Goal: Task Accomplishment & Management: Complete application form

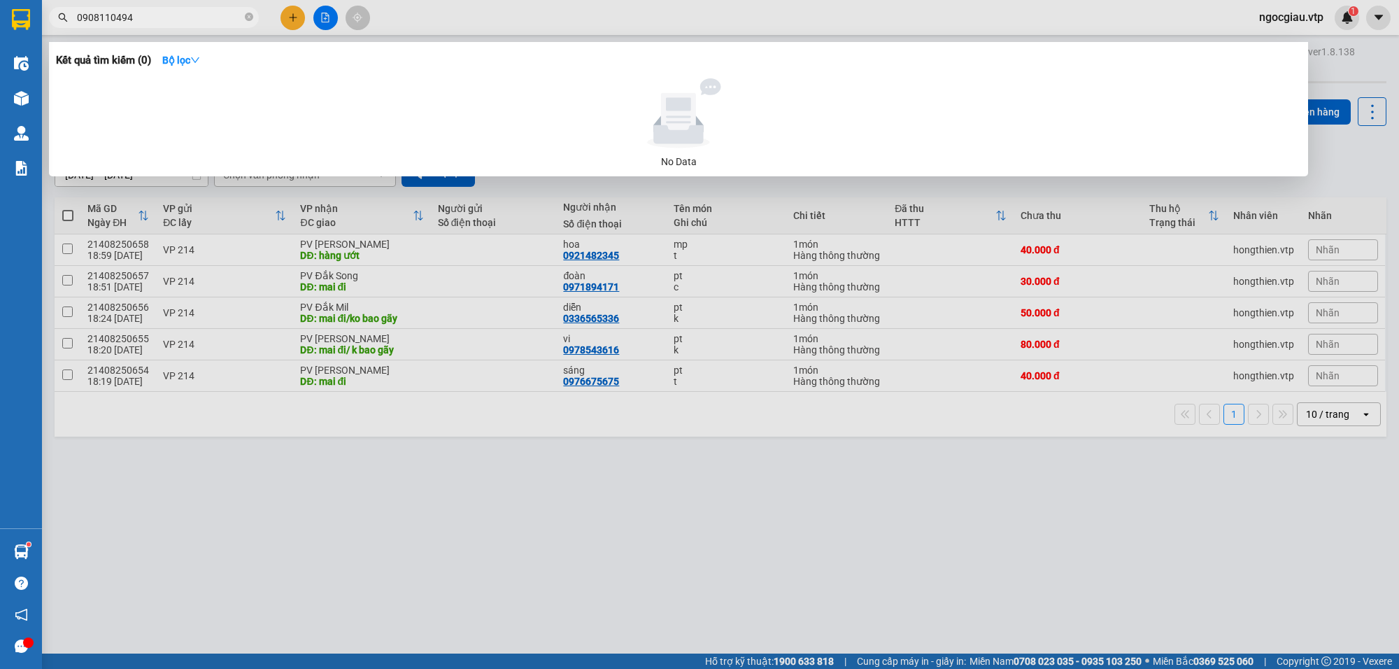
click at [149, 11] on input "0908110494" at bounding box center [159, 17] width 165 height 15
type input "0382839431"
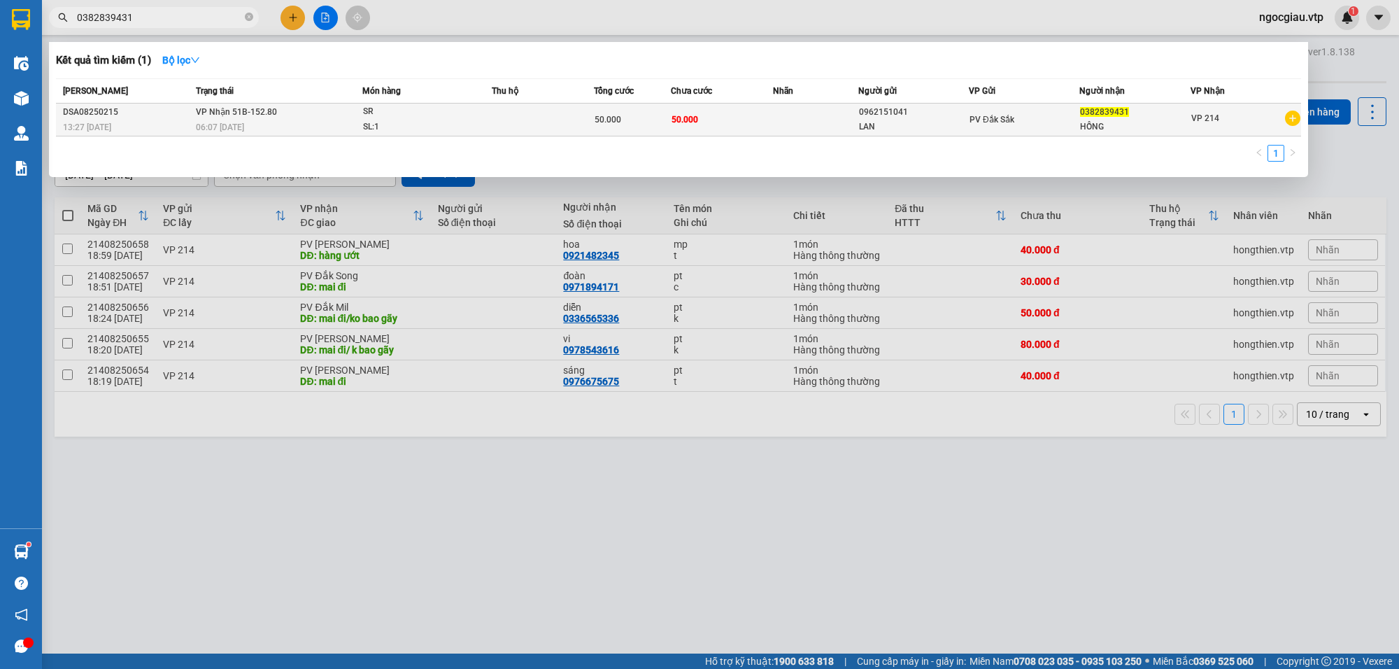
click at [415, 109] on div "SR" at bounding box center [415, 111] width 105 height 15
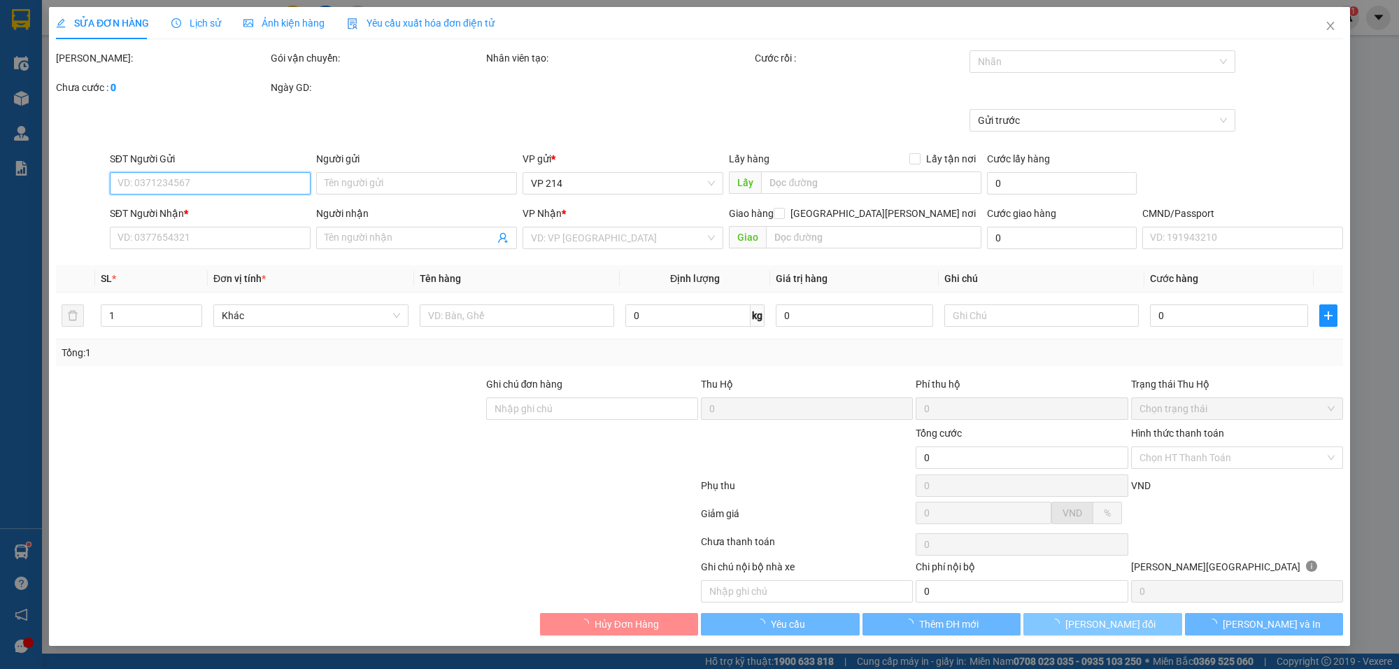
type input "0962151041"
type input "LAN"
type input "0382839431"
type input "HỒNG"
type input "50.000"
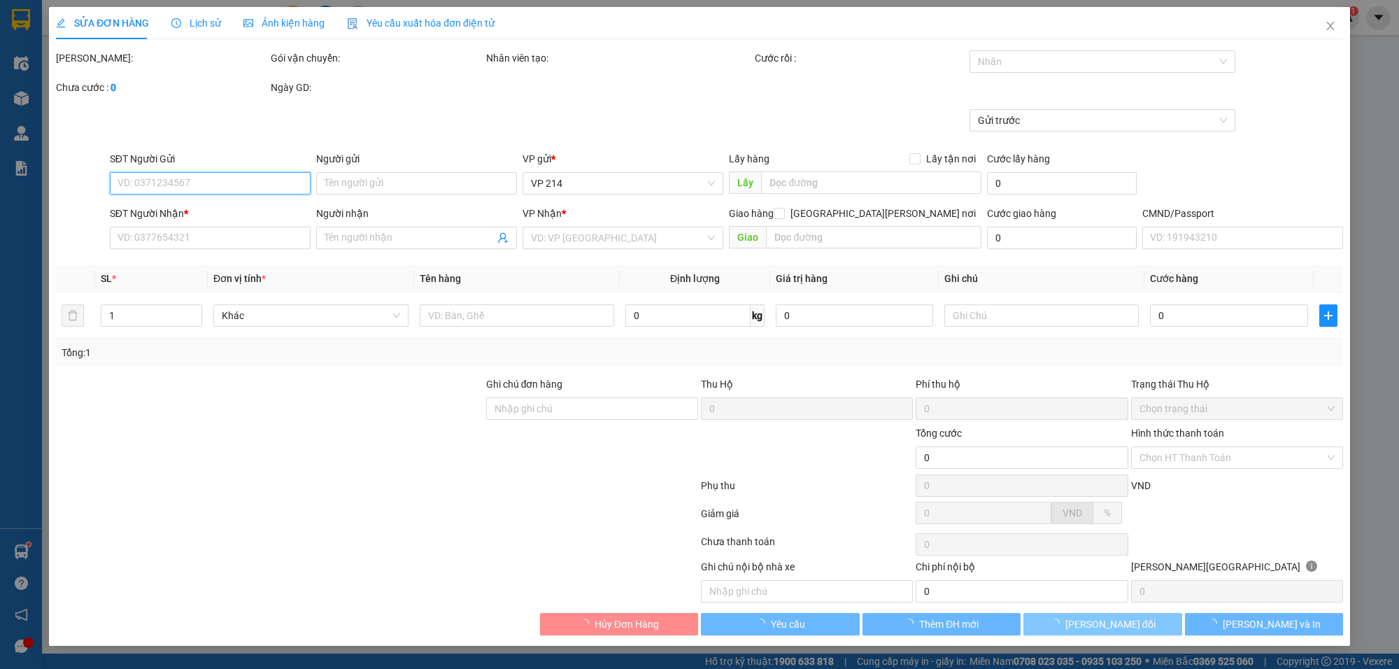
type input "50.000"
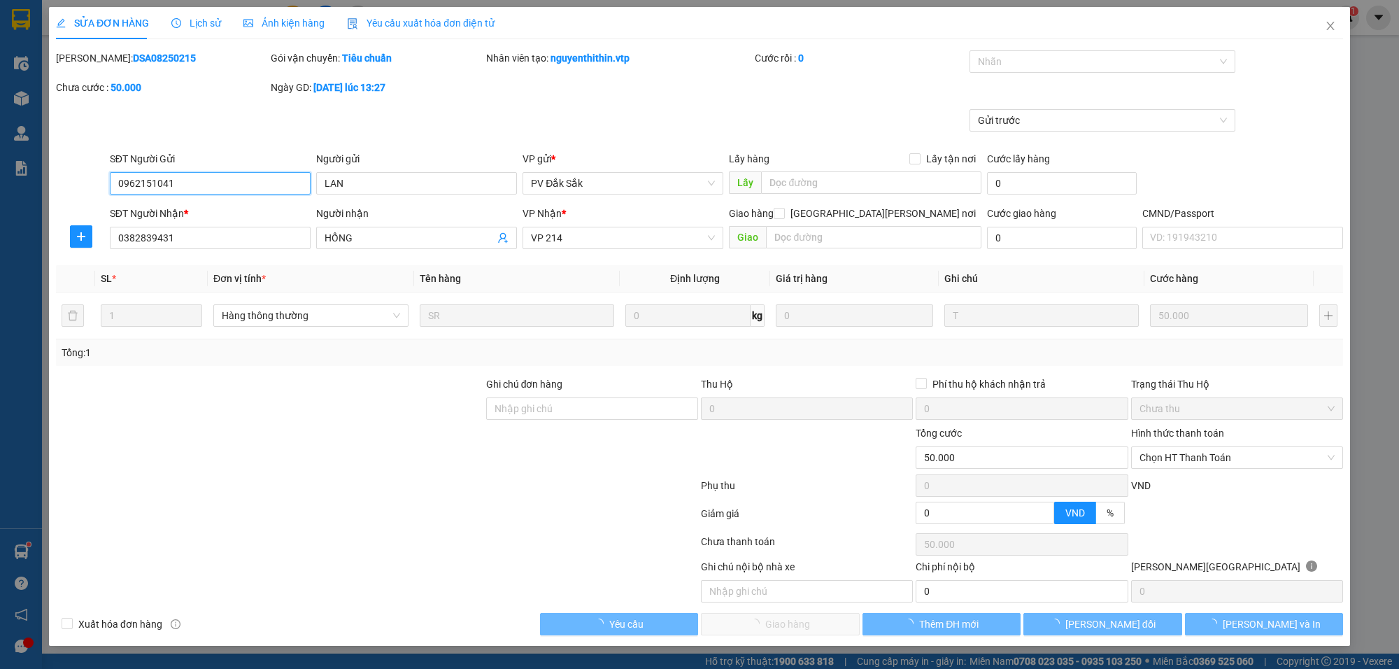
type input "2.500"
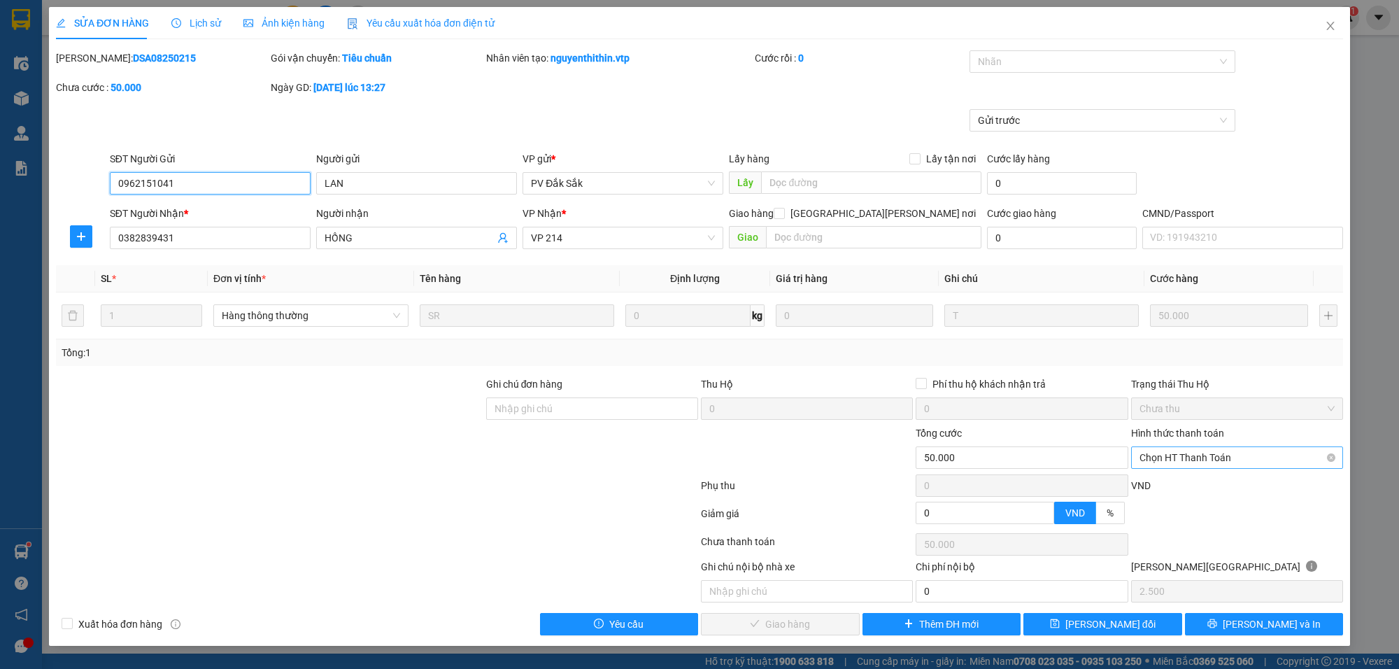
click at [1195, 467] on span "Chọn HT Thanh Toán" at bounding box center [1237, 457] width 195 height 21
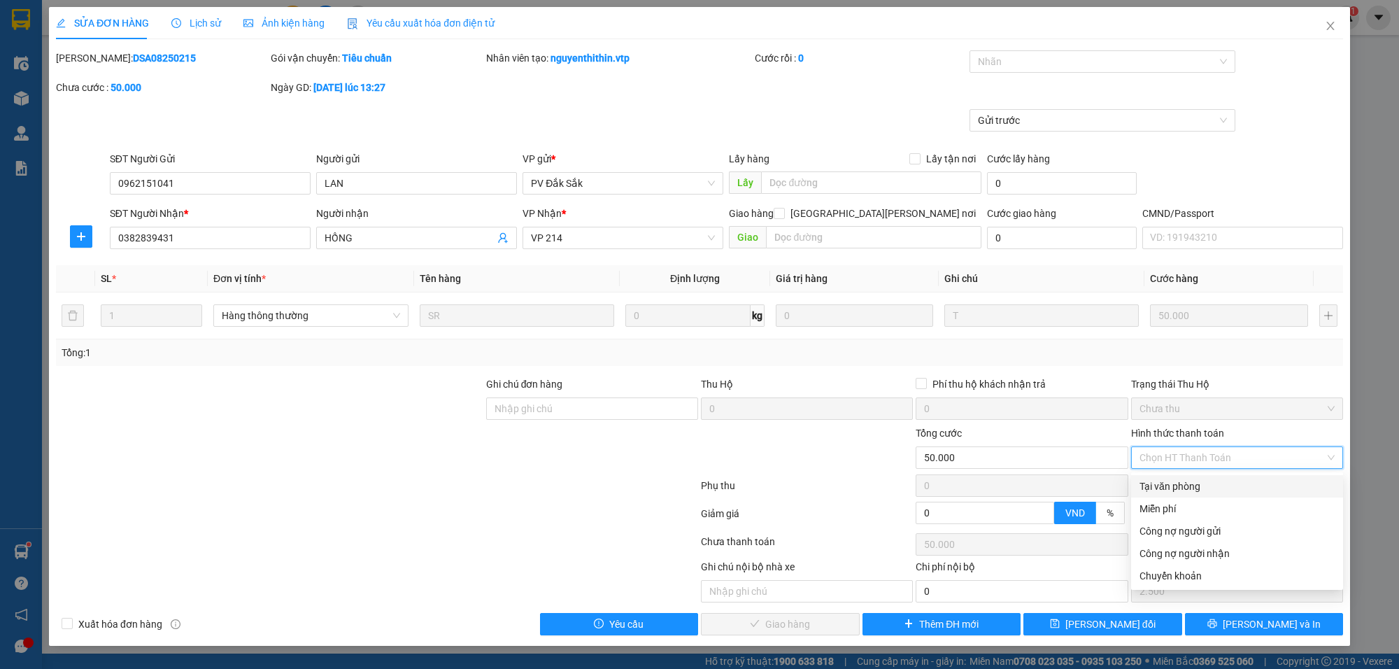
click at [1175, 480] on div "Tại văn phòng" at bounding box center [1237, 486] width 195 height 15
type input "0"
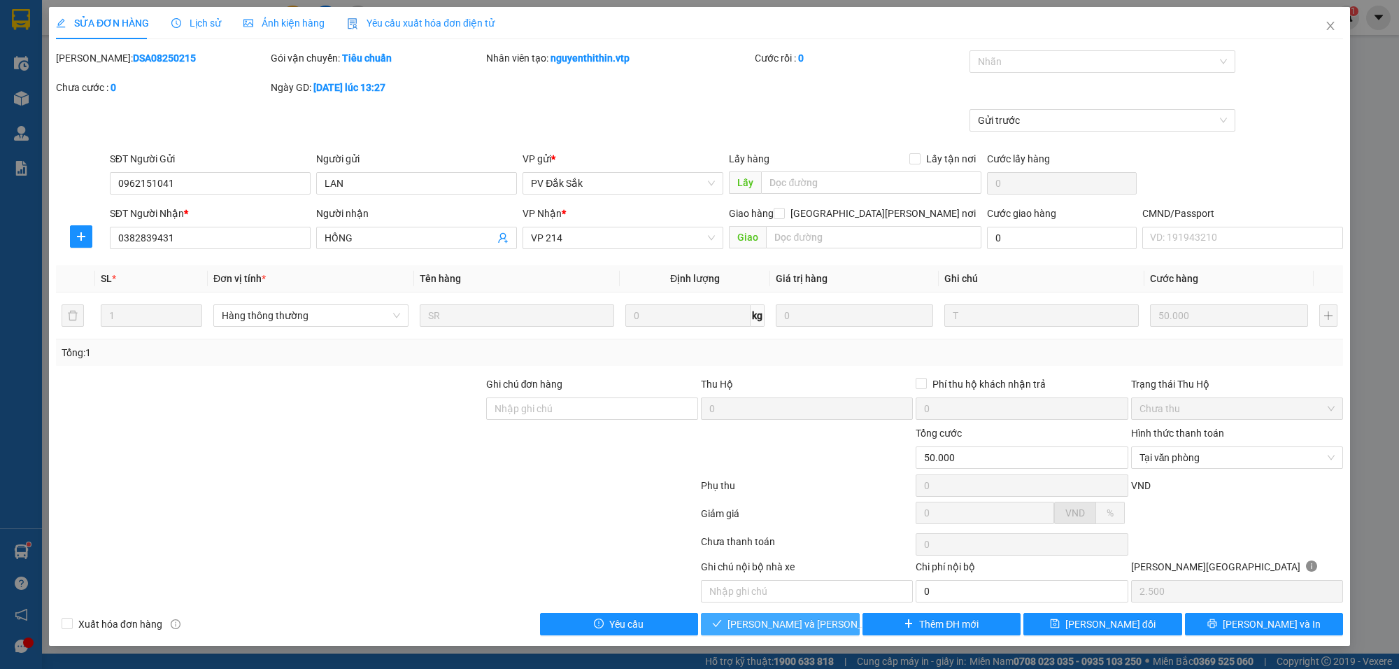
click at [798, 624] on span "[PERSON_NAME] và [PERSON_NAME] hàng" at bounding box center [822, 623] width 189 height 15
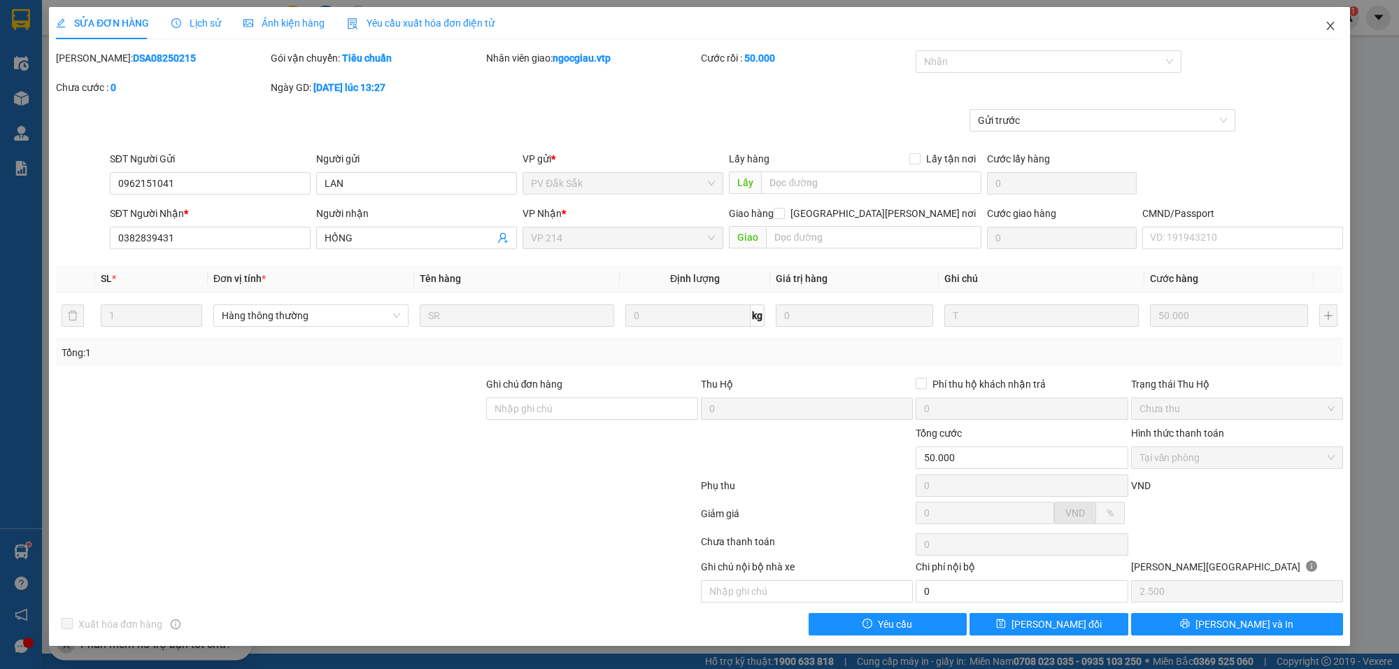
click at [1326, 19] on span "Close" at bounding box center [1330, 26] width 39 height 39
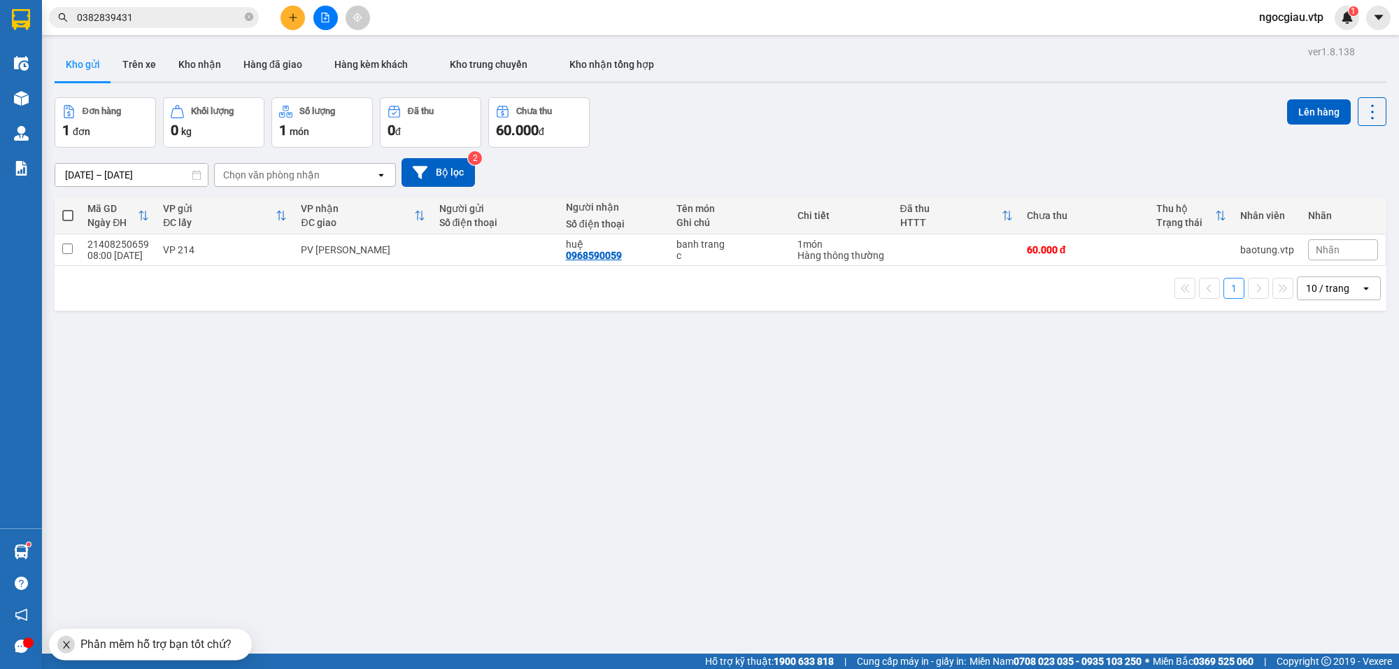
click at [147, 17] on input "0382839431" at bounding box center [159, 17] width 165 height 15
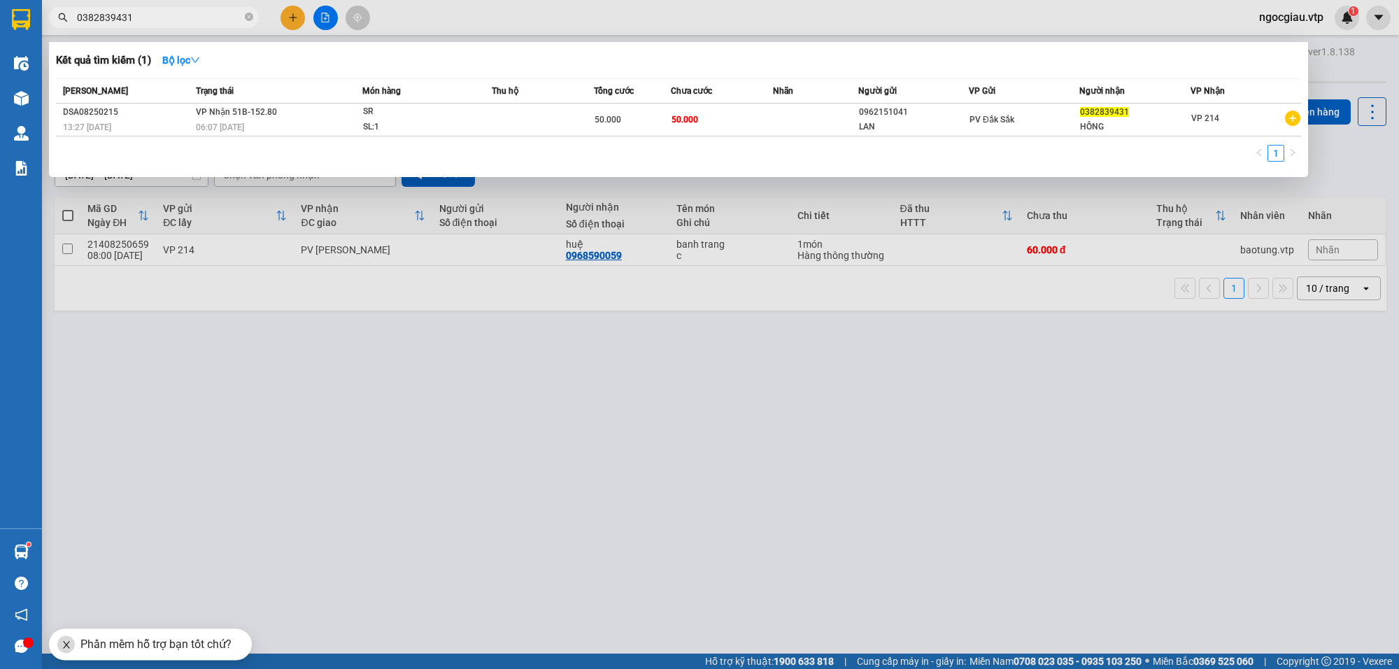
click at [147, 17] on input "0382839431" at bounding box center [159, 17] width 165 height 15
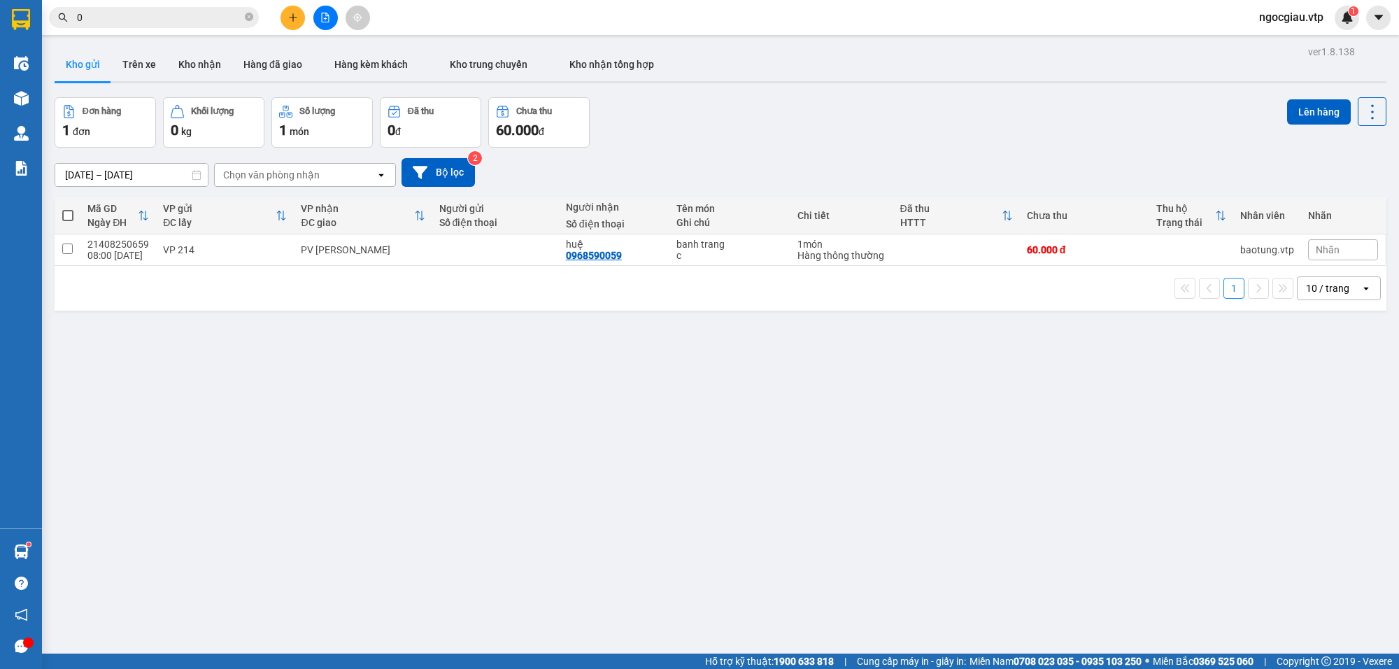
click at [147, 17] on input "0" at bounding box center [159, 17] width 165 height 15
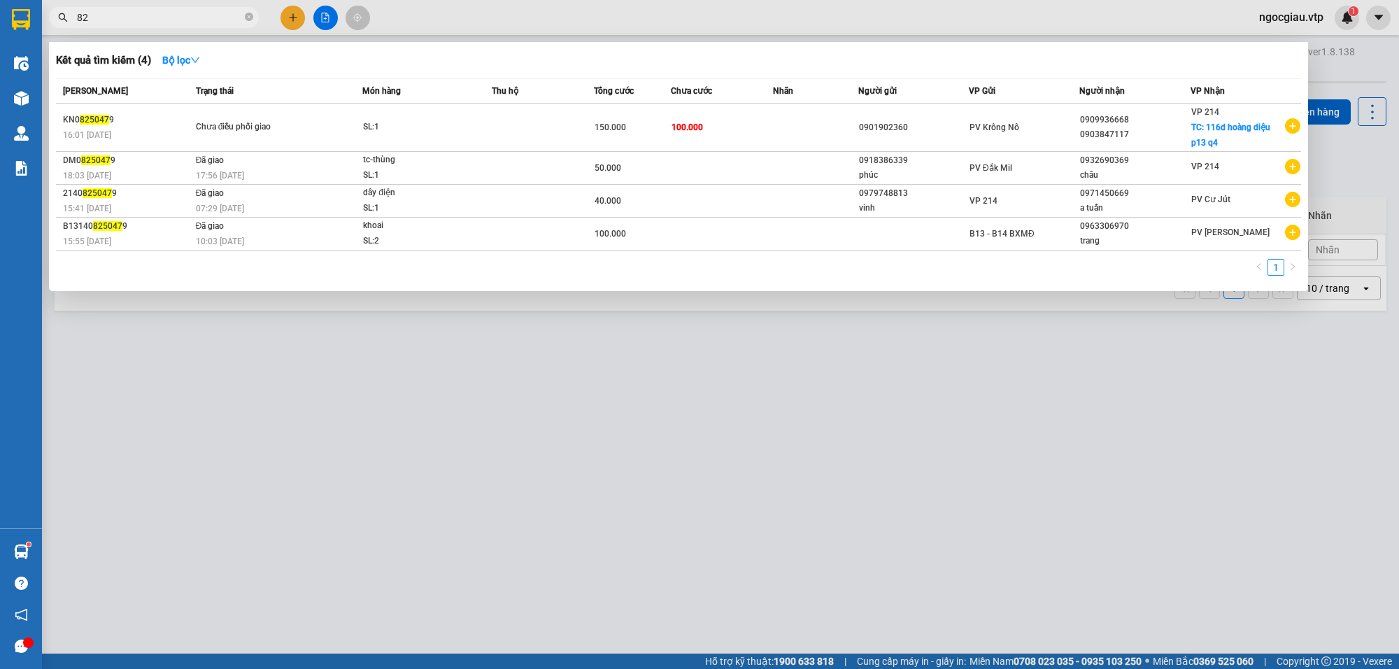
type input "8"
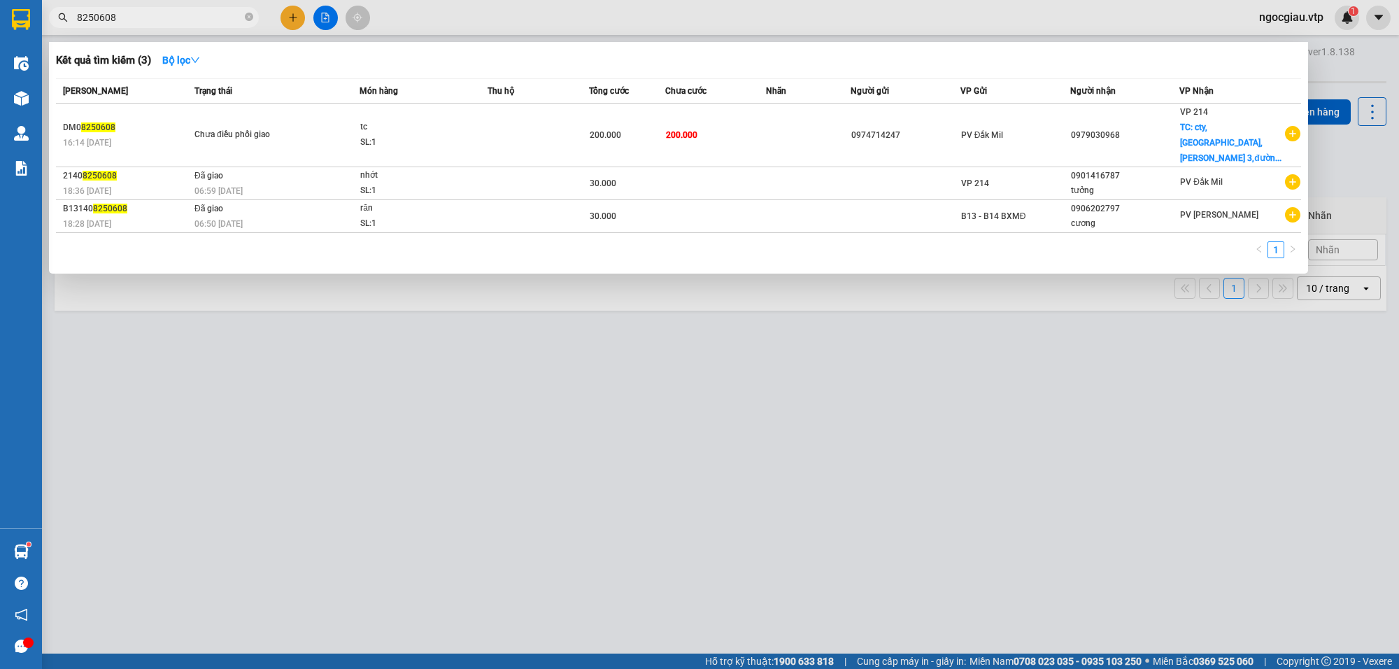
click at [142, 16] on input "8250608" at bounding box center [159, 17] width 165 height 15
type input "0353880250"
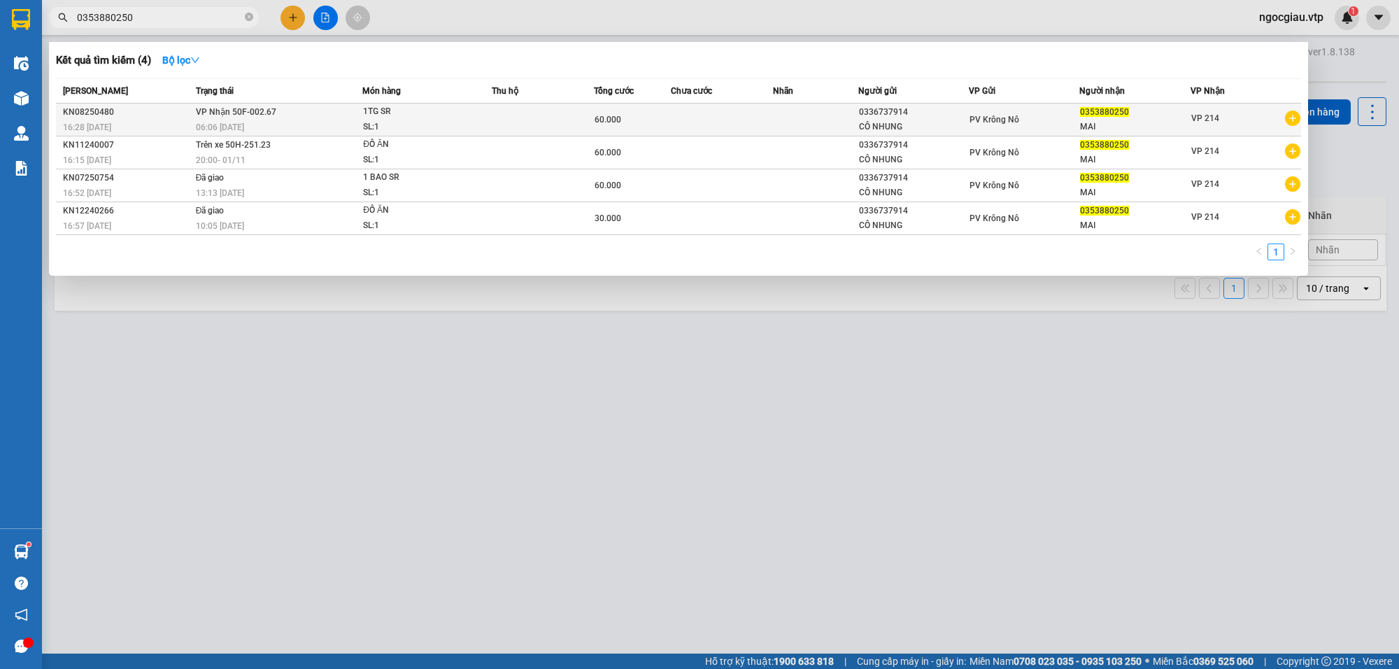
click at [780, 113] on td at bounding box center [815, 120] width 85 height 33
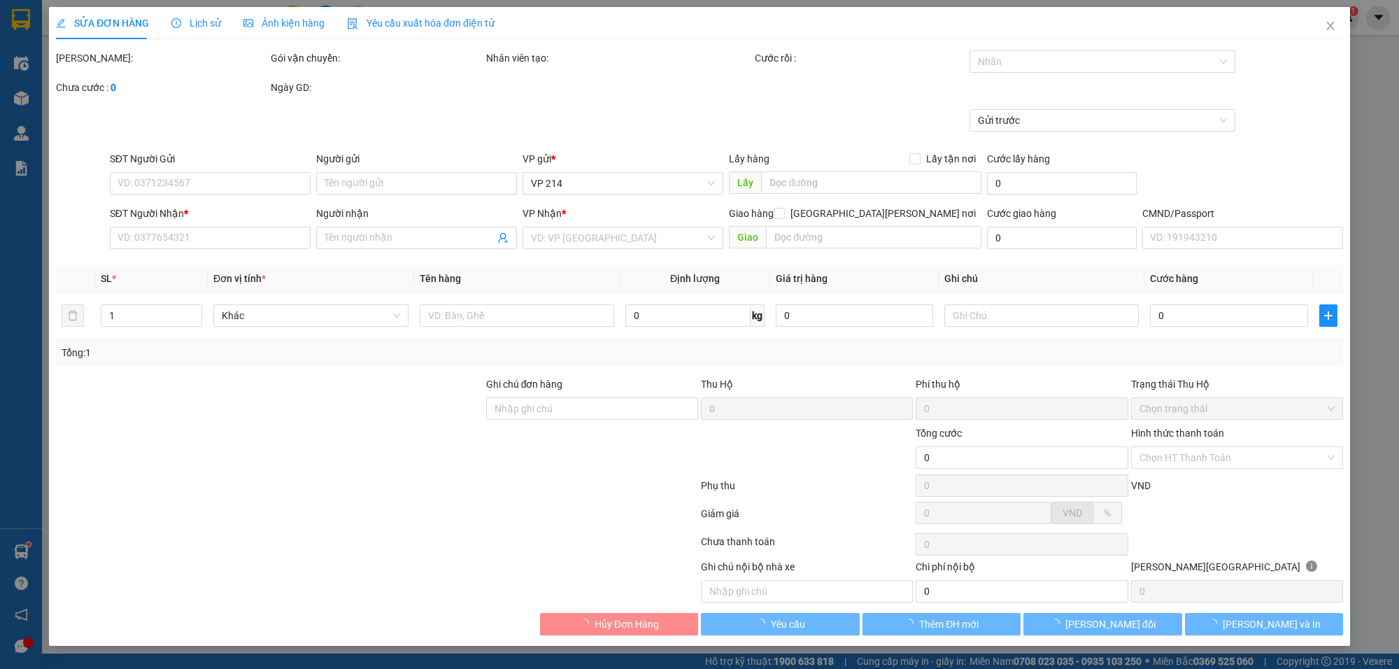
type input "0336737914"
type input "CÔ NHUNG"
type input "0353880250"
type input "MAI"
type input "60.000"
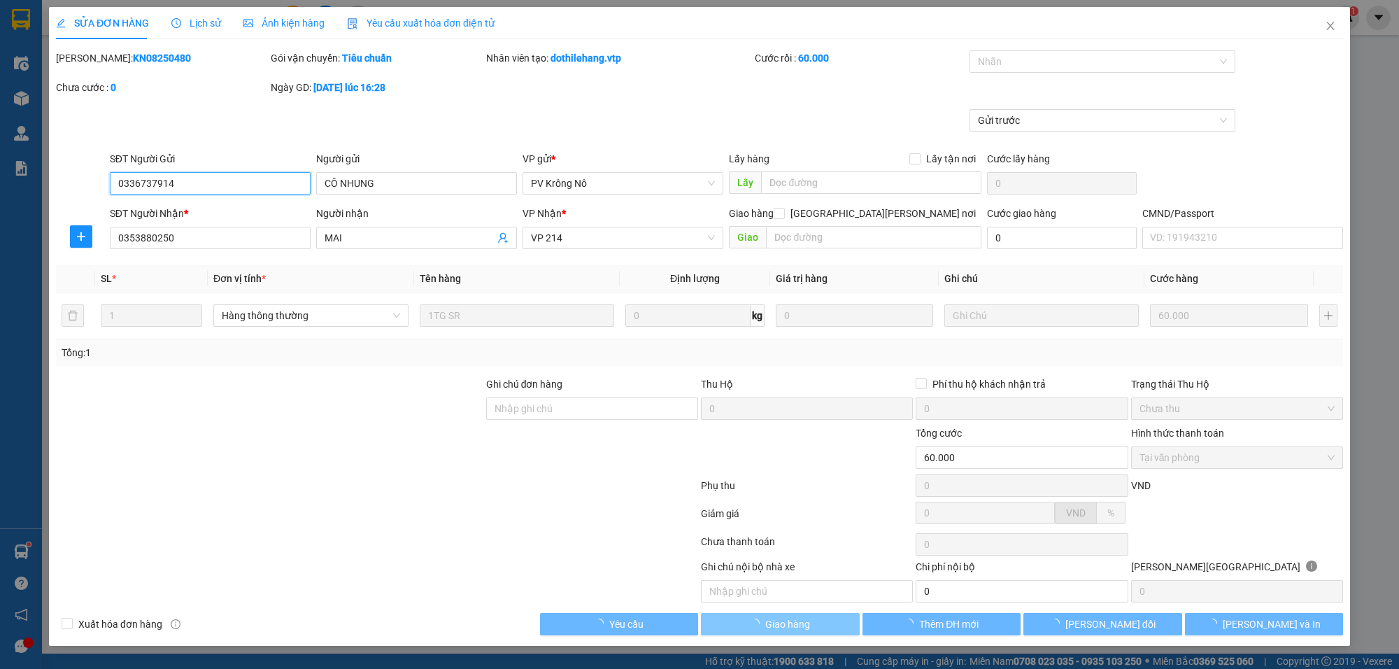
type input "3.000"
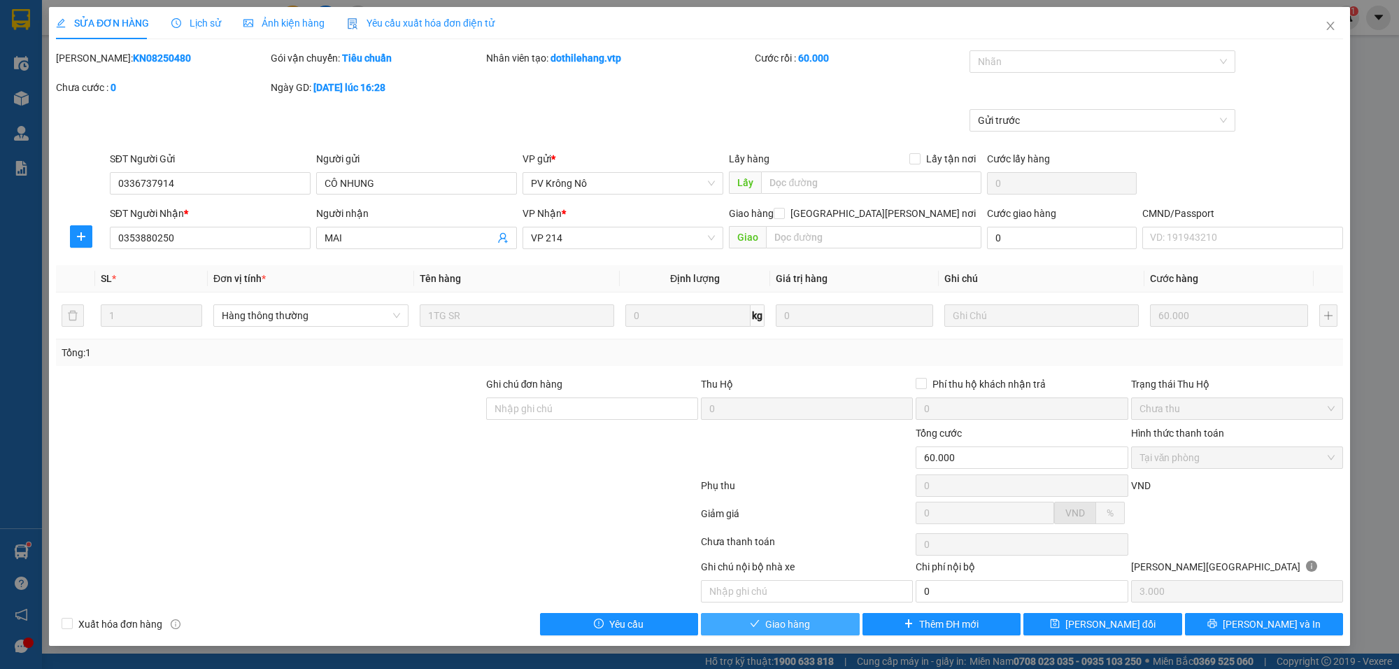
click at [824, 621] on button "Giao hàng" at bounding box center [780, 624] width 159 height 22
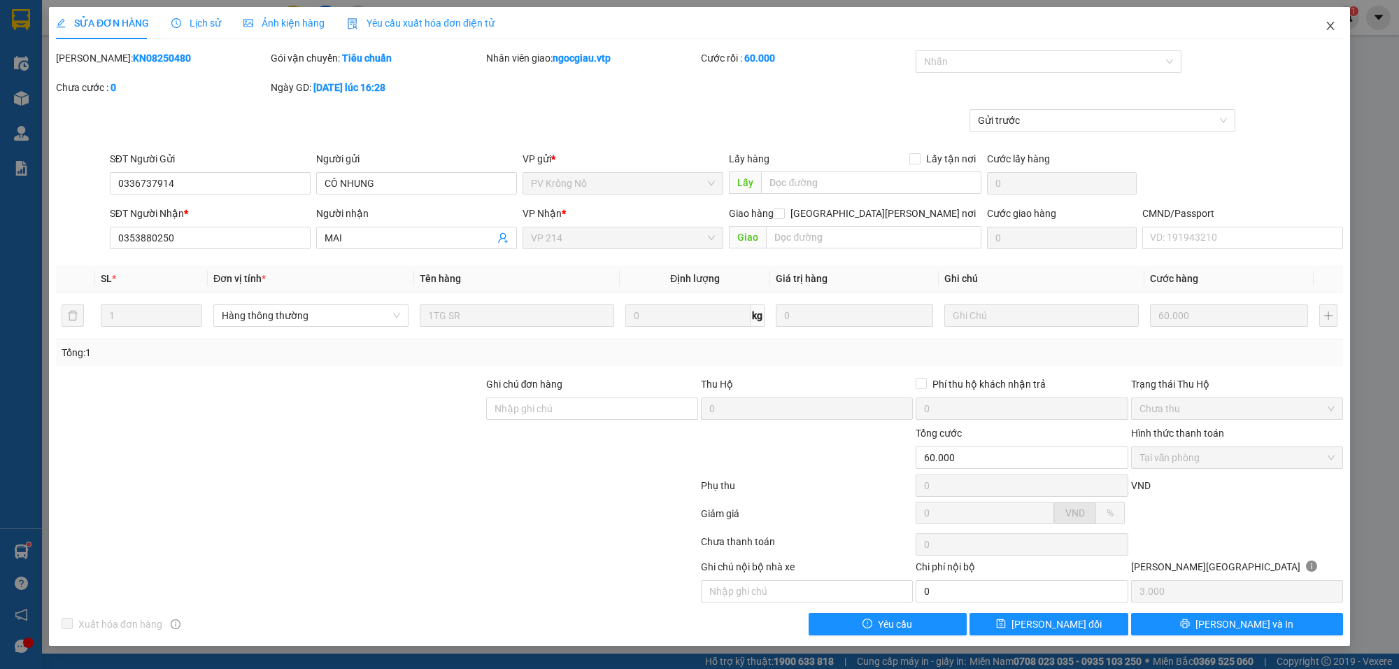
click at [1334, 22] on icon "close" at bounding box center [1330, 25] width 11 height 11
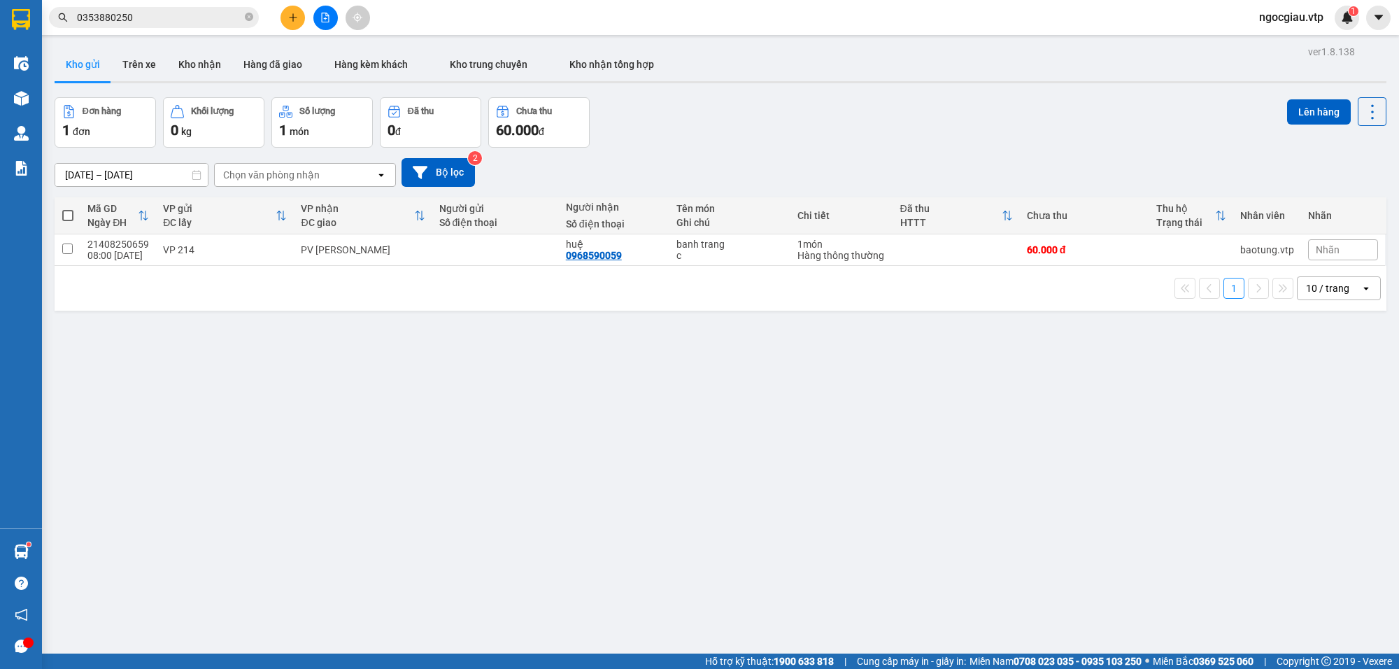
click at [141, 15] on input "0353880250" at bounding box center [159, 17] width 165 height 15
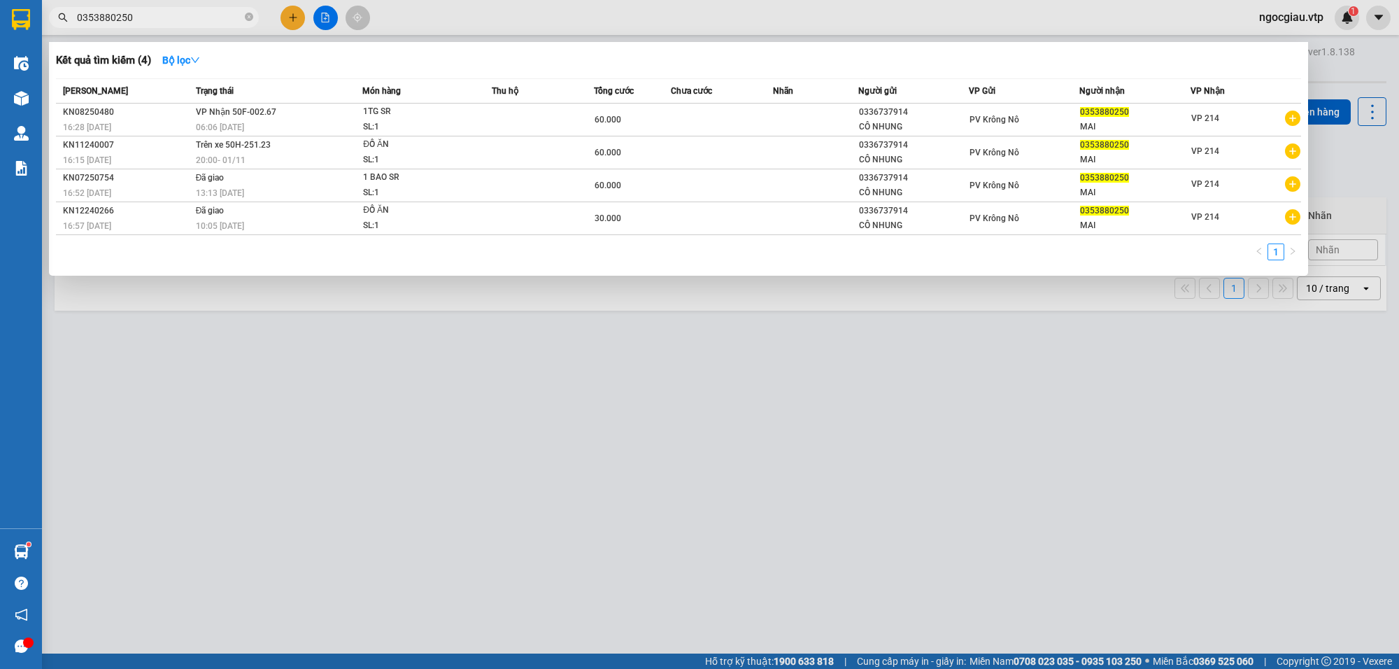
click at [141, 15] on input "0353880250" at bounding box center [159, 17] width 165 height 15
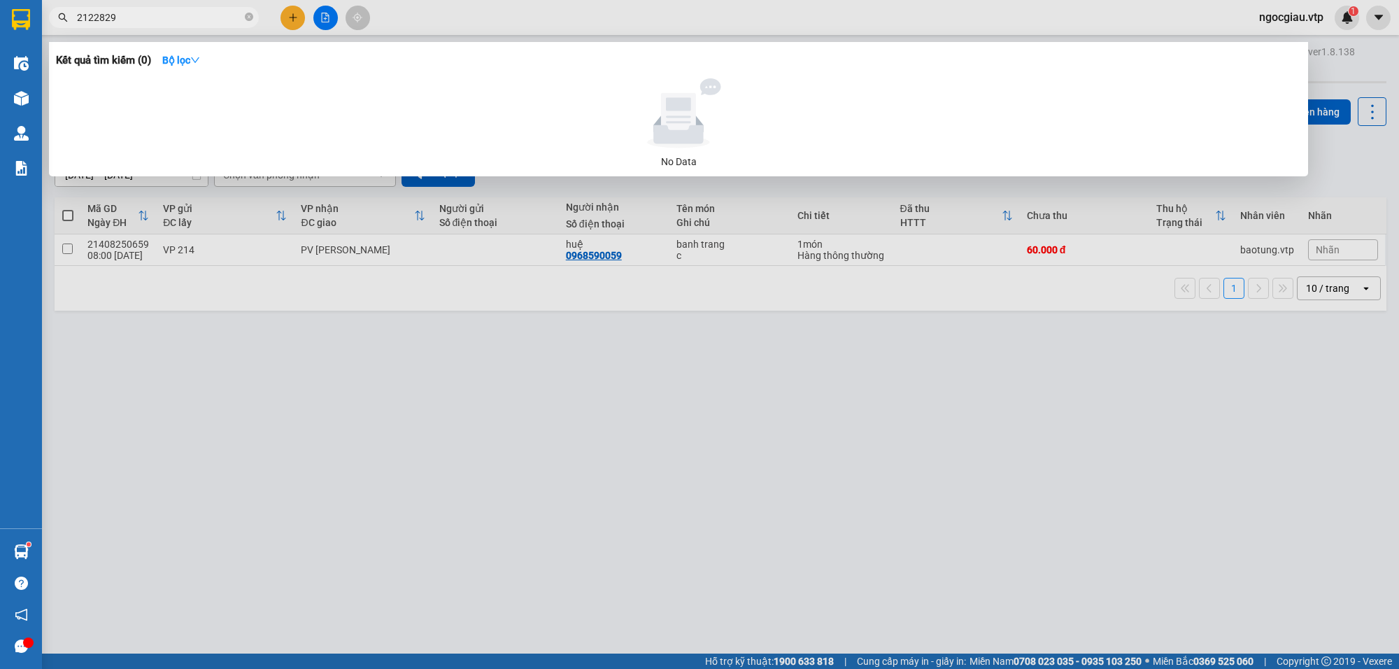
click at [665, 358] on div at bounding box center [699, 334] width 1399 height 669
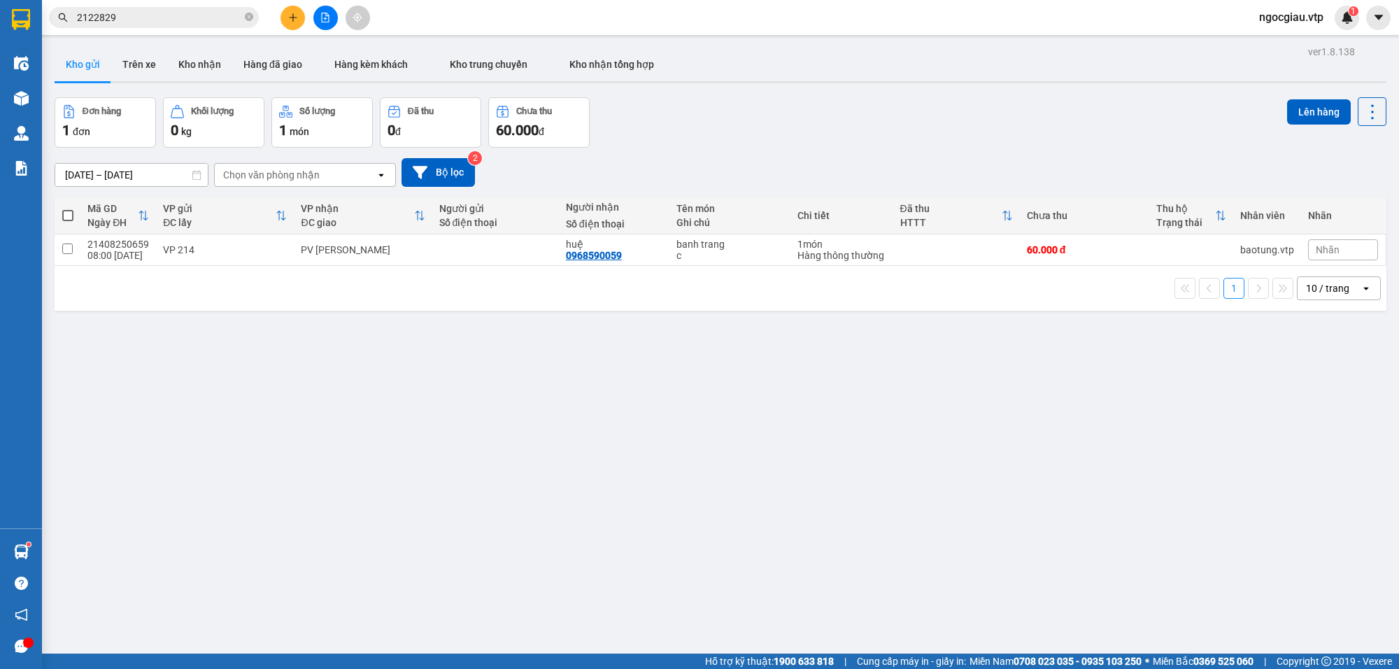
click at [163, 15] on input "2122829" at bounding box center [159, 17] width 165 height 15
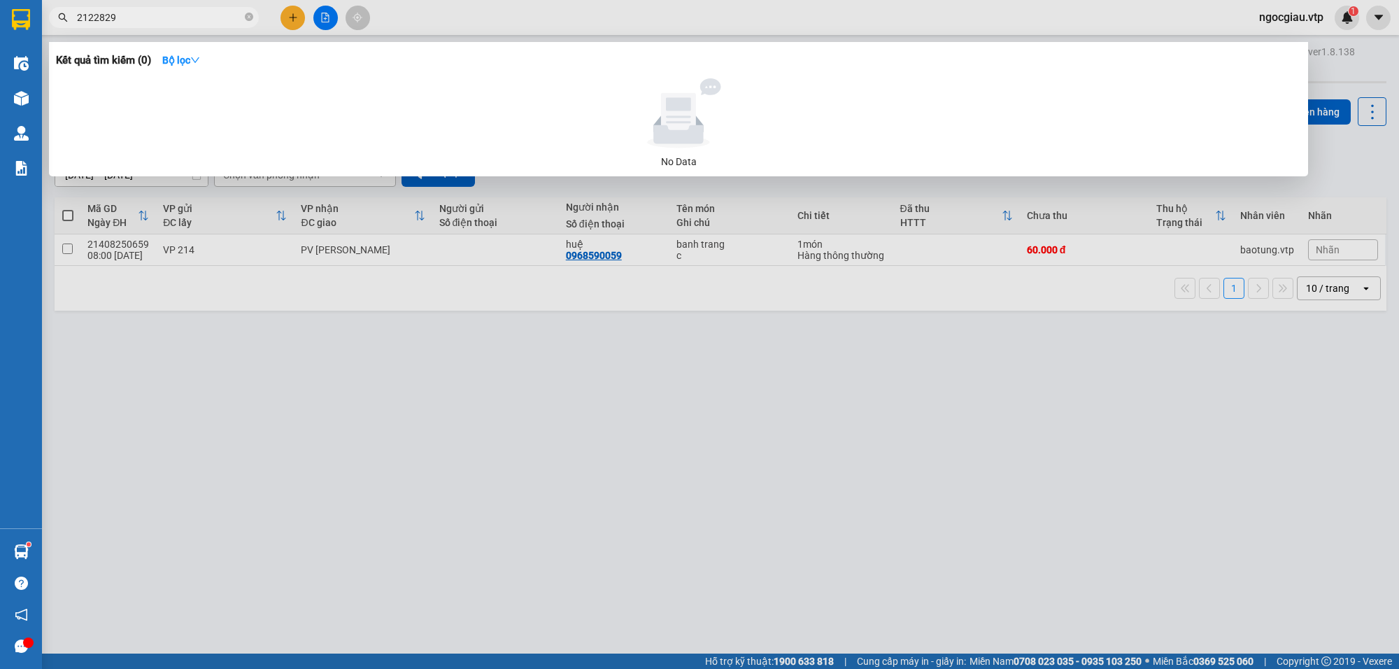
click at [163, 15] on input "2122829" at bounding box center [159, 17] width 165 height 15
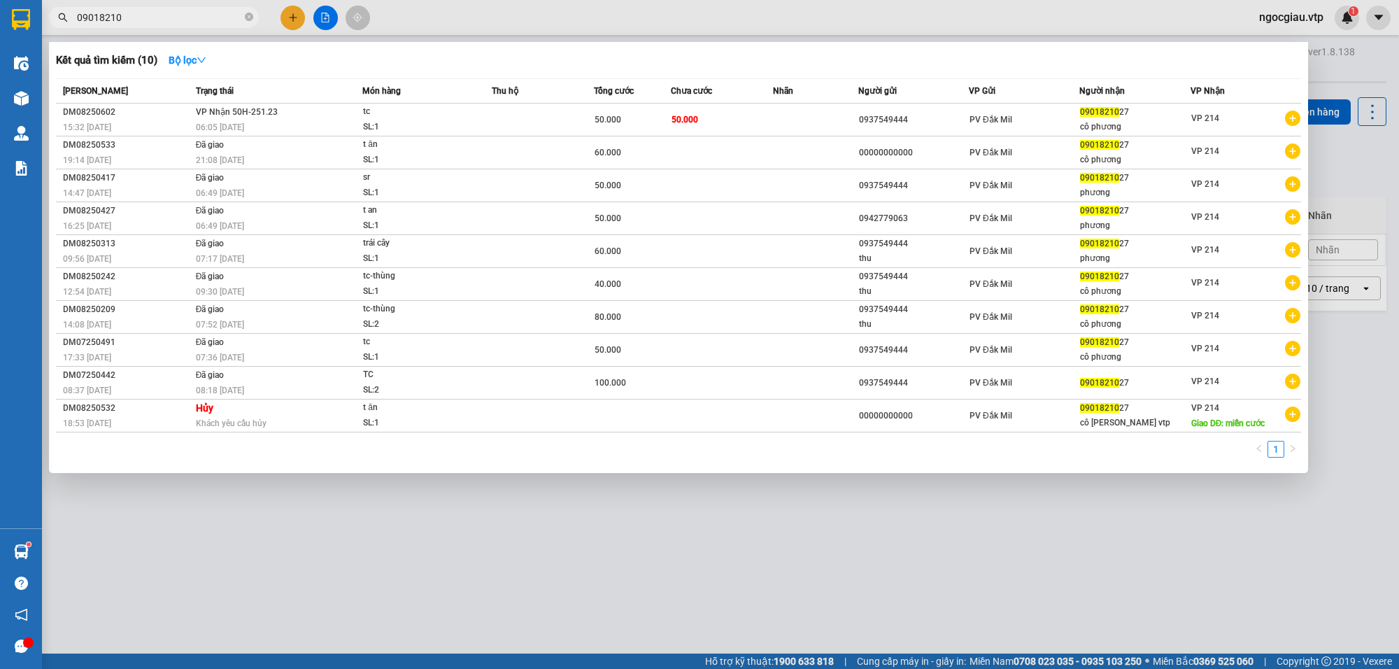
type input "09018210"
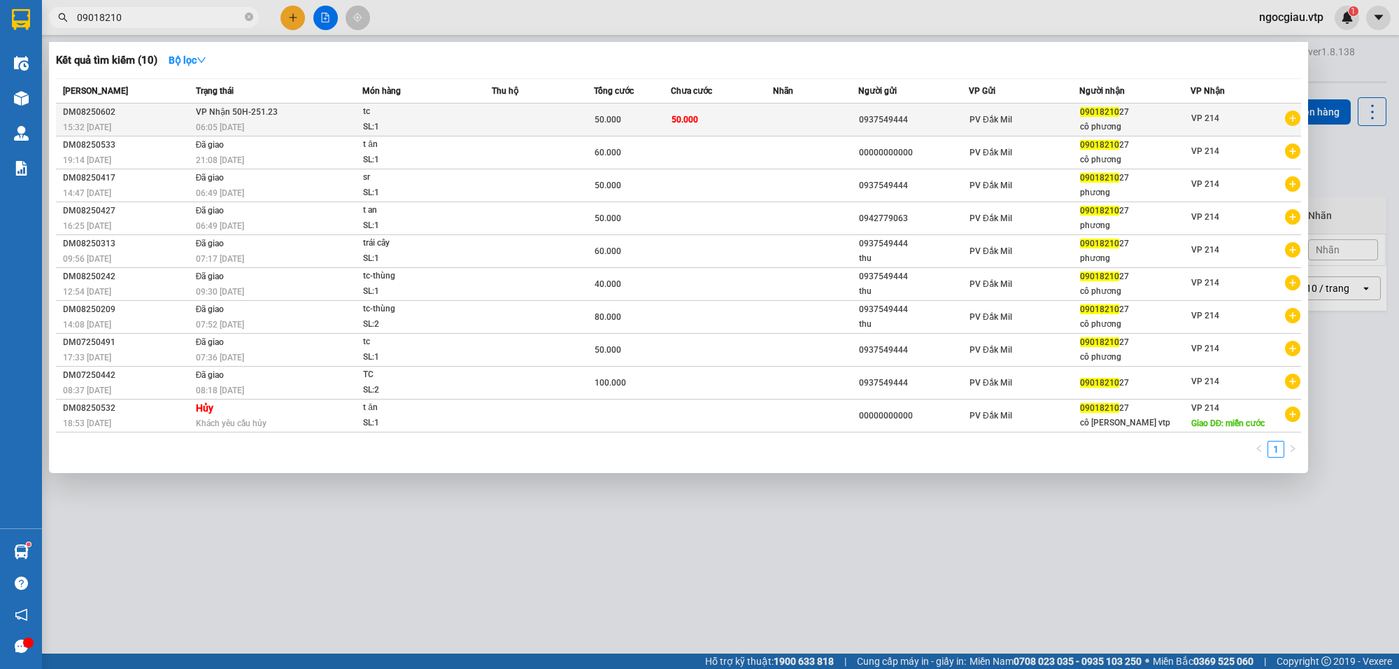
click at [642, 113] on div "50.000" at bounding box center [633, 119] width 76 height 15
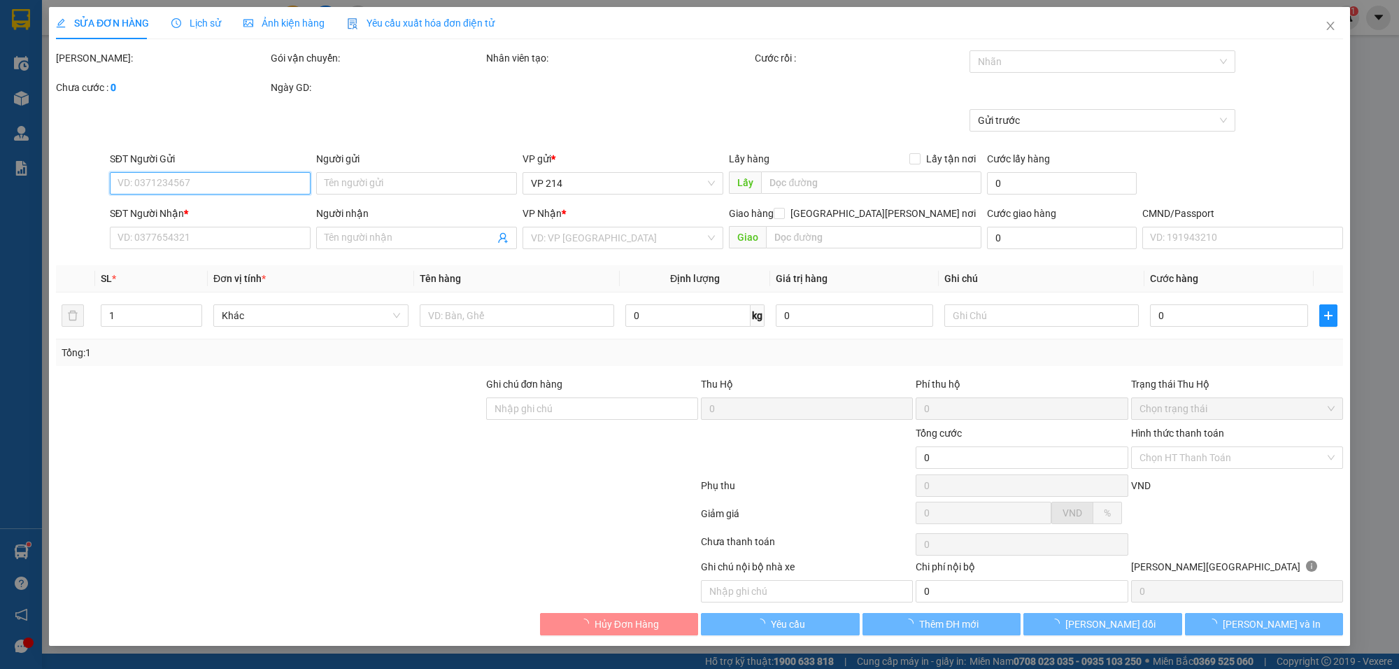
type input "0937549444"
type input "0901821027"
type input "cô phương"
type input "50.000"
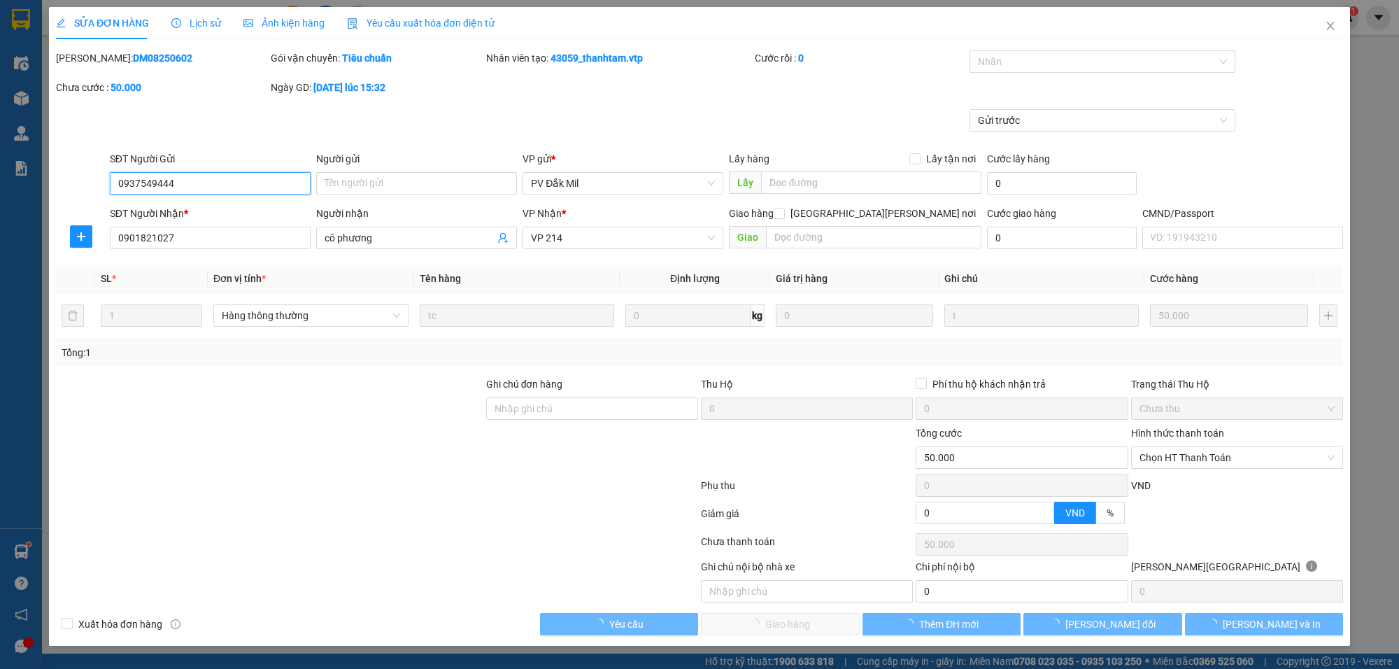
type input "2.500"
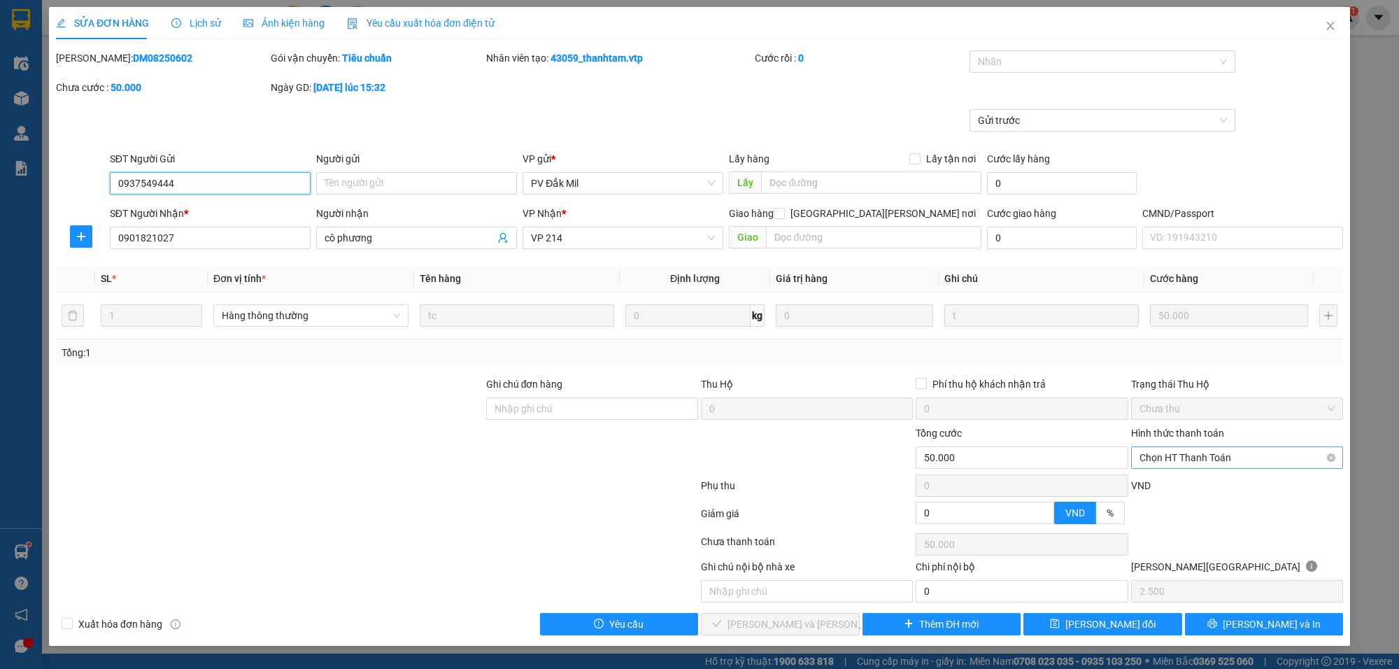
click at [1214, 460] on span "Chọn HT Thanh Toán" at bounding box center [1237, 457] width 195 height 21
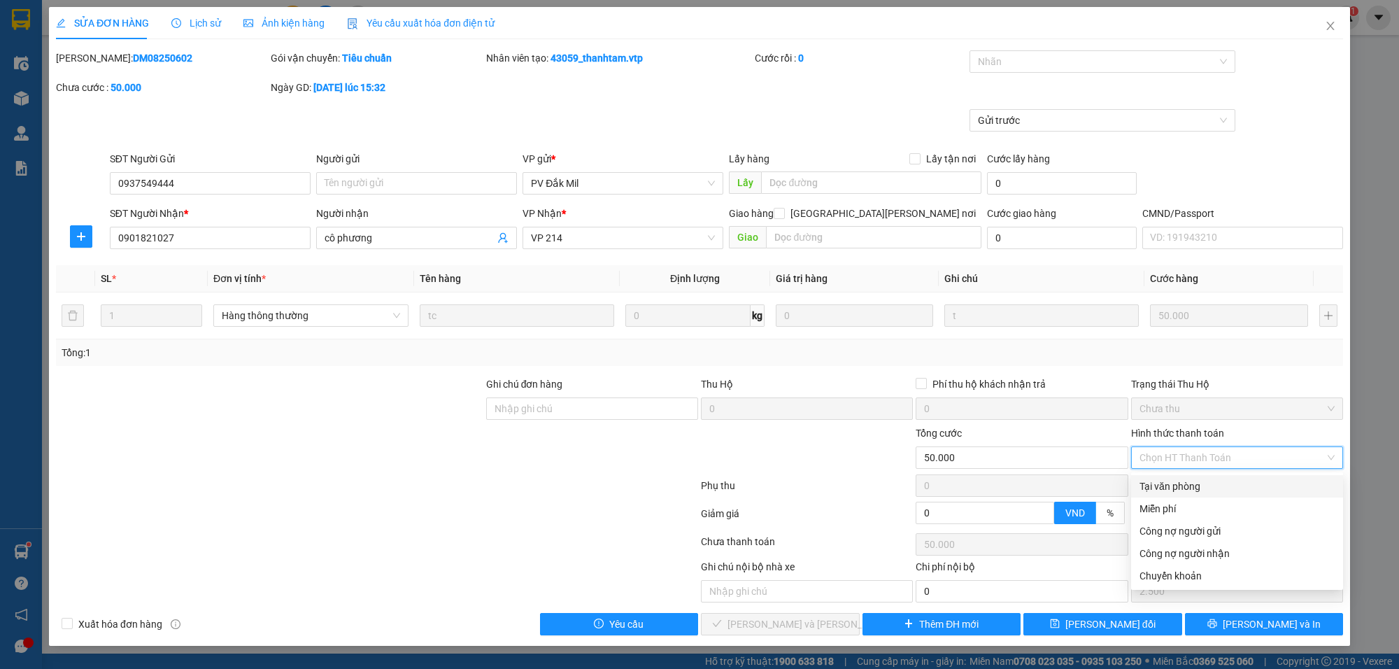
click at [1183, 480] on div "Tại văn phòng" at bounding box center [1237, 486] width 195 height 15
type input "0"
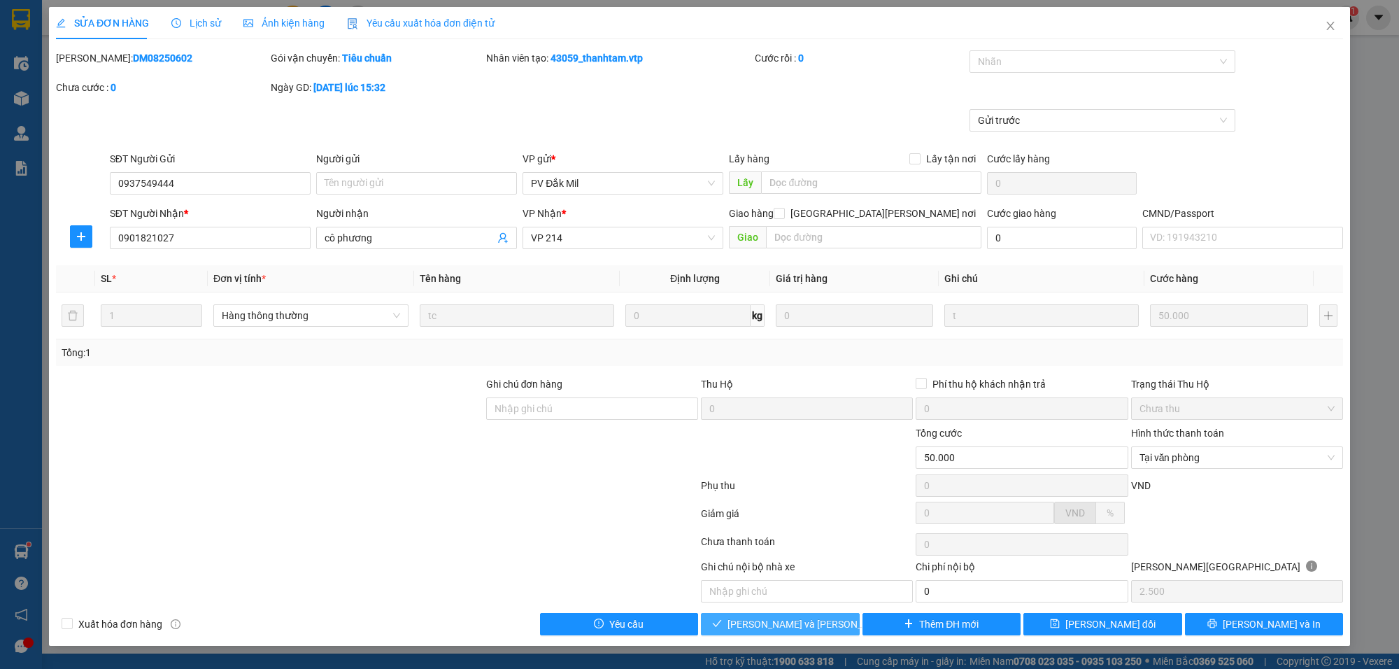
click at [813, 632] on span "[PERSON_NAME] và [PERSON_NAME] hàng" at bounding box center [822, 623] width 189 height 15
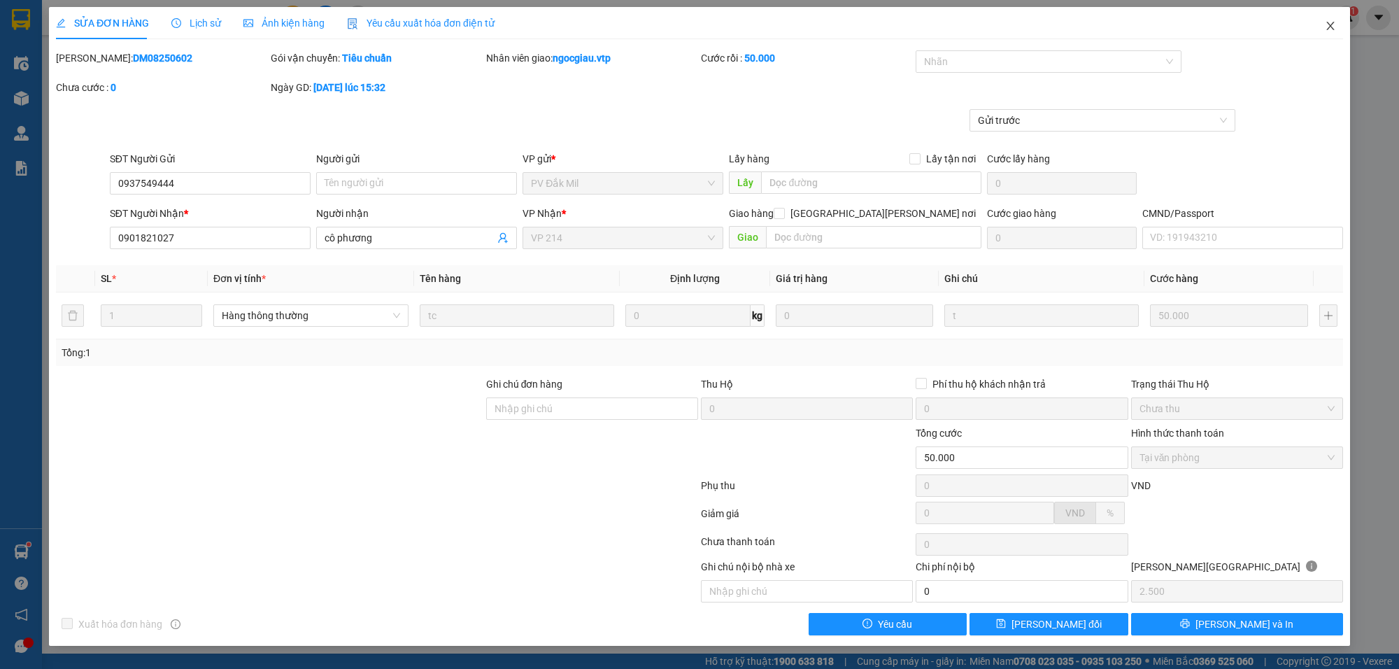
click at [1334, 24] on icon "close" at bounding box center [1330, 25] width 11 height 11
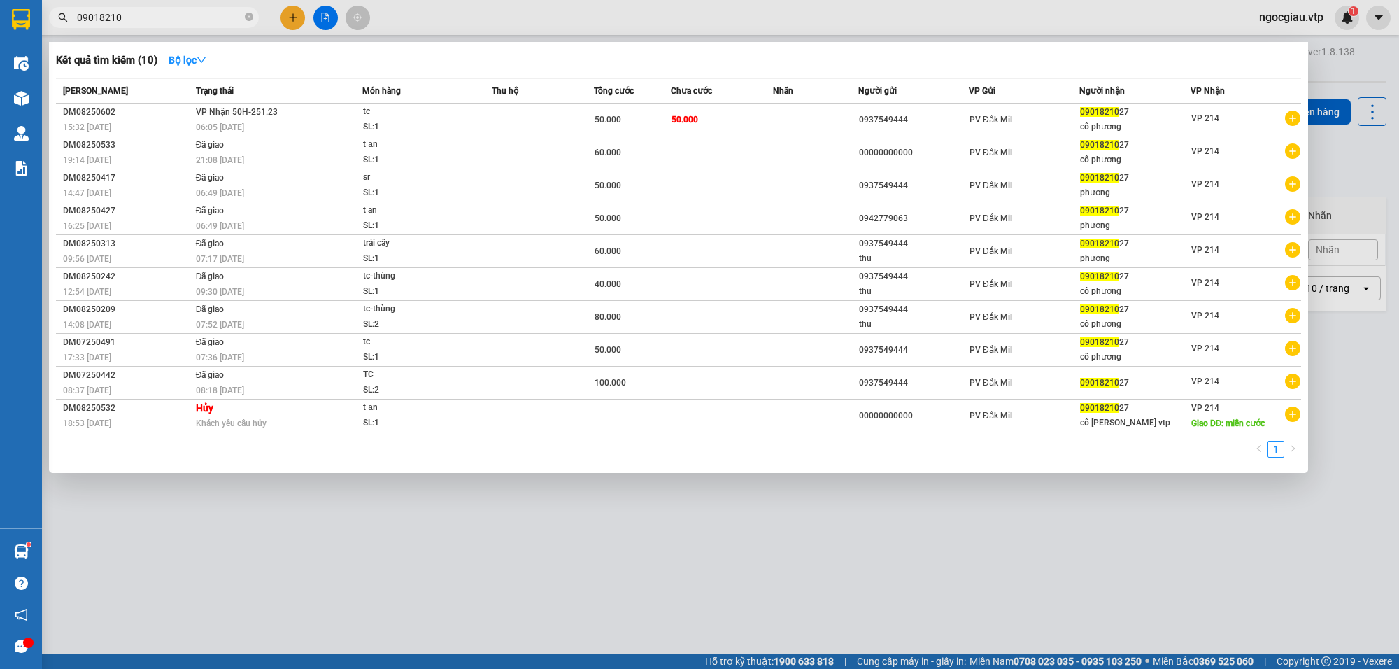
click at [151, 16] on input "09018210" at bounding box center [159, 17] width 165 height 15
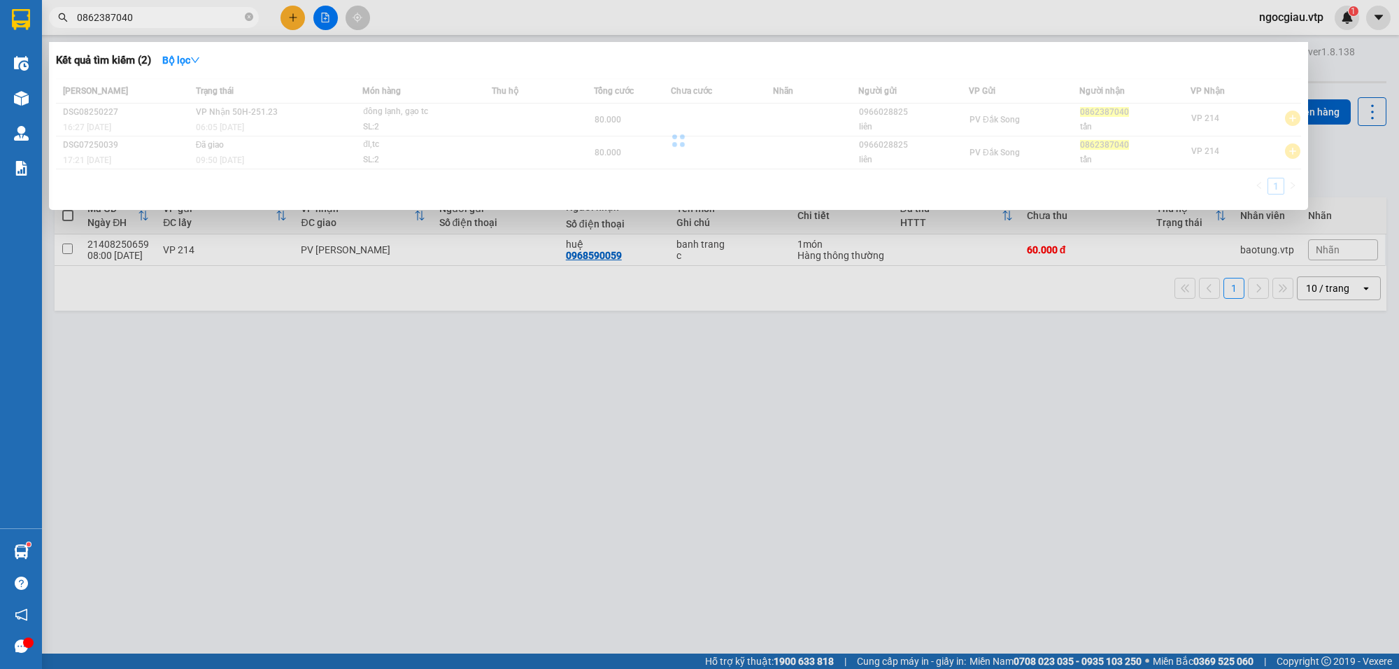
type input "0862387040"
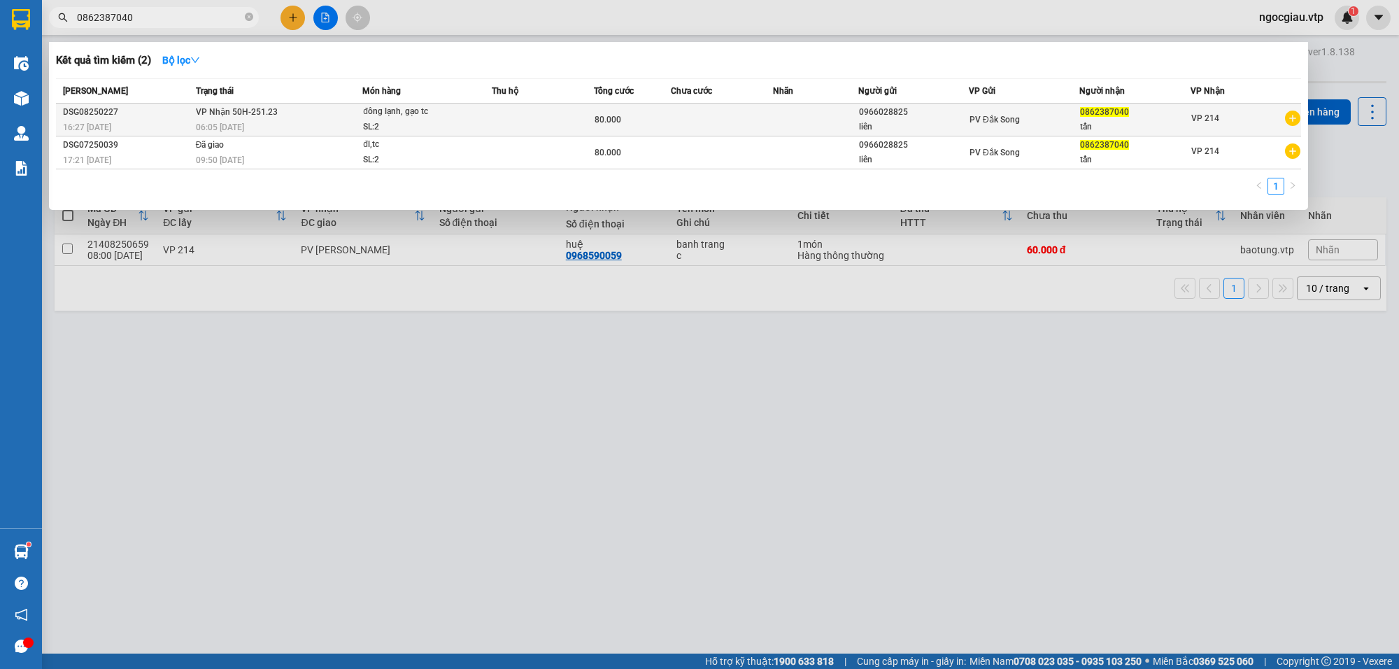
click at [740, 120] on td at bounding box center [722, 120] width 102 height 33
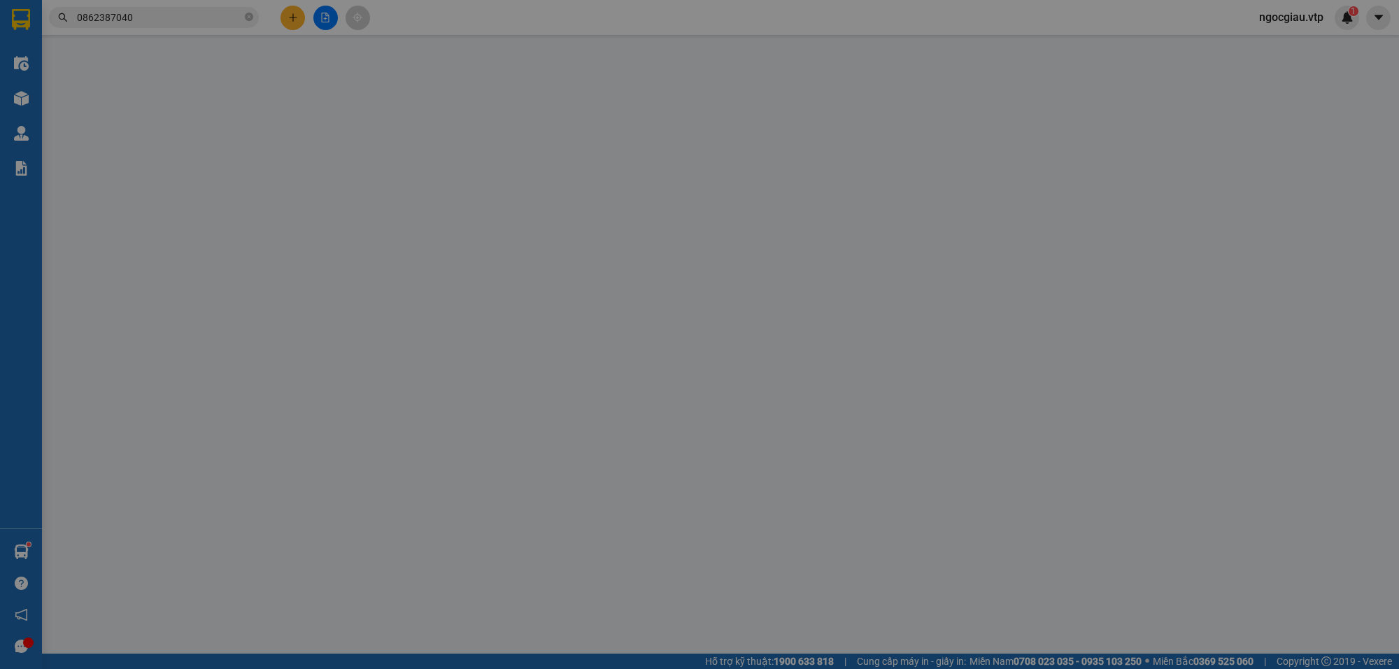
type input "0966028825"
type input "liên"
type input "0862387040"
type input "tấn"
type input "80.000"
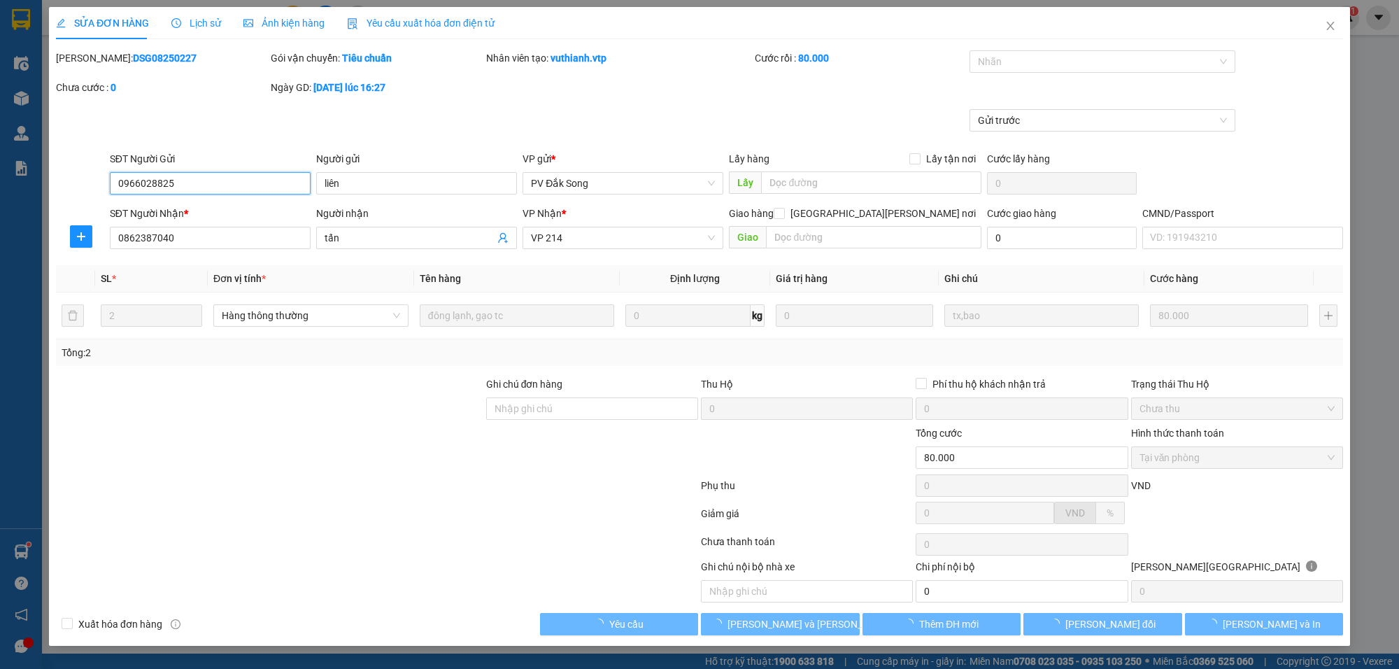
type input "4.000"
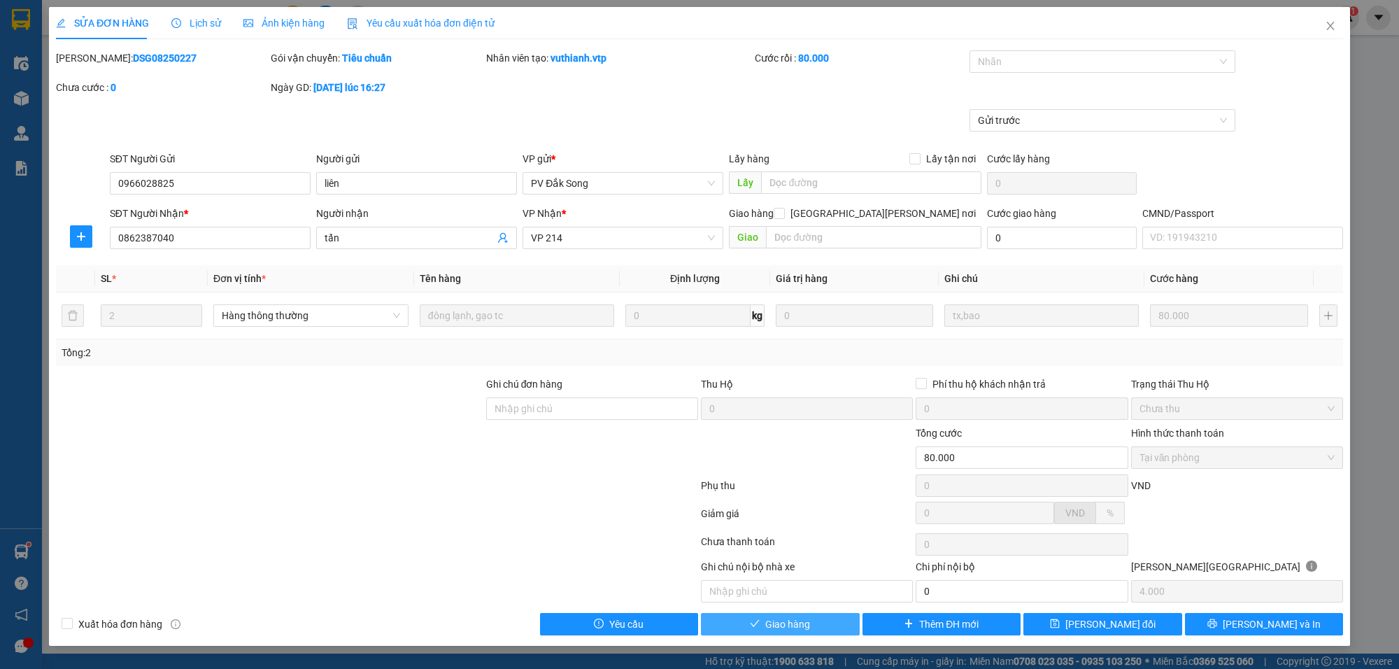
click at [837, 624] on button "Giao hàng" at bounding box center [780, 624] width 159 height 22
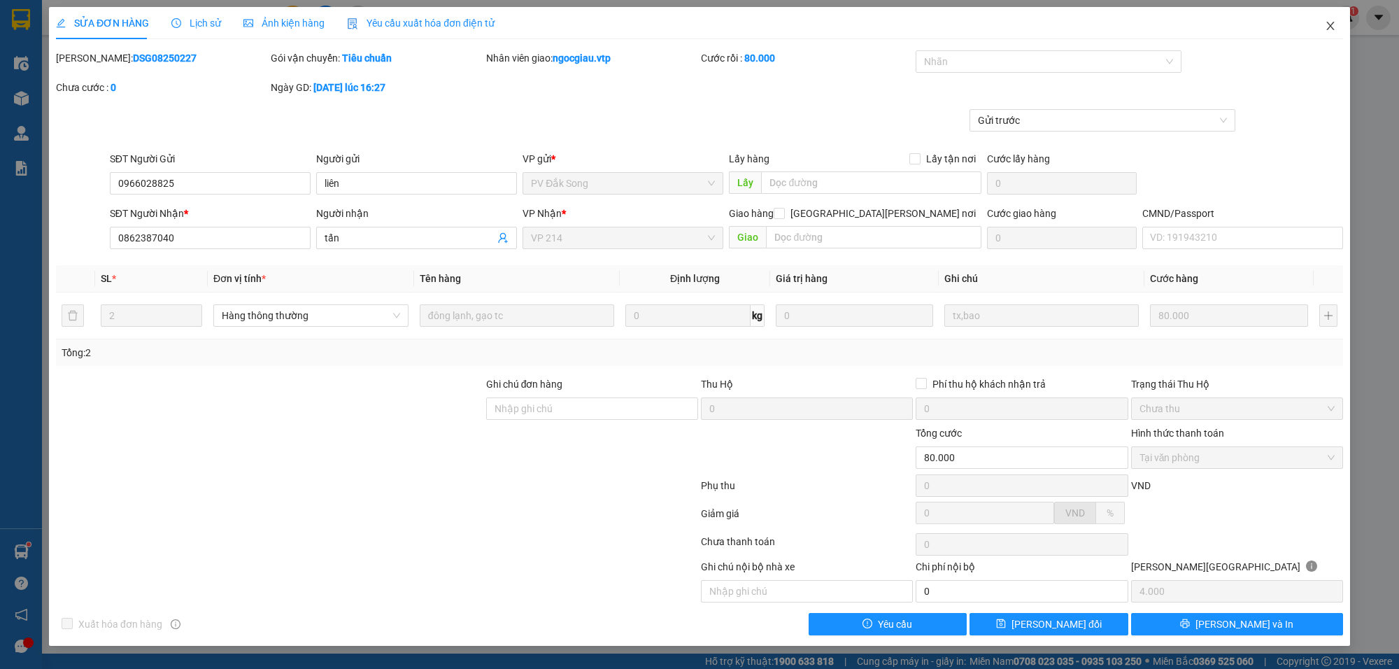
click at [1328, 22] on icon "close" at bounding box center [1330, 25] width 11 height 11
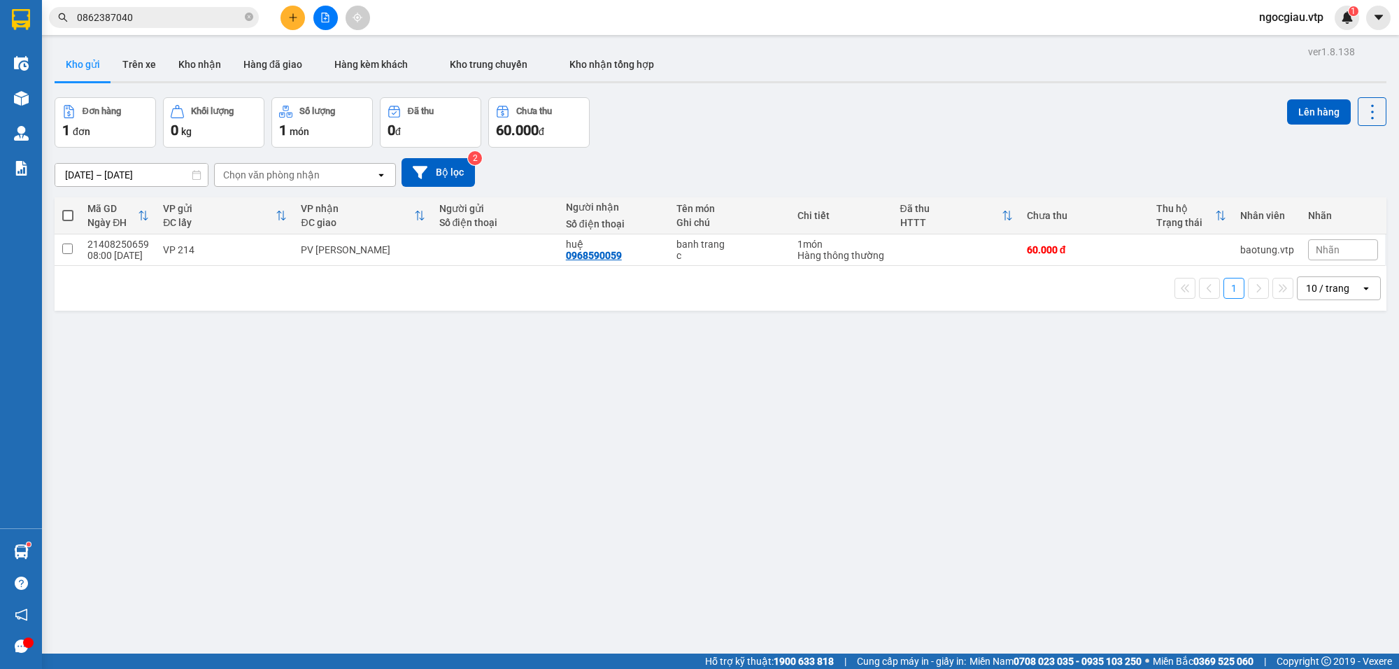
click at [170, 18] on input "0862387040" at bounding box center [159, 17] width 165 height 15
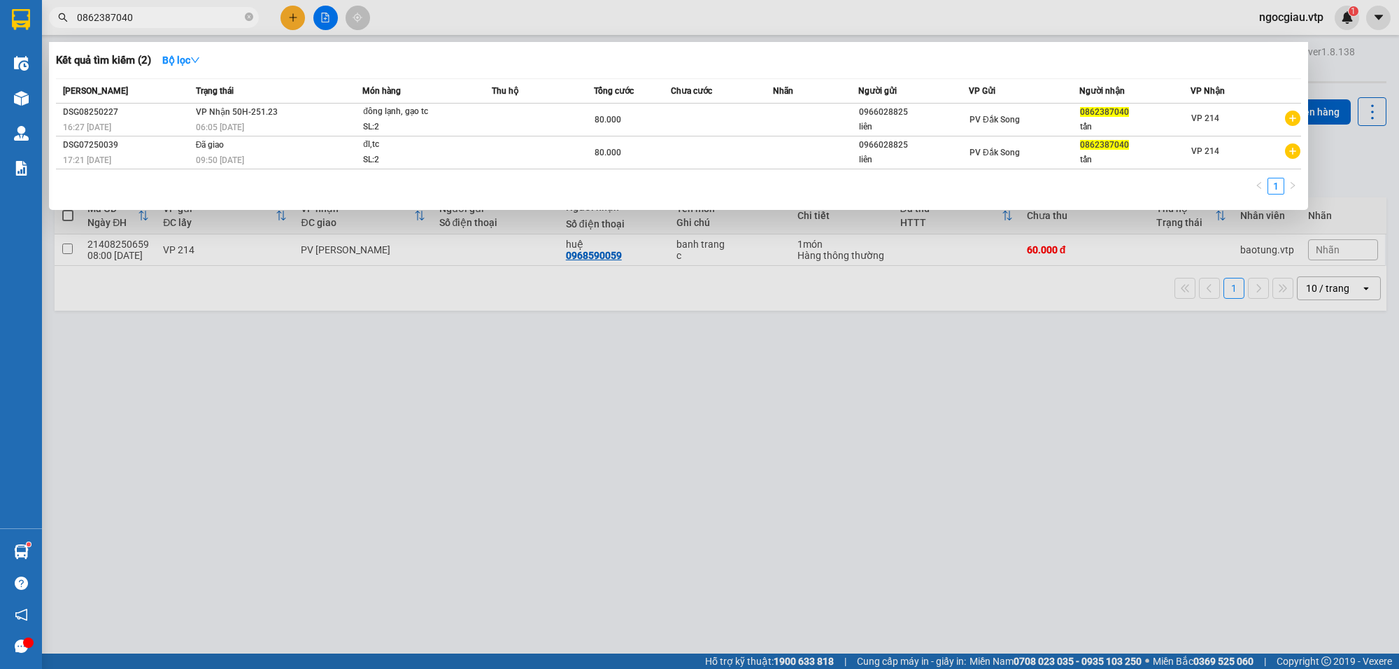
click at [170, 18] on input "0862387040" at bounding box center [159, 17] width 165 height 15
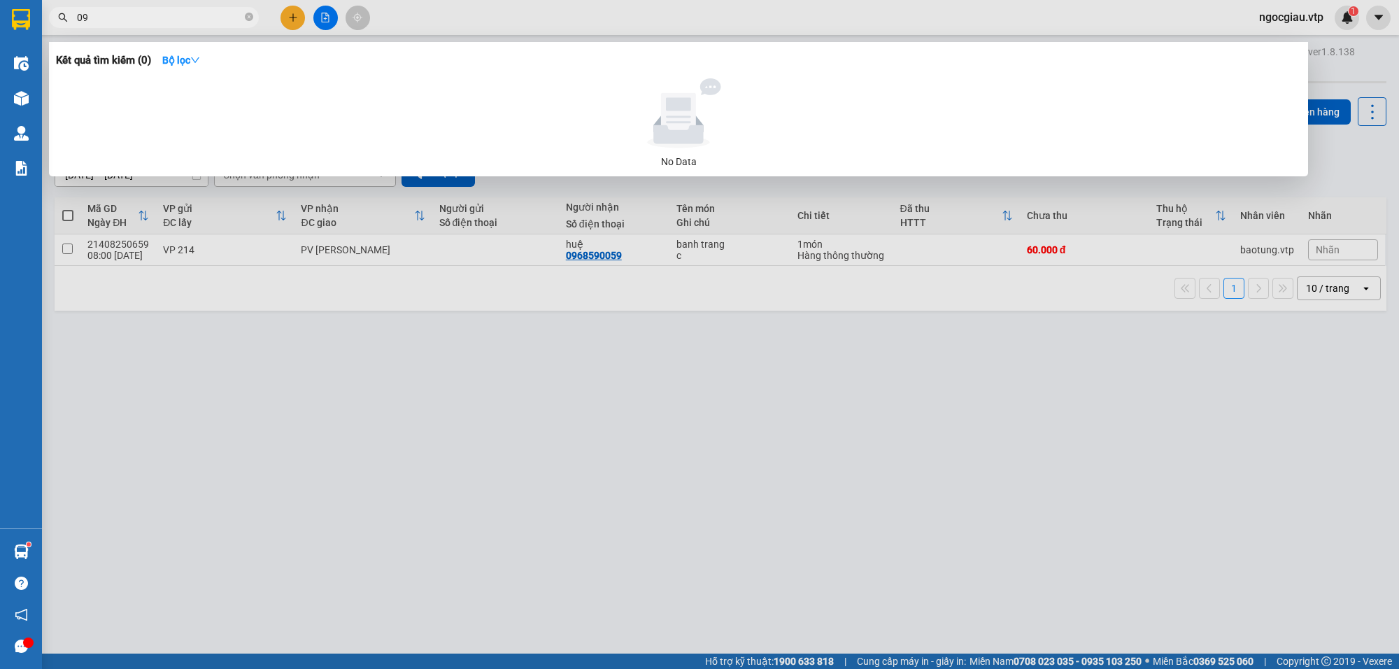
type input "0"
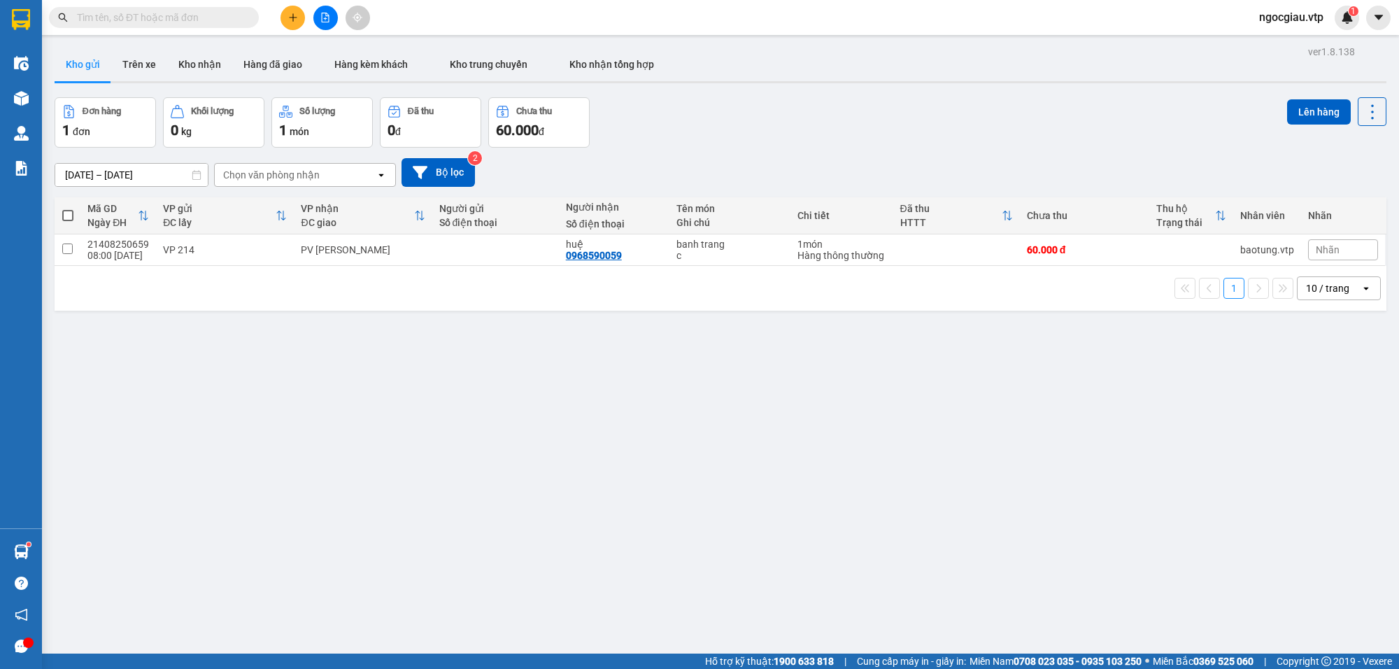
click at [138, 11] on input "text" at bounding box center [159, 17] width 165 height 15
click at [134, 15] on input "text" at bounding box center [159, 17] width 165 height 15
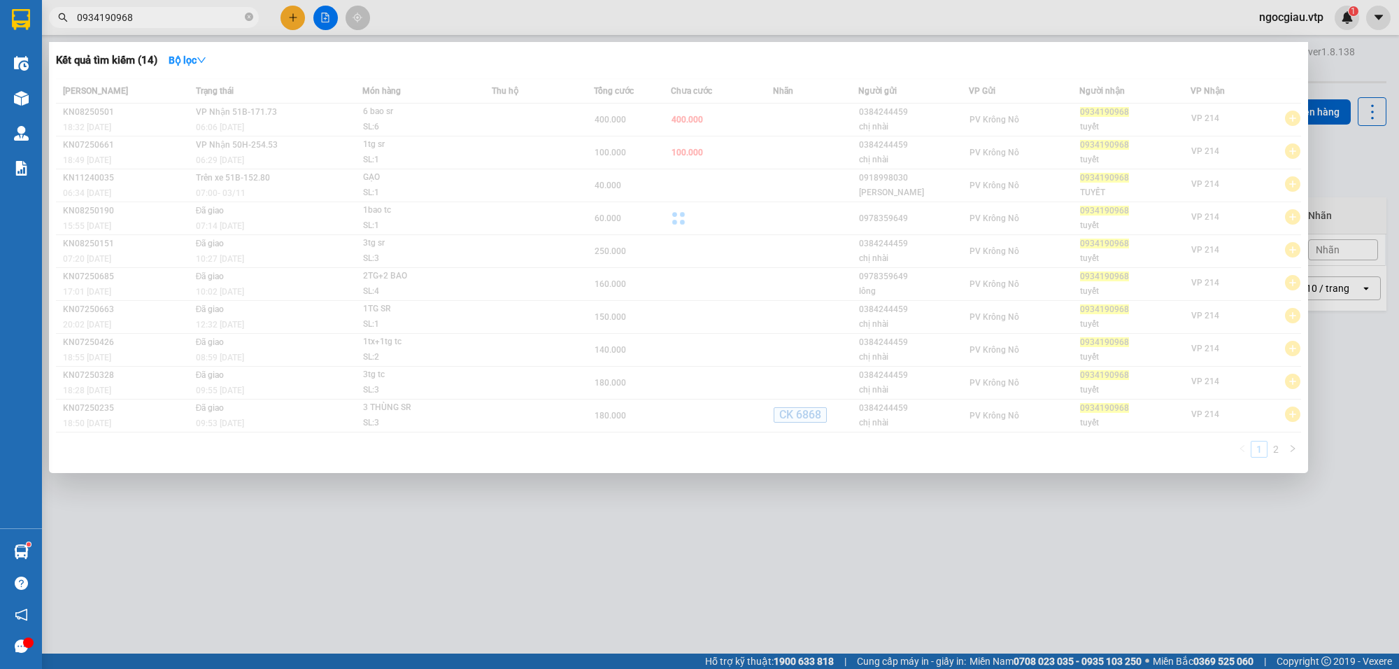
type input "0934190968"
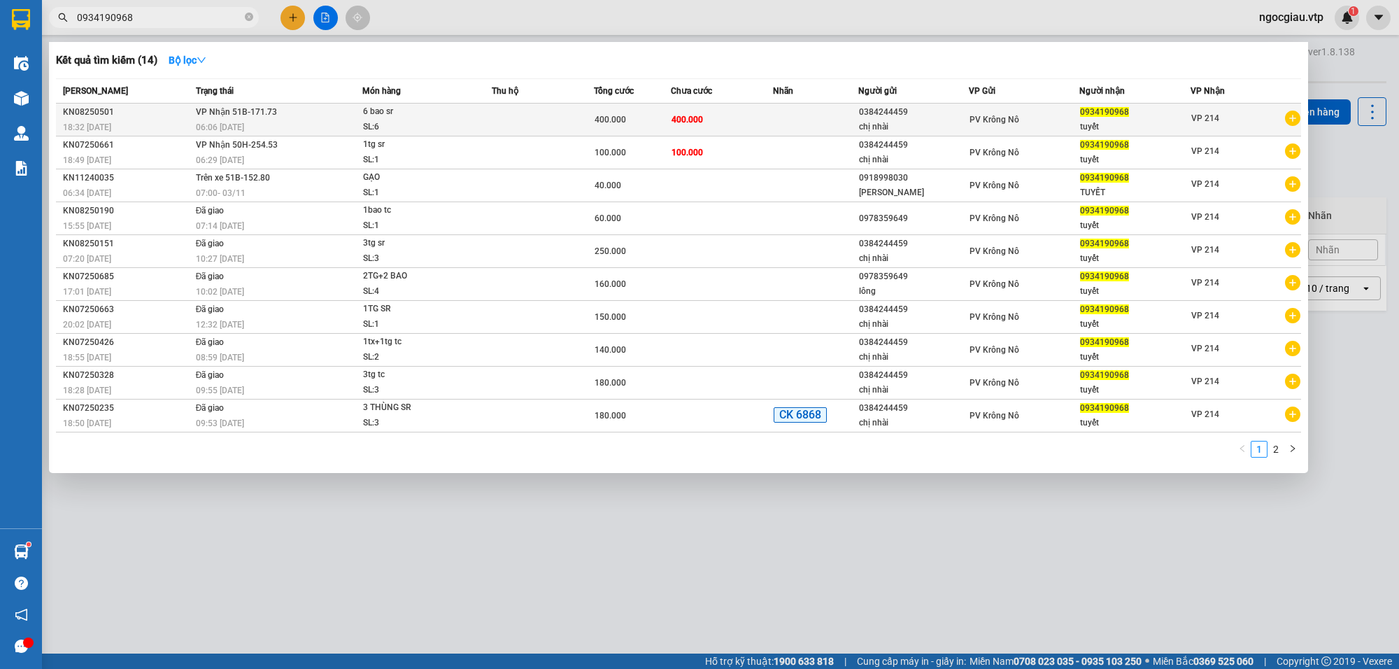
click at [735, 117] on td "400.000" at bounding box center [722, 120] width 102 height 33
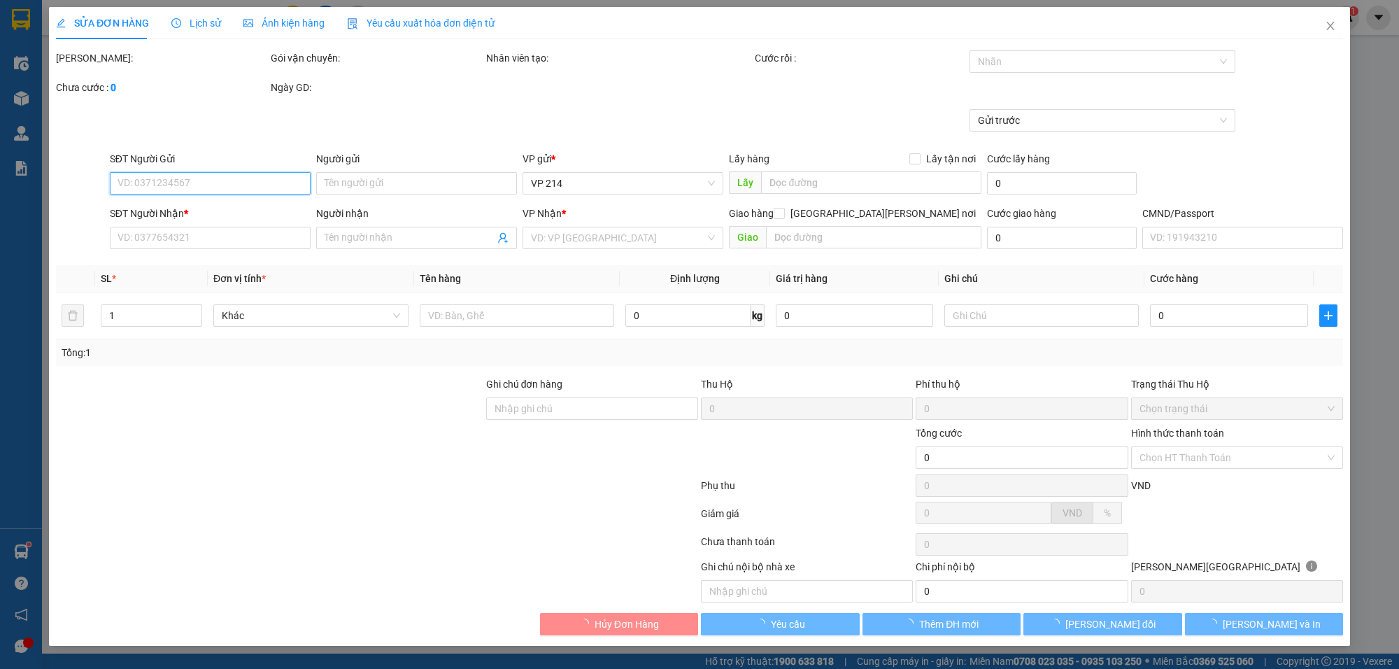
type input "0384244459"
type input "chị nhài"
type input "0934190968"
type input "tuyết"
type input "400.000"
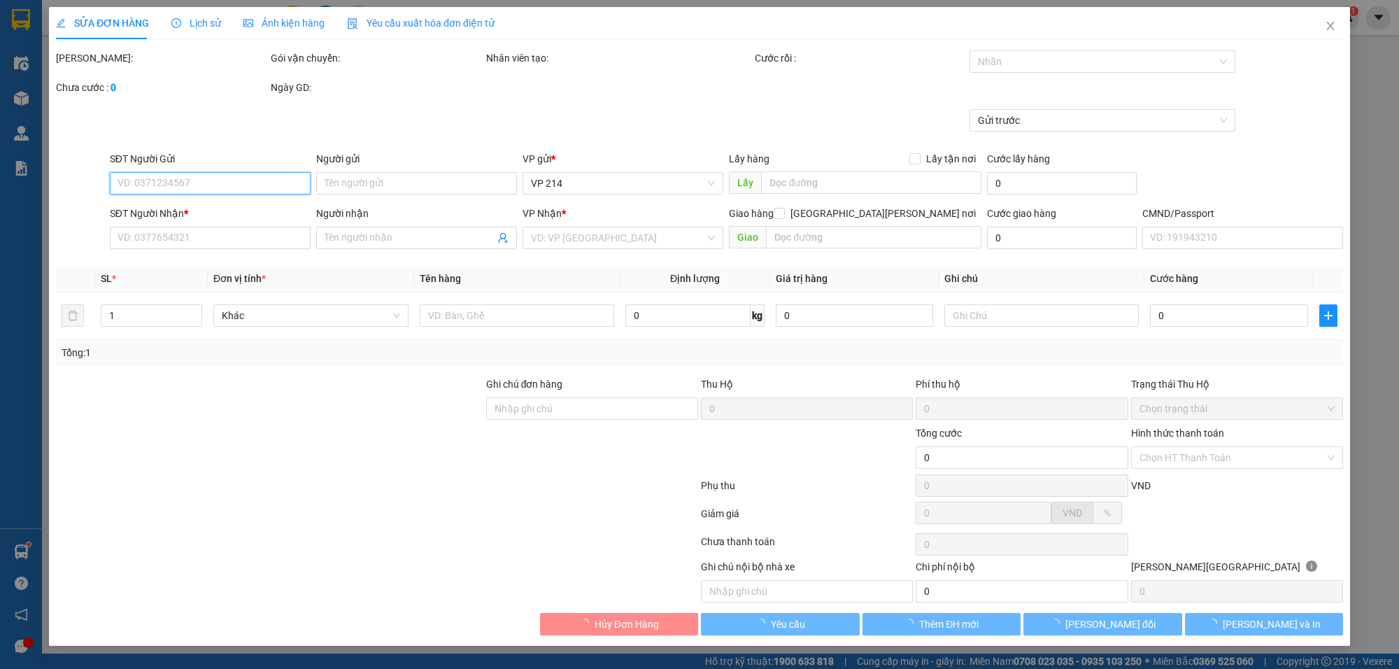
type input "400.000"
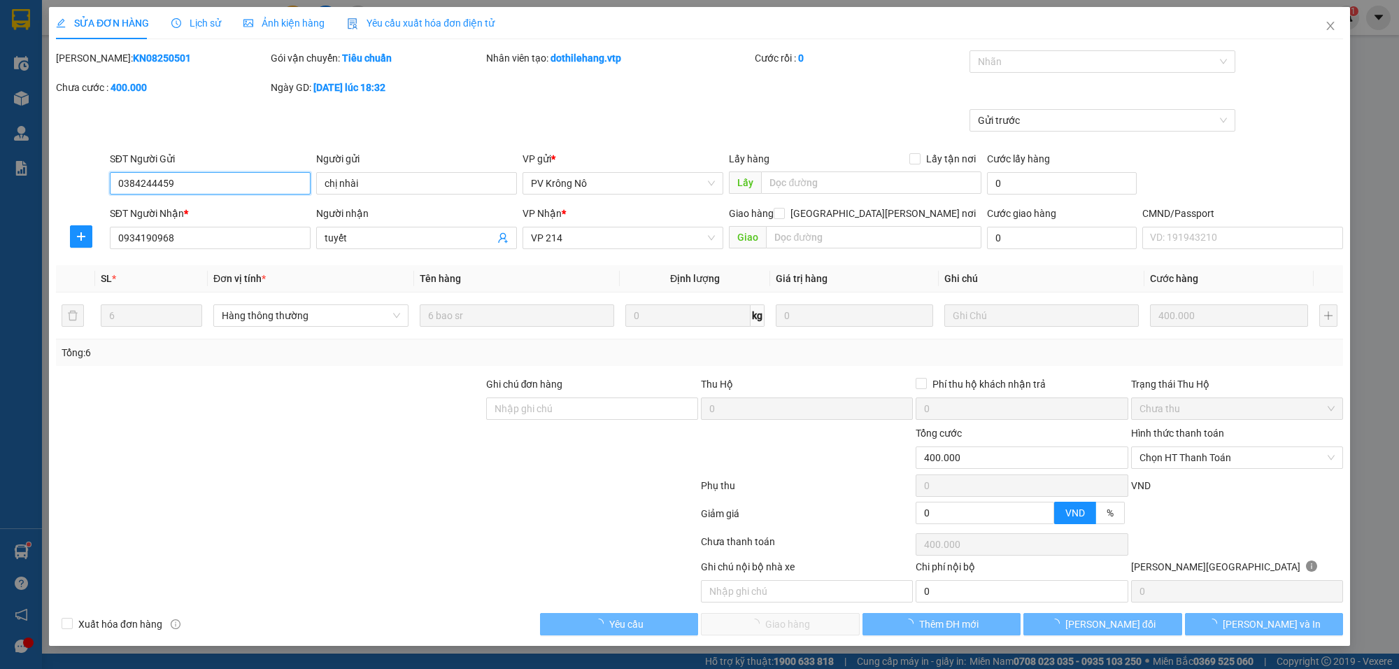
type input "20.000"
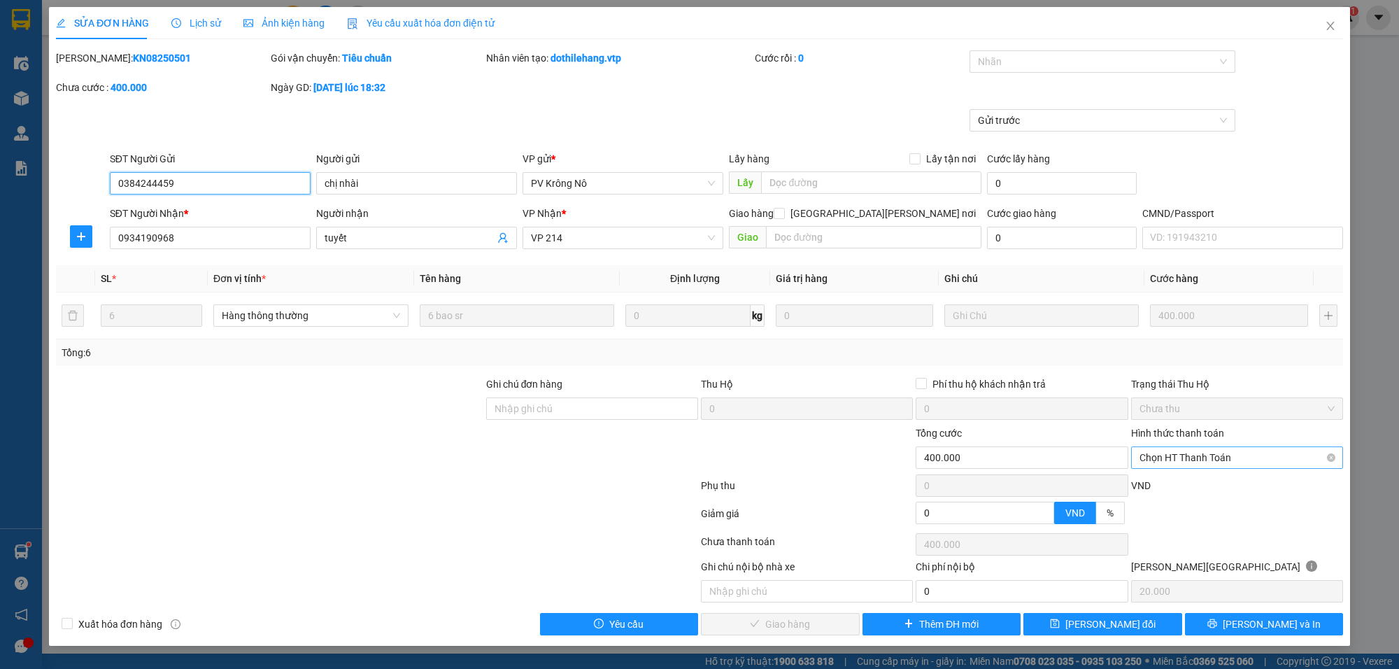
click at [1181, 455] on span "Chọn HT Thanh Toán" at bounding box center [1237, 457] width 195 height 21
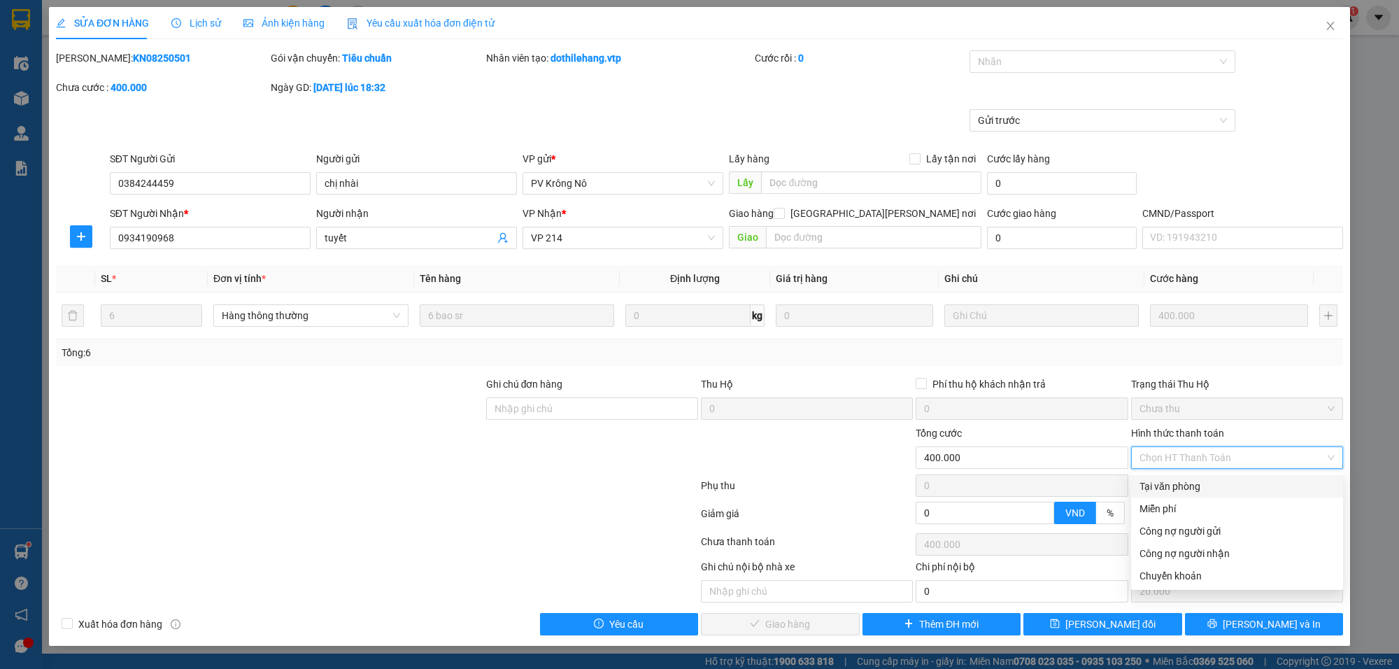
click at [1162, 477] on div "Tại văn phòng" at bounding box center [1237, 486] width 212 height 22
type input "0"
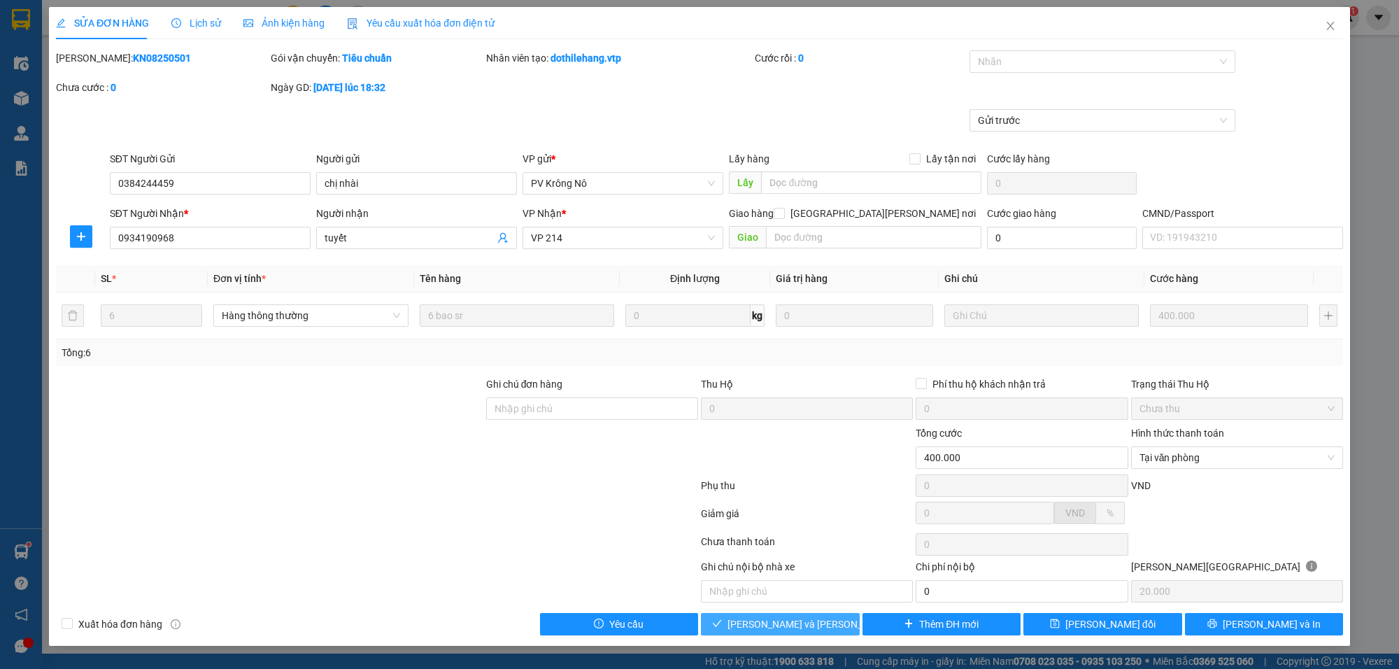
click at [810, 621] on span "[PERSON_NAME] và [PERSON_NAME] hàng" at bounding box center [822, 623] width 189 height 15
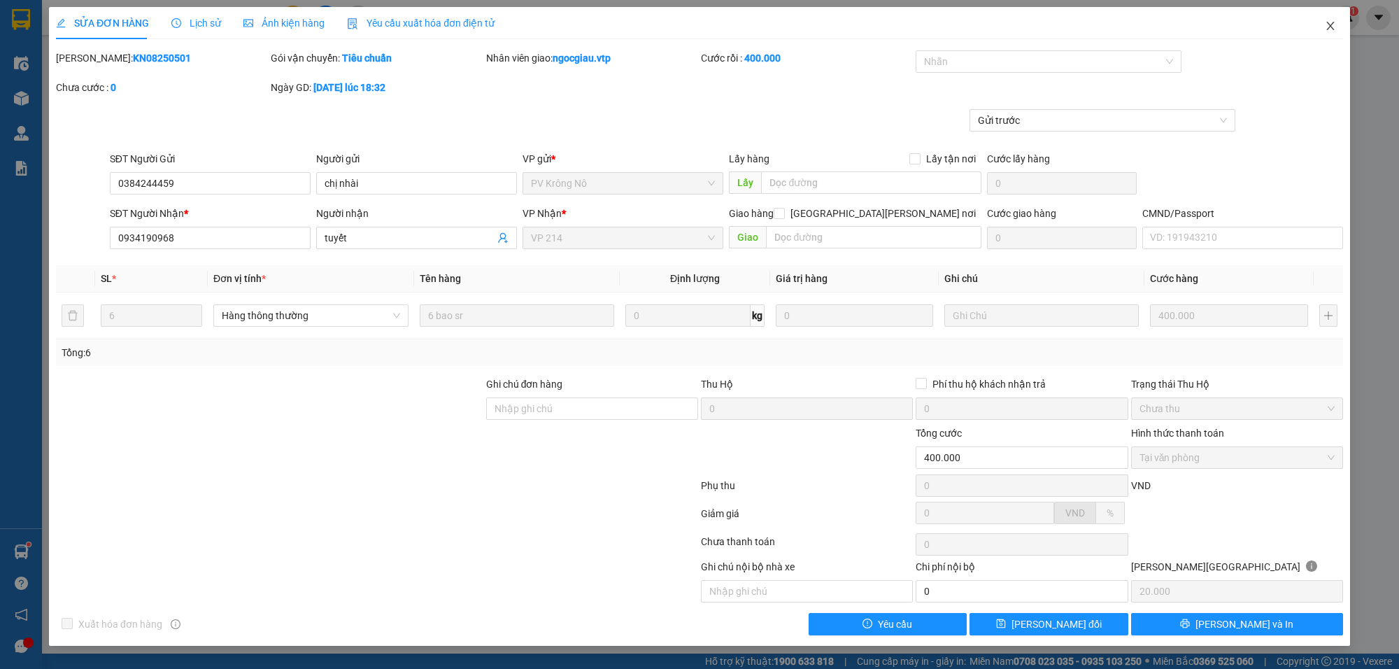
click at [1331, 18] on span "Close" at bounding box center [1330, 26] width 39 height 39
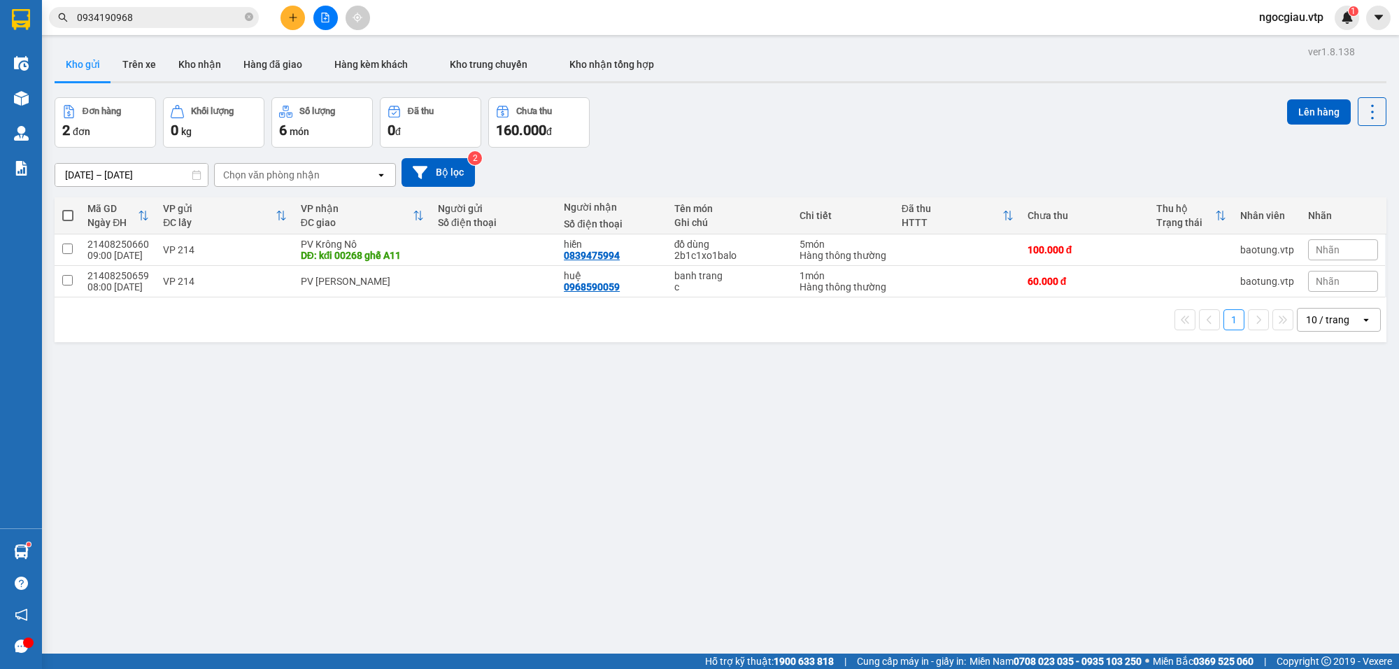
click at [163, 10] on input "0934190968" at bounding box center [159, 17] width 165 height 15
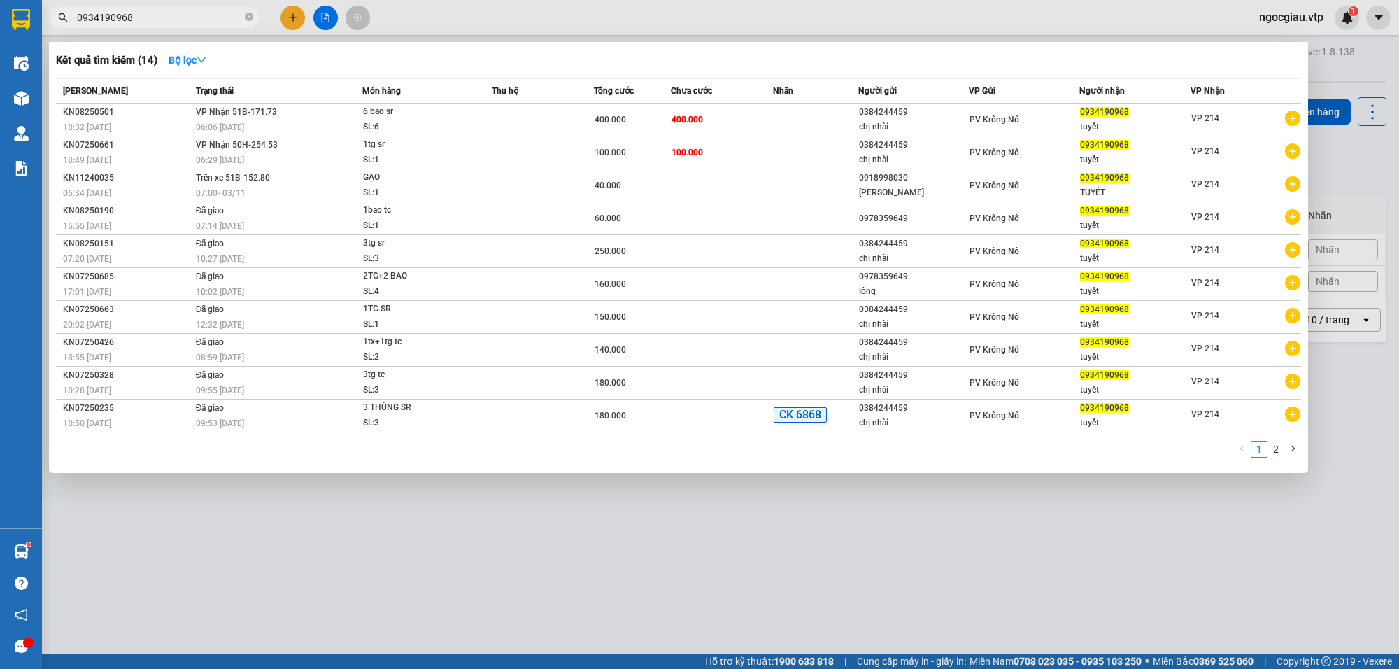
click at [163, 10] on input "0934190968" at bounding box center [159, 17] width 165 height 15
click at [775, 532] on div at bounding box center [699, 334] width 1399 height 669
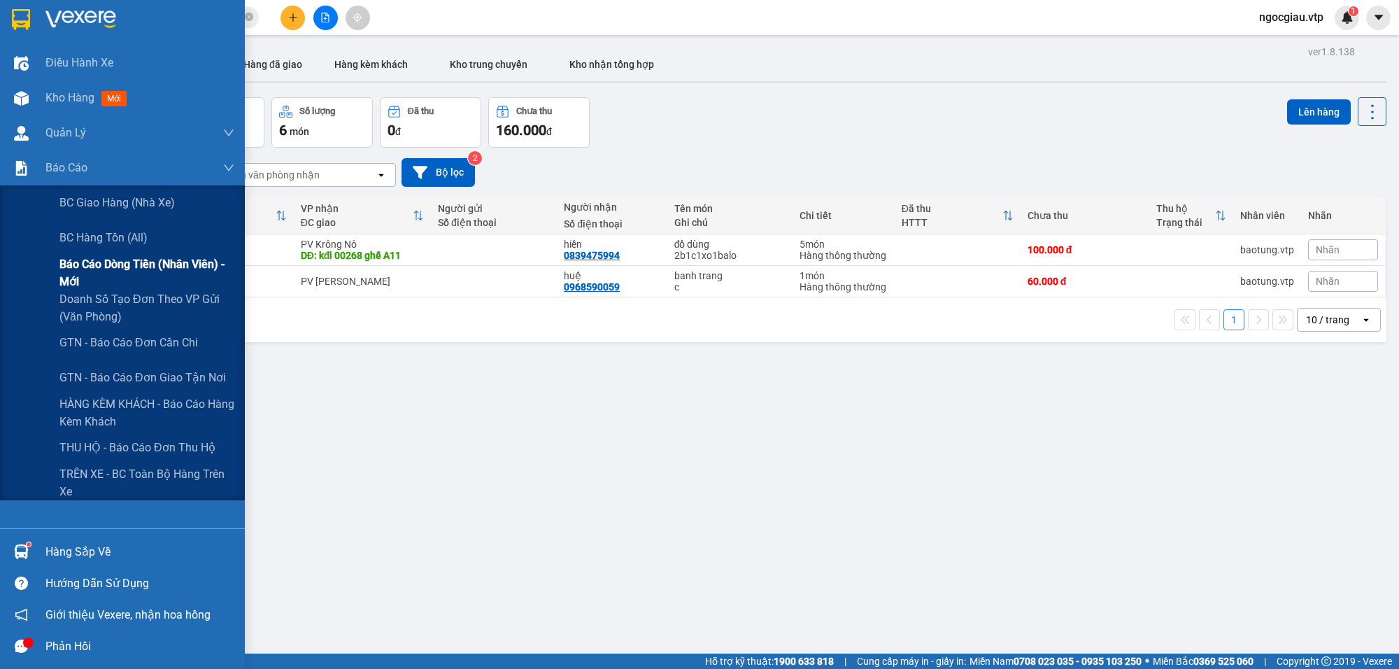
click at [127, 260] on span "Báo cáo dòng tiền (nhân viên) - mới" at bounding box center [146, 272] width 175 height 35
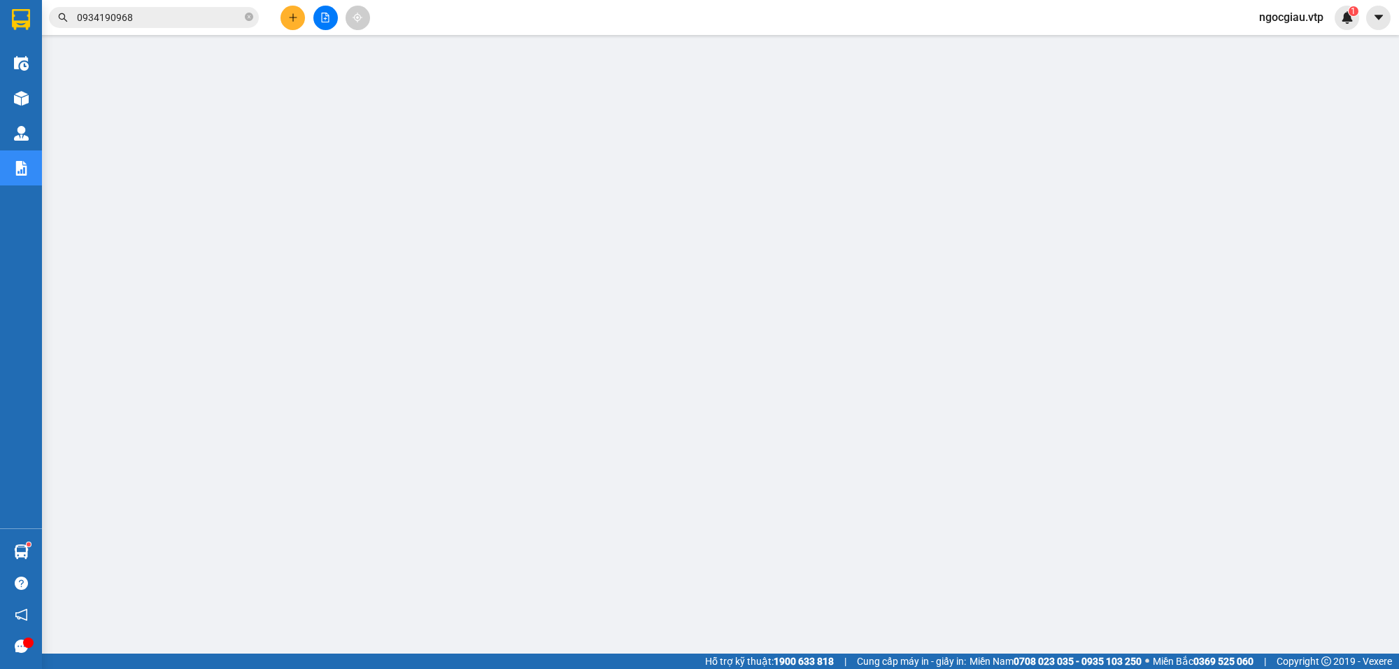
click at [144, 16] on input "0934190968" at bounding box center [159, 17] width 165 height 15
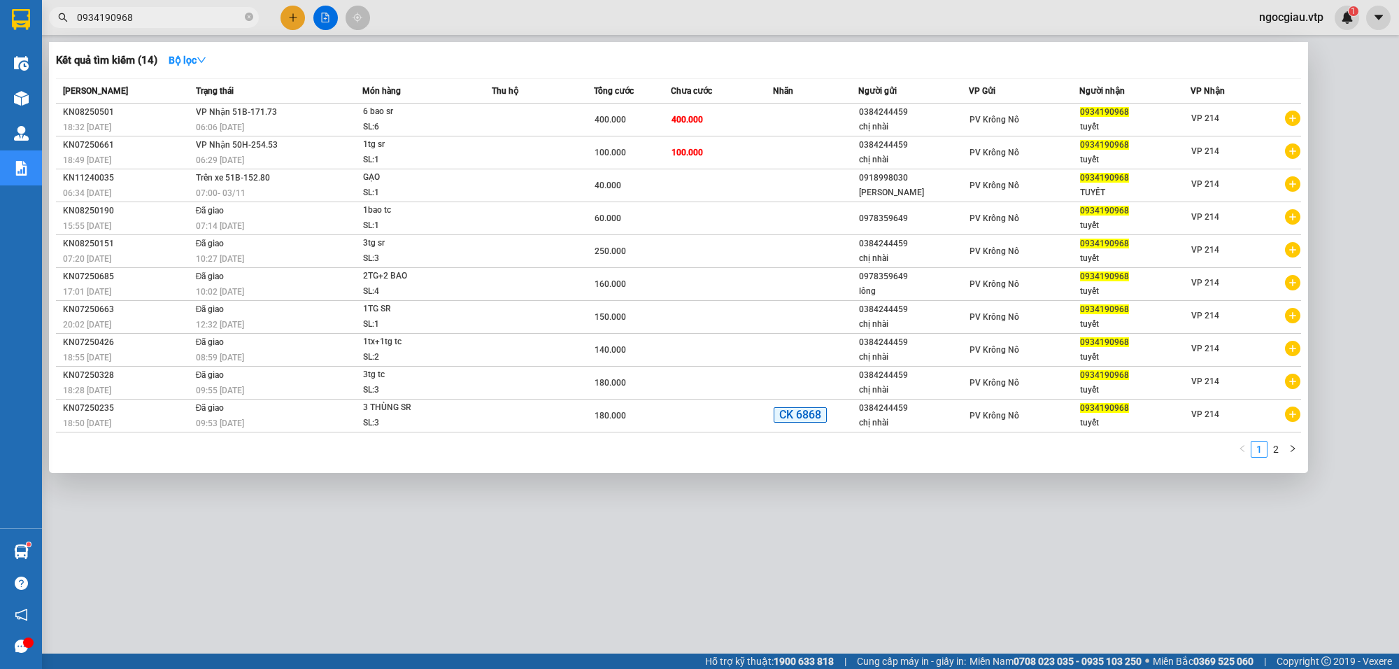
click at [144, 16] on input "0934190968" at bounding box center [159, 17] width 165 height 15
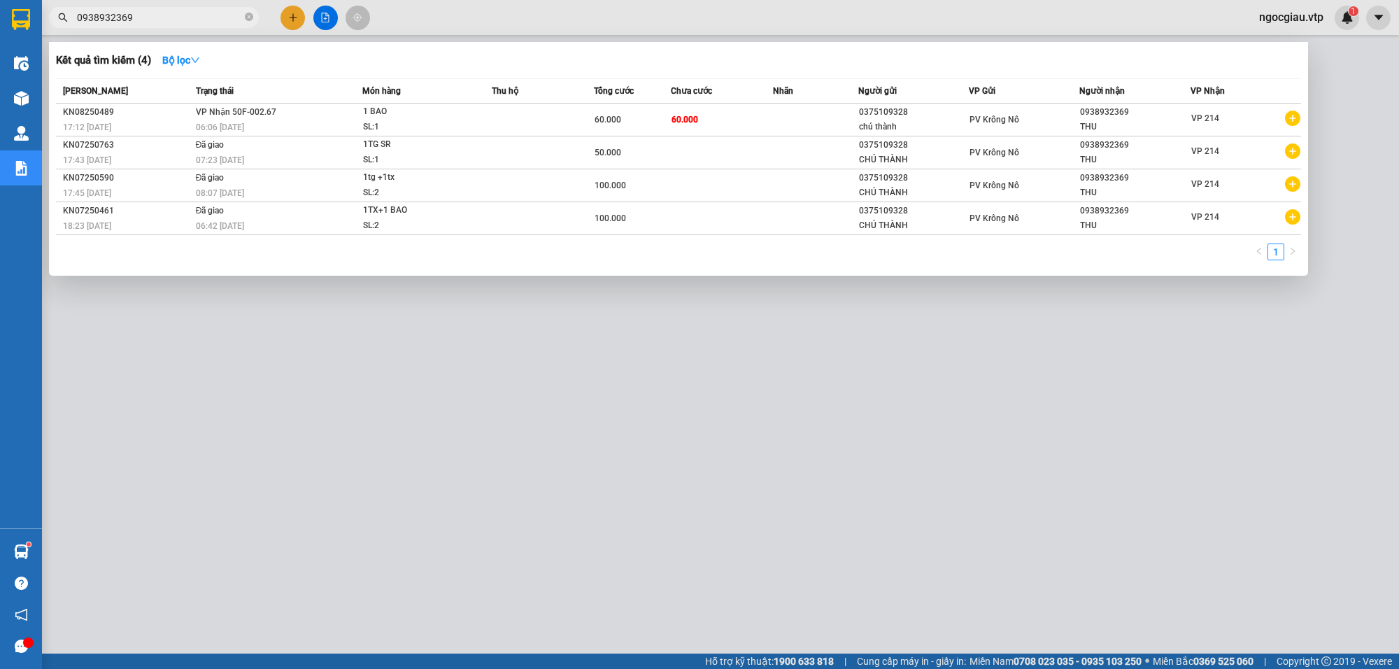
click at [749, 518] on div at bounding box center [699, 334] width 1399 height 669
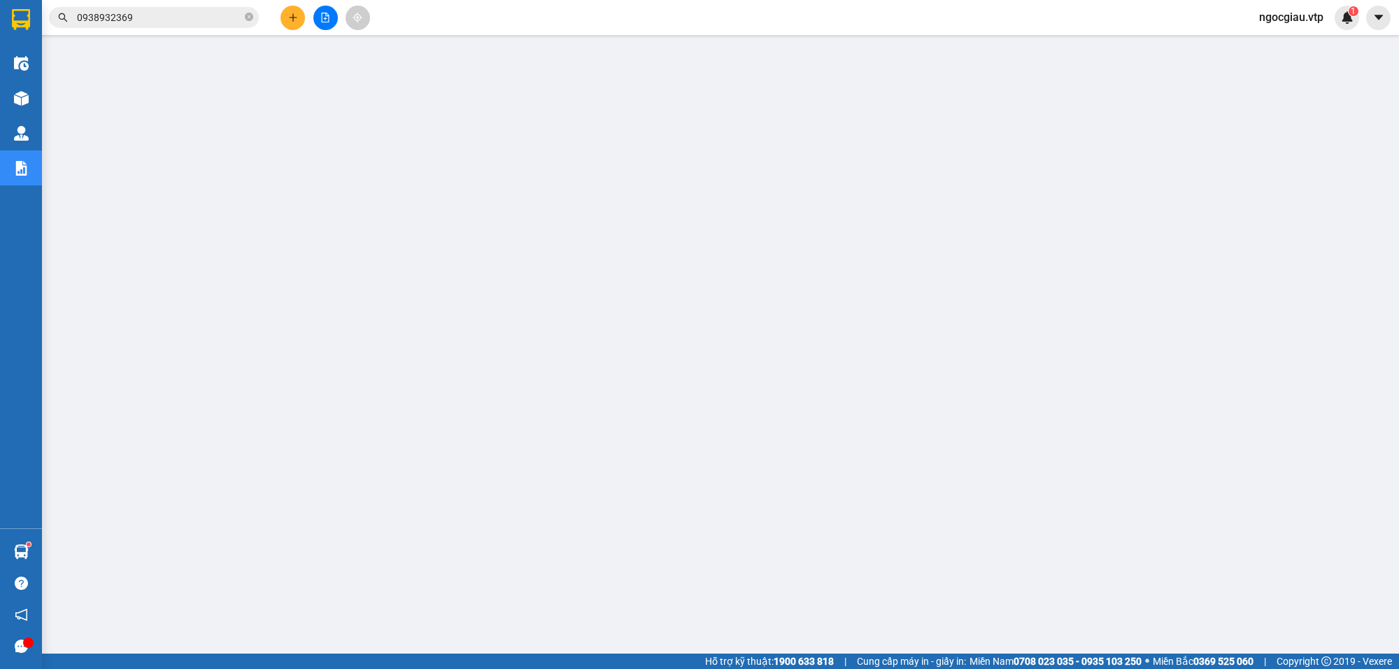
click at [142, 22] on input "0938932369" at bounding box center [159, 17] width 165 height 15
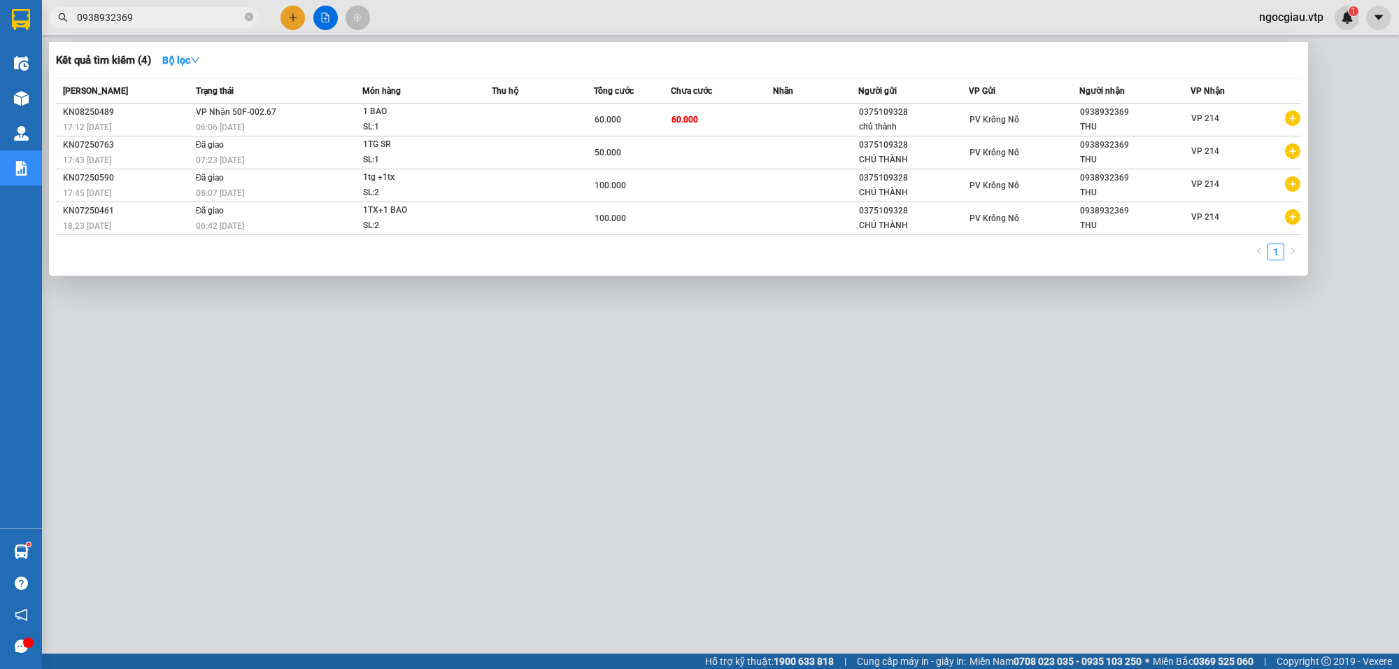
click at [142, 22] on input "0938932369" at bounding box center [159, 17] width 165 height 15
type input "0"
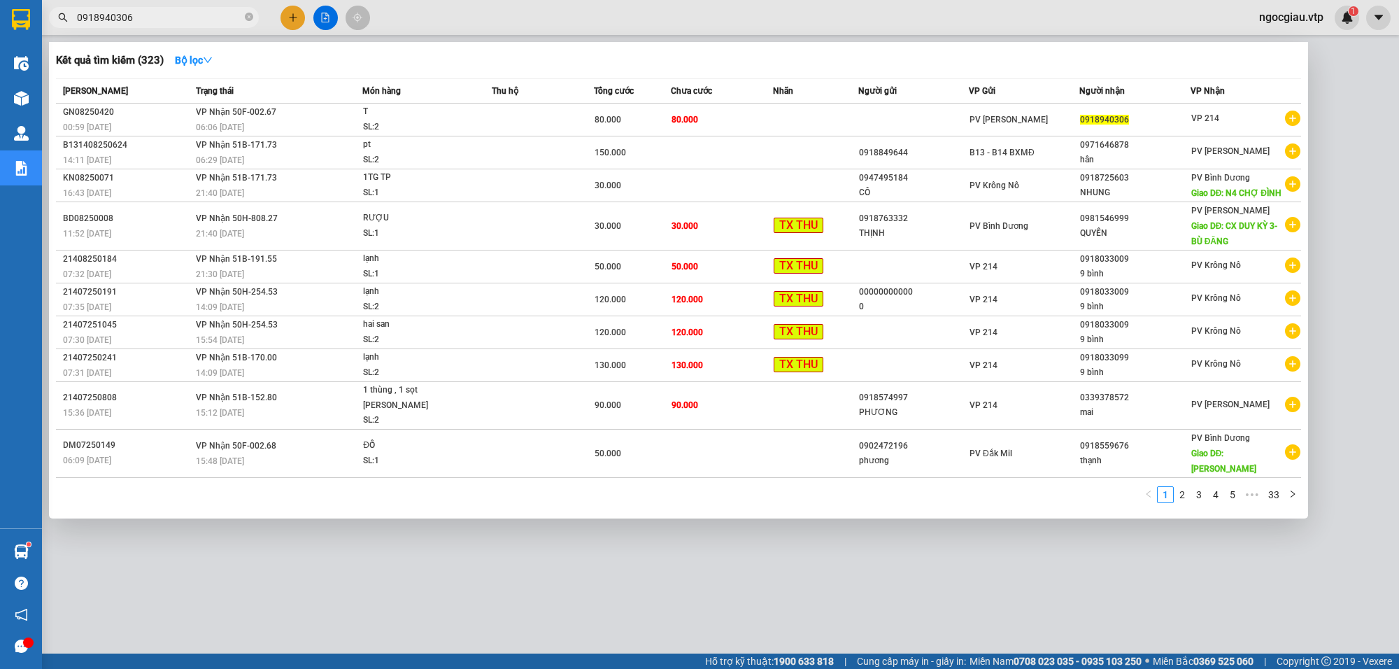
type input "0918940306"
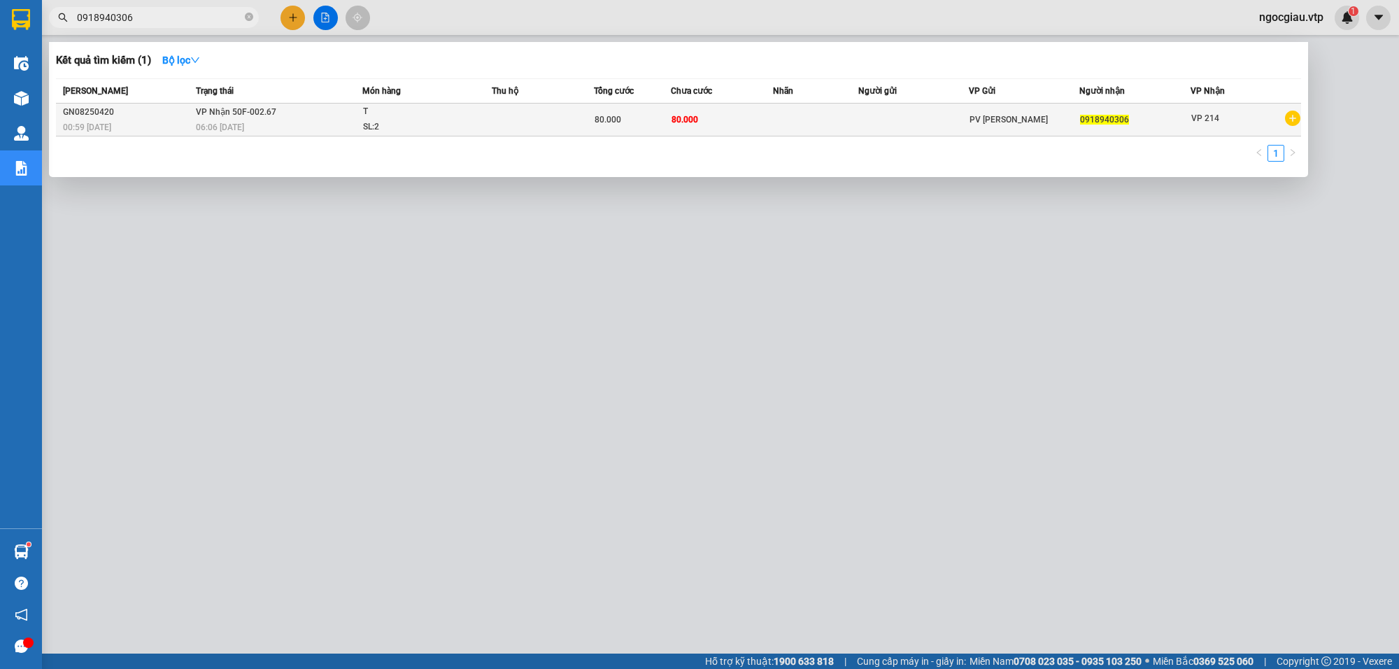
click at [841, 119] on td at bounding box center [815, 120] width 85 height 33
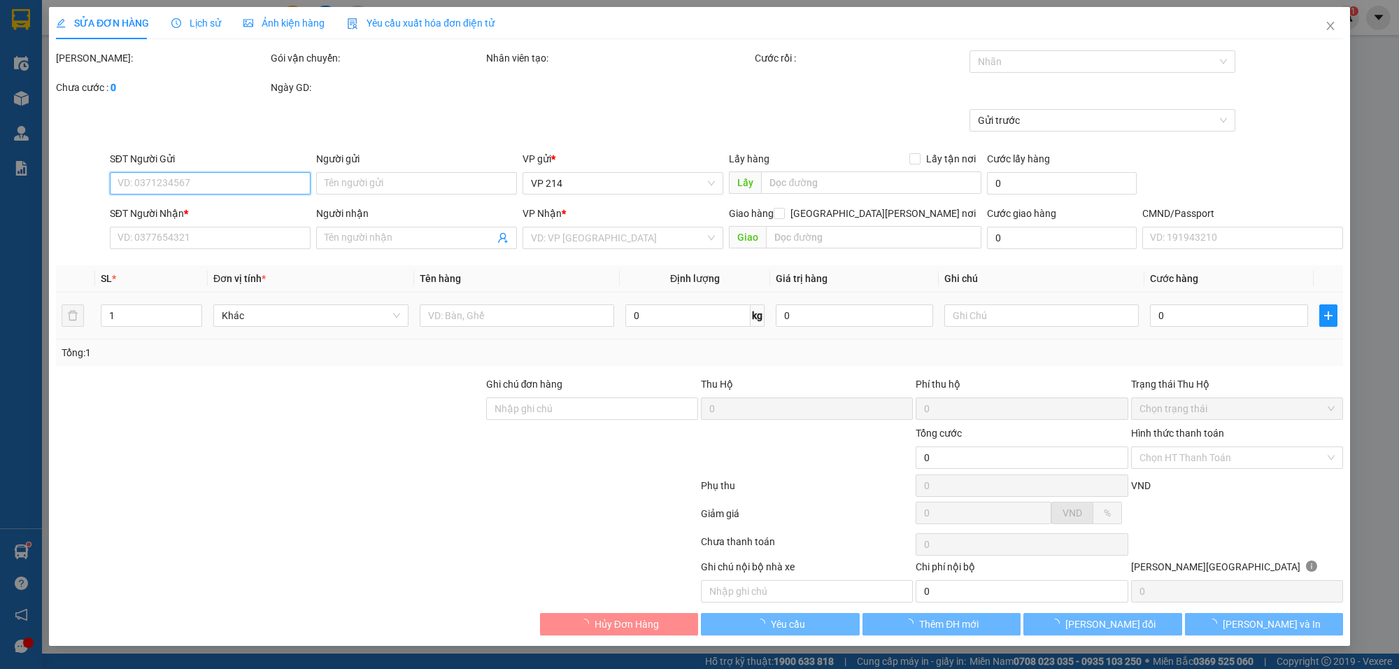
type input "16.000"
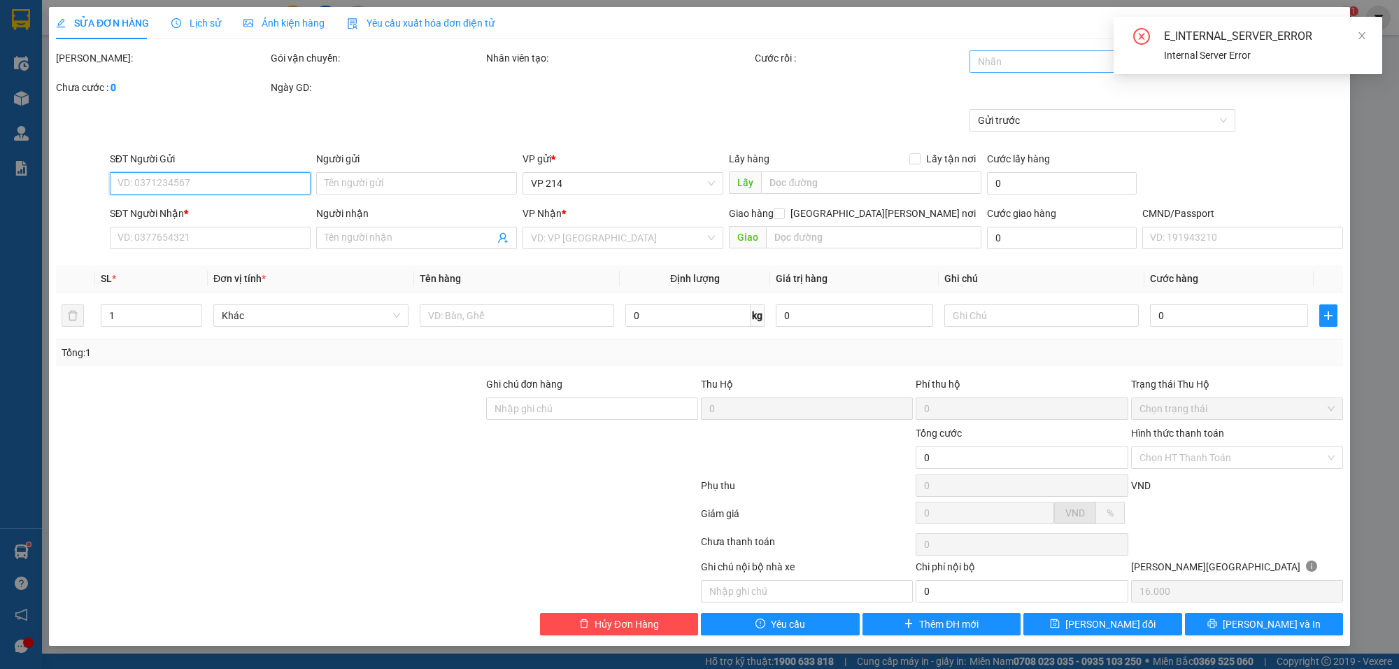
click at [996, 57] on div at bounding box center [1095, 61] width 245 height 17
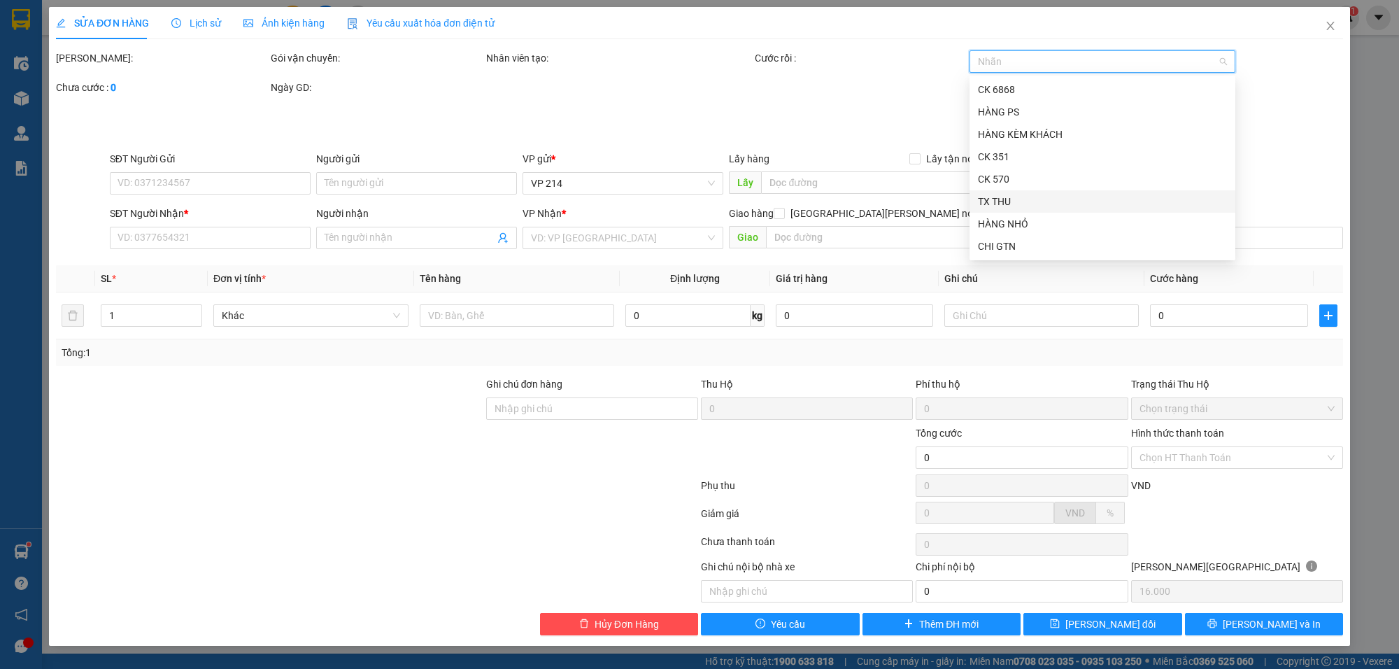
click at [1005, 200] on div "TX THU" at bounding box center [1102, 201] width 249 height 15
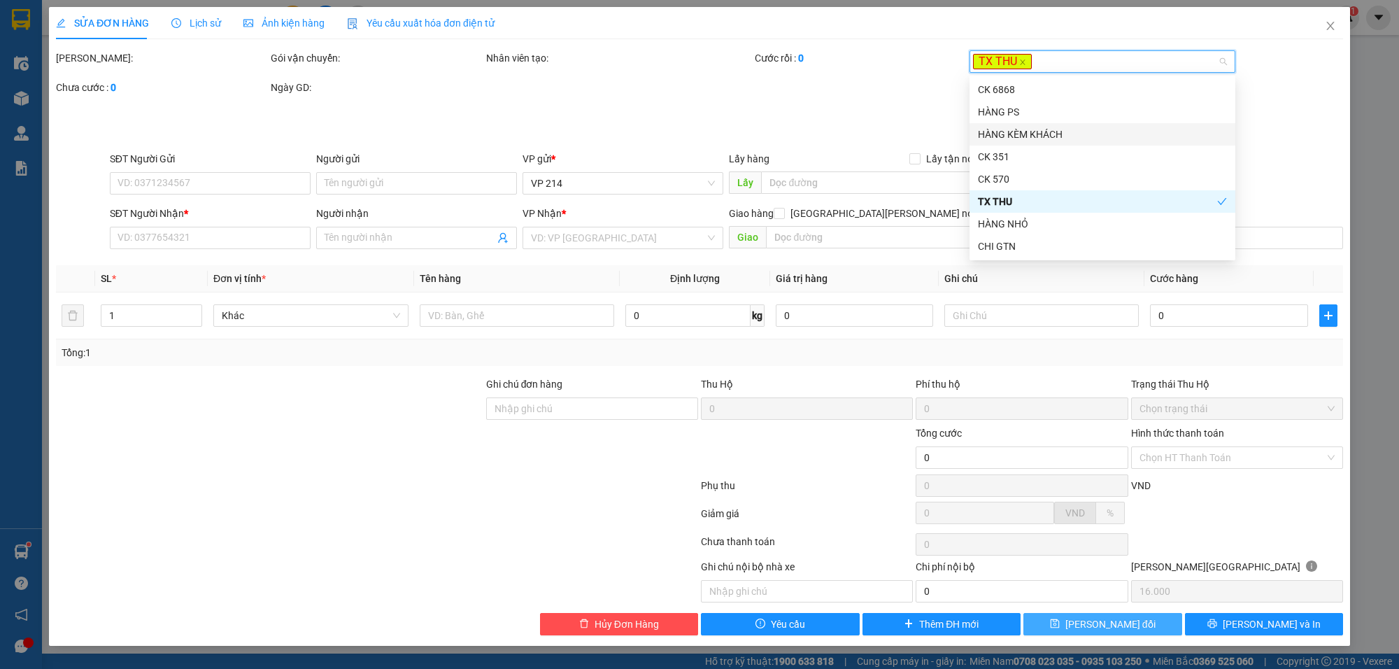
click at [1120, 625] on span "[PERSON_NAME] đổi" at bounding box center [1111, 623] width 90 height 15
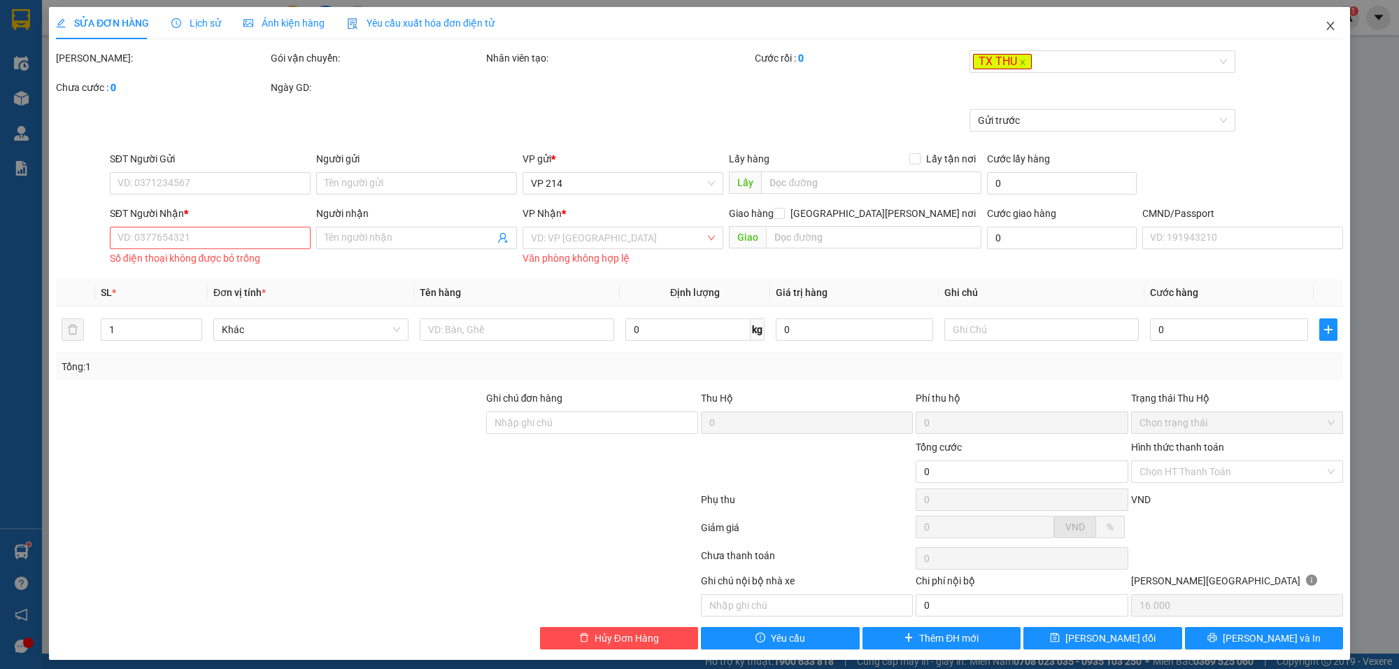
click at [1325, 23] on icon "close" at bounding box center [1330, 25] width 11 height 11
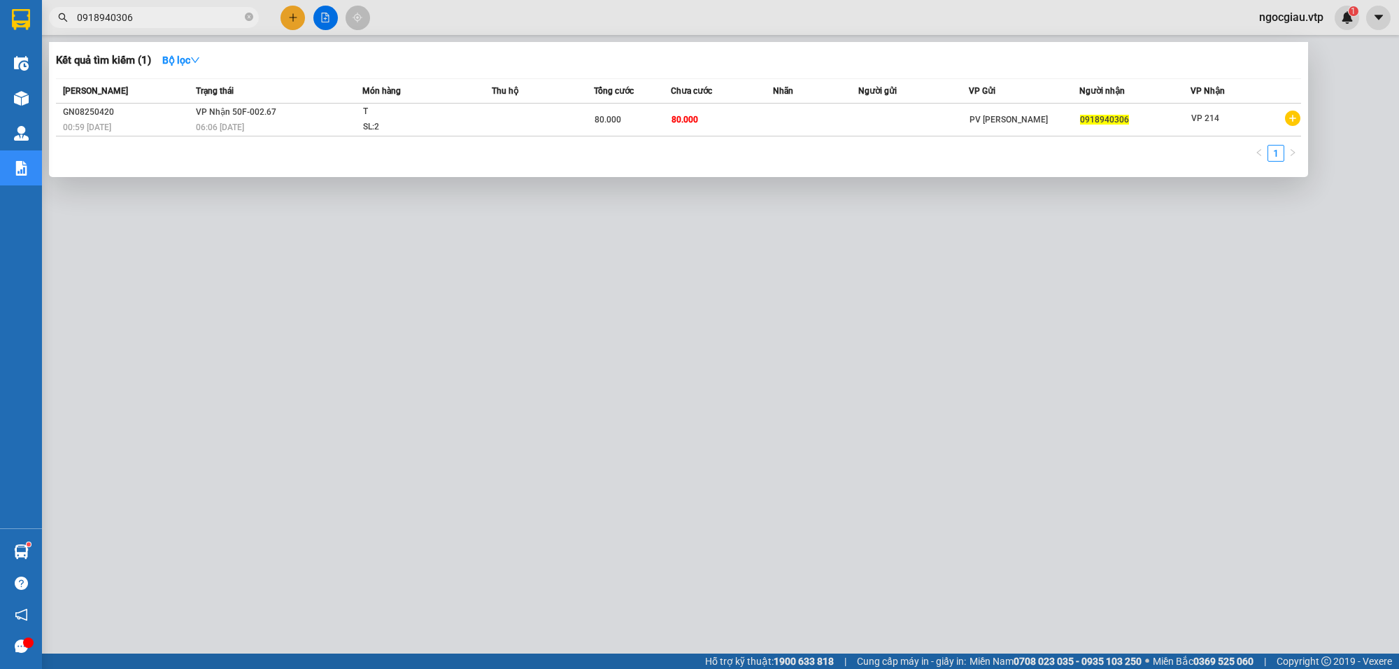
click at [162, 22] on input "0918940306" at bounding box center [159, 17] width 165 height 15
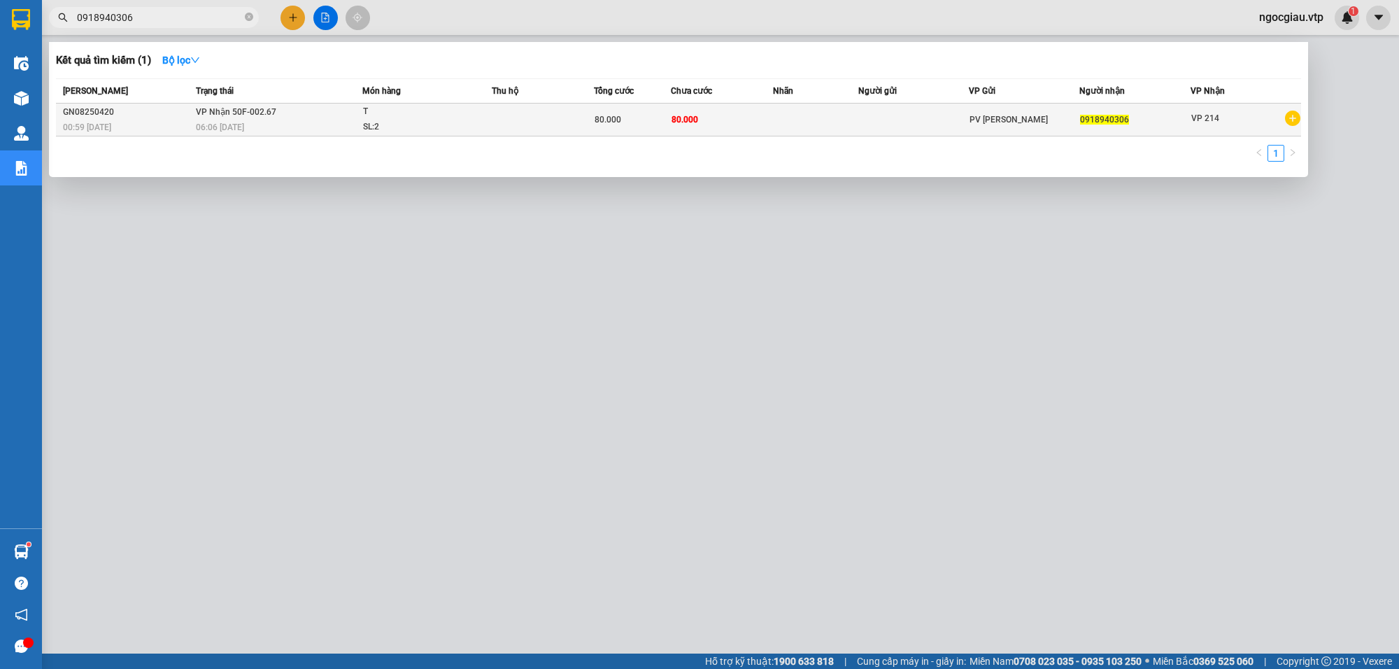
click at [494, 115] on td at bounding box center [543, 120] width 102 height 33
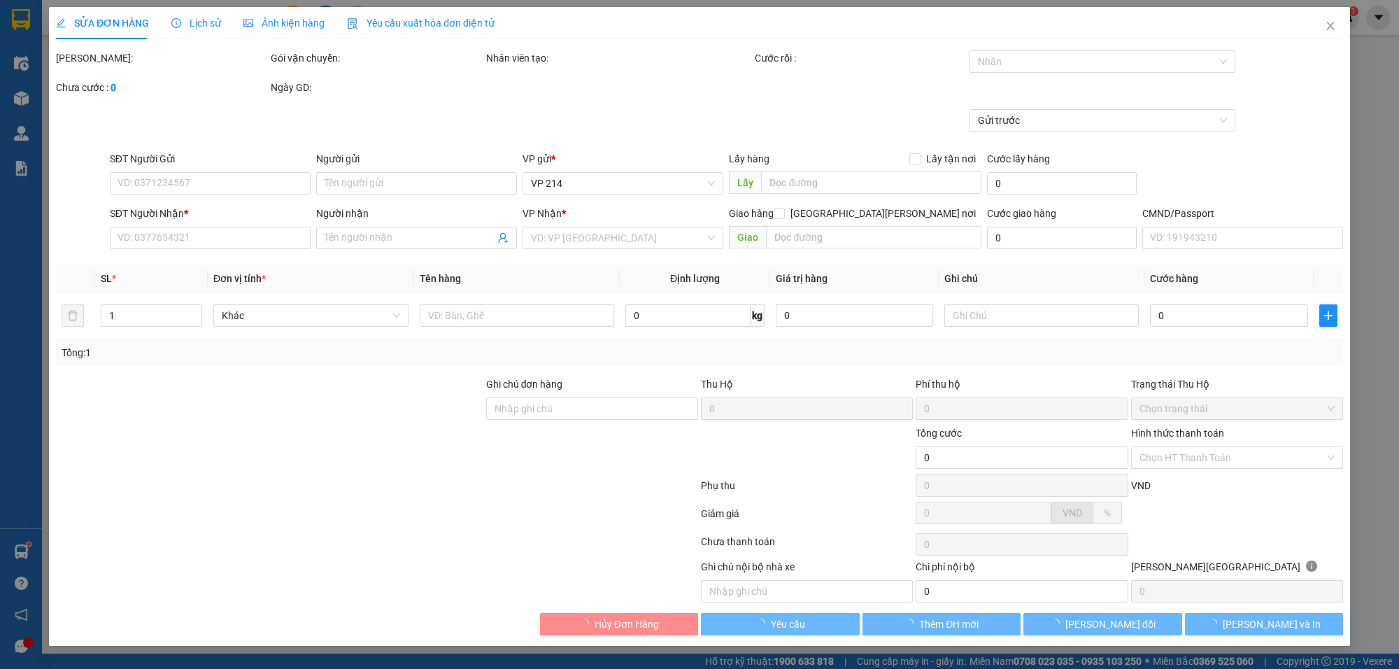
type input "0918940306"
type input "80.000"
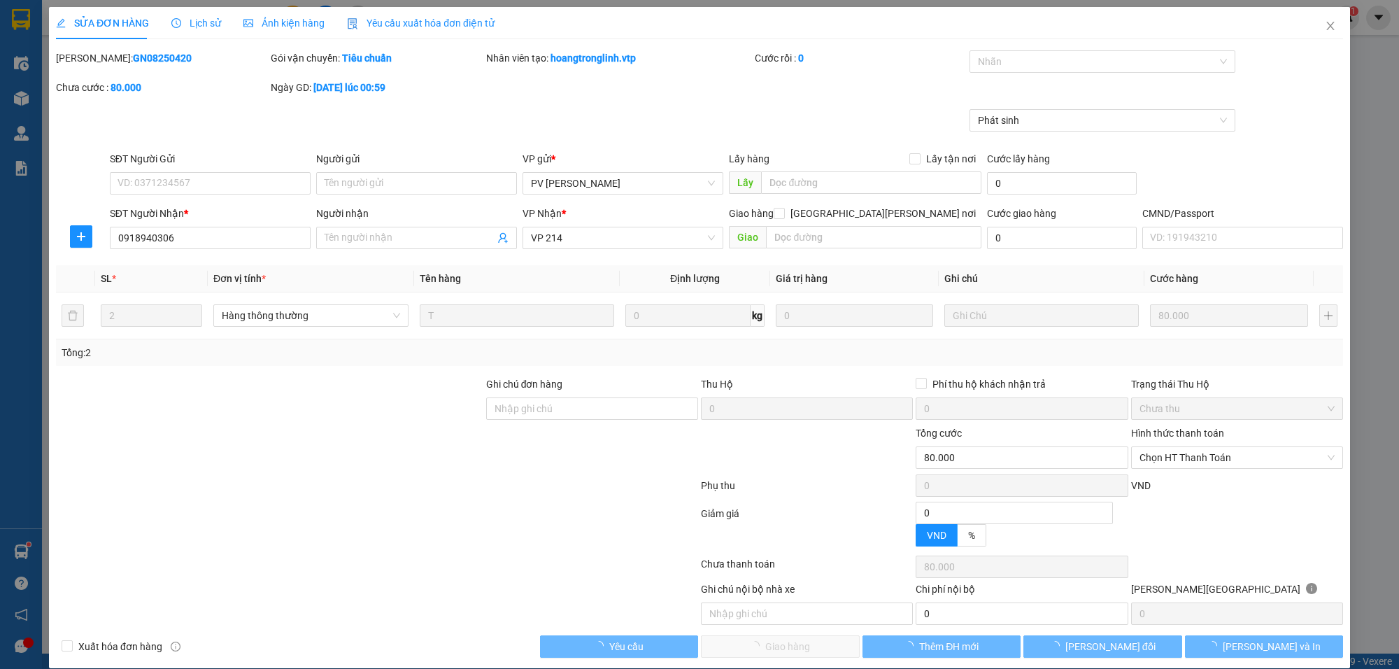
type input "16.000"
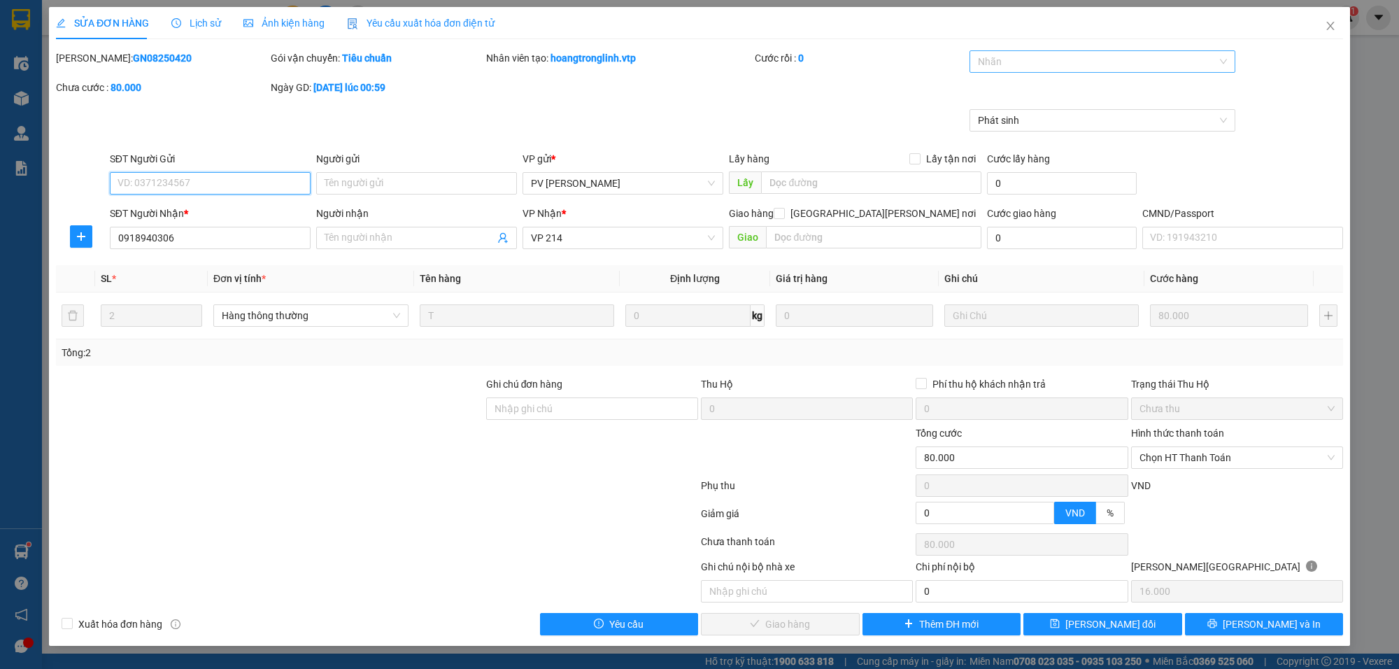
click at [1012, 54] on div at bounding box center [1095, 61] width 245 height 17
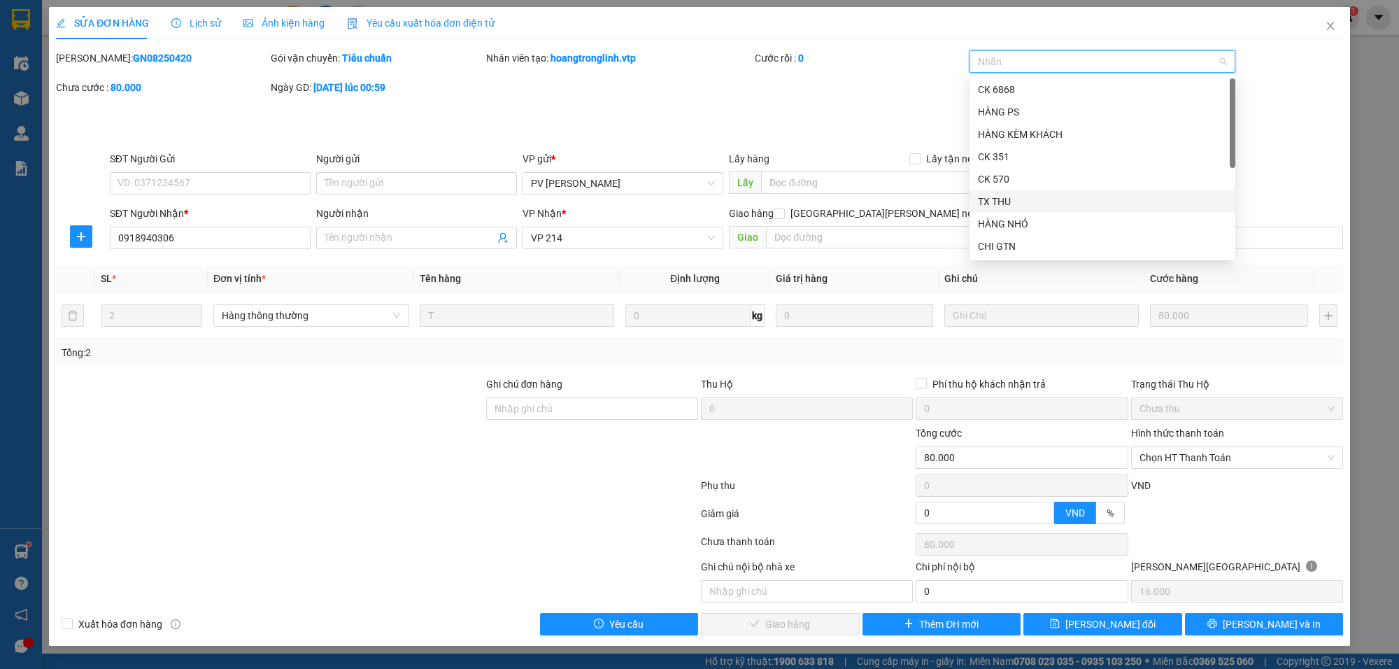
click at [1001, 201] on div "TX THU" at bounding box center [1102, 201] width 249 height 15
click at [1316, 134] on div "Phát sinh" at bounding box center [700, 130] width 1290 height 42
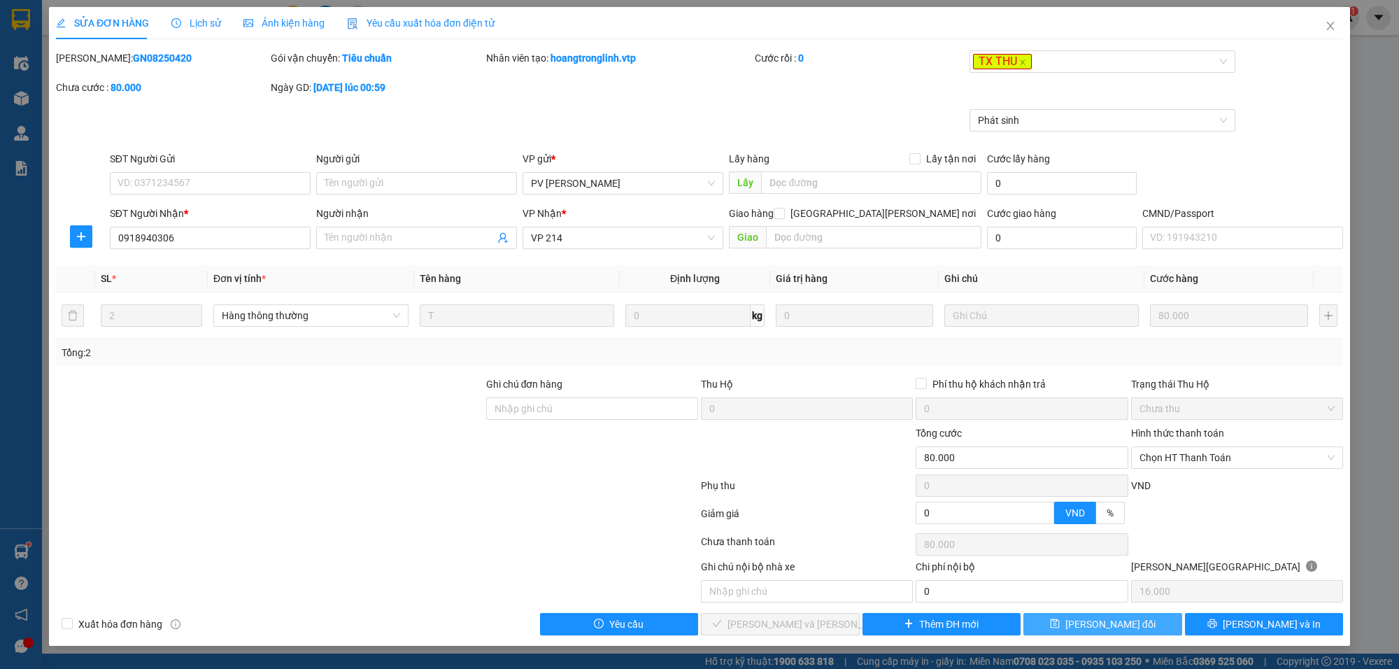
click at [1109, 626] on span "[PERSON_NAME] đổi" at bounding box center [1111, 623] width 90 height 15
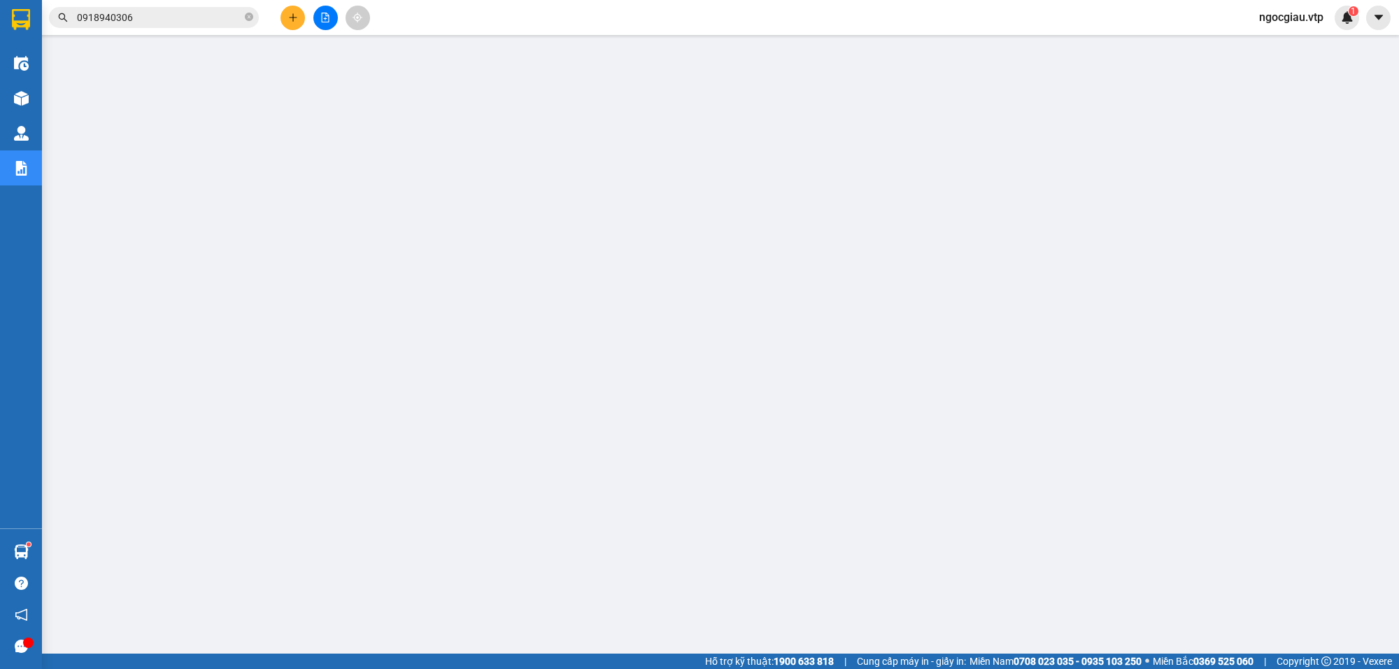
click at [146, 18] on input "0918940306" at bounding box center [159, 17] width 165 height 15
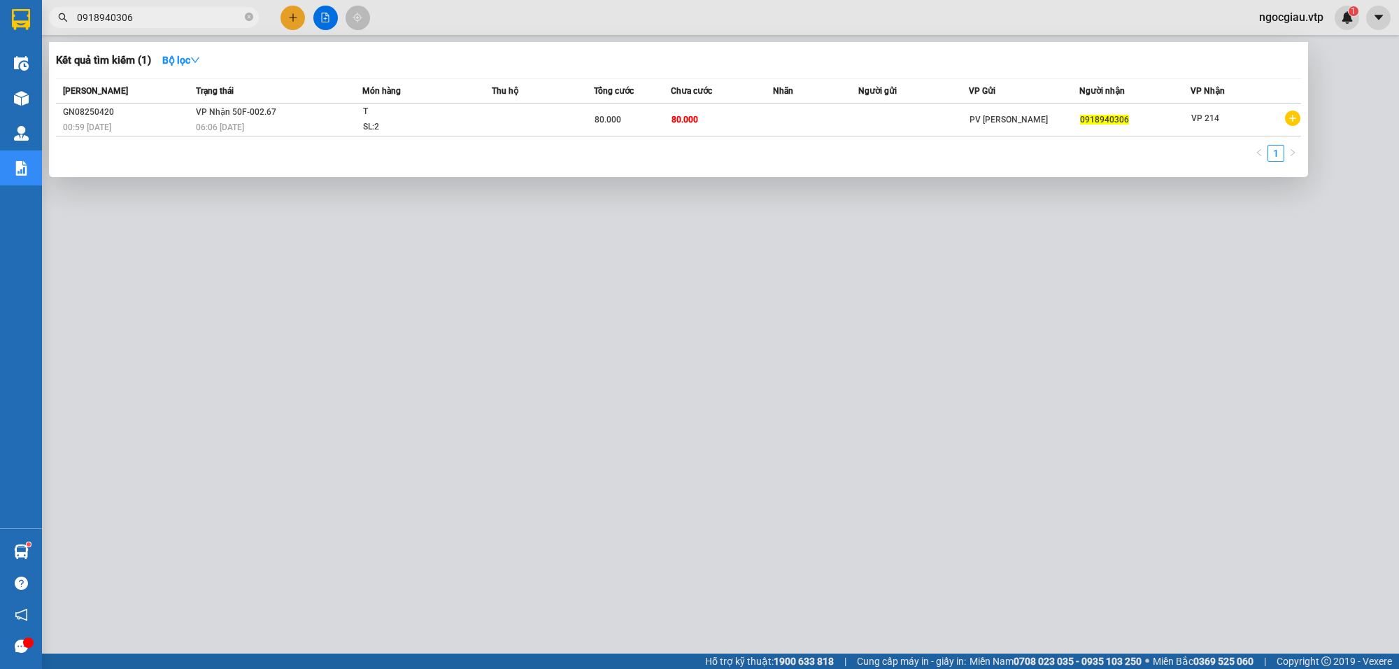
click at [146, 18] on input "0918940306" at bounding box center [159, 17] width 165 height 15
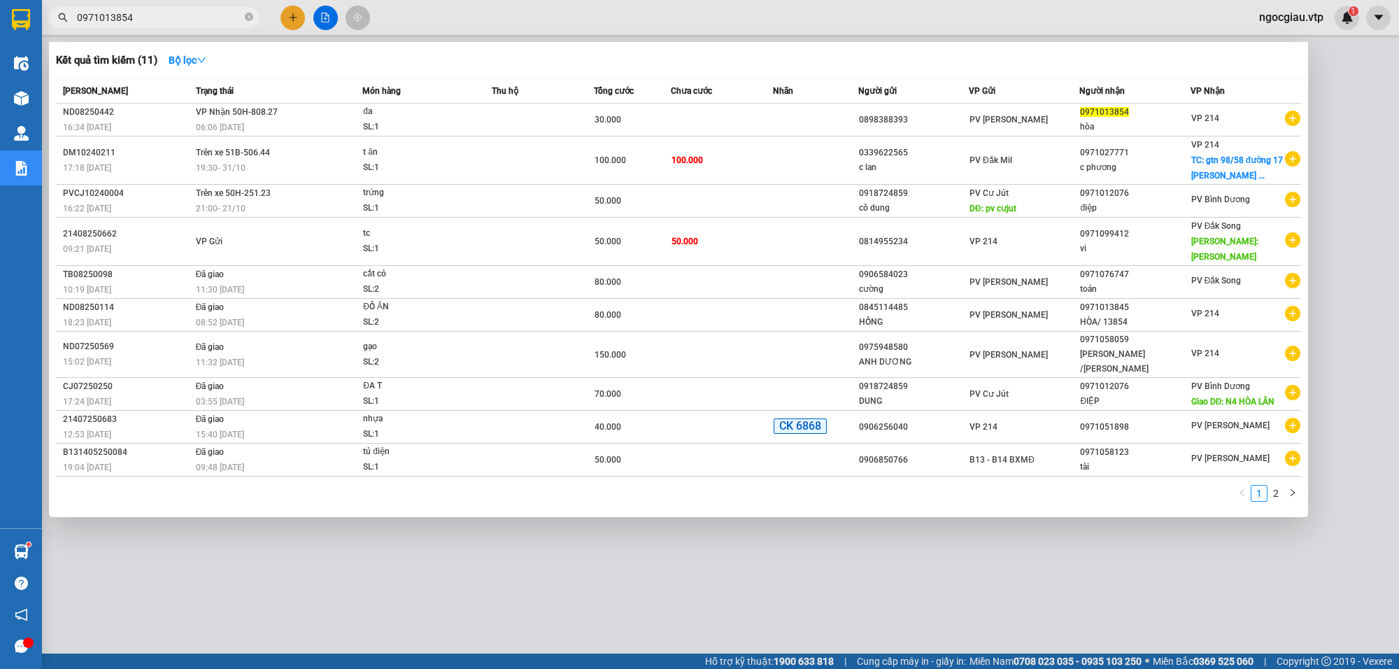
type input "0971013854"
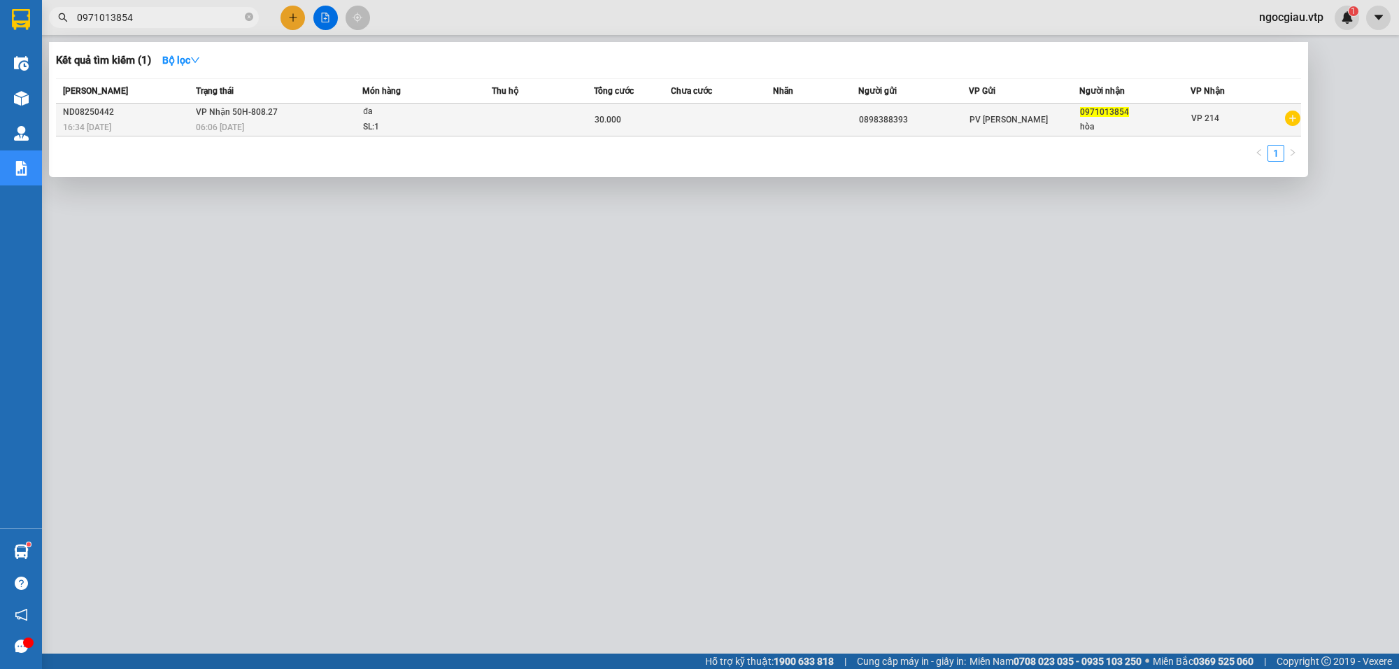
click at [444, 128] on div "SL: 1" at bounding box center [415, 127] width 105 height 15
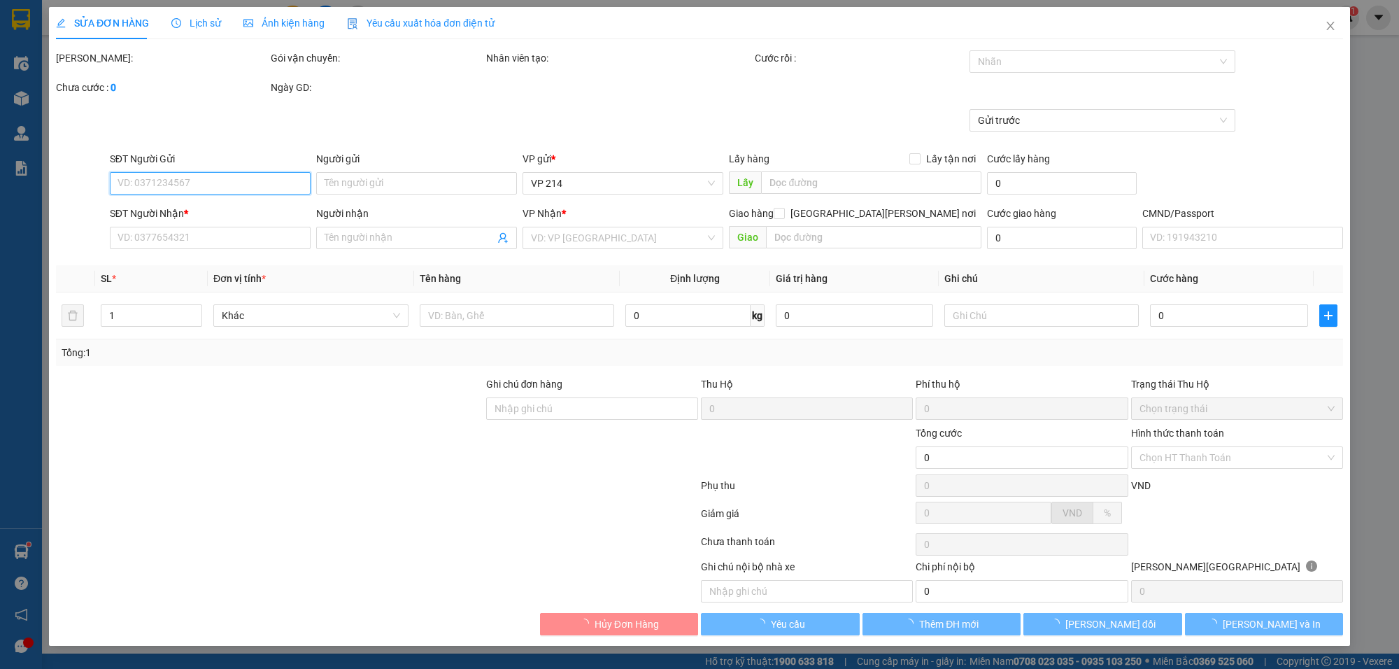
type input "0898388393"
type input "0971013854"
type input "hòa"
type input "30.000"
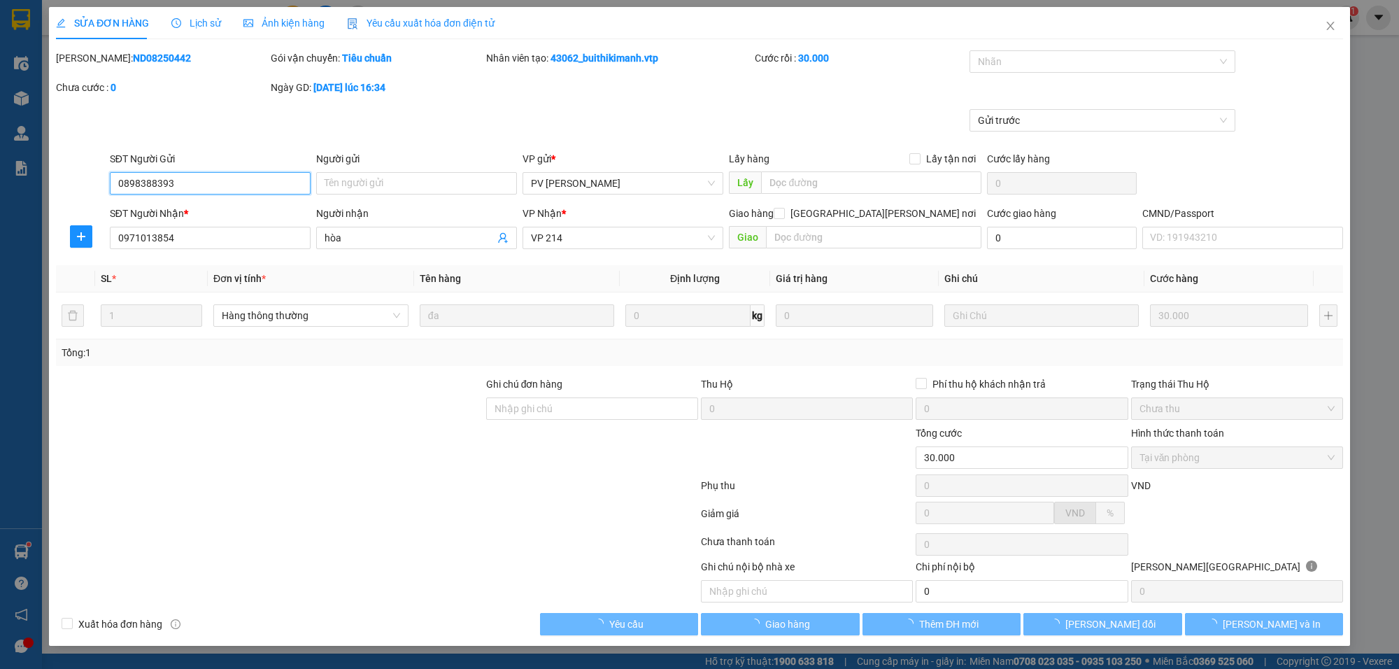
type input "1.500"
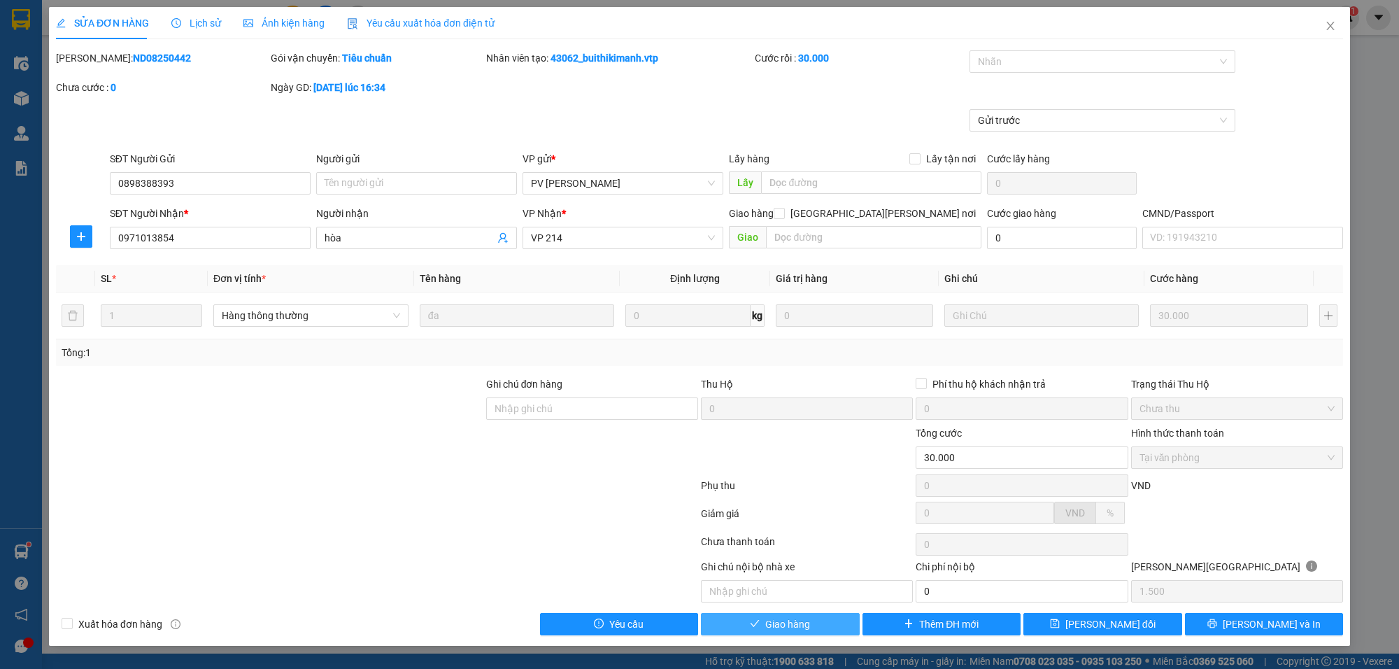
click at [791, 632] on span "Giao hàng" at bounding box center [787, 623] width 45 height 15
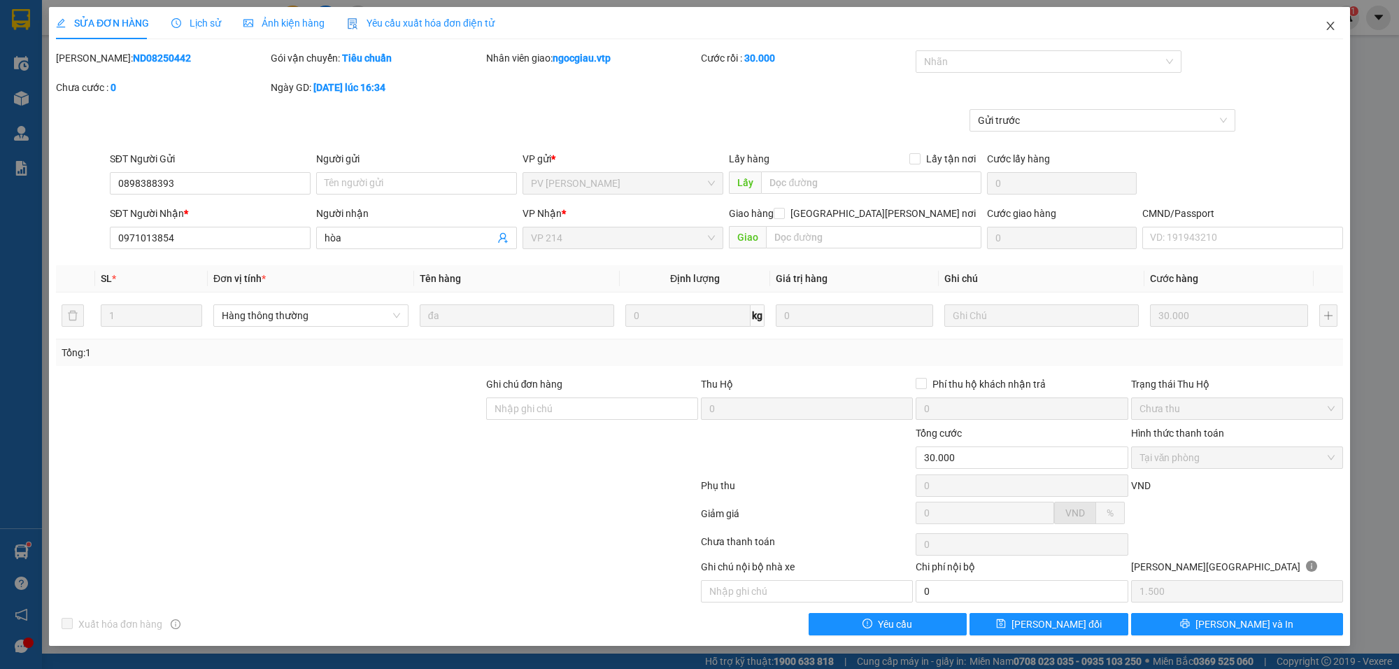
click at [1324, 24] on span "Close" at bounding box center [1330, 26] width 39 height 39
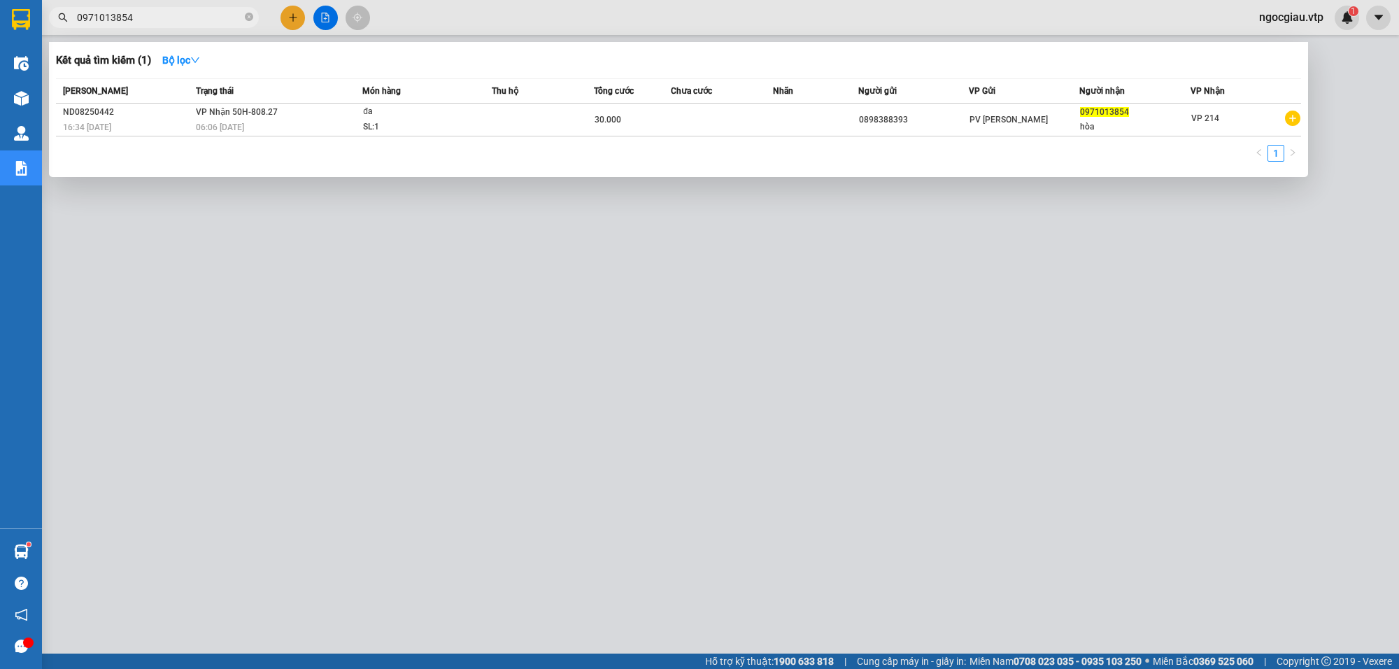
click at [148, 20] on input "0971013854" at bounding box center [159, 17] width 165 height 15
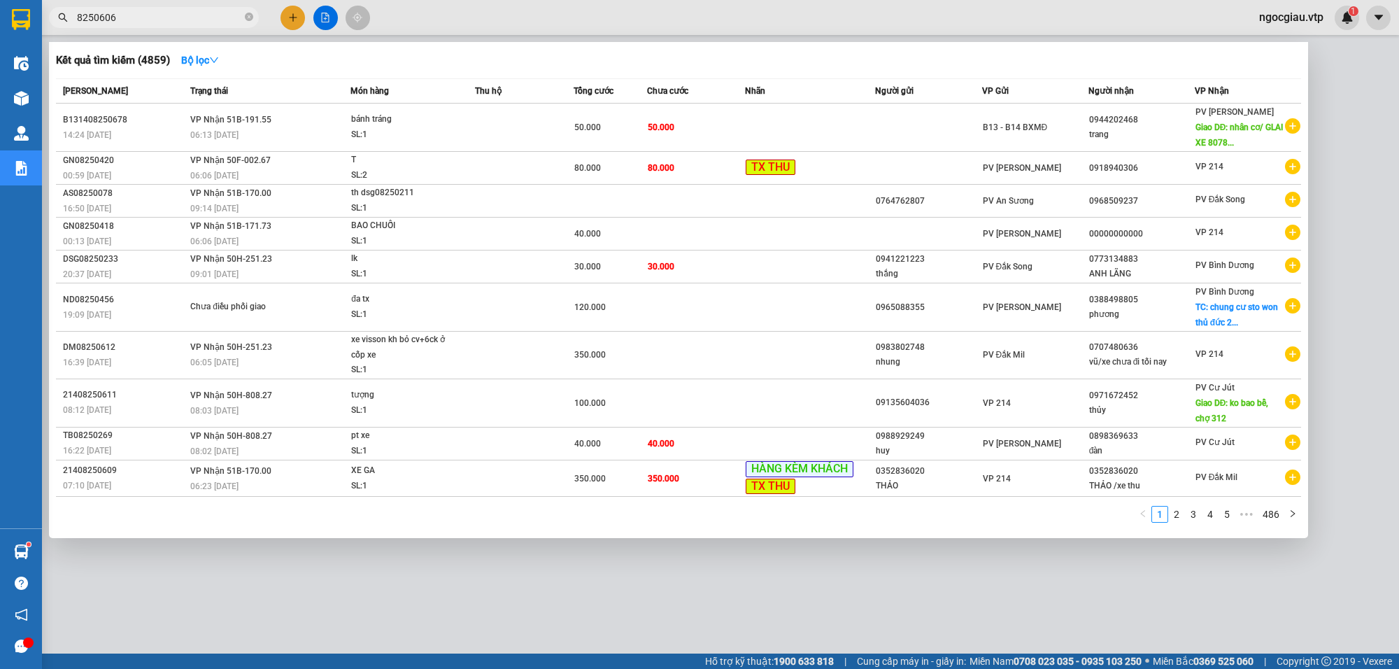
type input "8250606"
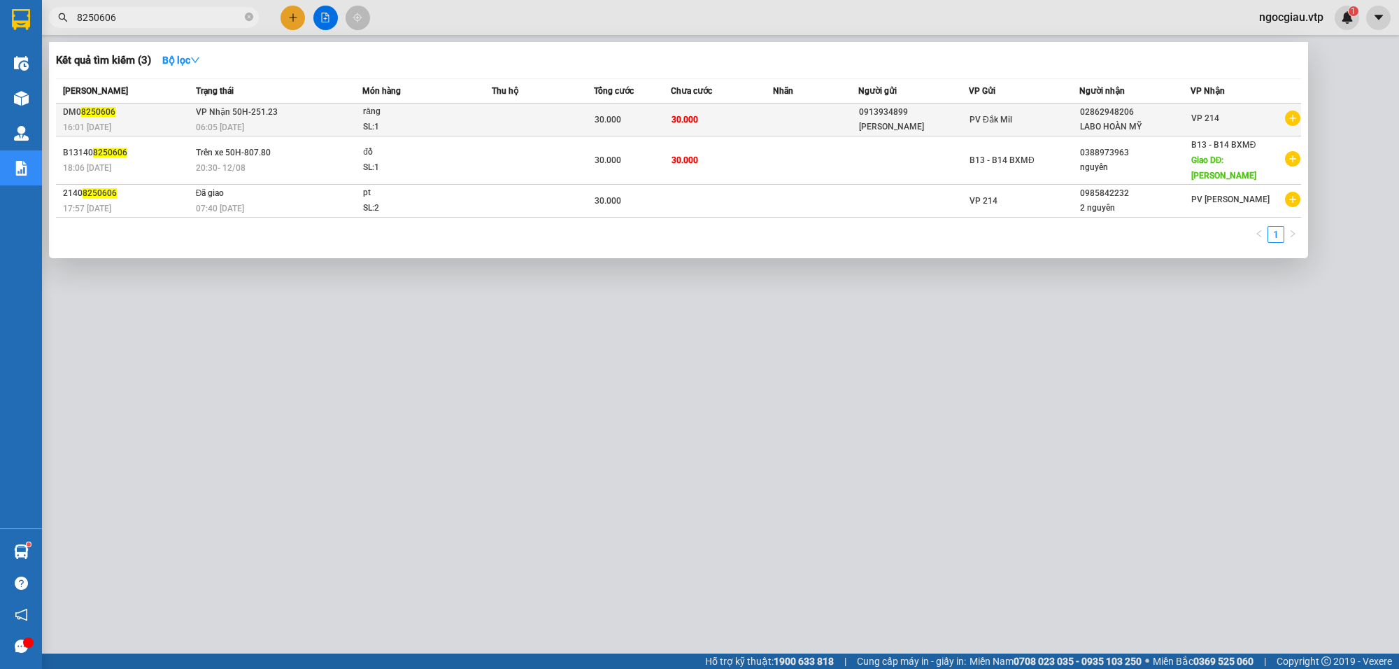
click at [728, 109] on td "30.000" at bounding box center [722, 120] width 102 height 33
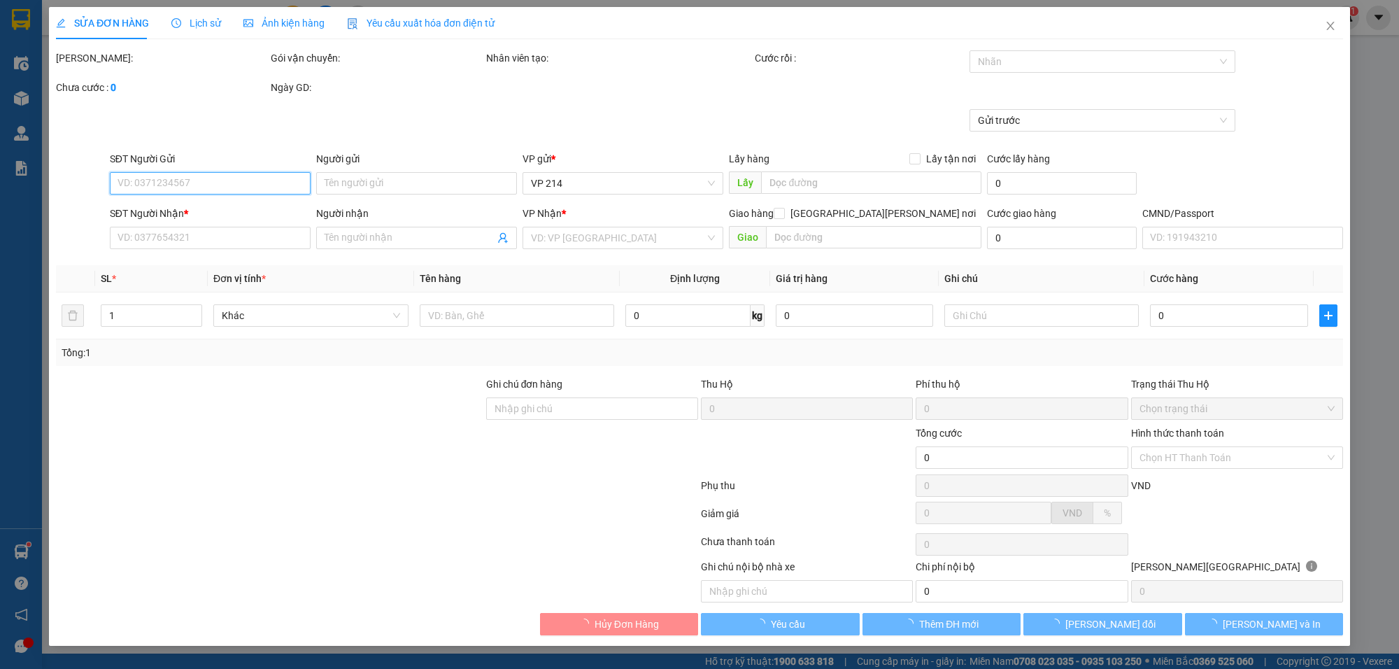
type input "0913934899"
type input "choi"
type input "02862948206"
type input "LABO HOÀN MỸ"
type input "30.000"
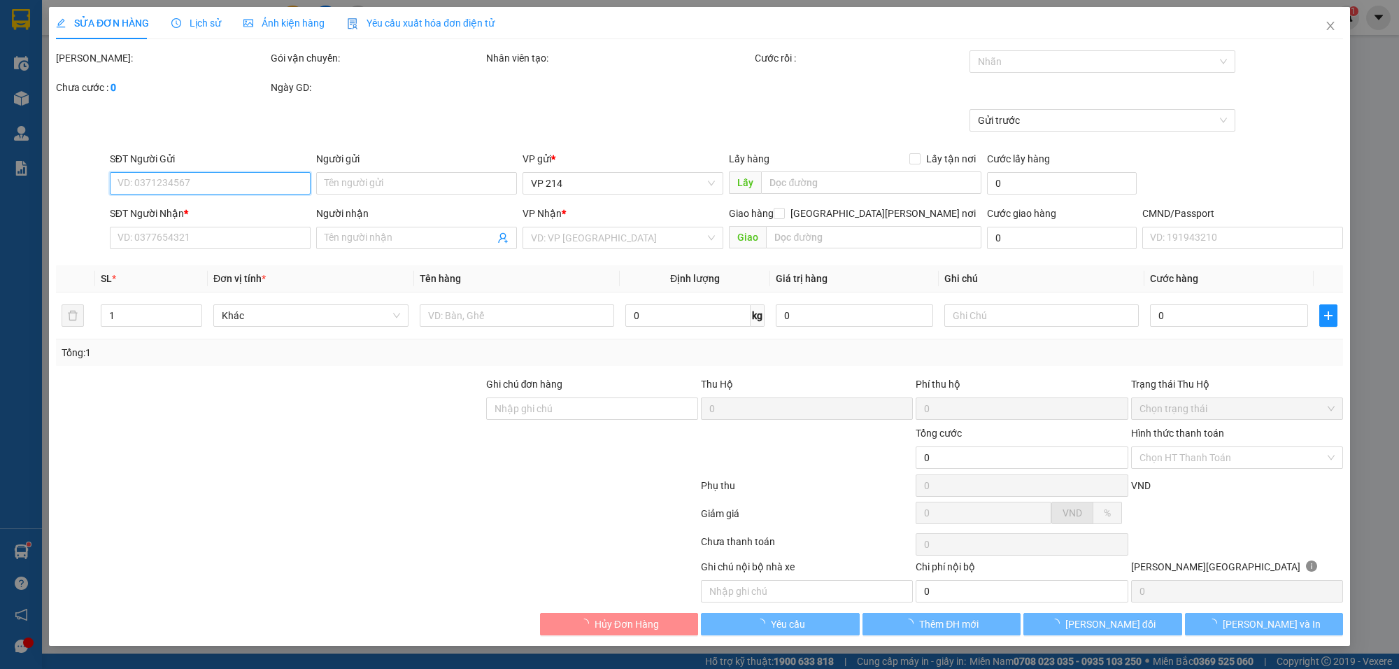
type input "30.000"
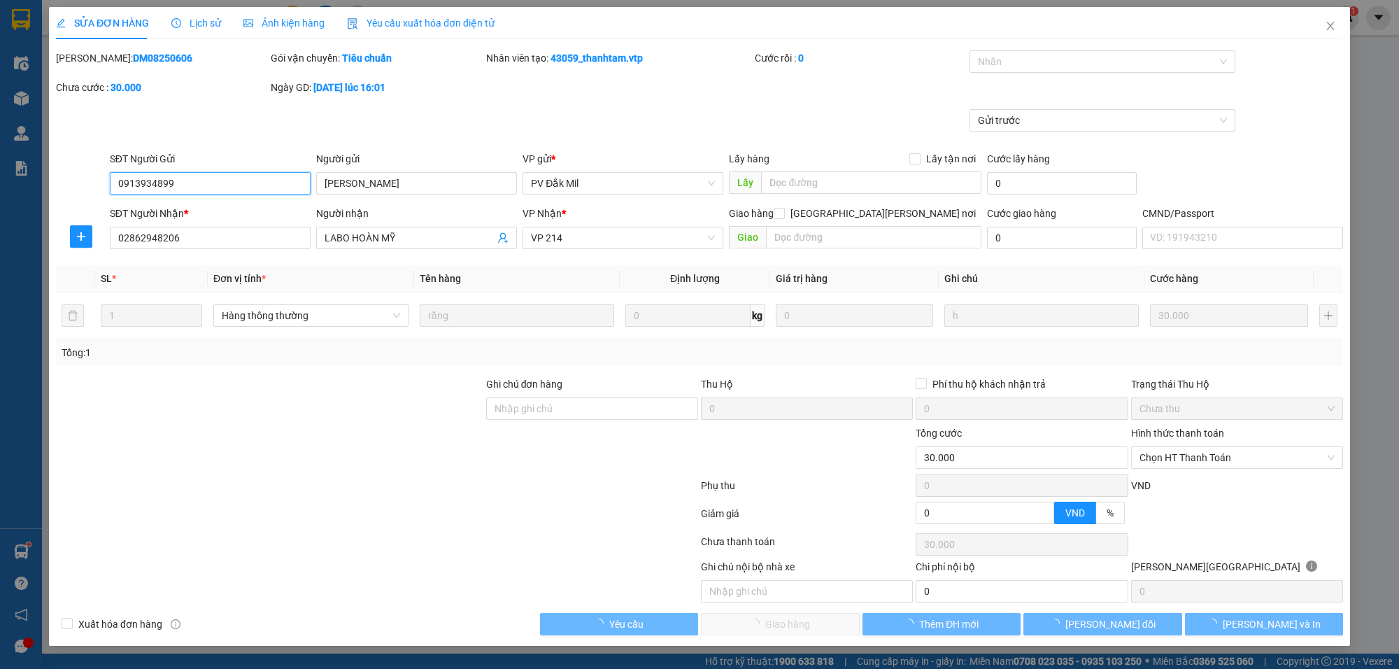
type input "1.500"
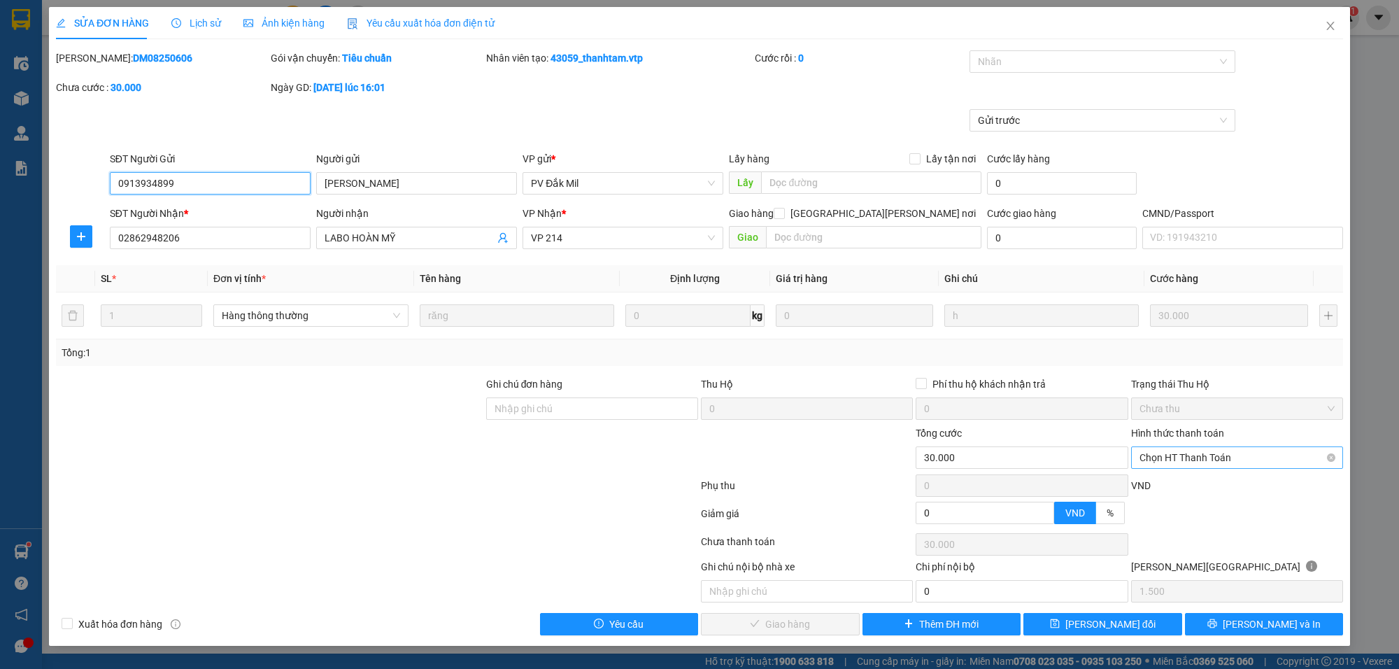
click at [1222, 460] on span "Chọn HT Thanh Toán" at bounding box center [1237, 457] width 195 height 21
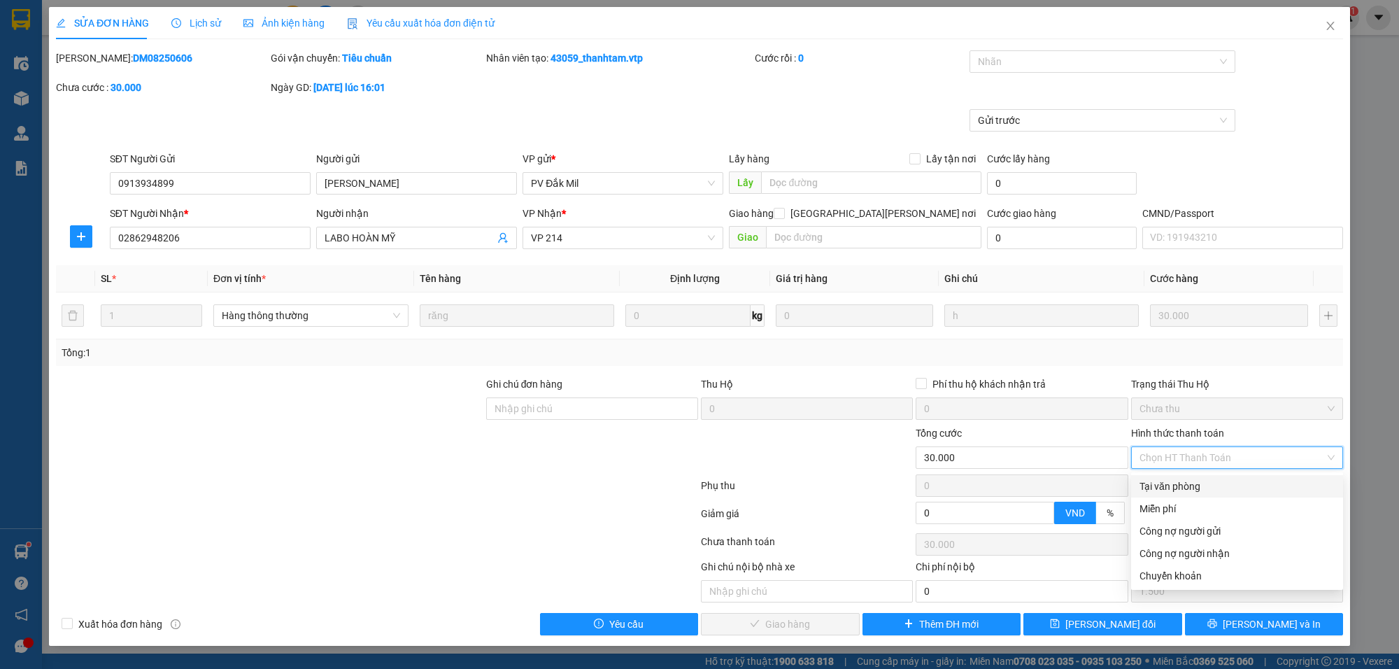
click at [1194, 488] on div "Tại văn phòng" at bounding box center [1237, 486] width 195 height 15
type input "0"
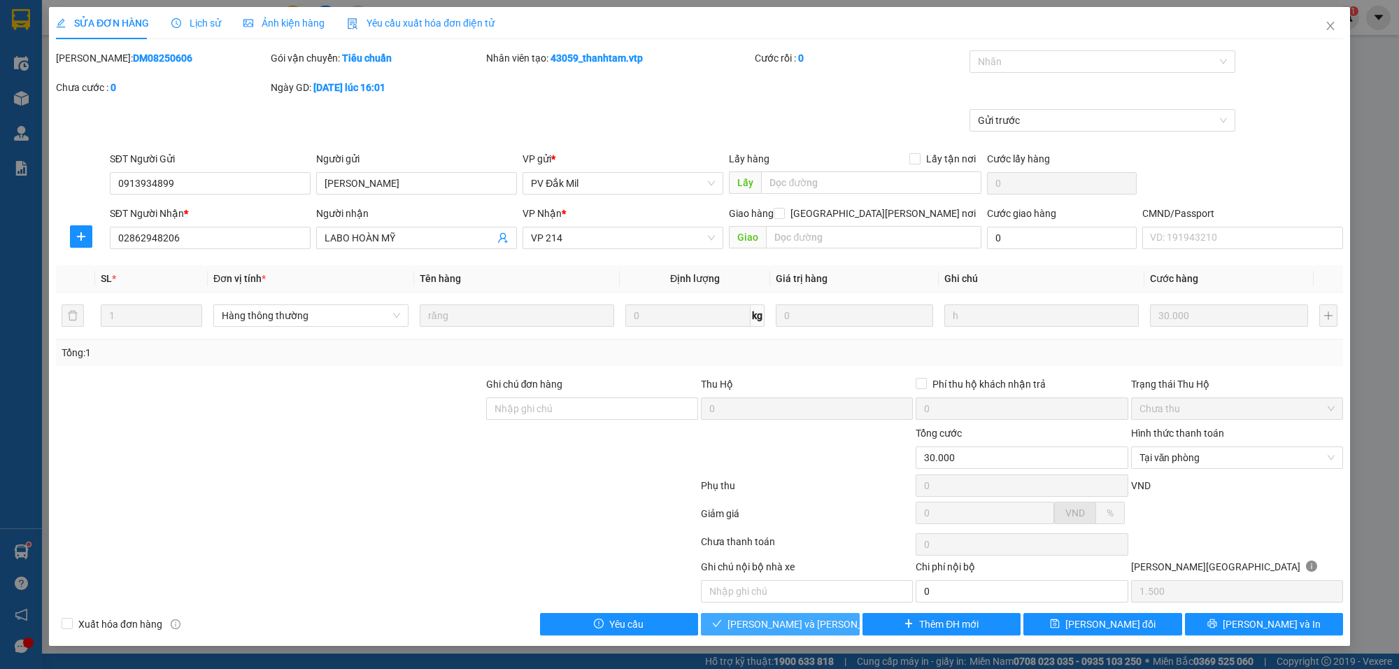
click at [767, 628] on span "[PERSON_NAME] và [PERSON_NAME] hàng" at bounding box center [822, 623] width 189 height 15
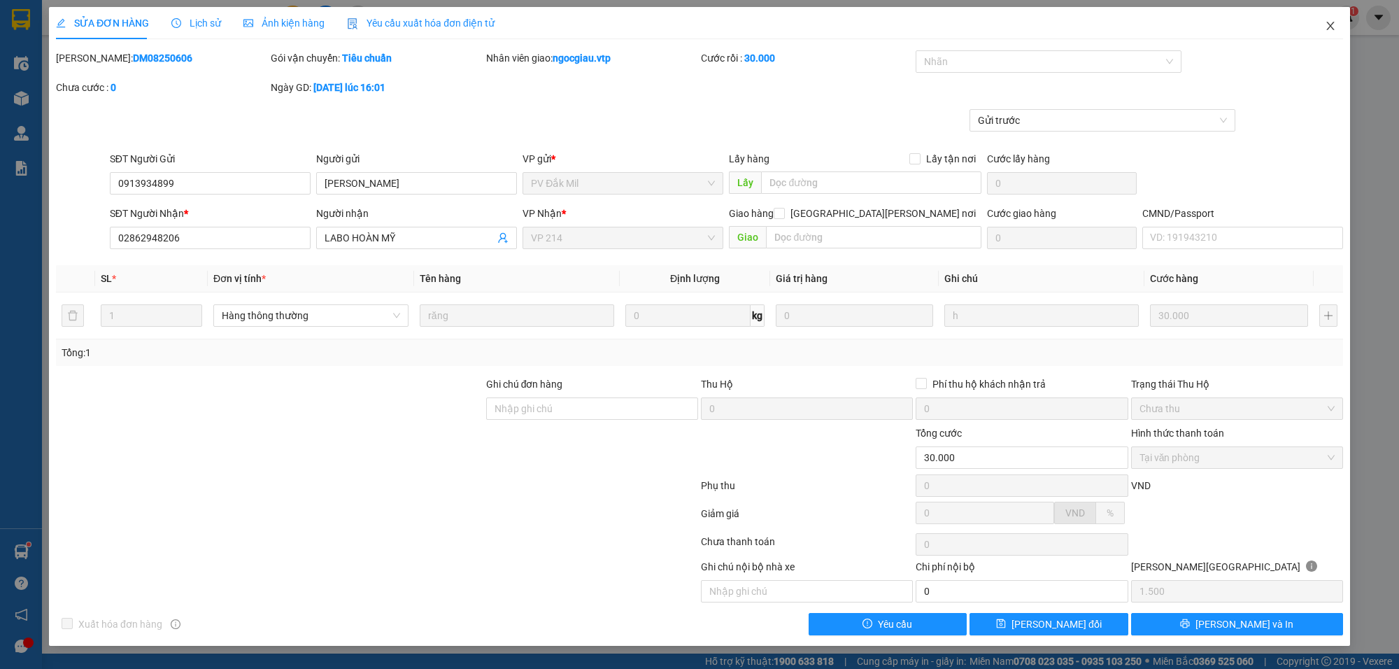
click at [1336, 27] on span "Close" at bounding box center [1330, 26] width 39 height 39
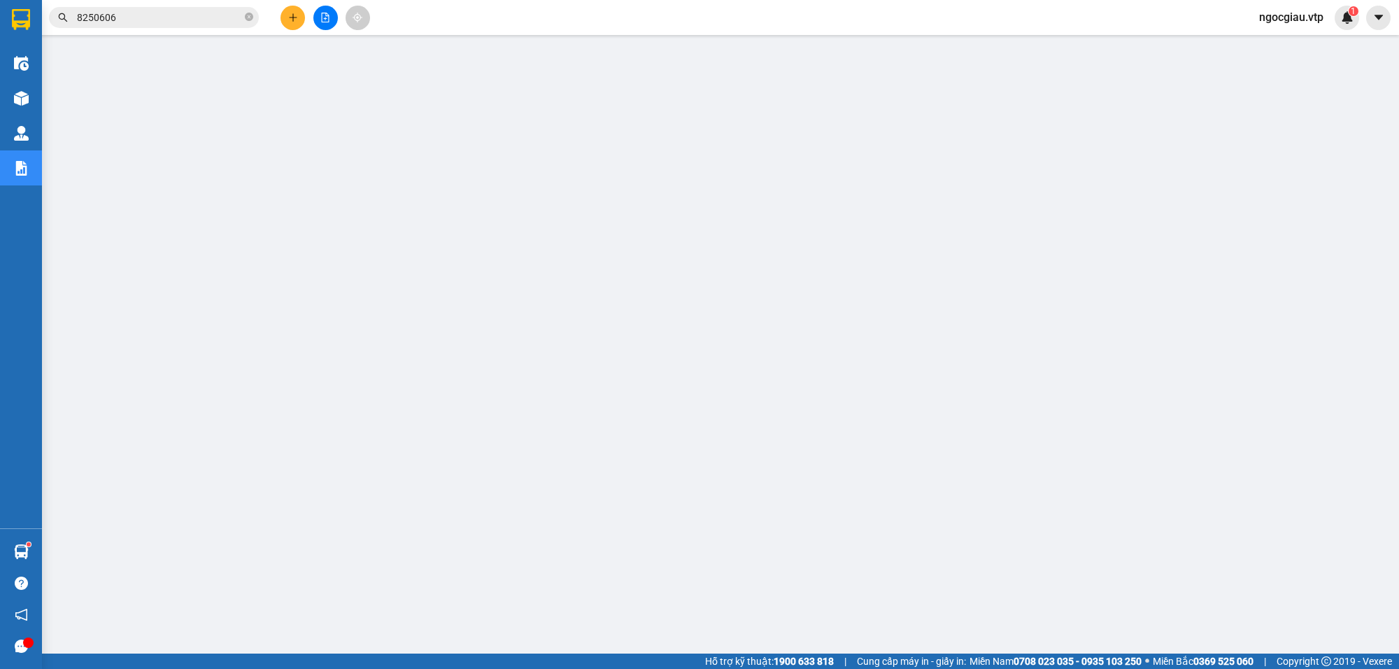
click at [121, 19] on input "8250606" at bounding box center [159, 17] width 165 height 15
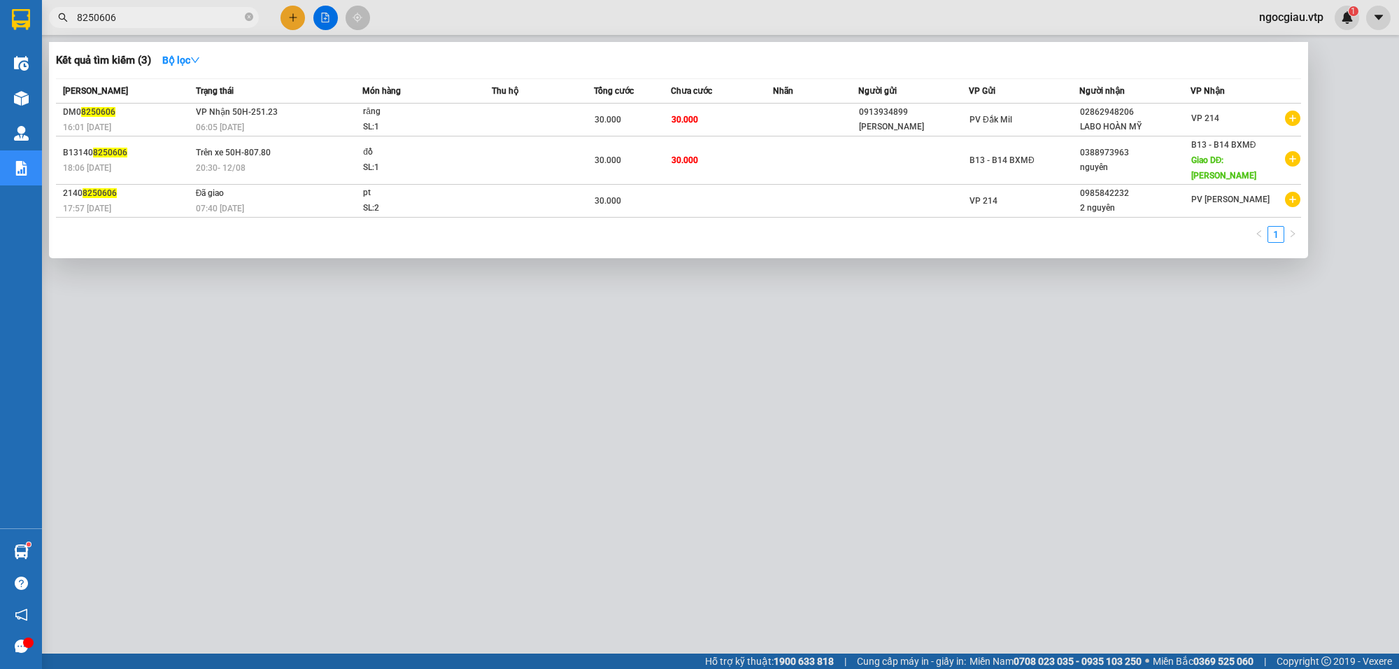
click at [121, 19] on input "8250606" at bounding box center [159, 17] width 165 height 15
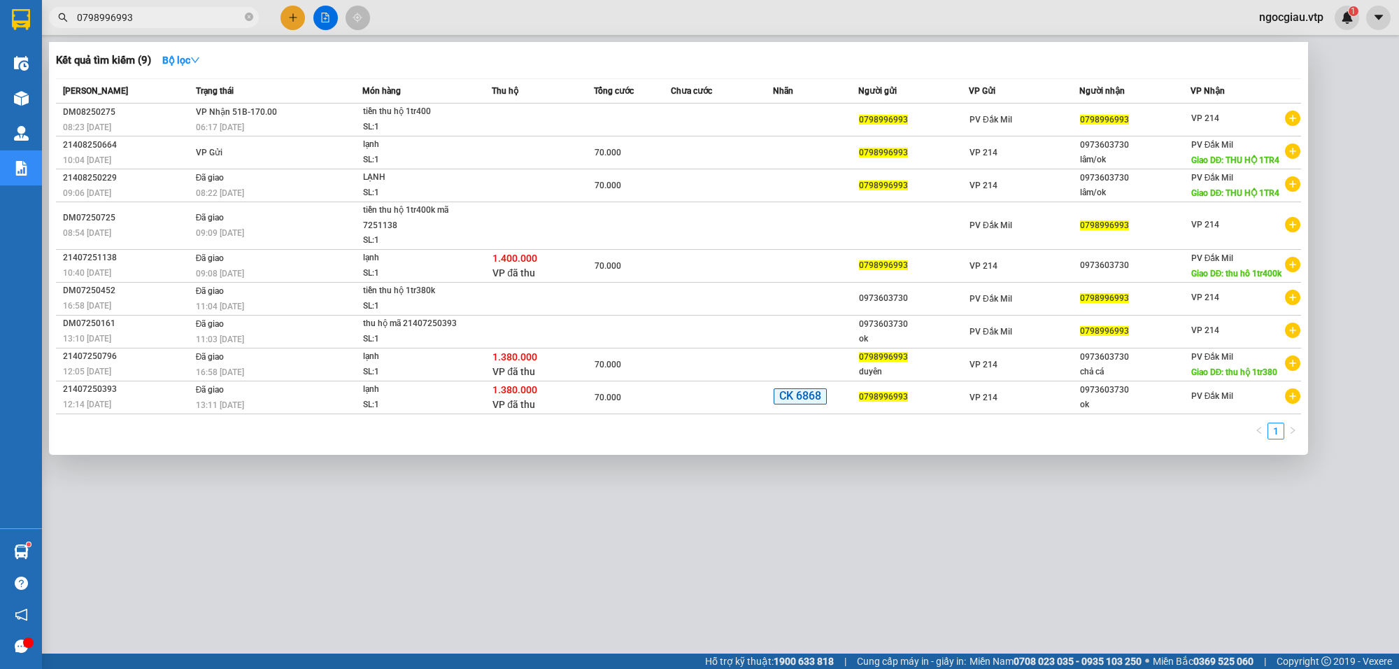
type input "0798996993"
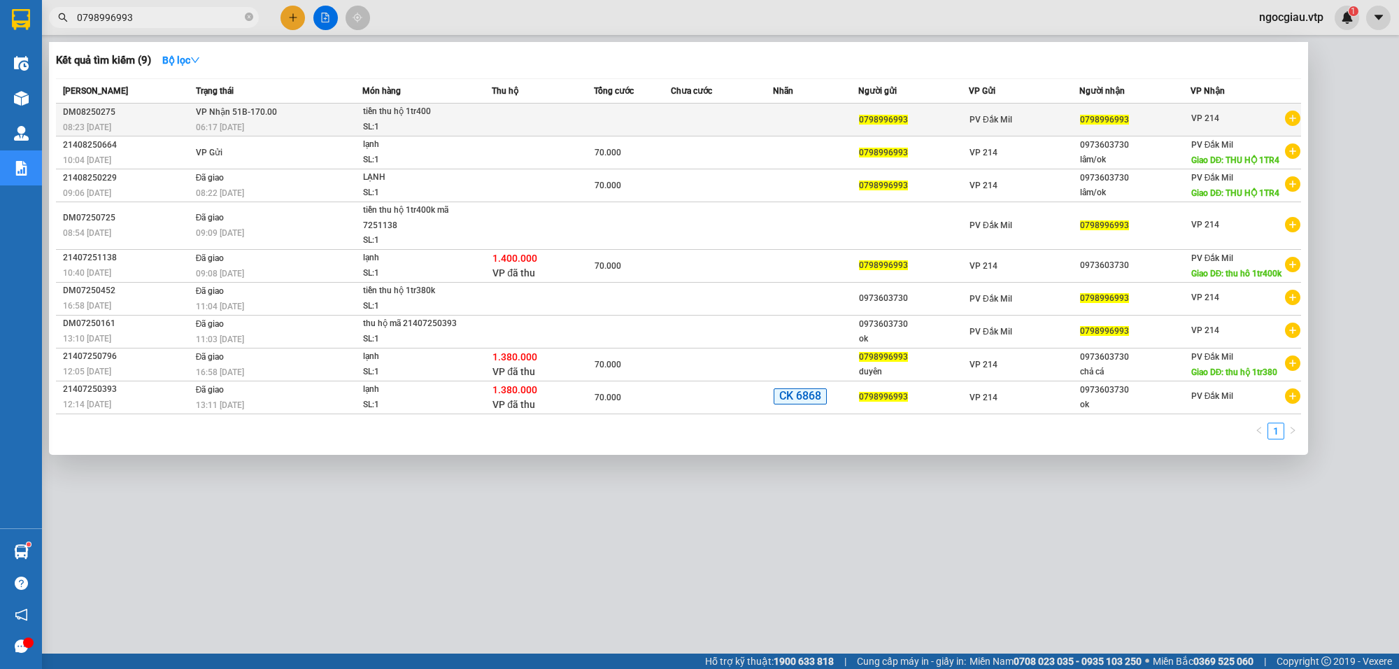
click at [460, 115] on div "tiền thu hộ 1tr400" at bounding box center [415, 111] width 105 height 15
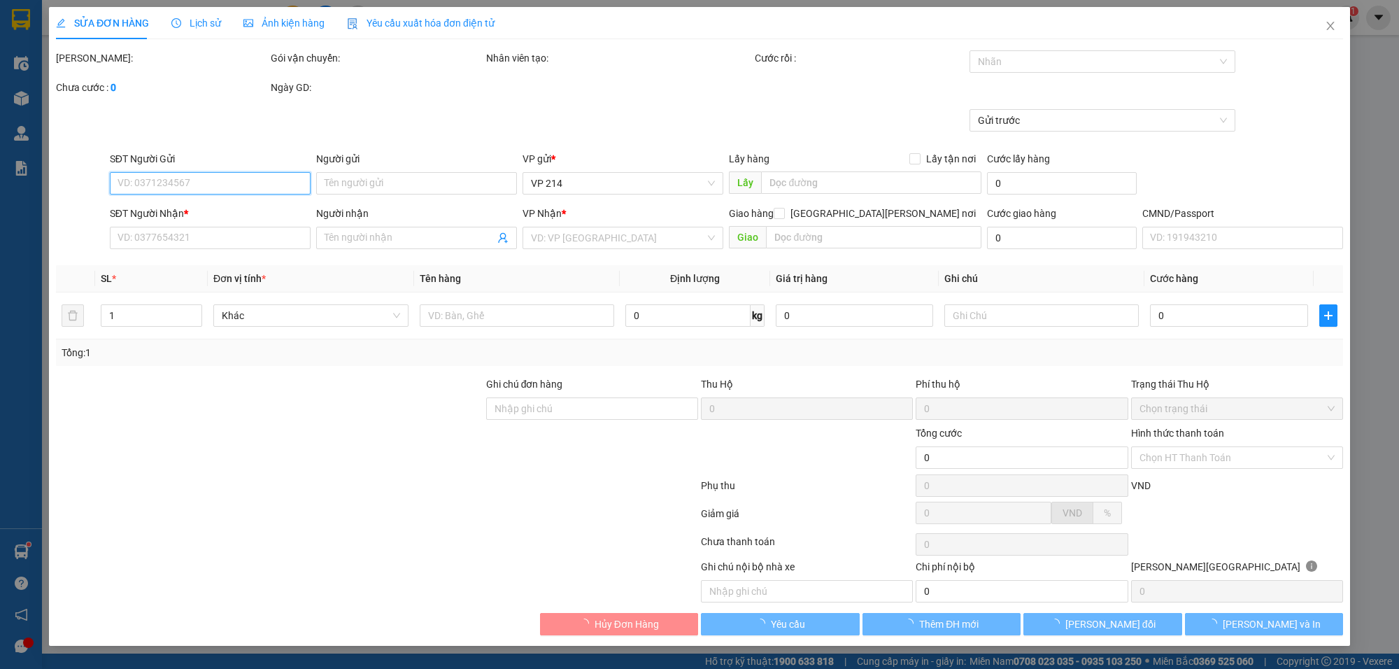
type input "0798996993"
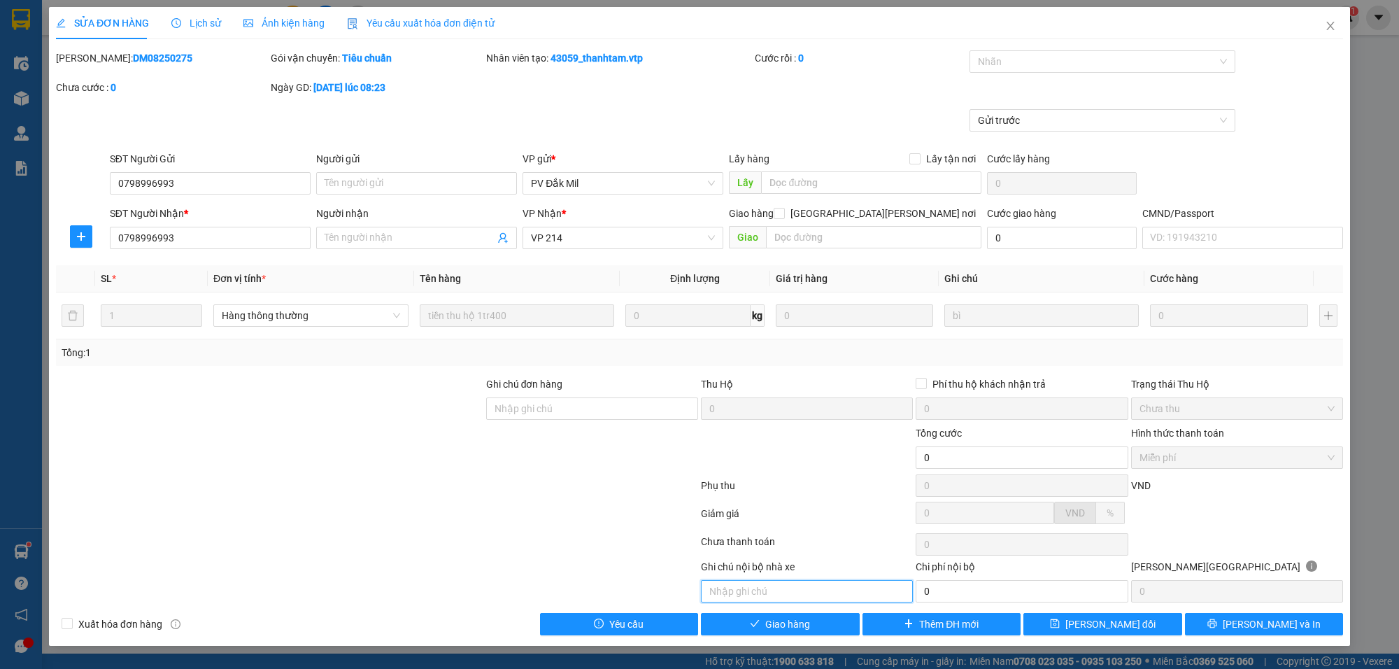
click at [770, 600] on input "text" at bounding box center [807, 591] width 212 height 22
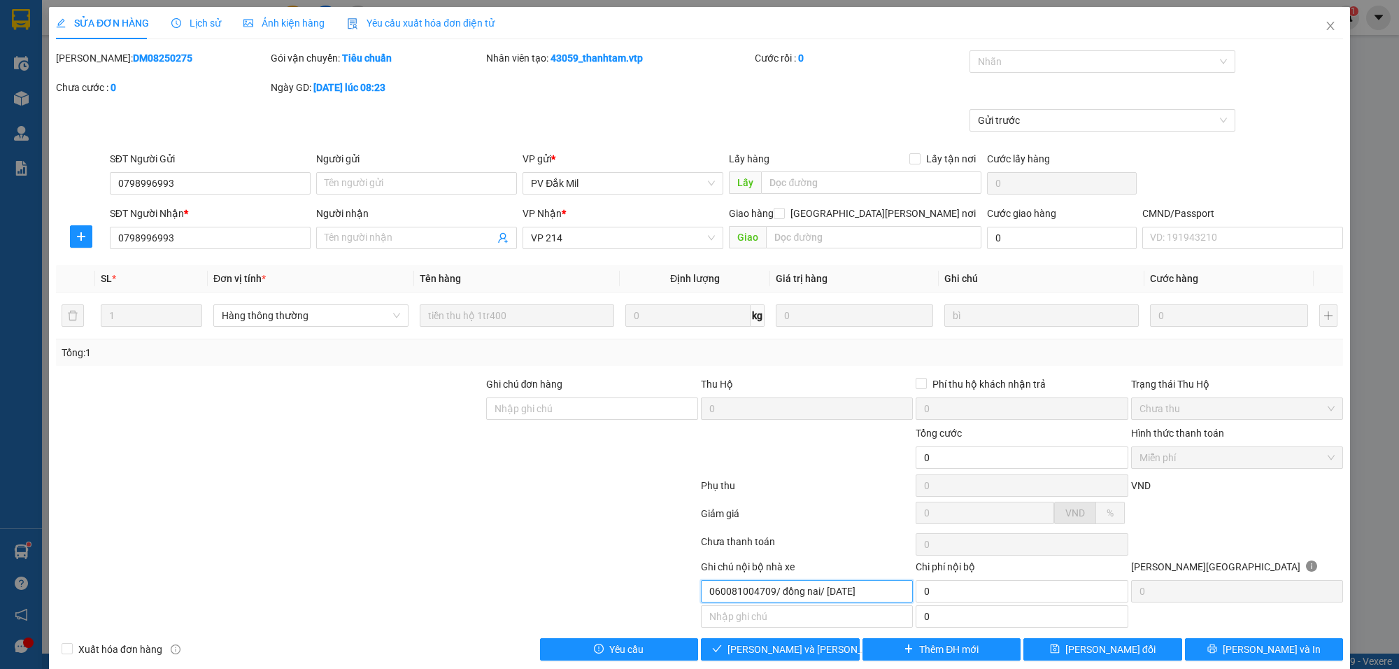
type input "060081004709/ đồng nai/ 26/09/2022"
click at [1117, 649] on span "[PERSON_NAME] đổi" at bounding box center [1111, 649] width 90 height 15
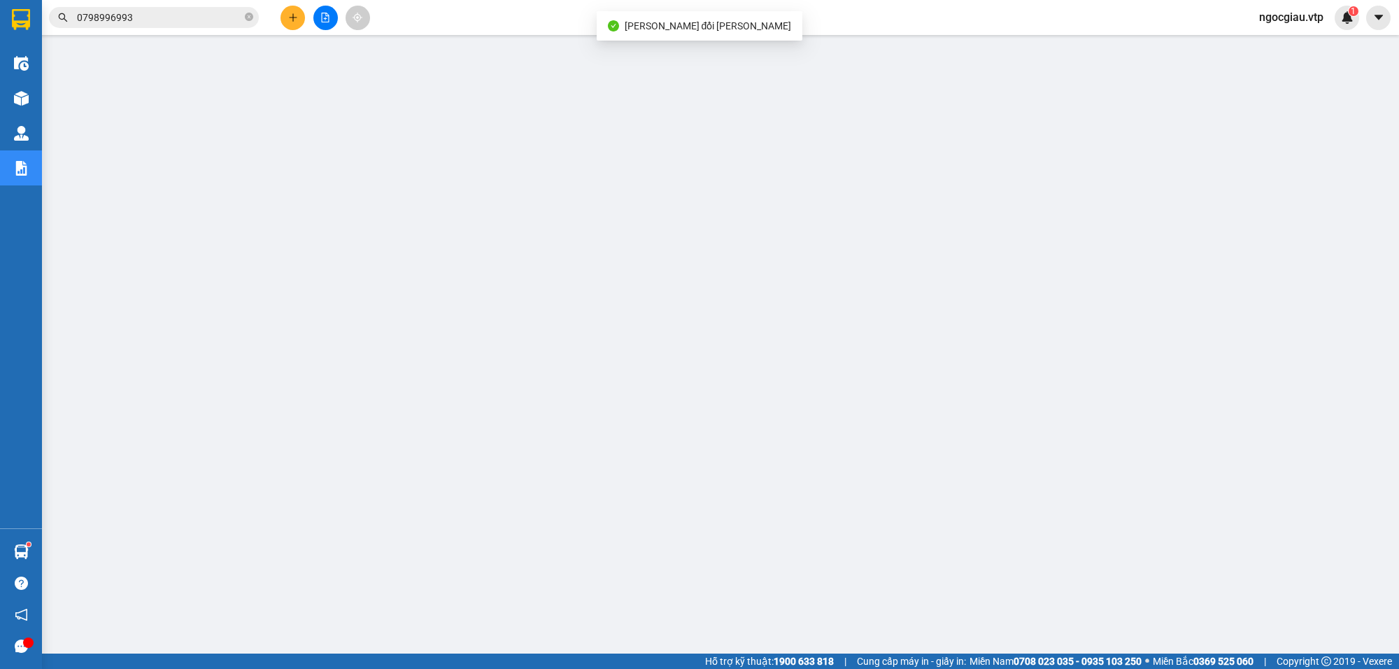
click at [136, 15] on input "0798996993" at bounding box center [159, 17] width 165 height 15
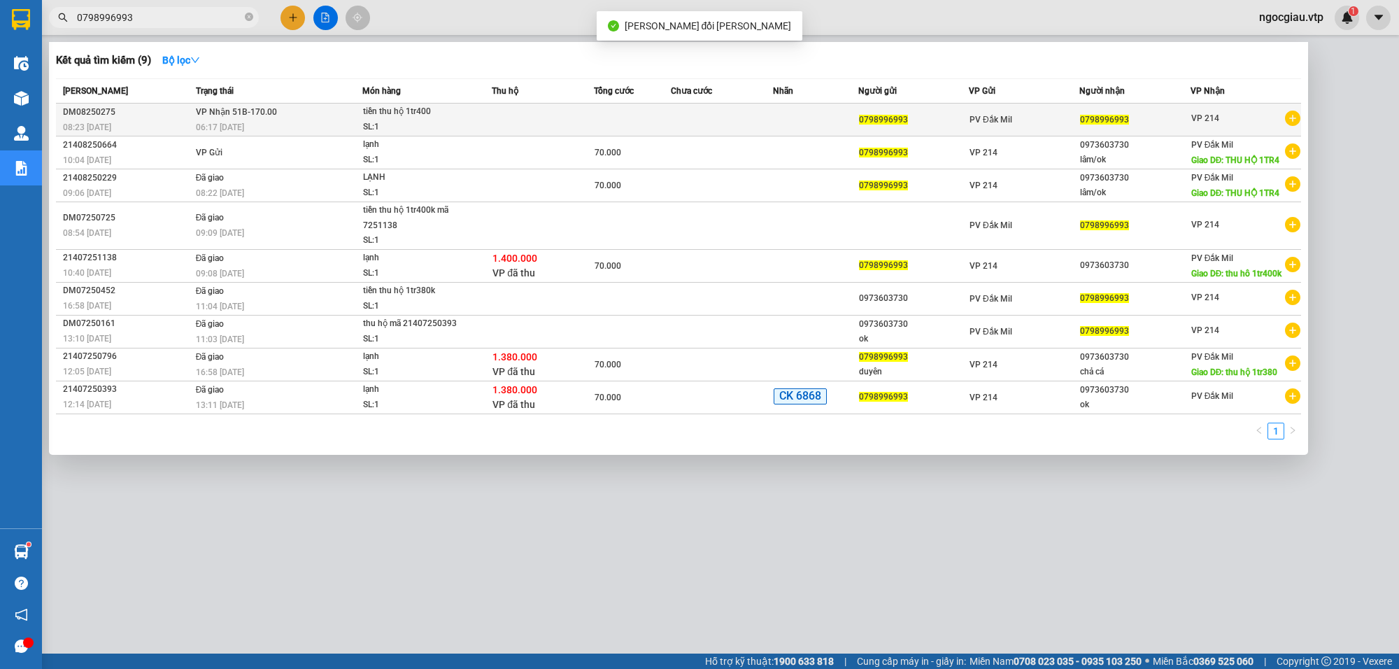
click at [567, 120] on td at bounding box center [543, 120] width 102 height 33
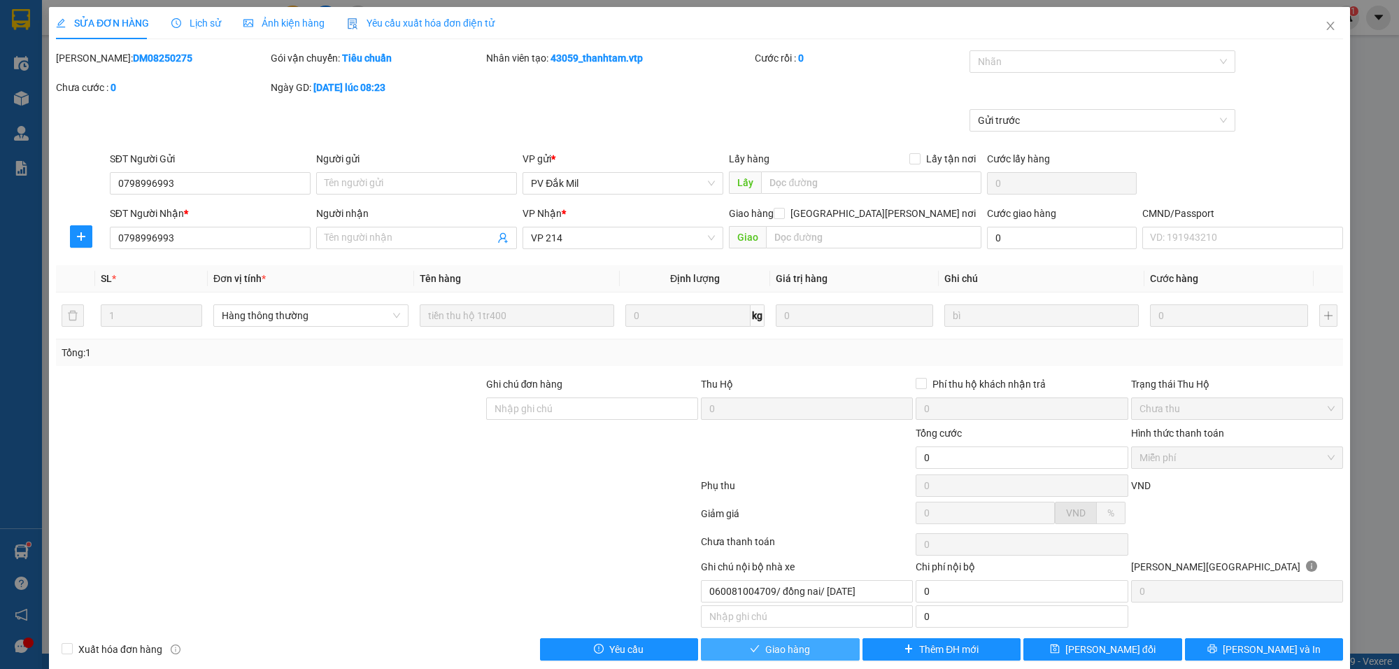
click at [778, 656] on span "Giao hàng" at bounding box center [787, 649] width 45 height 15
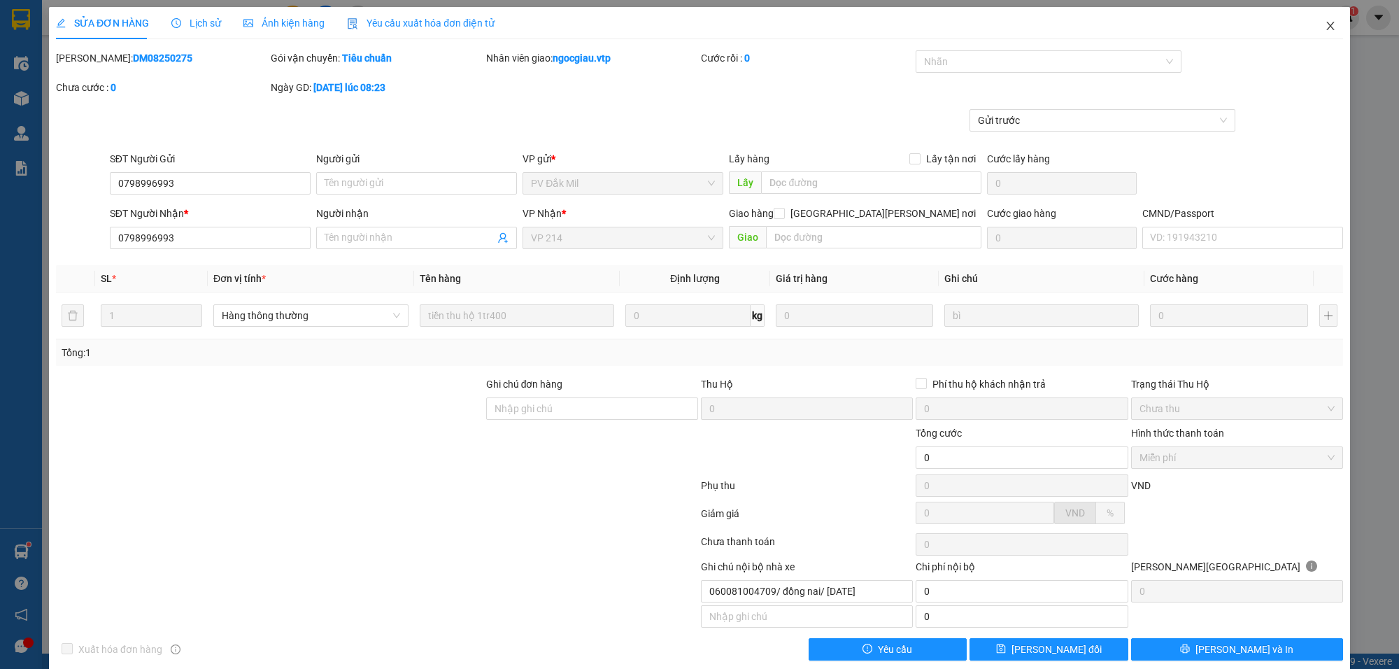
click at [1324, 27] on span "Close" at bounding box center [1330, 26] width 39 height 39
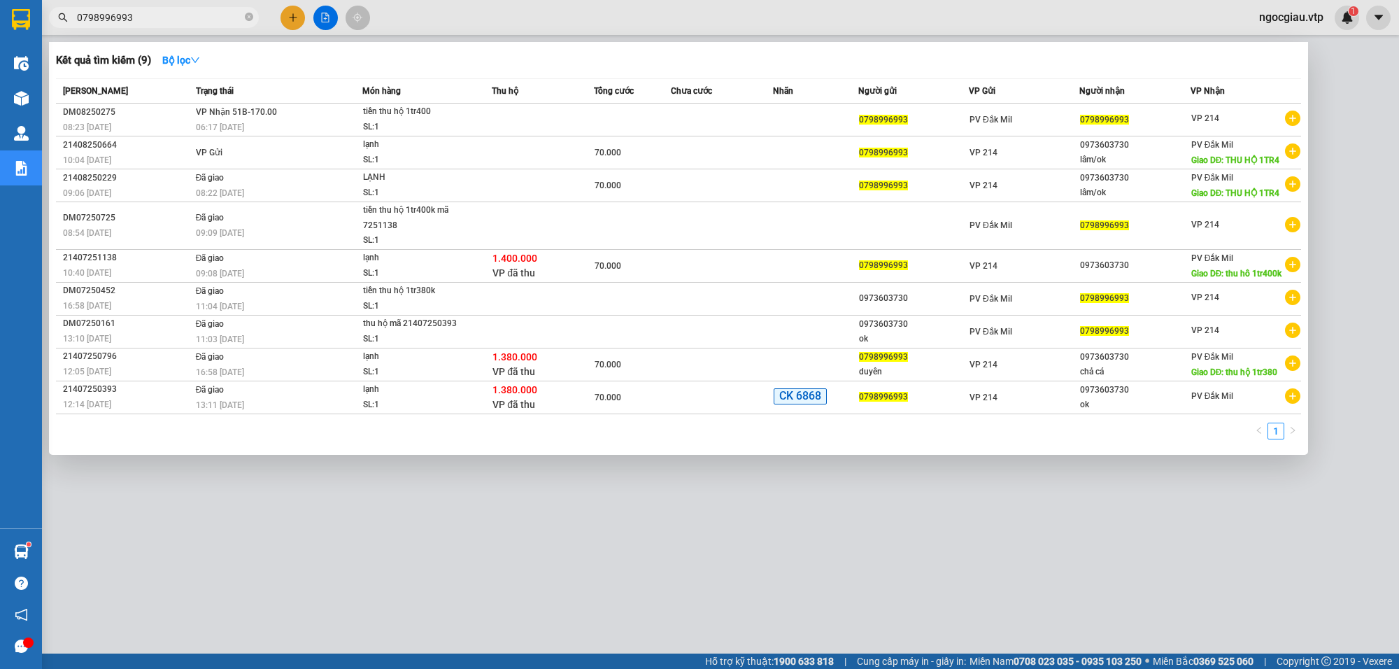
click at [142, 22] on input "0798996993" at bounding box center [159, 17] width 165 height 15
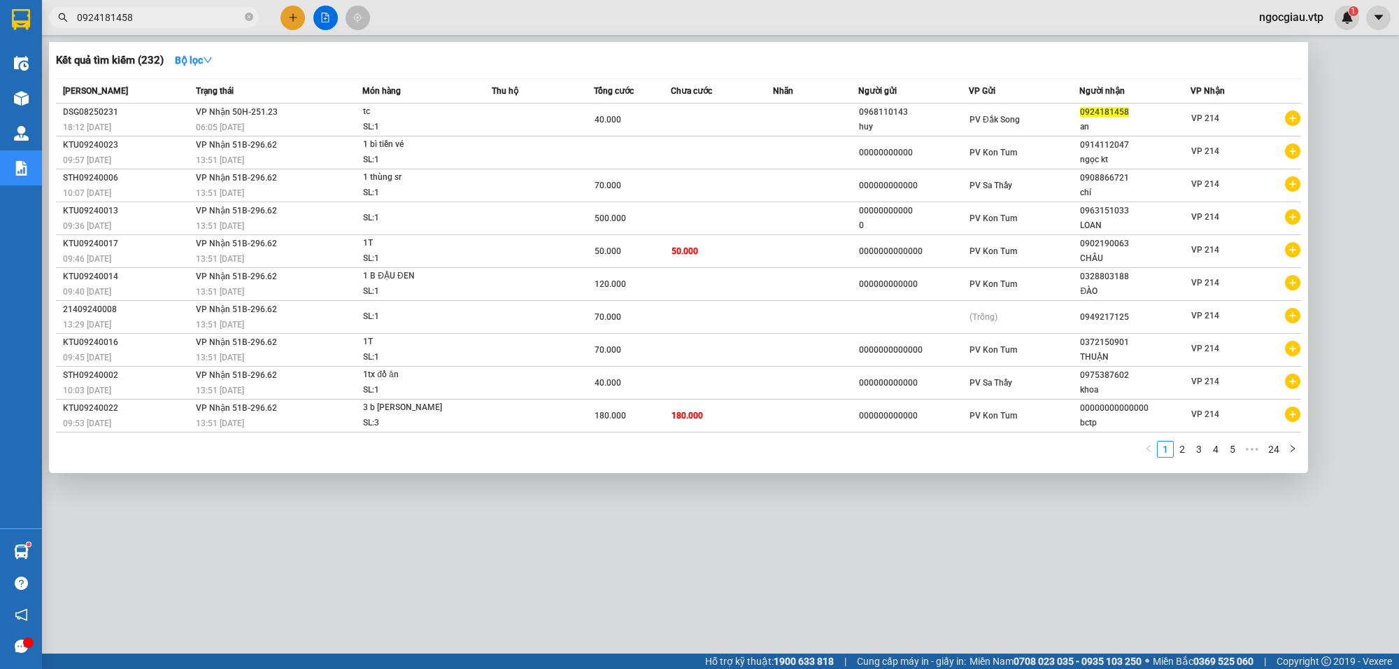
type input "0924181458"
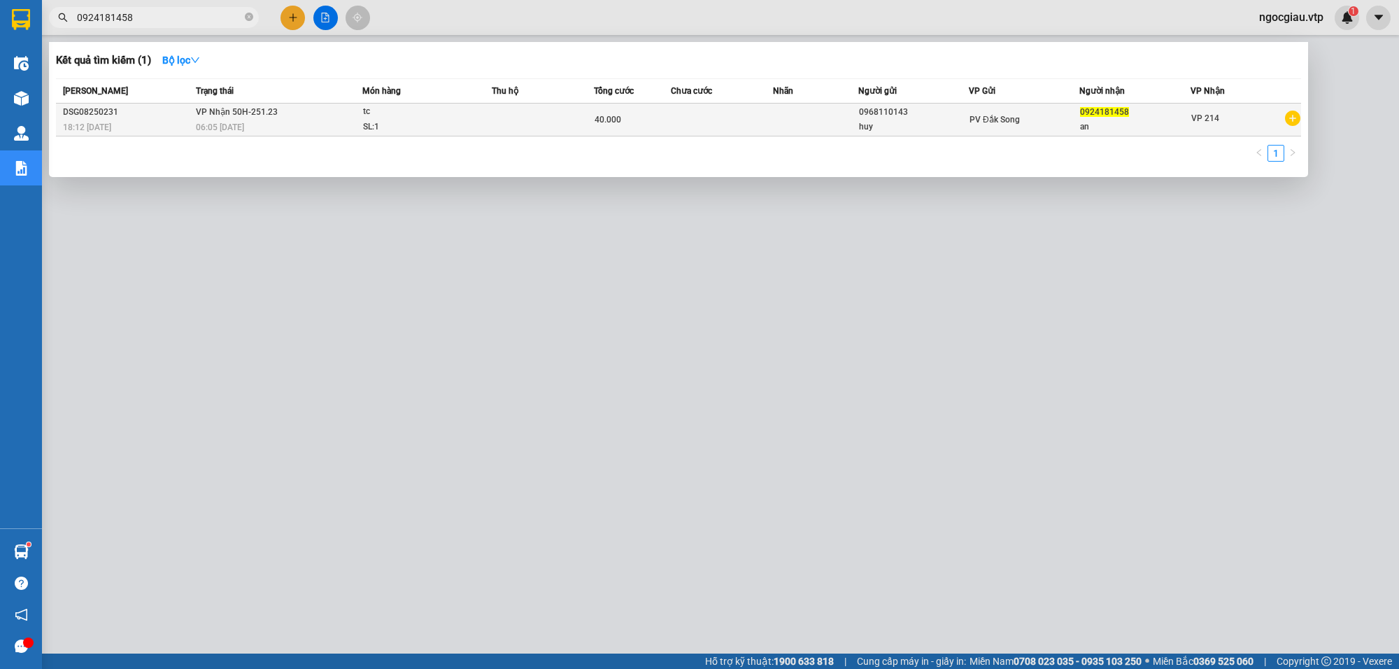
click at [544, 119] on td at bounding box center [543, 120] width 102 height 33
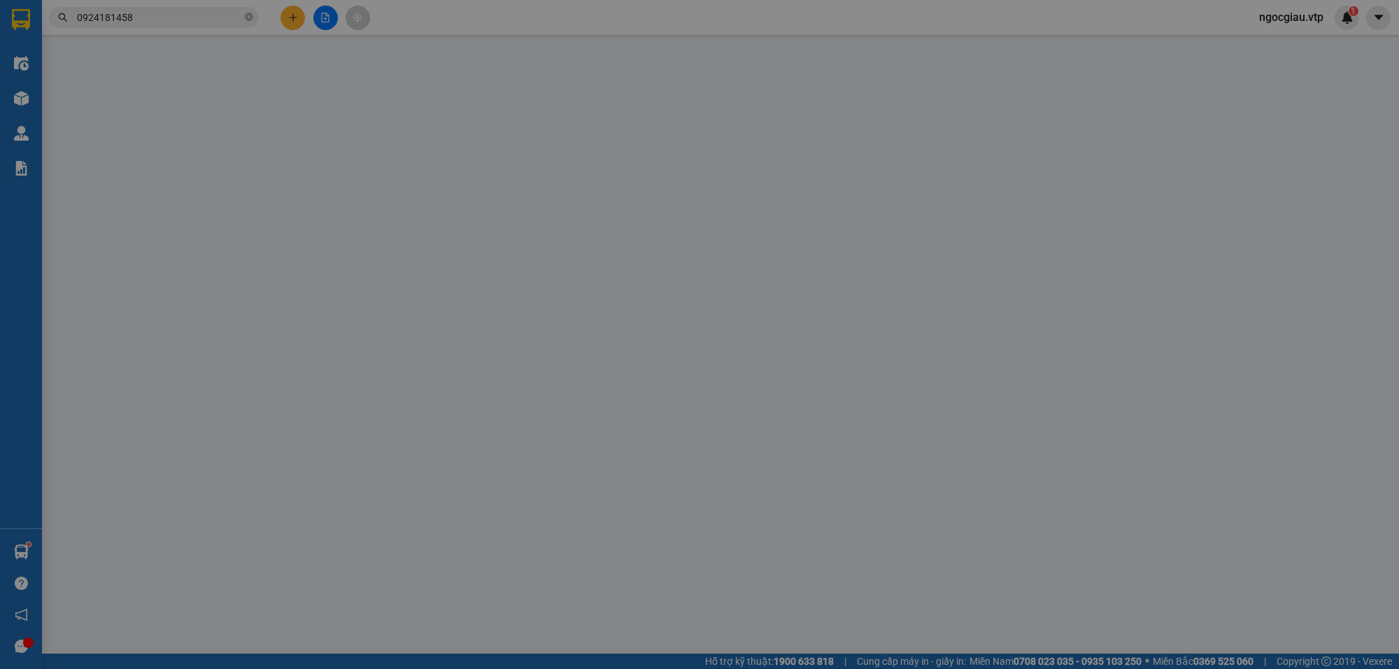
type input "2.000"
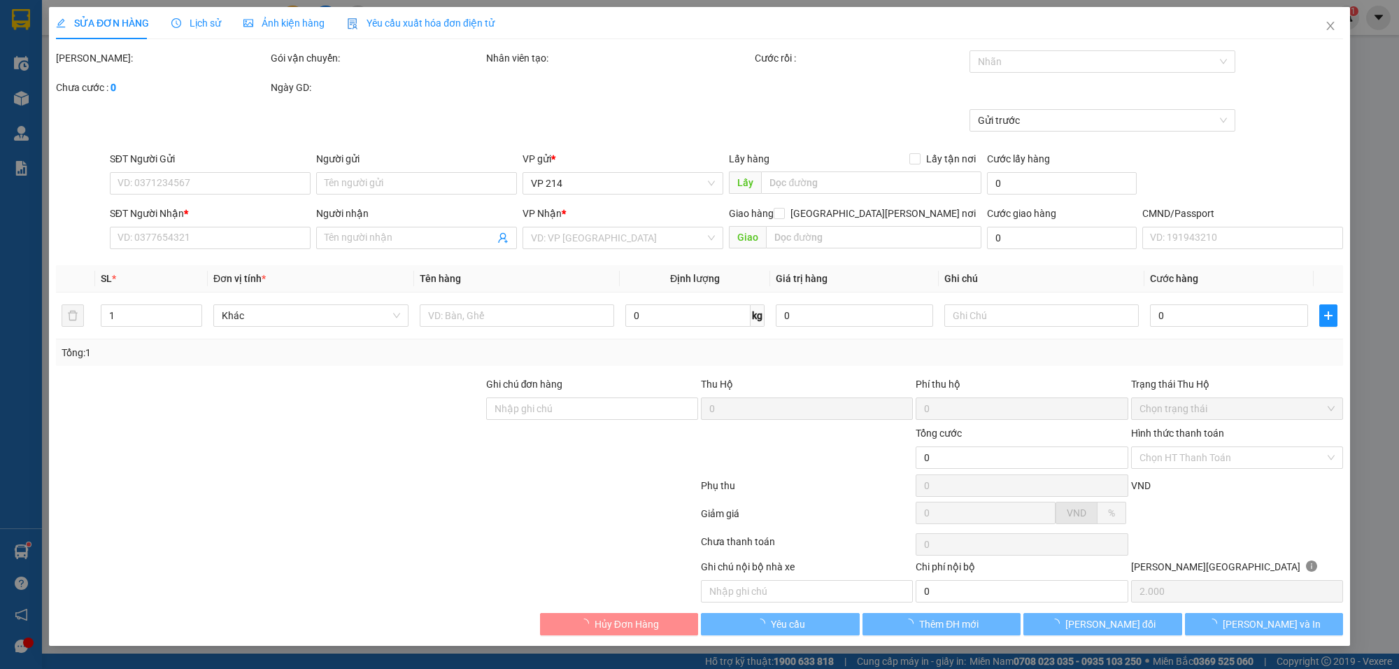
type input "0968110143"
type input "huy"
type input "0924181458"
type input "an"
type input "40.000"
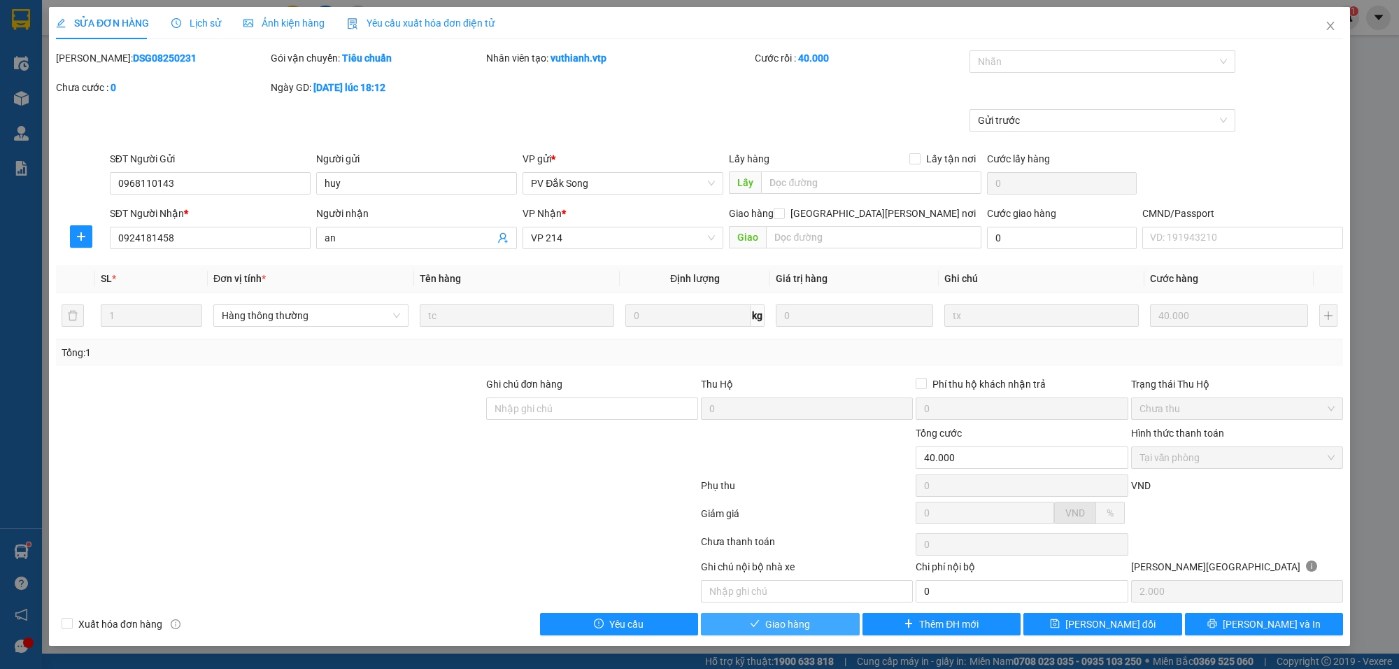
click at [822, 617] on button "Giao hàng" at bounding box center [780, 624] width 159 height 22
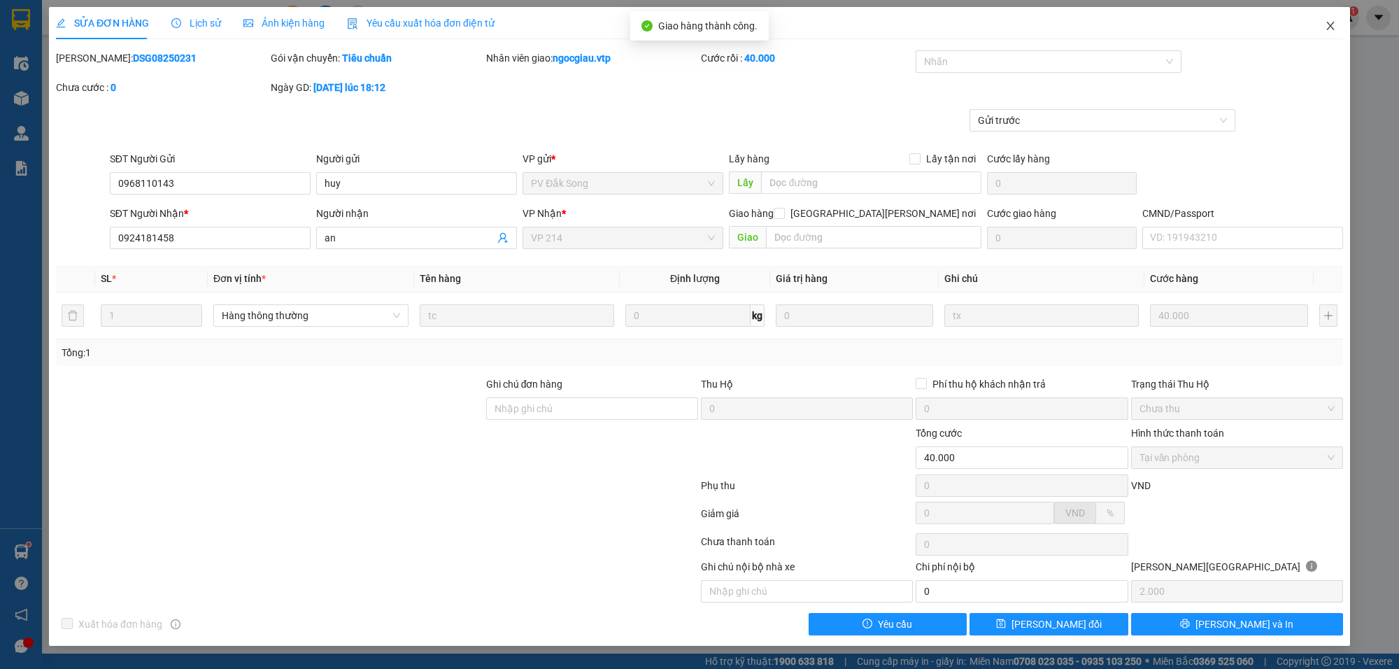
click at [1330, 25] on icon "close" at bounding box center [1331, 26] width 8 height 8
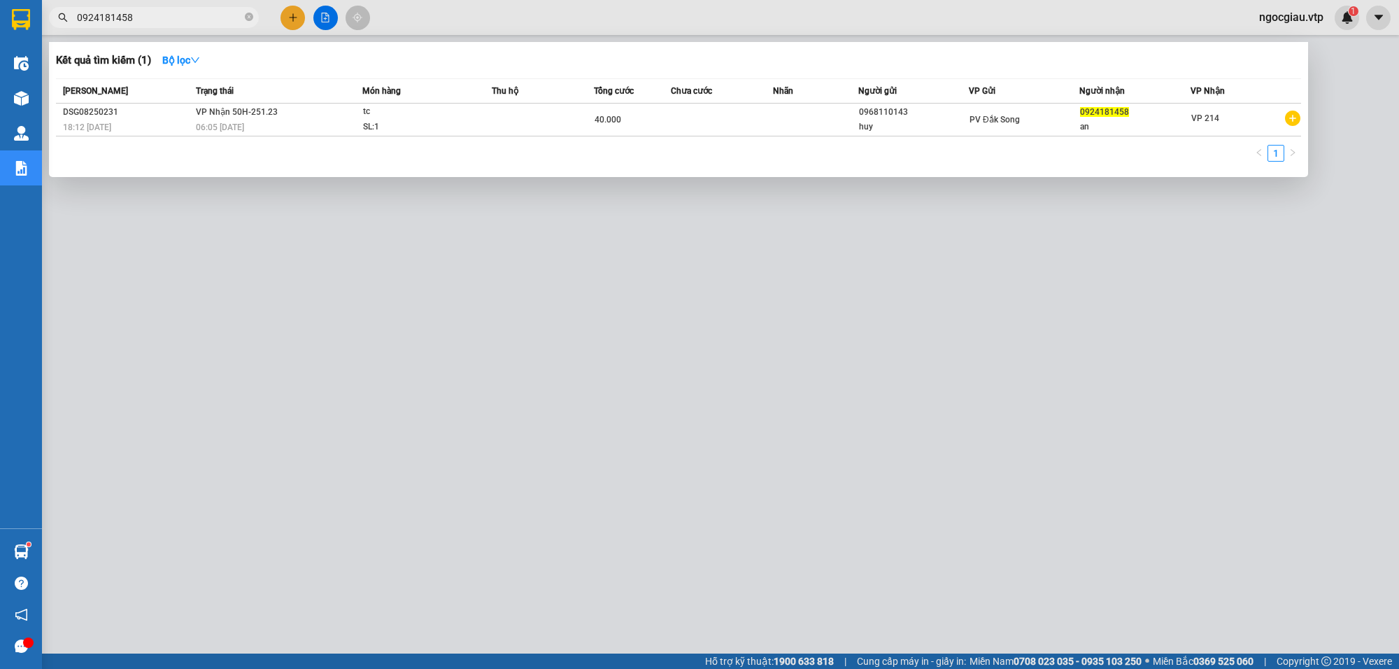
click at [141, 20] on input "0924181458" at bounding box center [159, 17] width 165 height 15
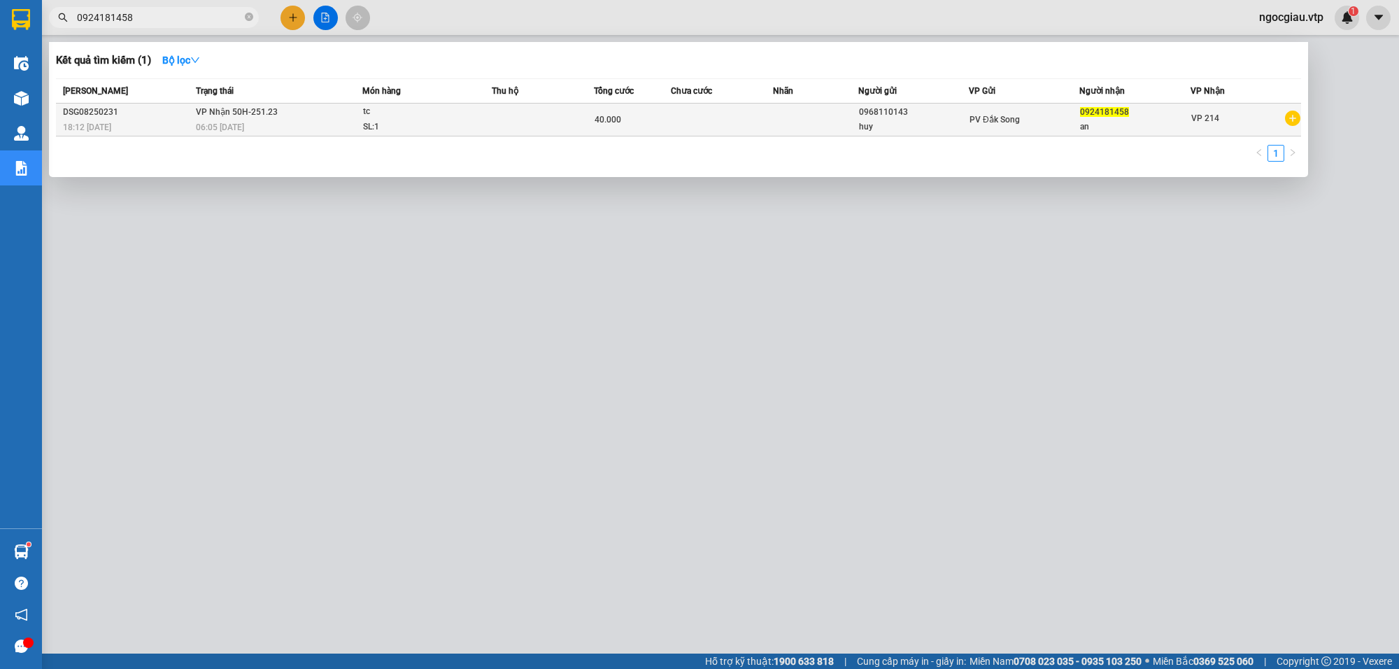
click at [441, 120] on div "SL: 1" at bounding box center [415, 127] width 105 height 15
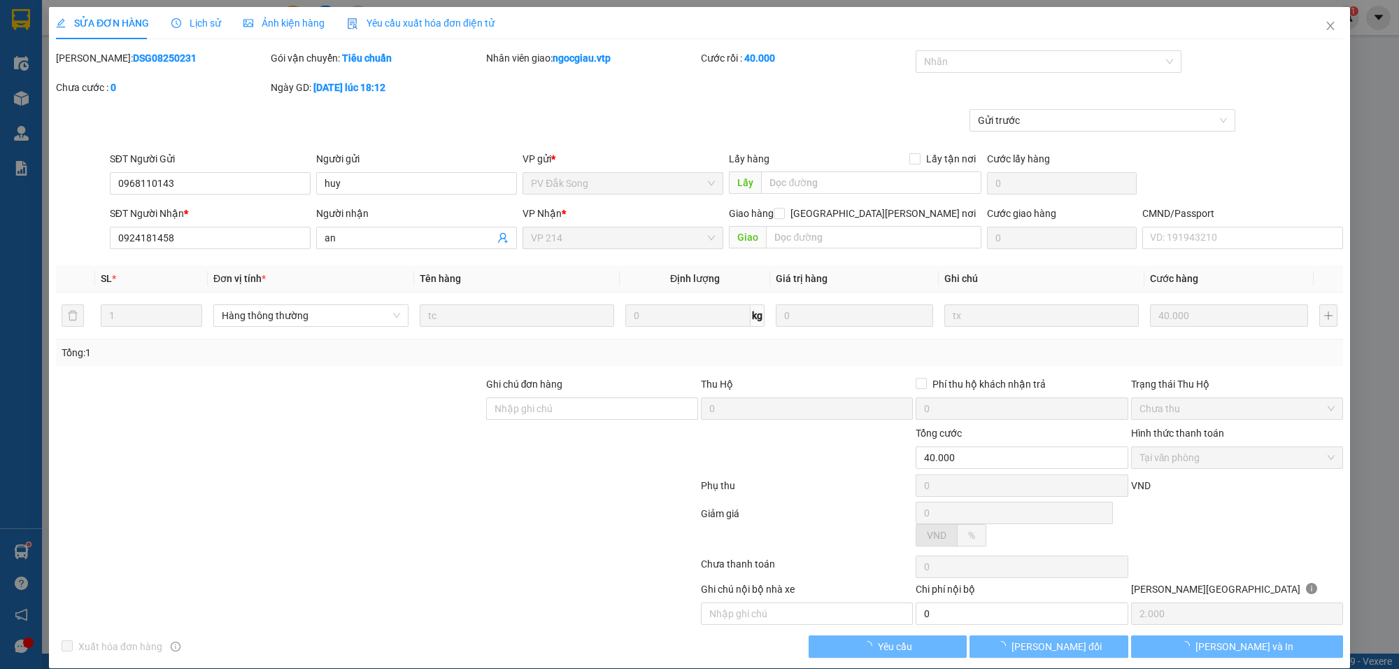
type input "2.000"
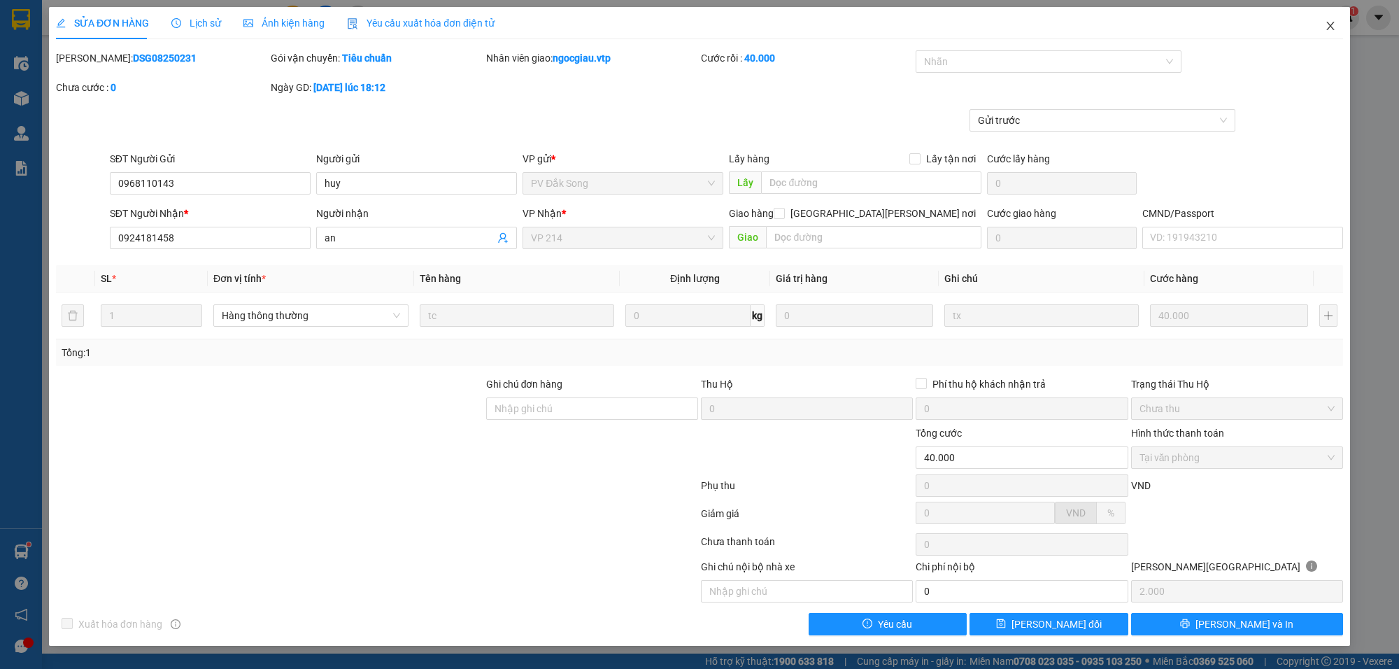
click at [1327, 26] on icon "close" at bounding box center [1330, 25] width 11 height 11
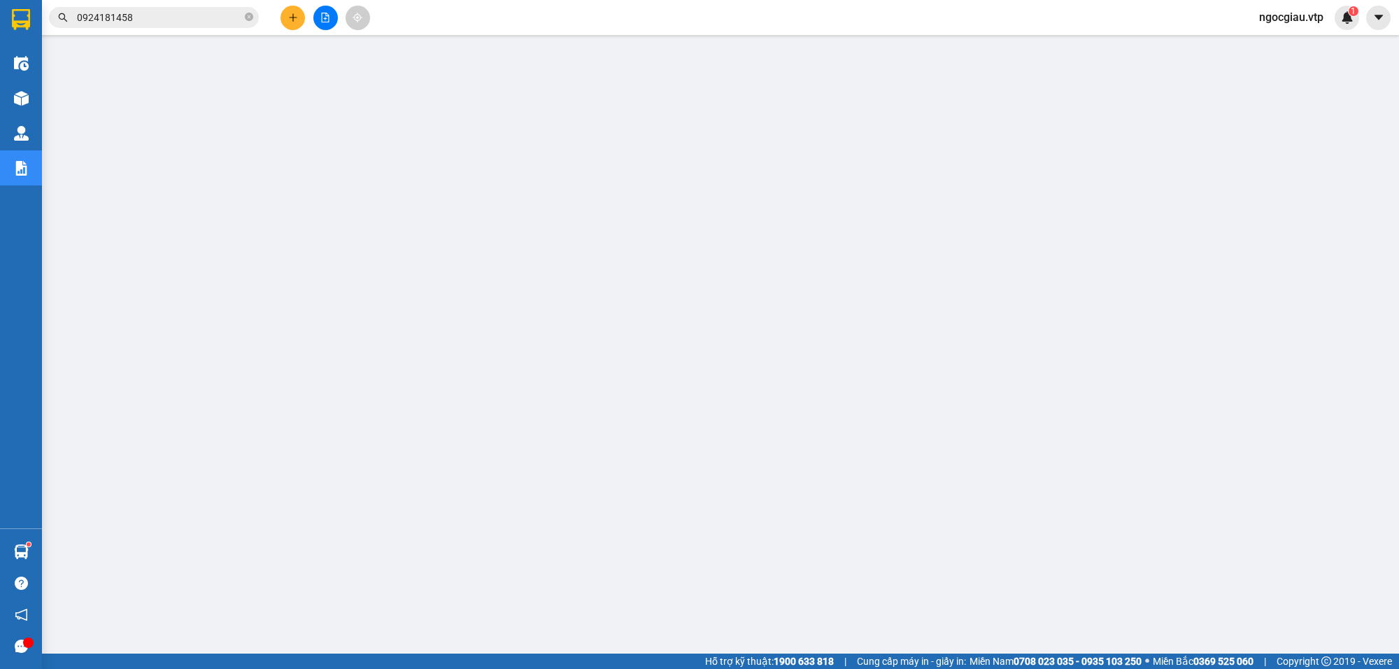
click at [148, 22] on input "0924181458" at bounding box center [159, 17] width 165 height 15
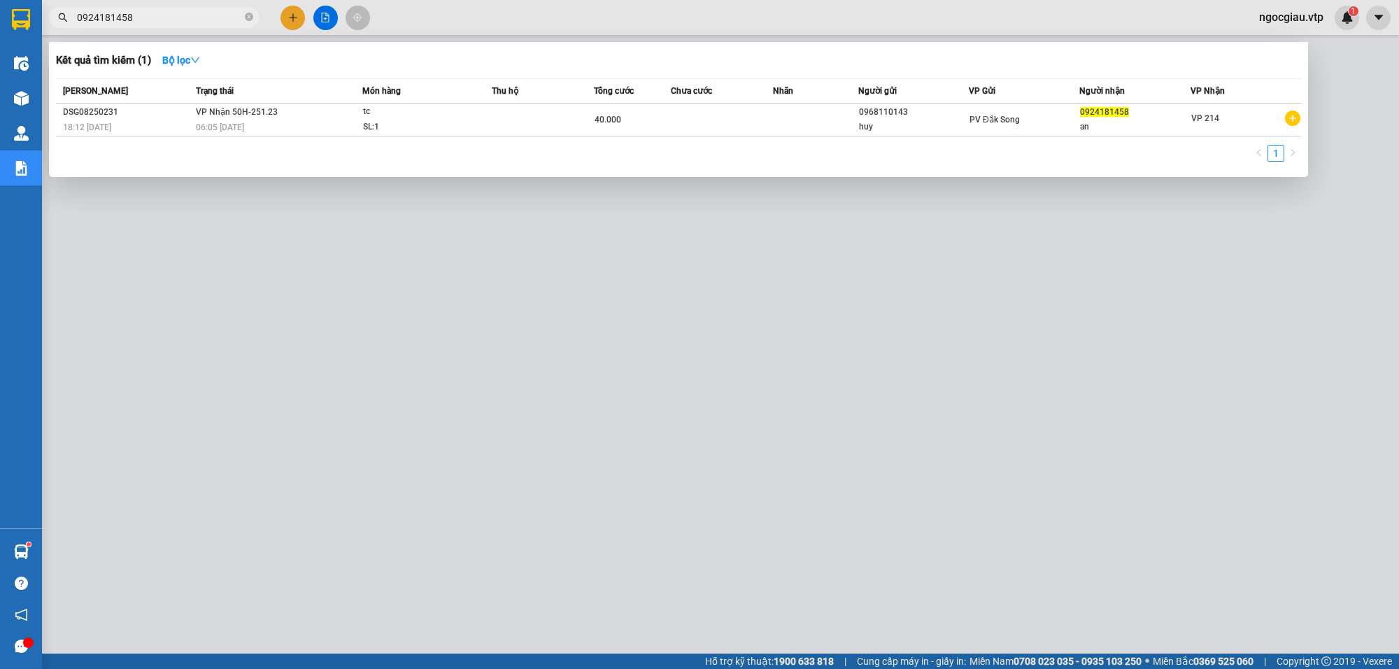
click at [148, 22] on input "0924181458" at bounding box center [159, 17] width 165 height 15
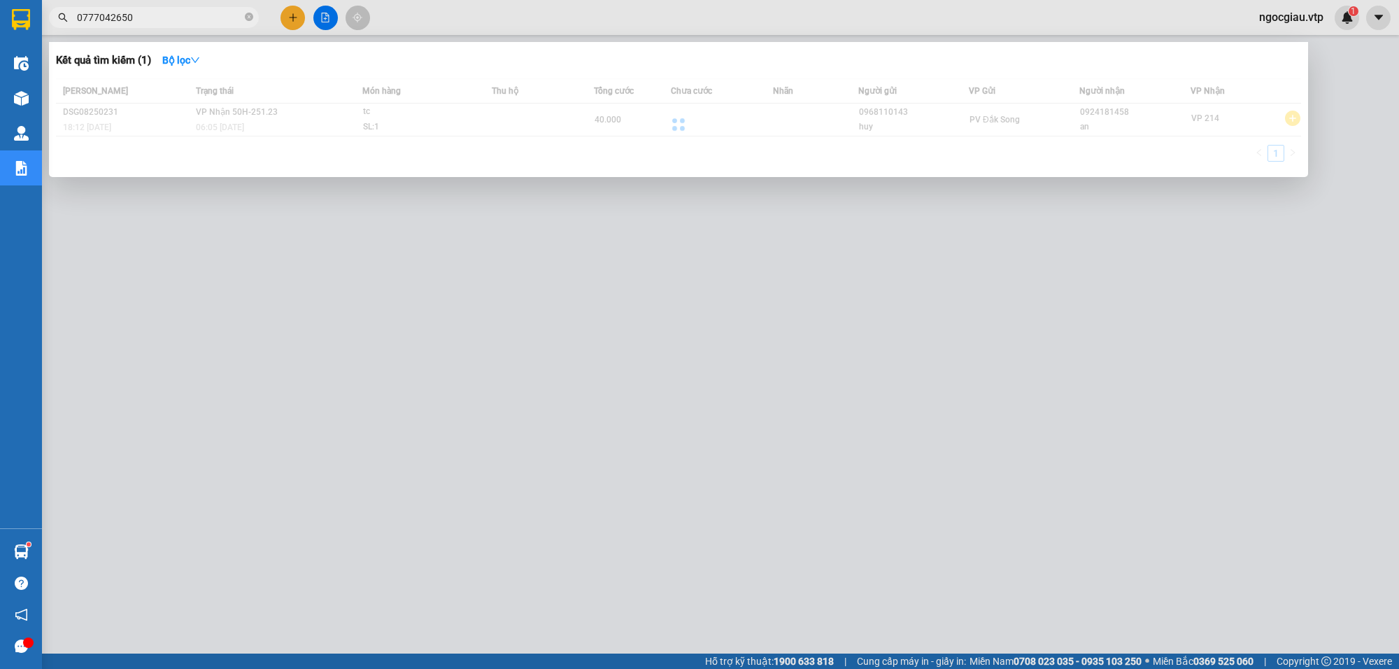
type input "0777042650"
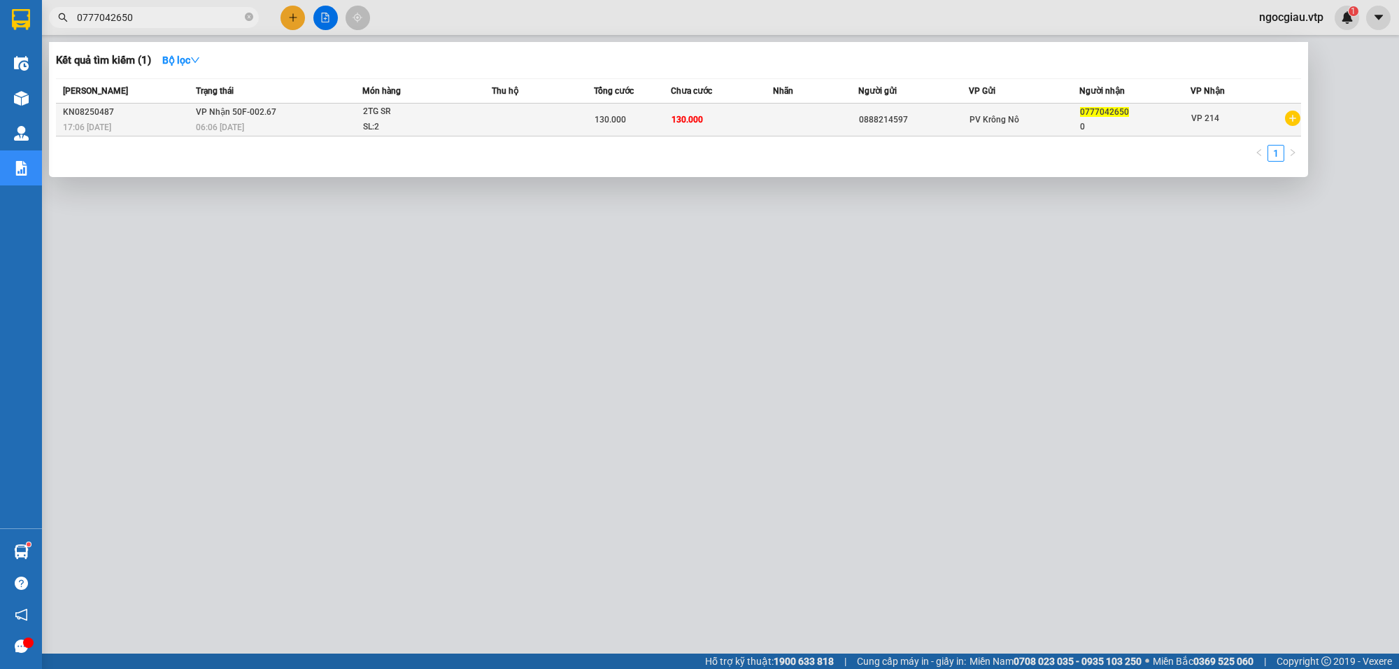
click at [719, 106] on td "130.000" at bounding box center [722, 120] width 102 height 33
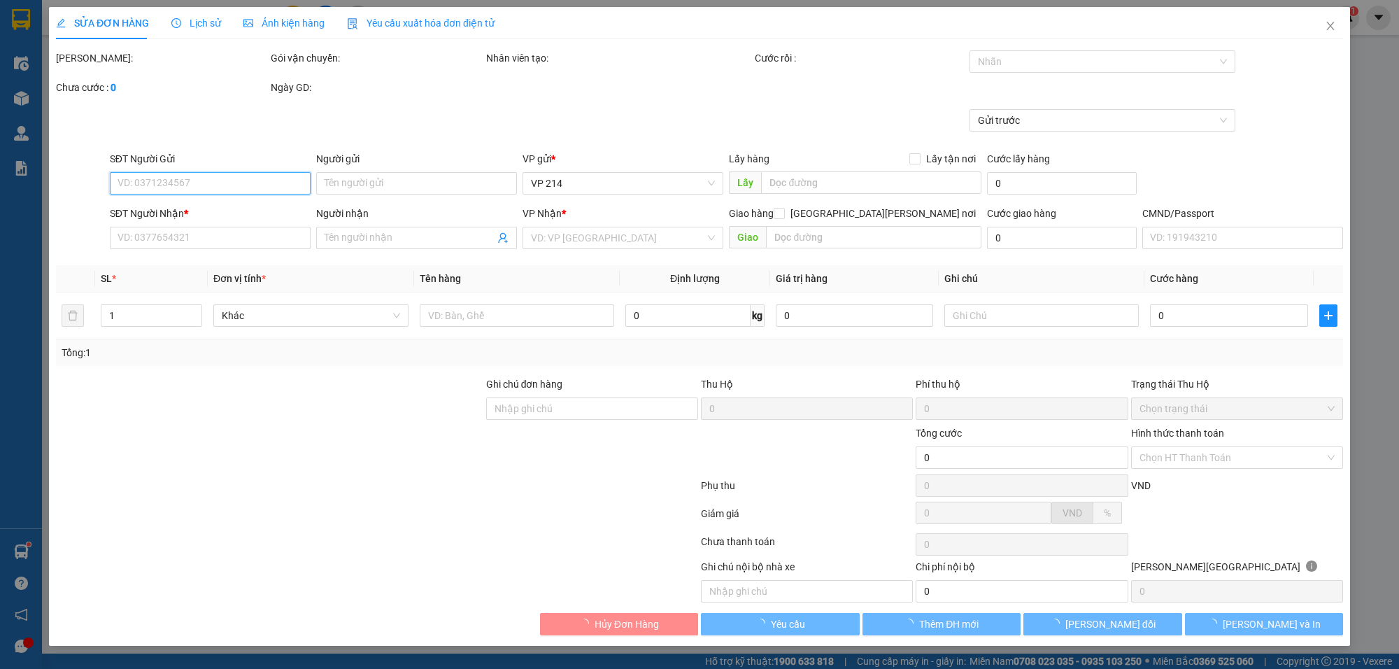
type input "0888214597"
type input "0777042650"
type input "0"
type input "130.000"
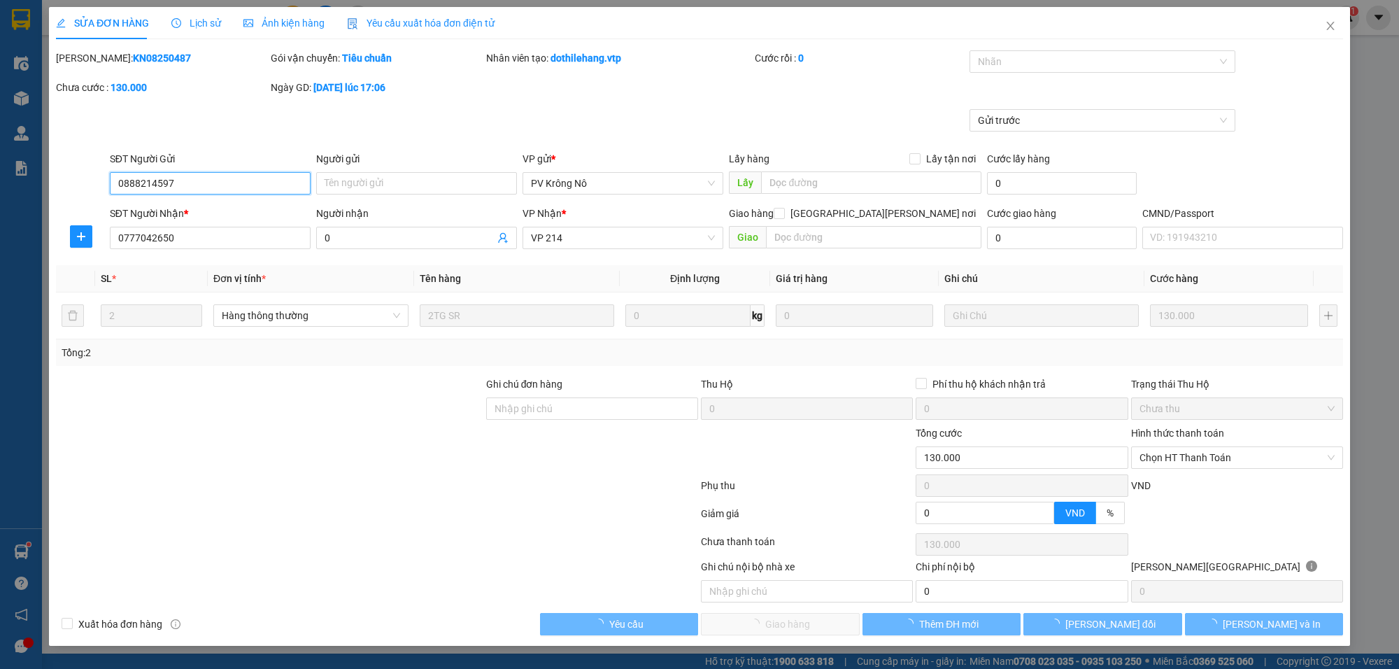
type input "6.500"
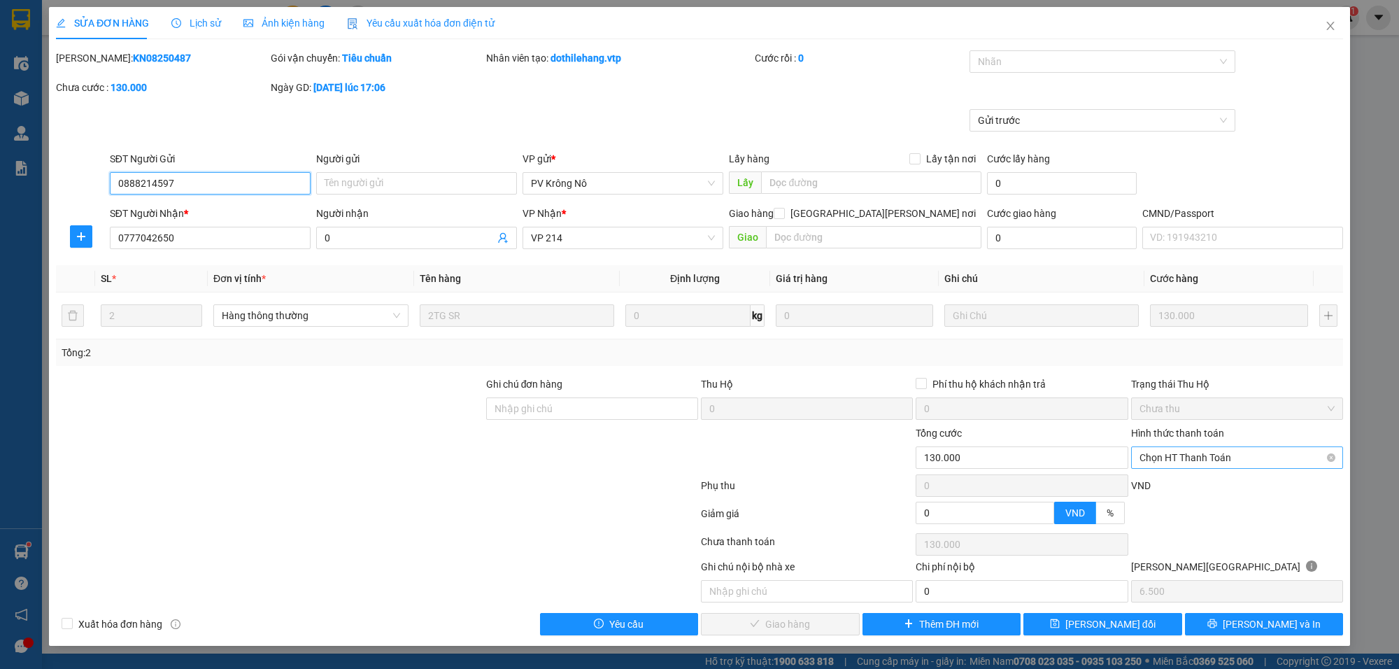
click at [1218, 458] on span "Chọn HT Thanh Toán" at bounding box center [1237, 457] width 195 height 21
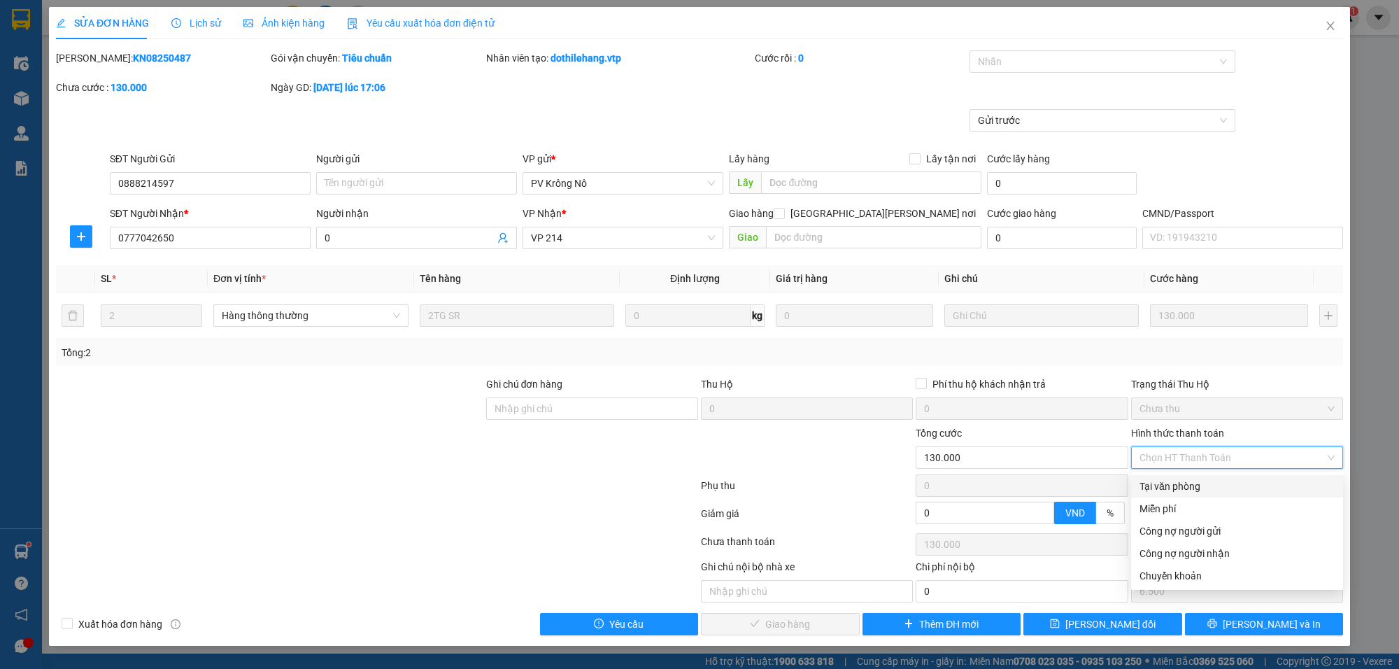
click at [1166, 488] on div "Tại văn phòng" at bounding box center [1237, 486] width 195 height 15
type input "0"
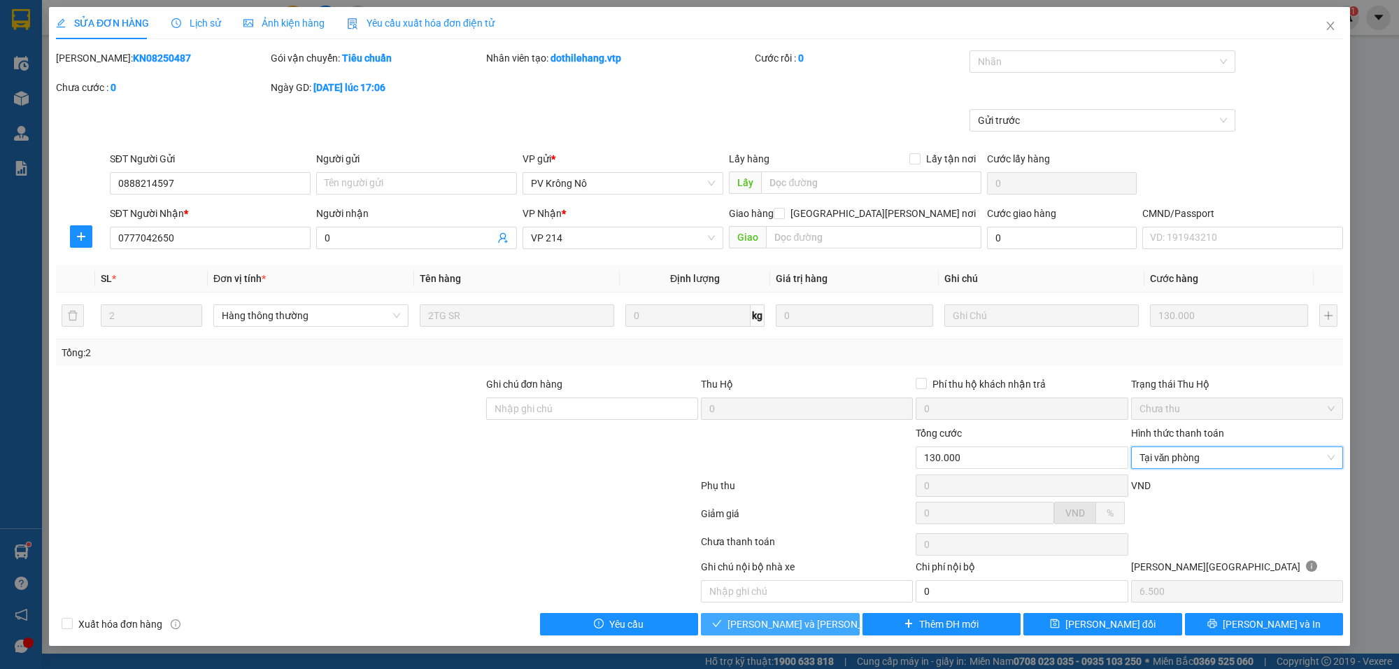
click at [771, 621] on span "[PERSON_NAME] và [PERSON_NAME] hàng" at bounding box center [822, 623] width 189 height 15
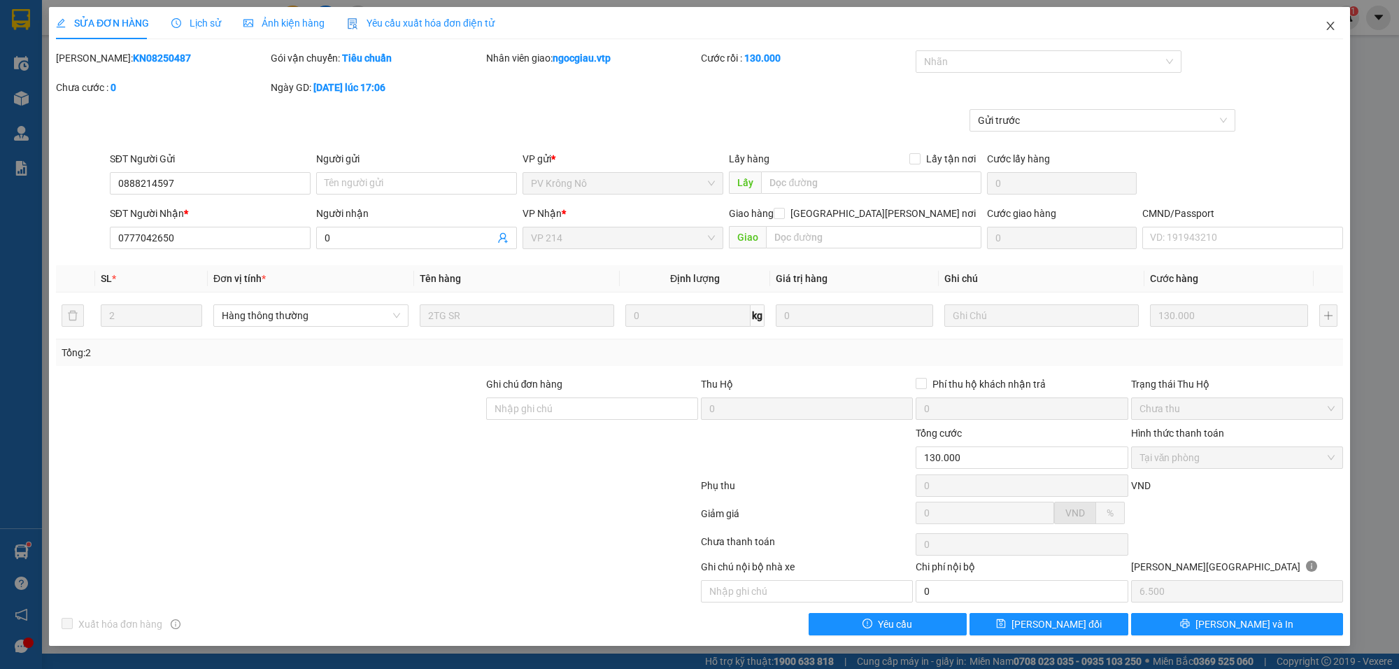
click at [1329, 20] on icon "close" at bounding box center [1330, 25] width 11 height 11
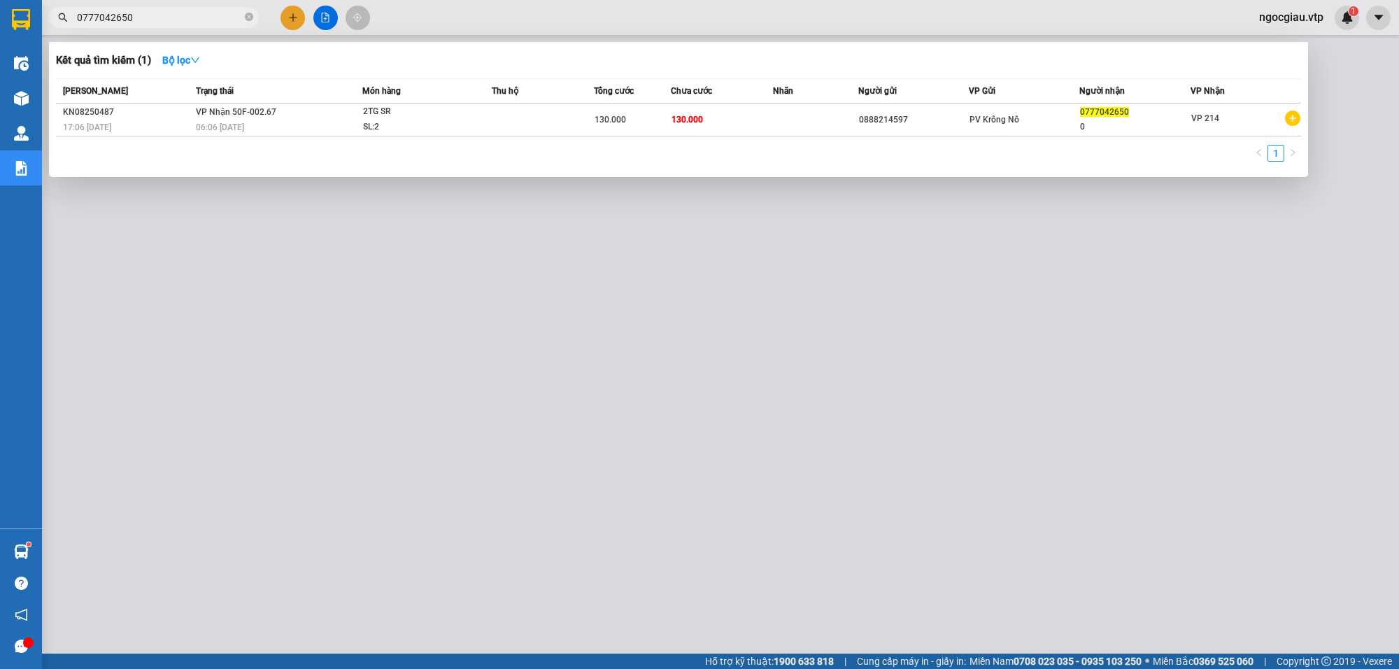
click at [159, 19] on input "0777042650" at bounding box center [159, 17] width 165 height 15
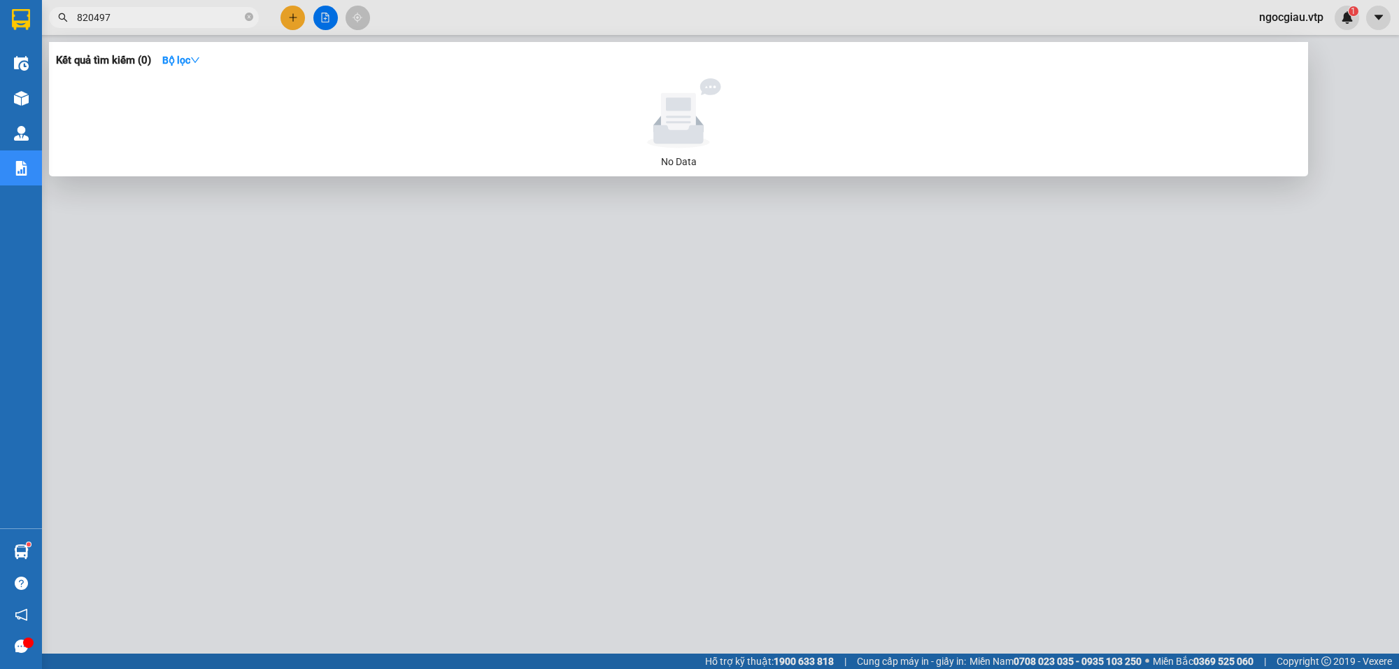
click at [159, 19] on input "820497" at bounding box center [159, 17] width 165 height 15
type input "2"
type input "0497"
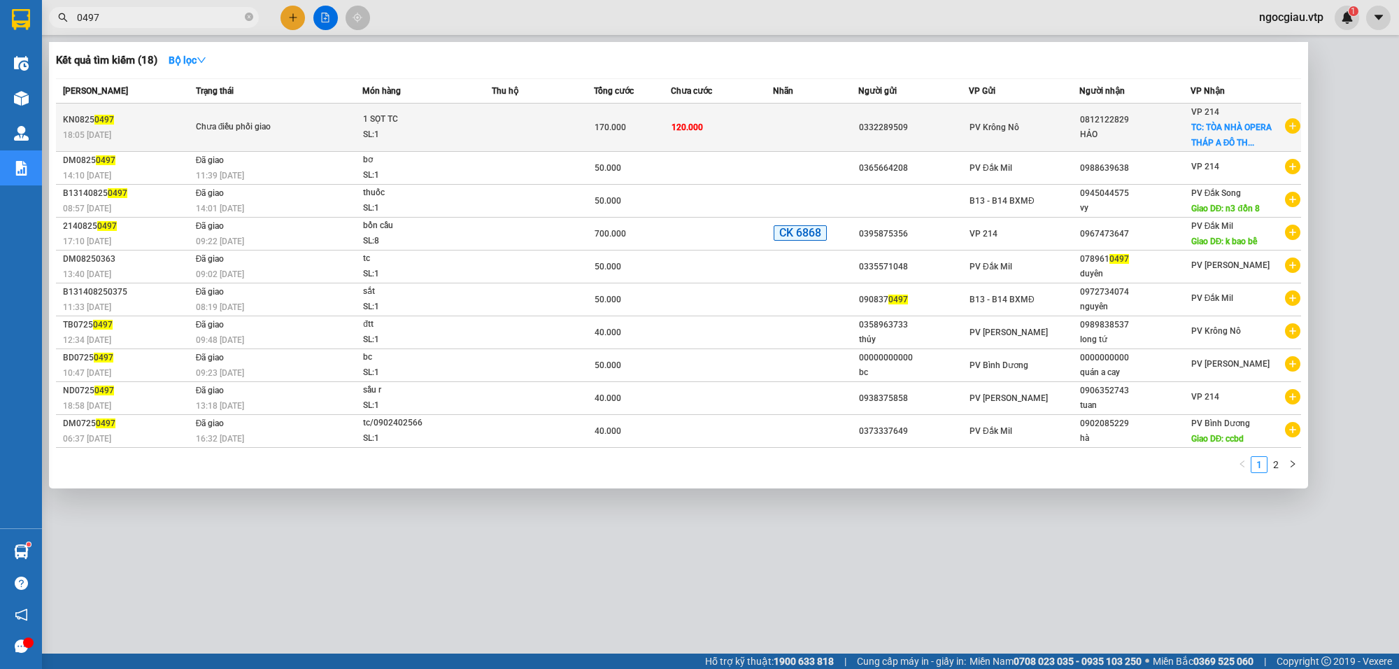
click at [784, 118] on td at bounding box center [815, 128] width 85 height 48
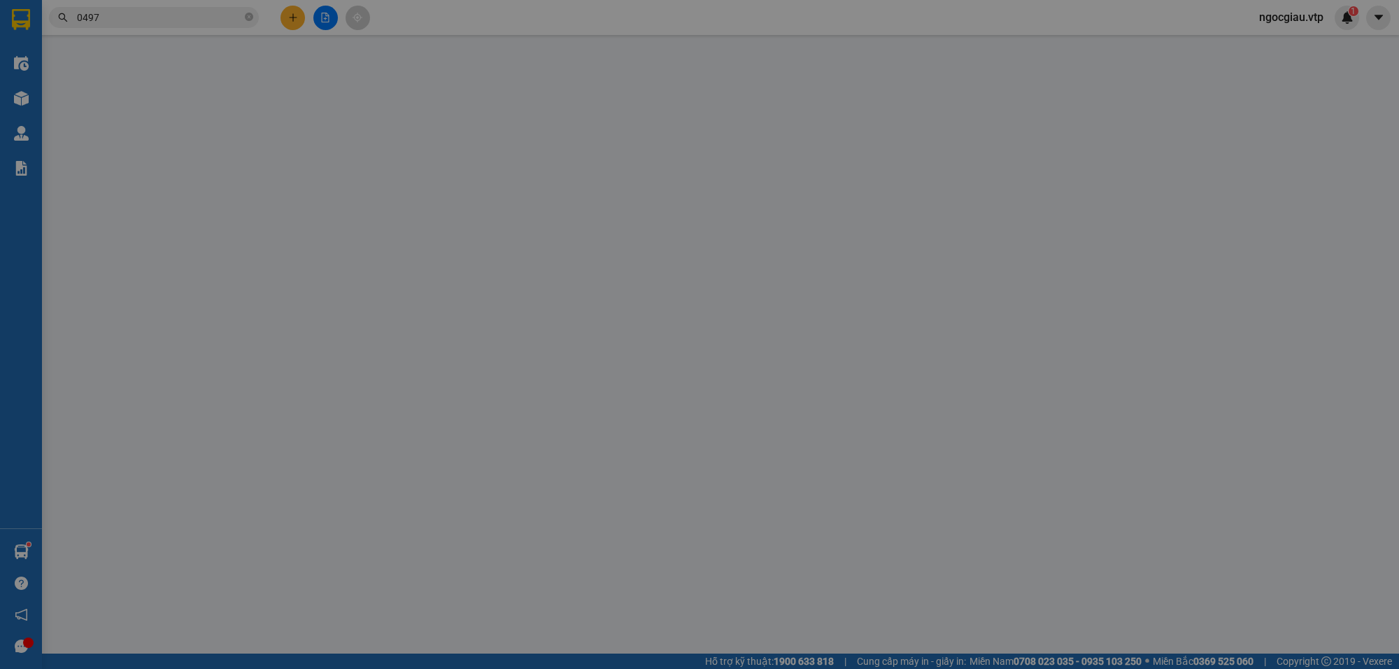
type input "0332289509"
type input "0812122829"
type input "HẢO"
checkbox input "true"
type input "TÒA NHÀ OPERA THÁP A ĐÔ THỊ THỦ THIÊM,P AN KHÁNH,THỦ ĐỨC"
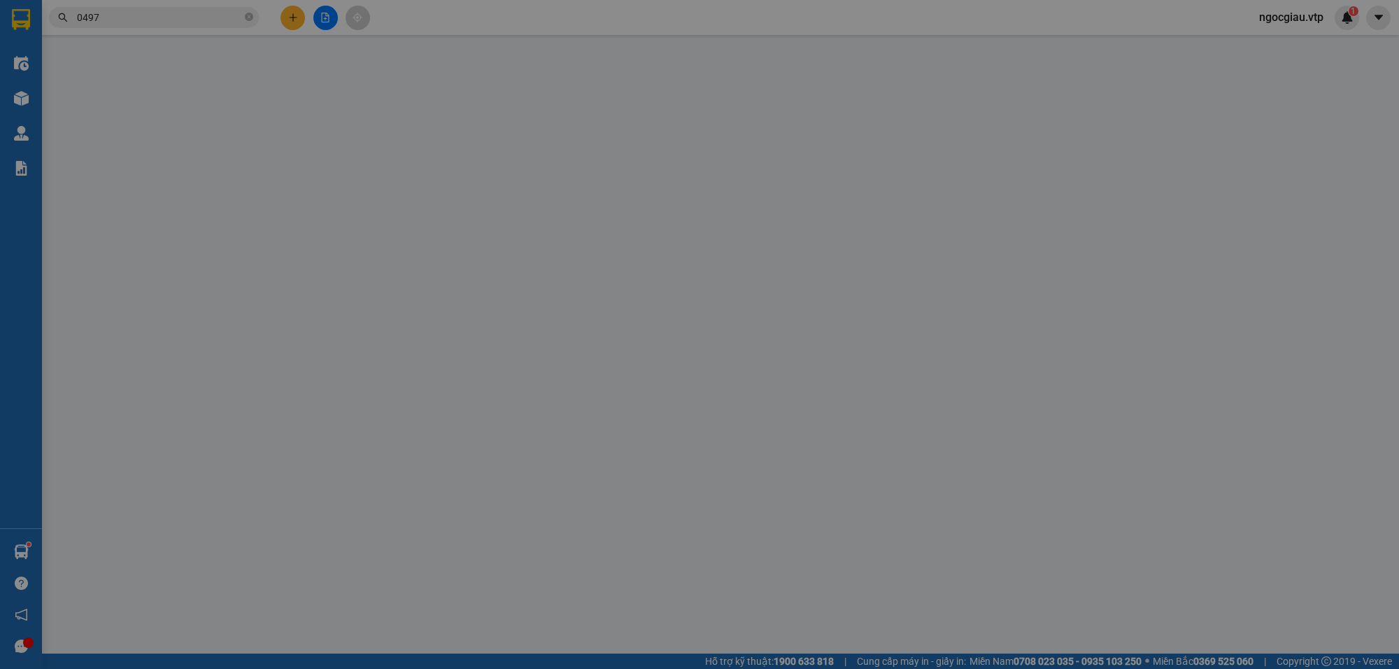
type input "170.000"
type input "50.000"
type input "120.000"
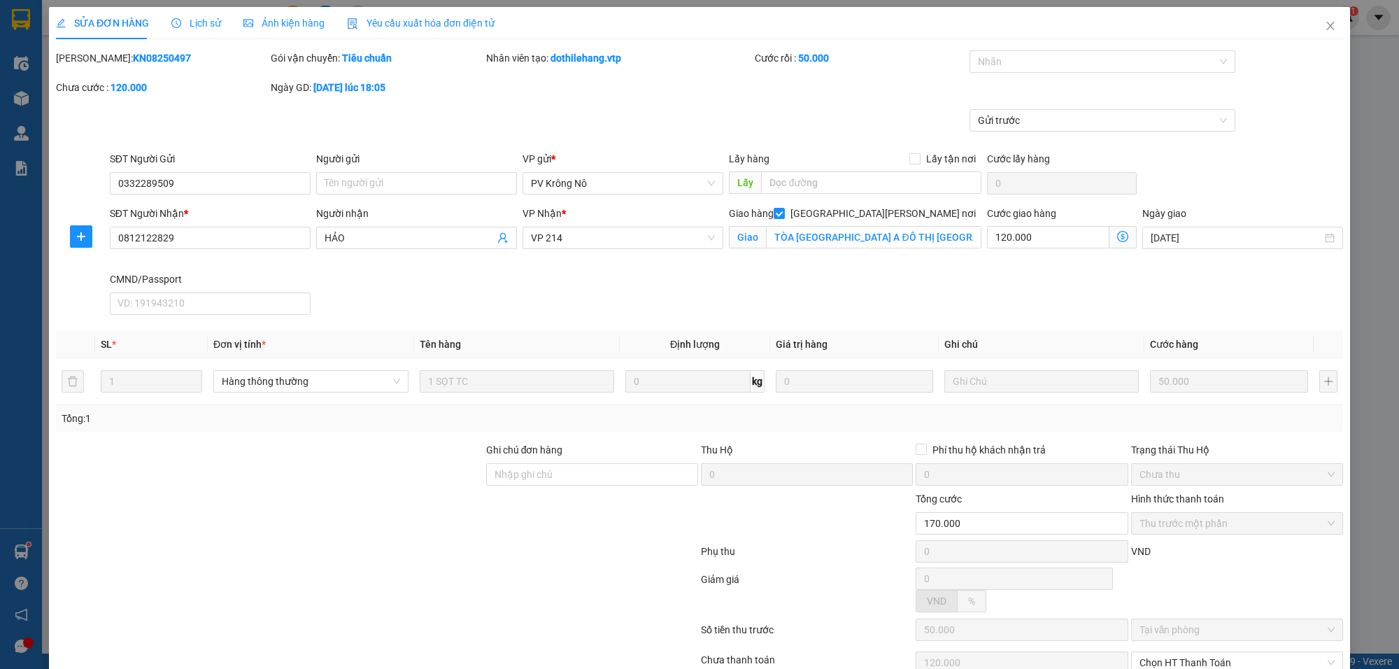
type input "2.500"
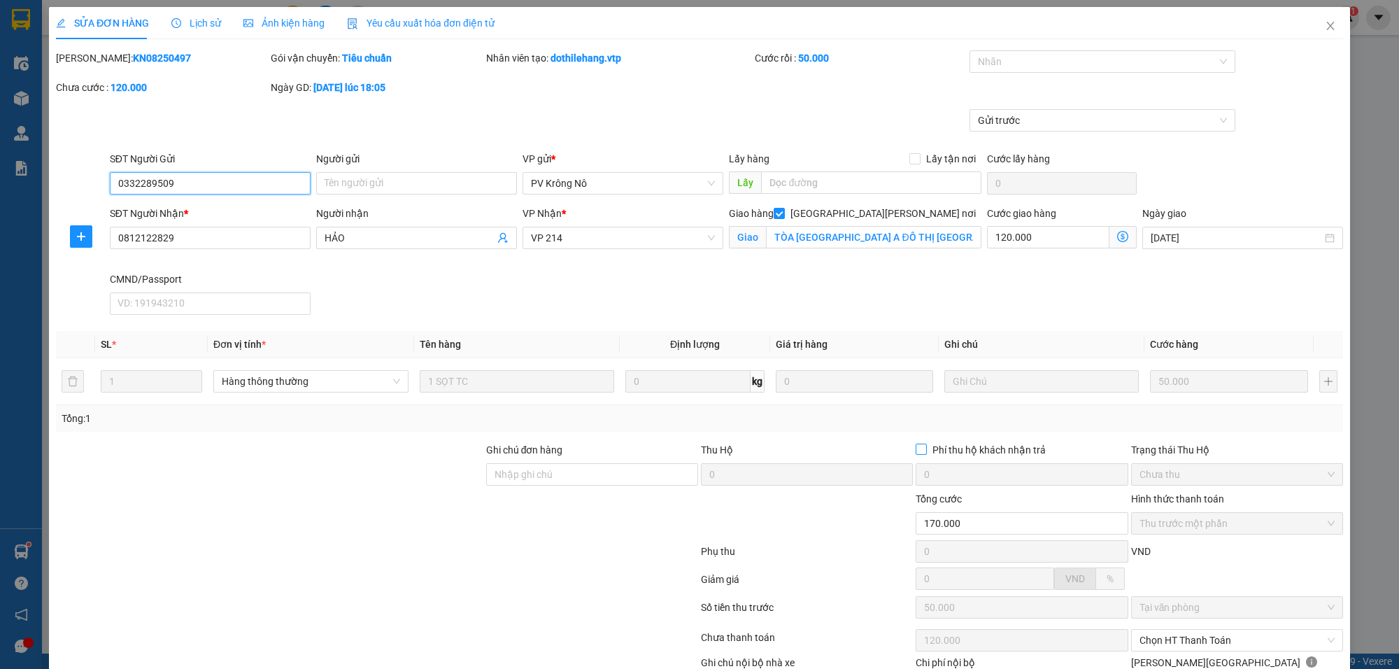
scroll to position [92, 0]
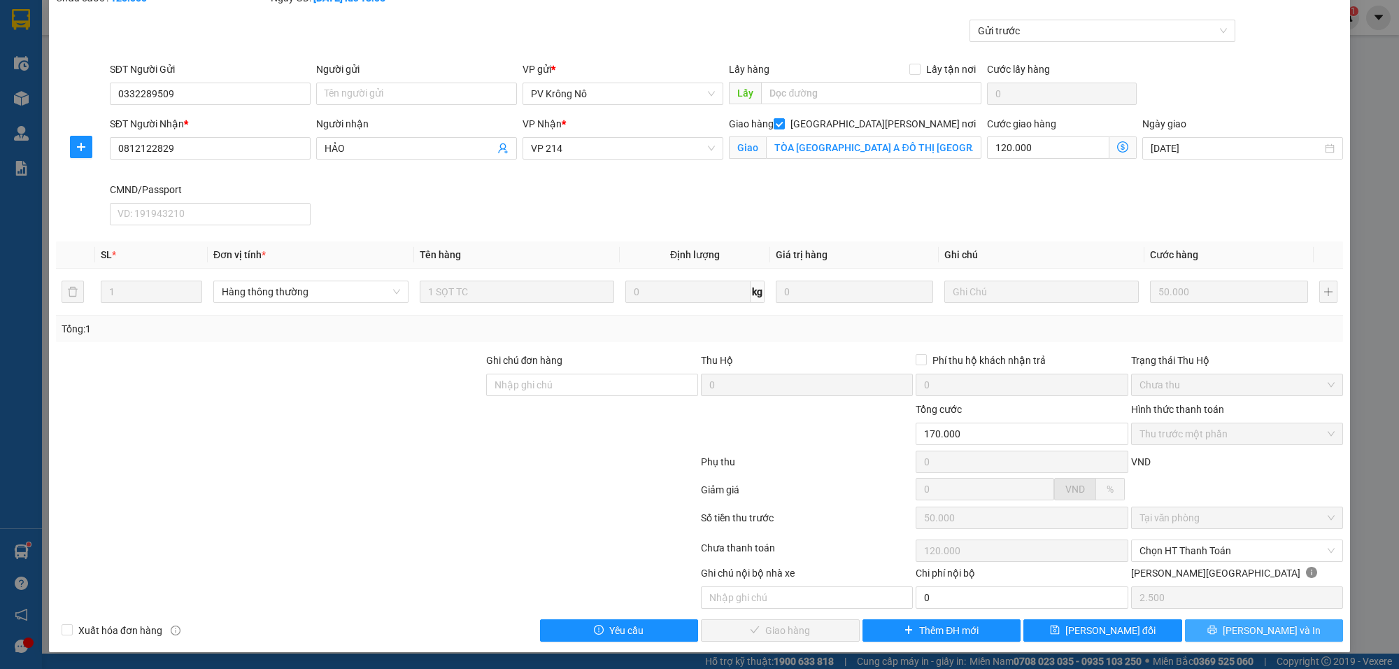
click at [1275, 633] on span "[PERSON_NAME] và In" at bounding box center [1272, 630] width 98 height 15
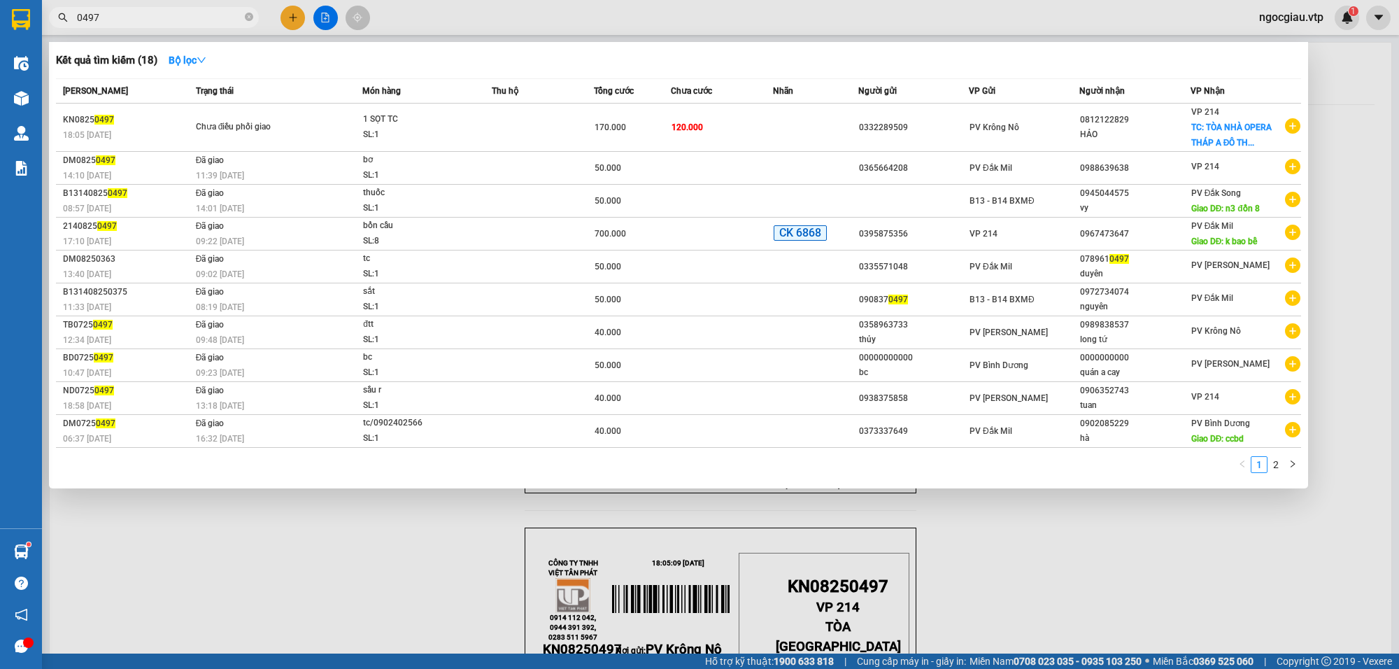
click at [174, 23] on input "0497" at bounding box center [159, 17] width 165 height 15
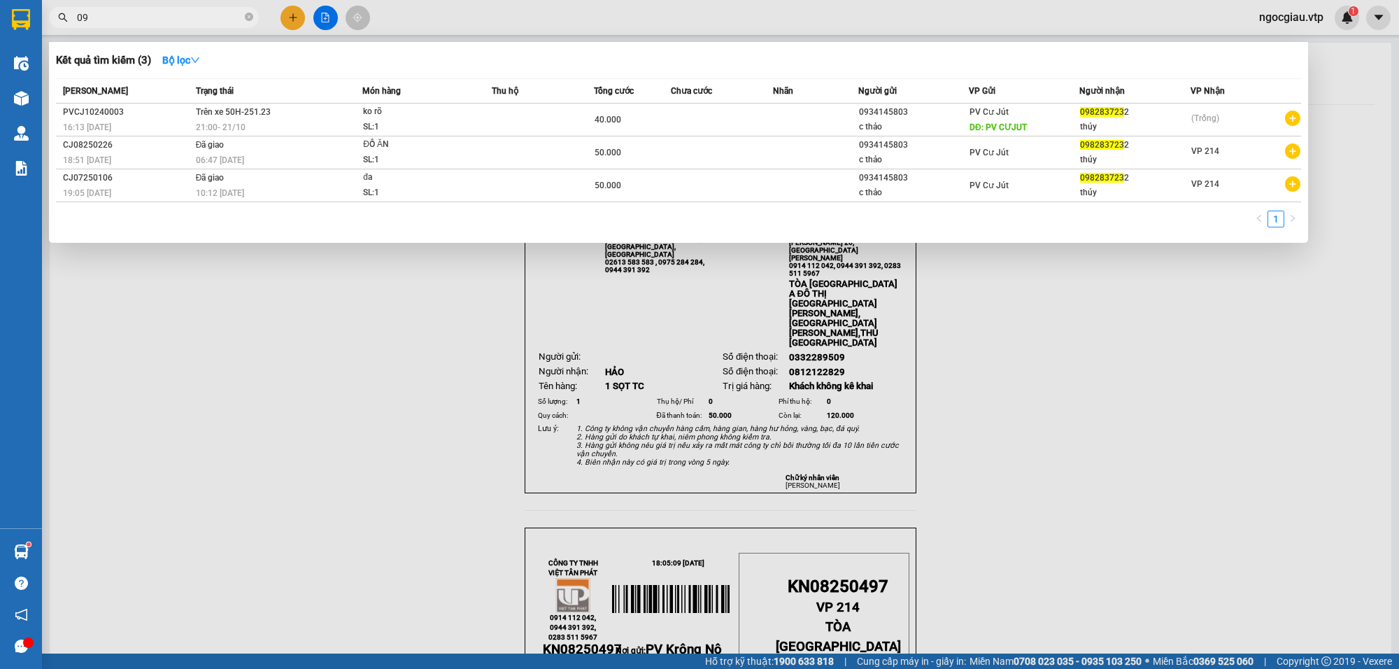
type input "0"
type input "3"
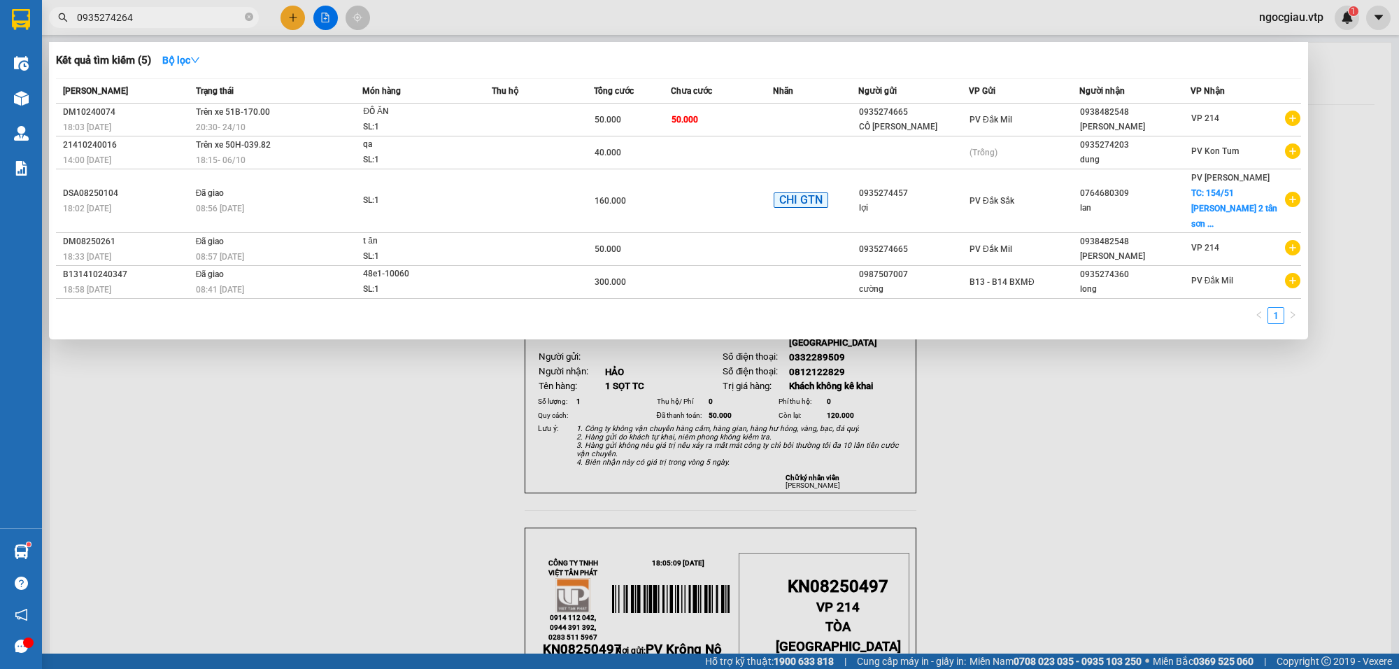
type input "0935274264"
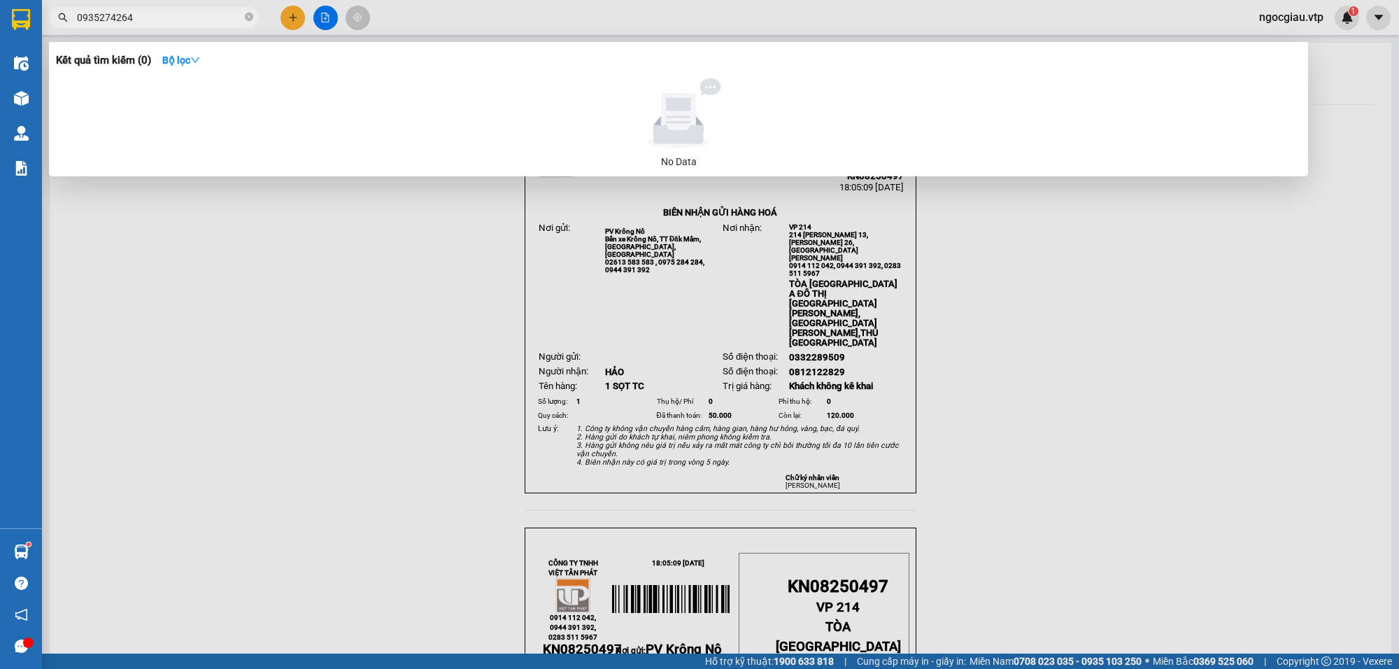
click at [166, 10] on input "0935274264" at bounding box center [159, 17] width 165 height 15
type input "8250354"
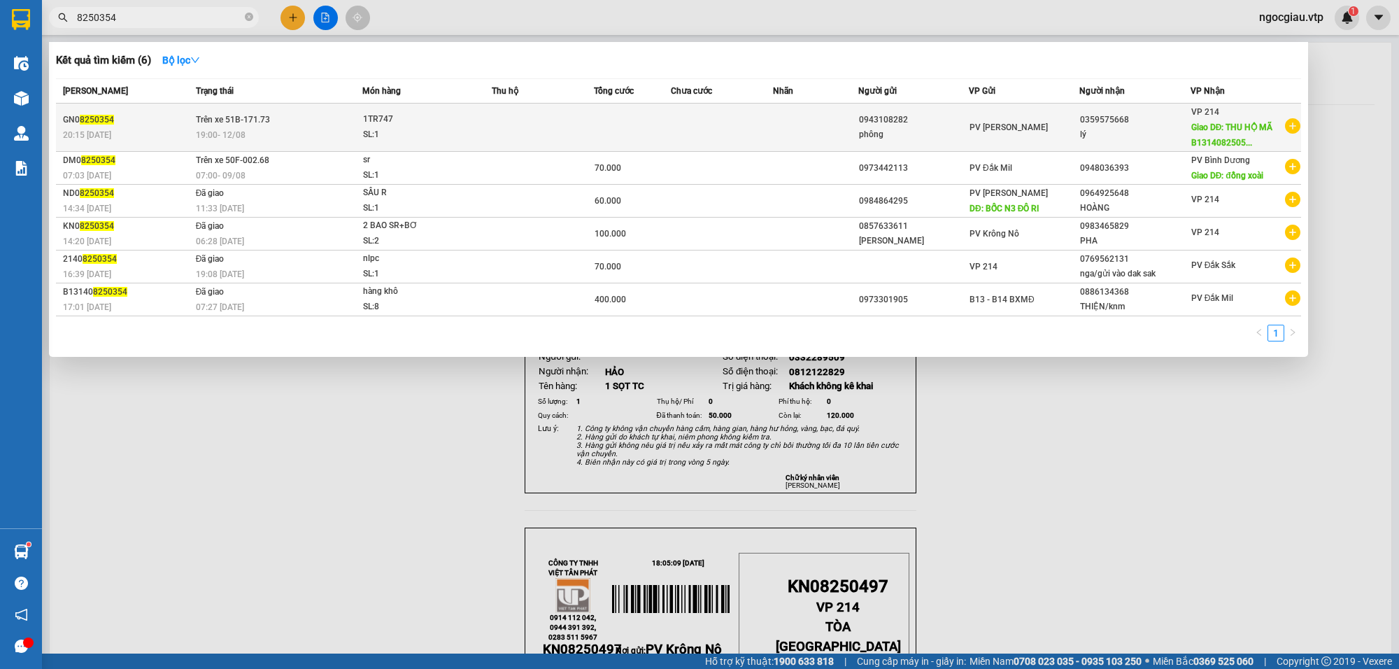
click at [514, 117] on td at bounding box center [543, 128] width 102 height 48
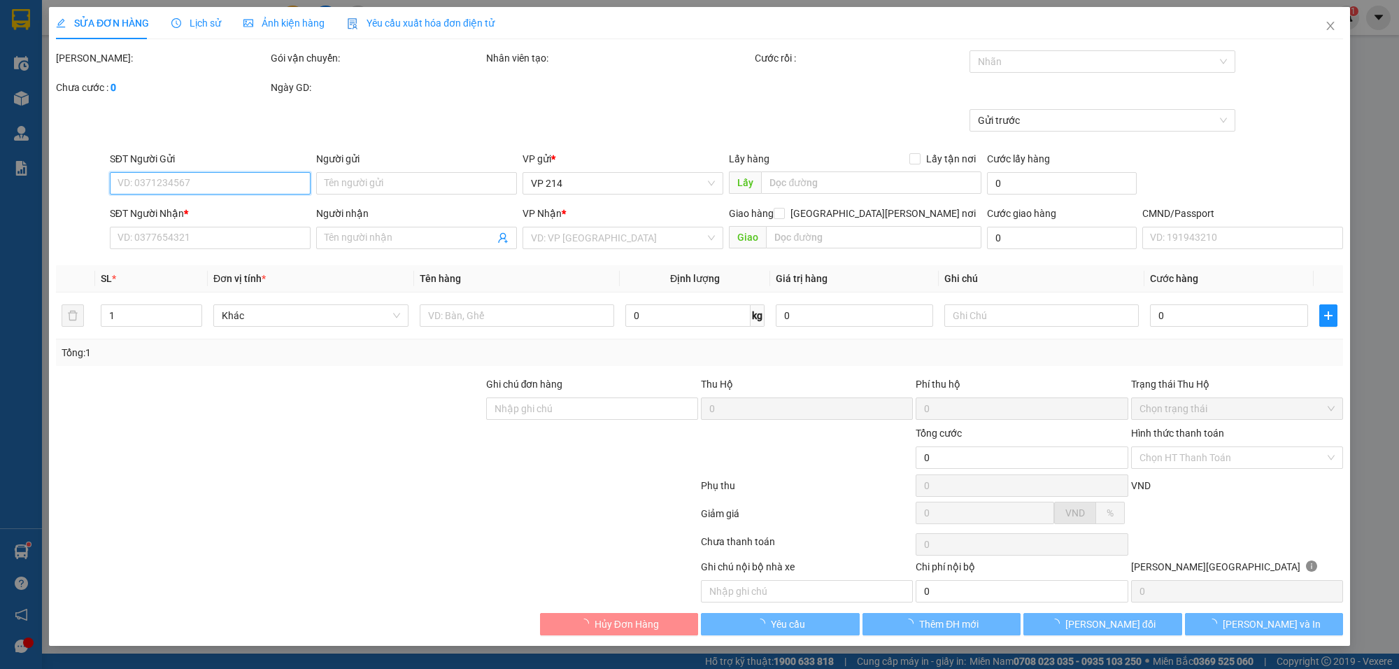
type input "0943108282"
type input "phông"
type input "0359575668"
type input "lý"
type input "THU HỘ MÃ B131408250556"
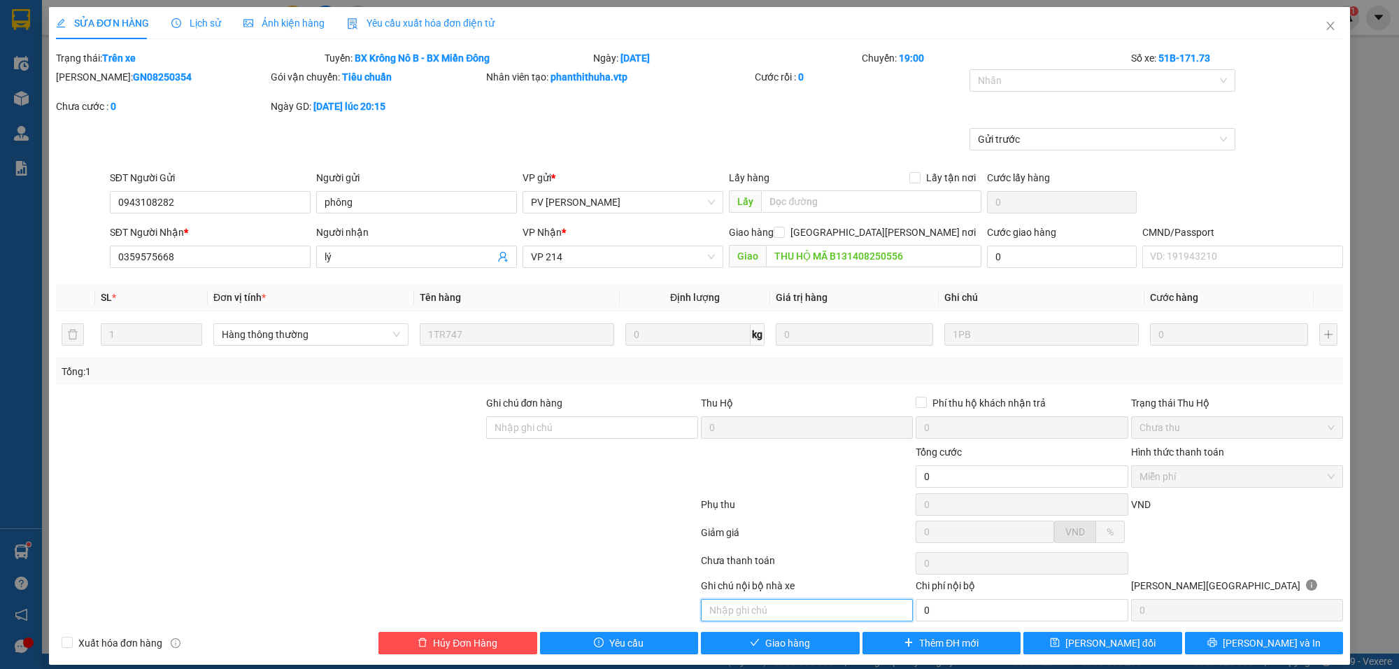
click at [784, 618] on input "text" at bounding box center [807, 610] width 212 height 22
click at [731, 612] on input "text" at bounding box center [807, 610] width 212 height 22
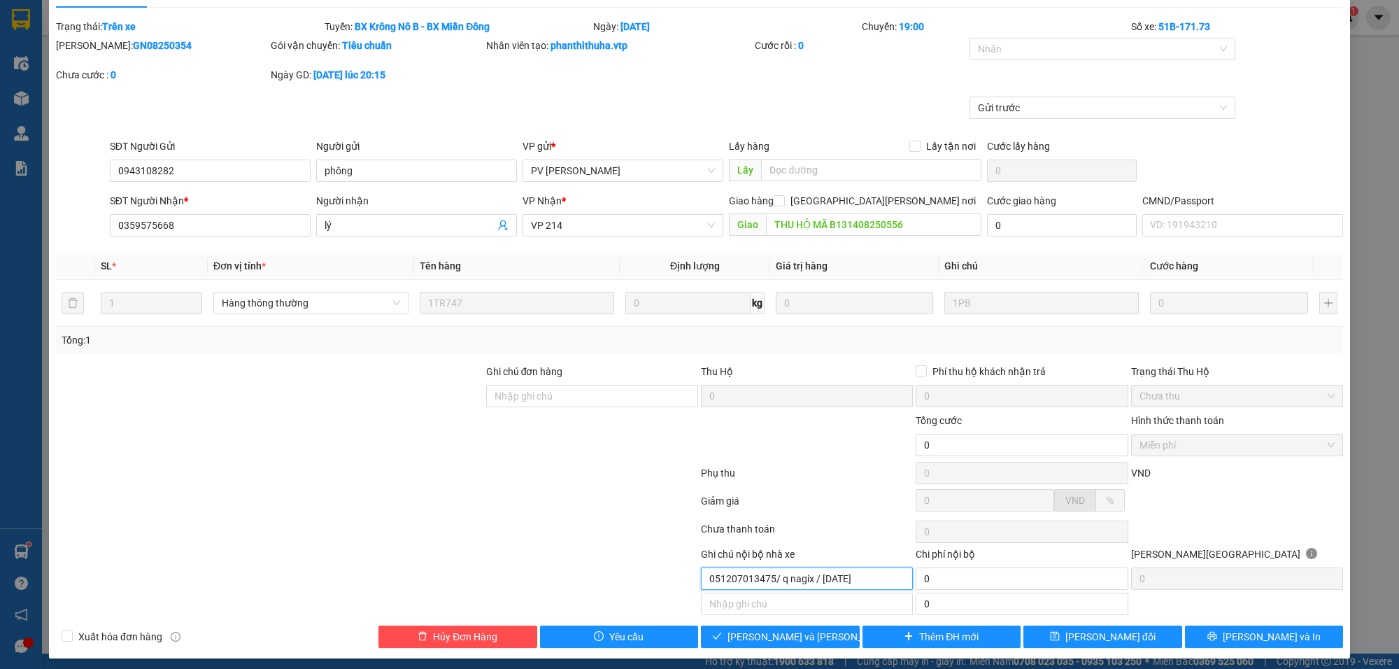
scroll to position [40, 0]
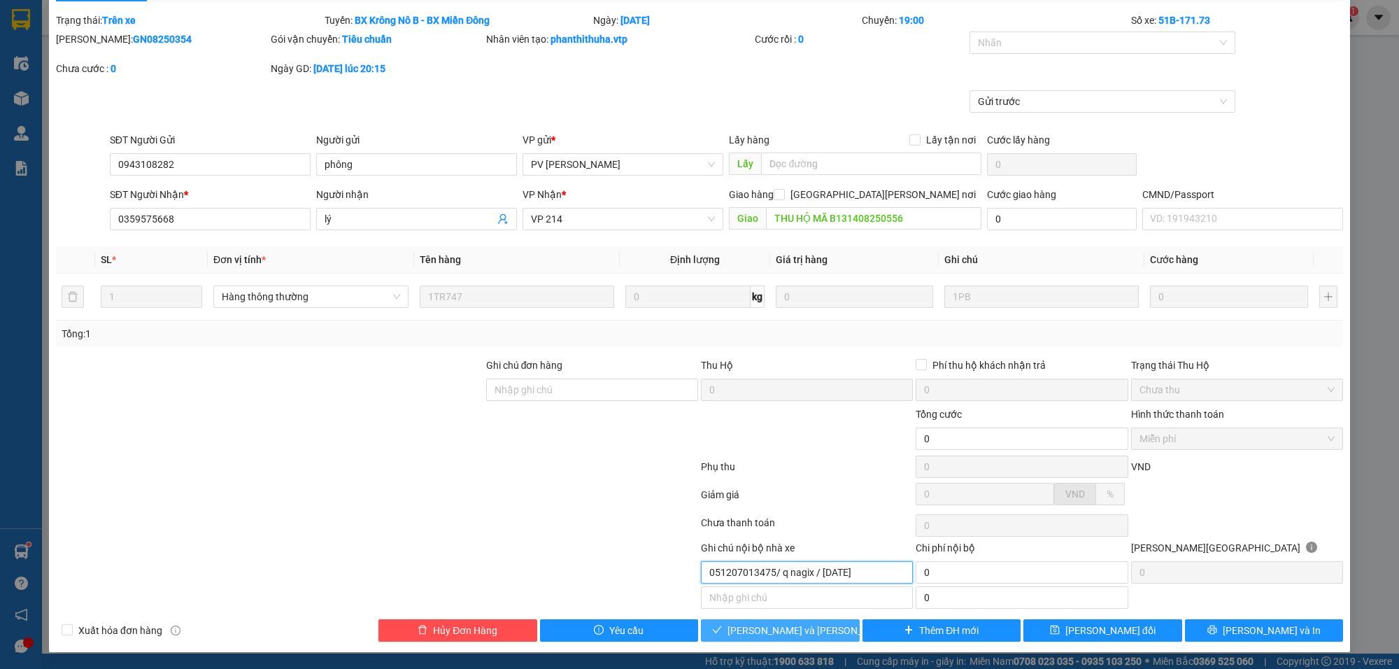
type input "051207013475/ q nagix / 21/08/2022"
click at [778, 630] on span "[PERSON_NAME] và [PERSON_NAME] hàng" at bounding box center [822, 630] width 189 height 15
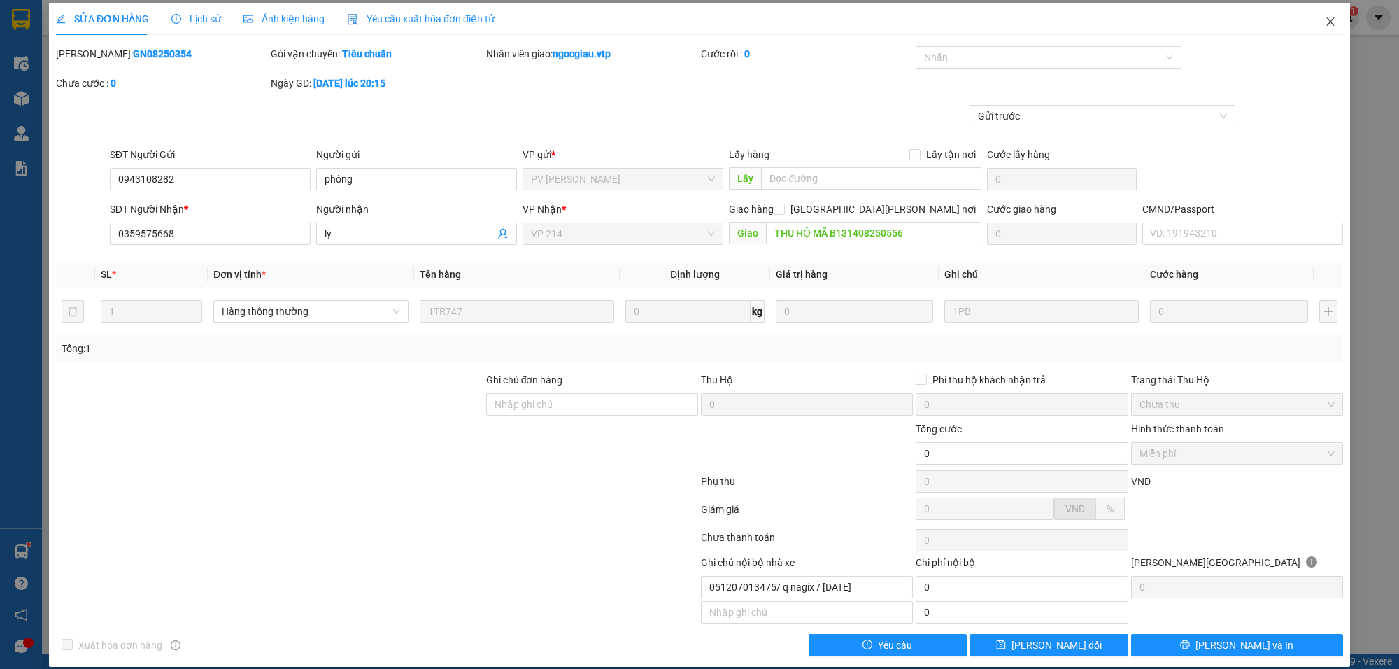
scroll to position [0, 0]
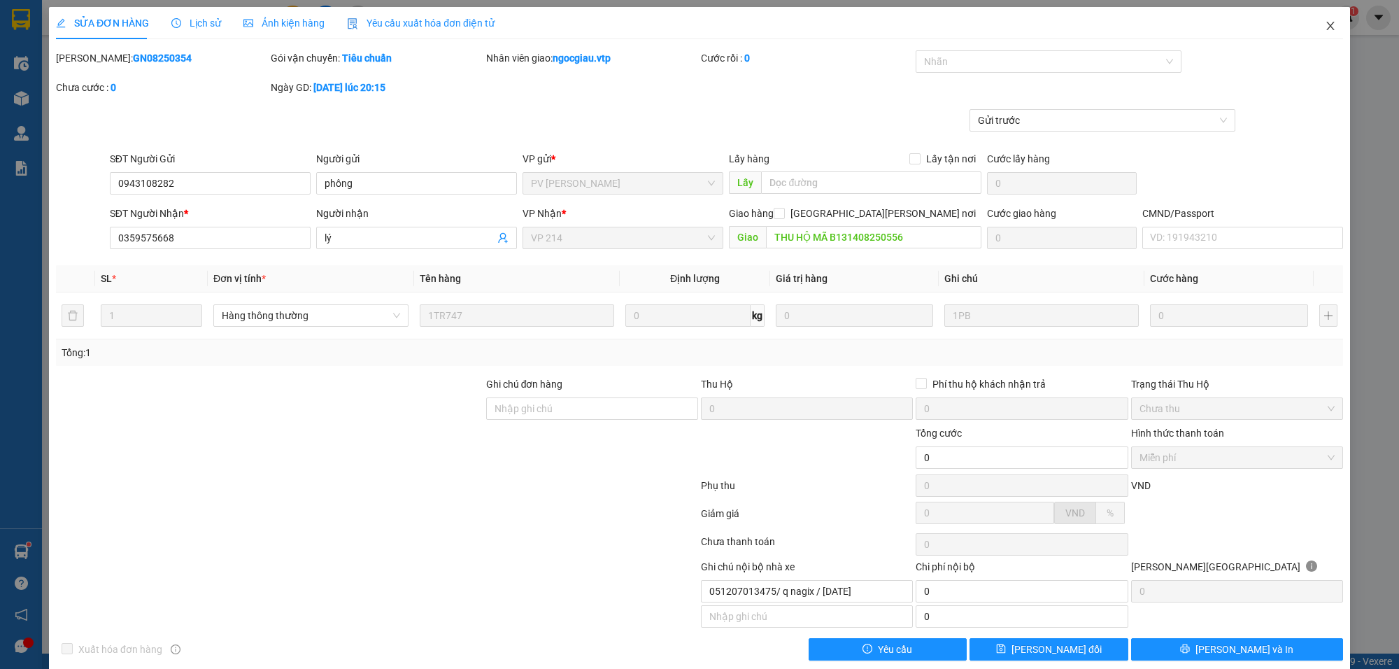
click at [1327, 21] on span "Close" at bounding box center [1330, 26] width 39 height 39
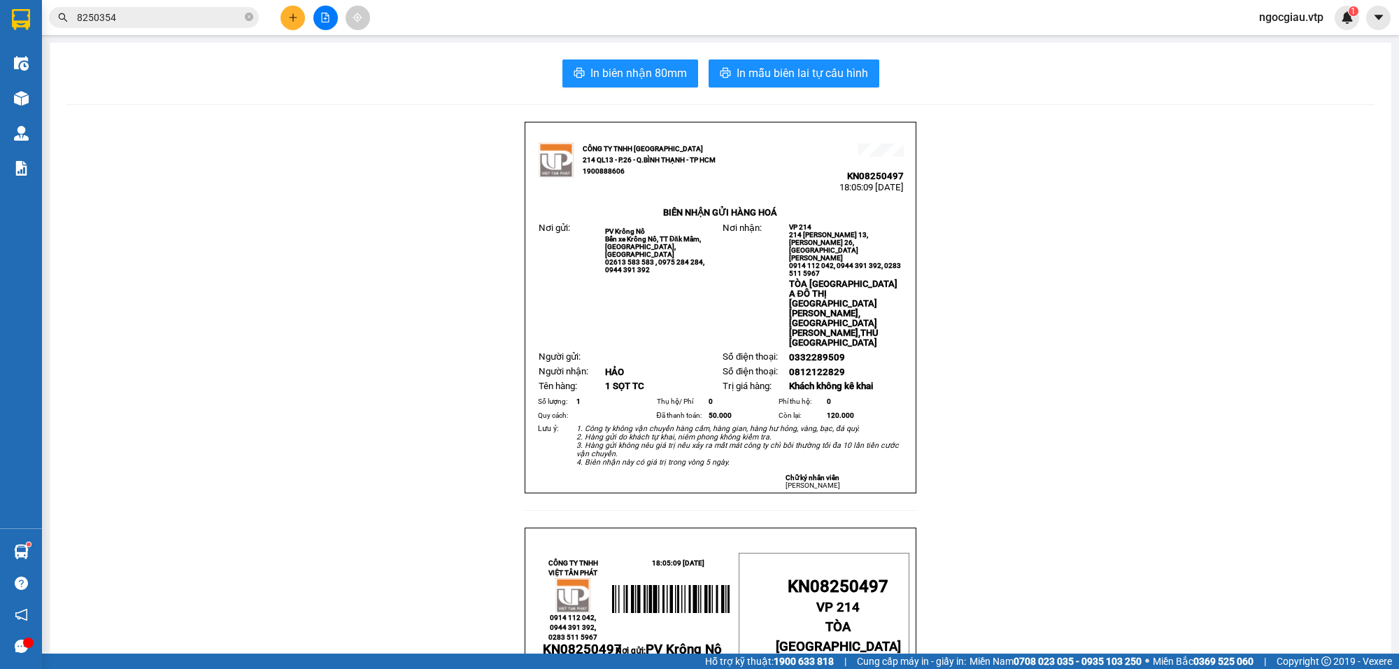
click at [132, 11] on input "8250354" at bounding box center [159, 17] width 165 height 15
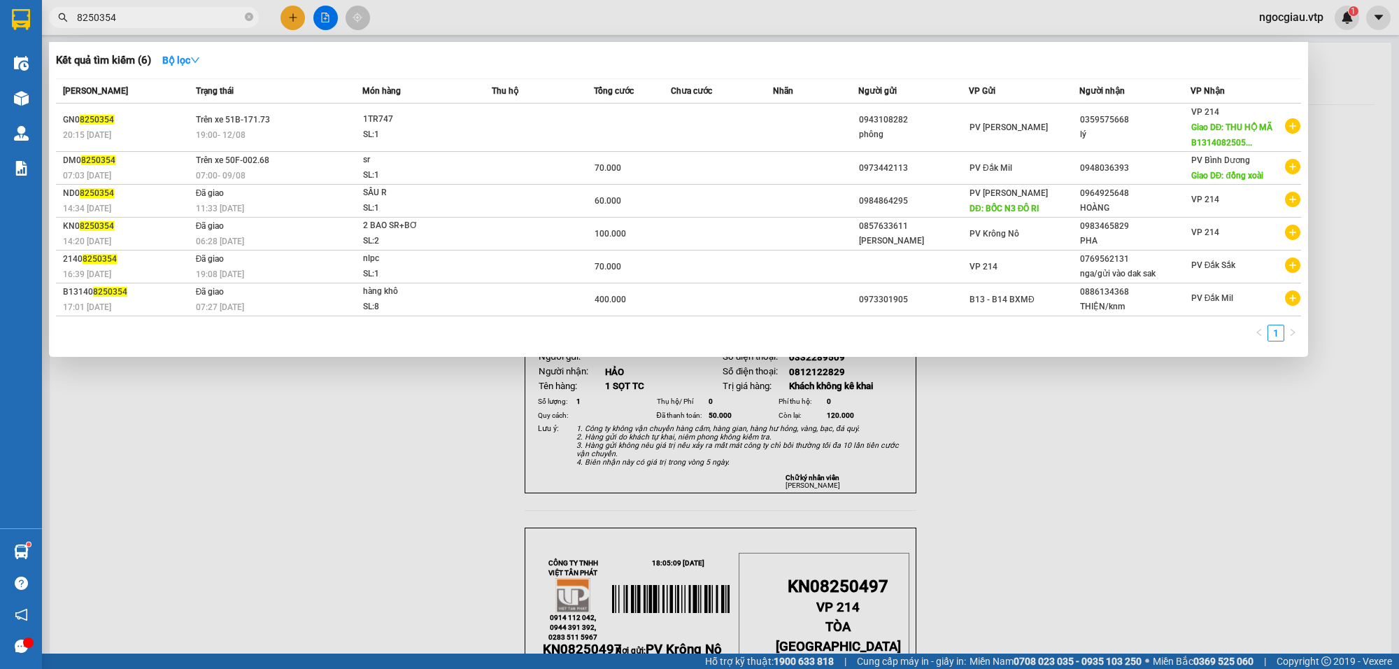
click at [132, 11] on input "8250354" at bounding box center [159, 17] width 165 height 15
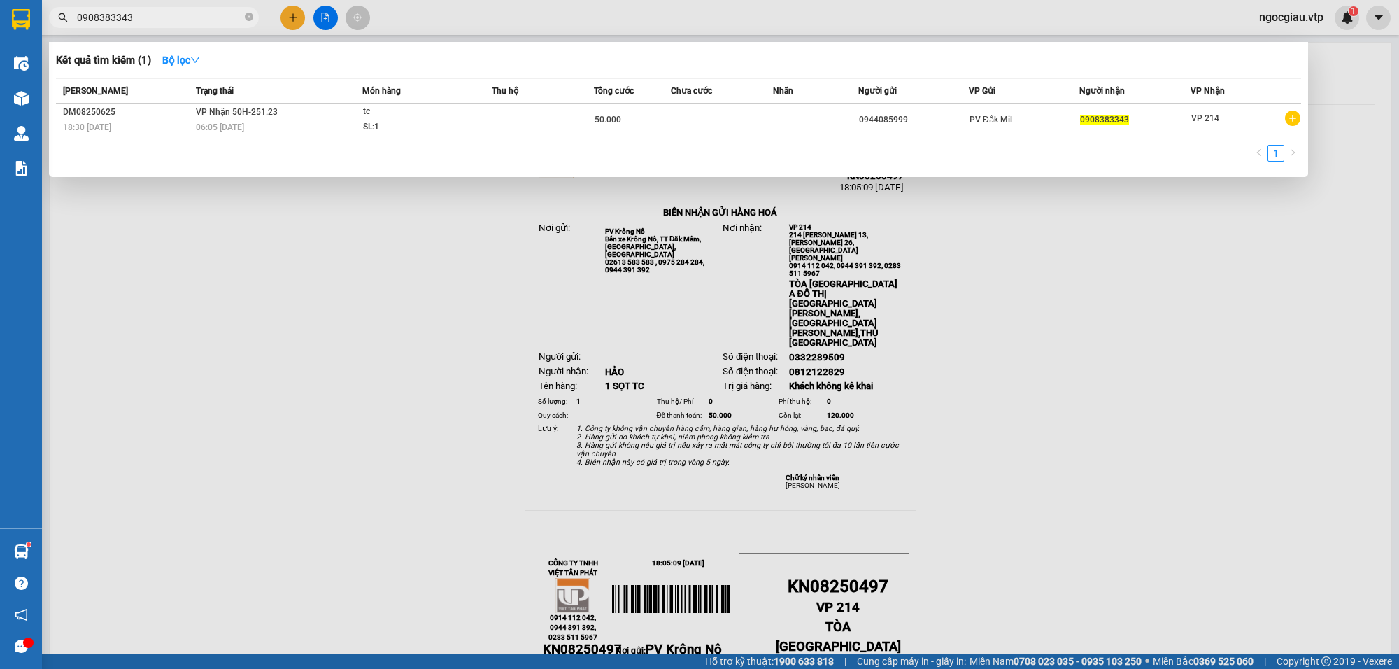
click at [1238, 372] on div at bounding box center [699, 334] width 1399 height 669
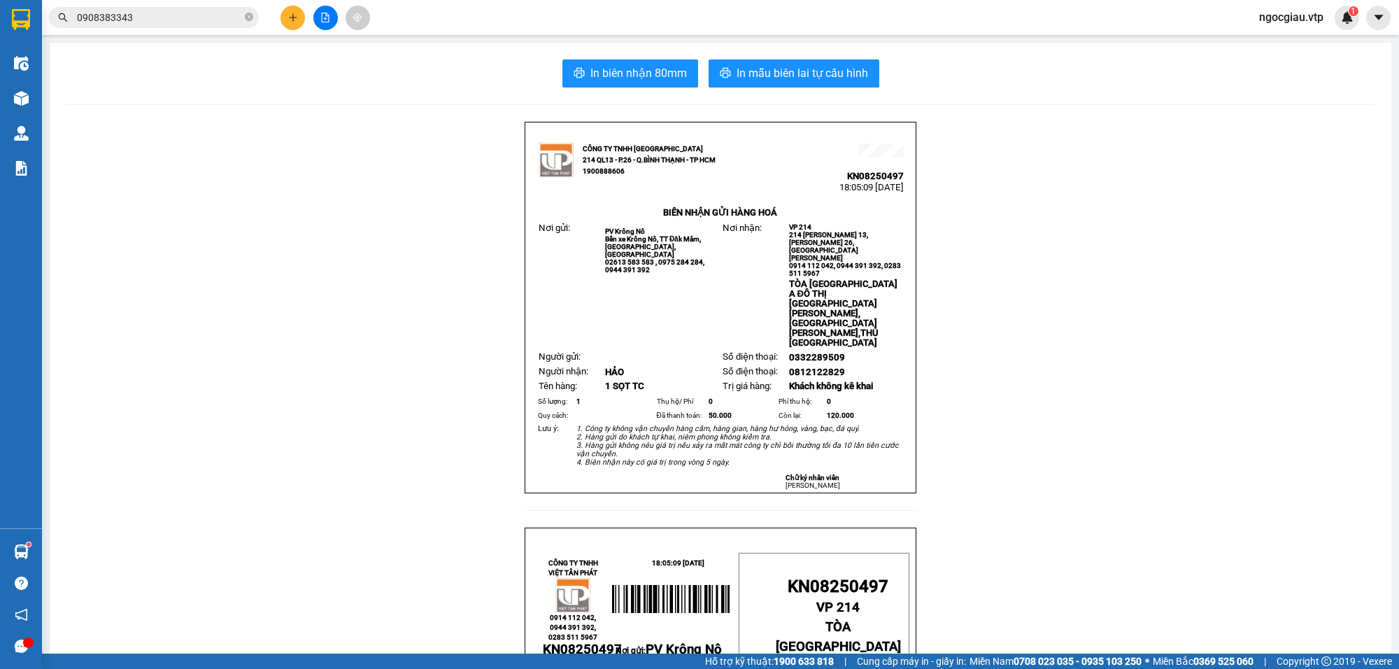
click at [169, 20] on input "0908383343" at bounding box center [159, 17] width 165 height 15
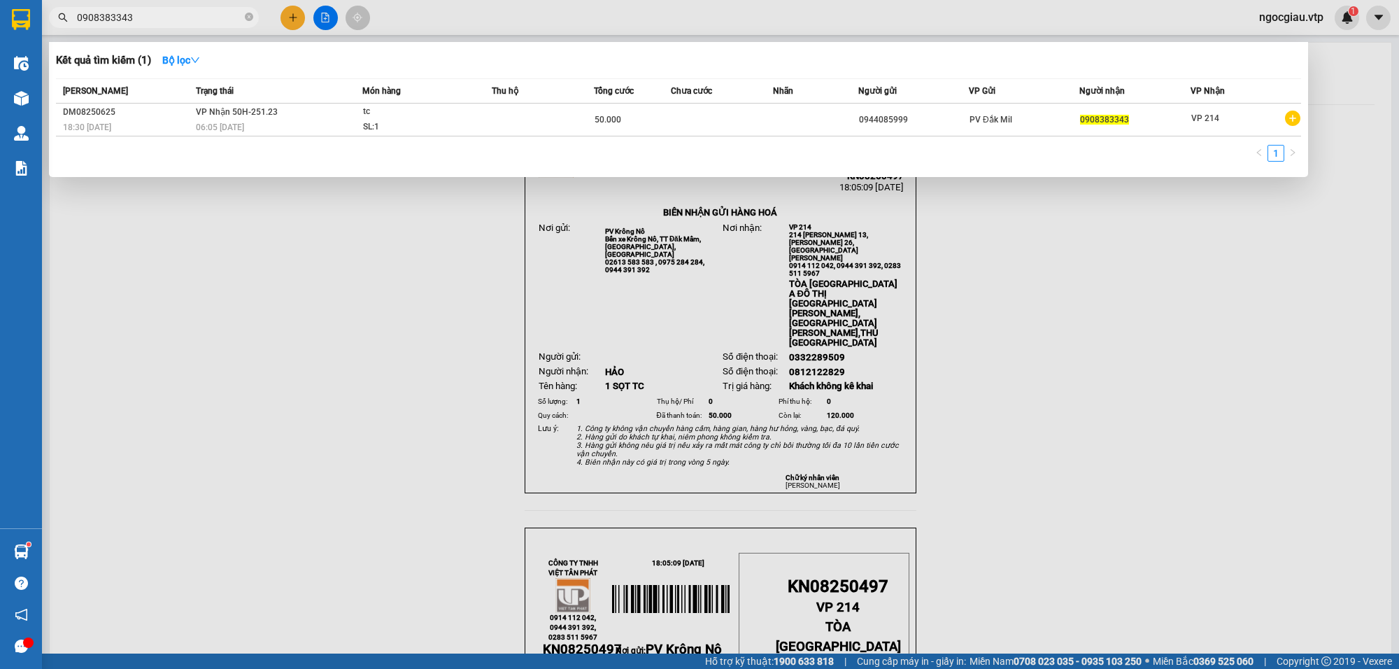
click at [169, 20] on input "0908383343" at bounding box center [159, 17] width 165 height 15
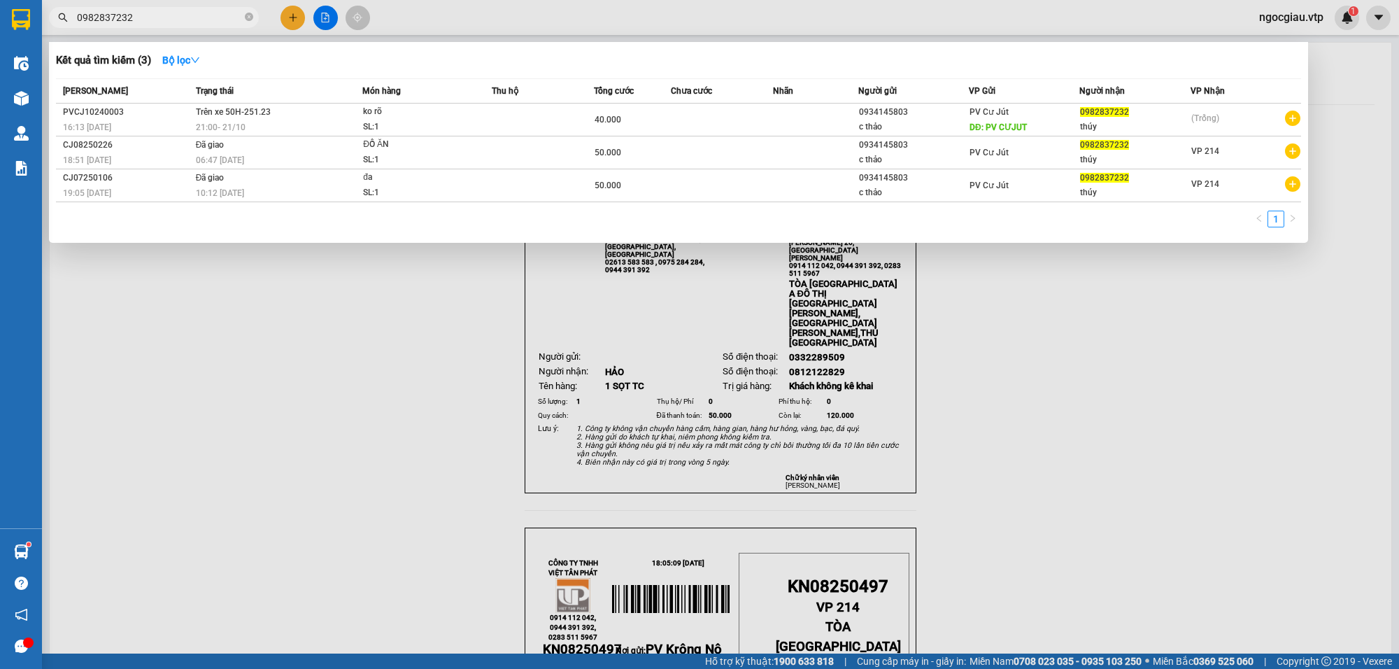
click at [1398, 485] on div at bounding box center [699, 334] width 1399 height 669
click at [145, 14] on input "0982837232" at bounding box center [159, 17] width 165 height 15
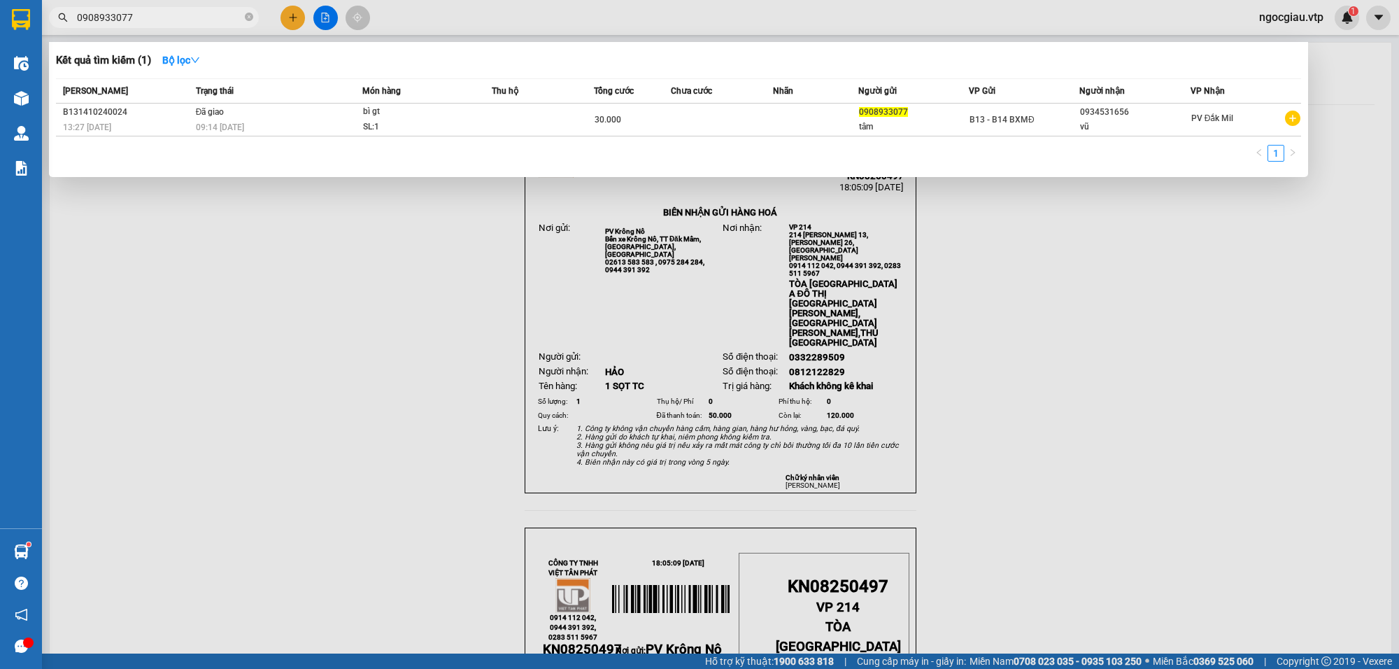
click at [1070, 352] on div at bounding box center [699, 334] width 1399 height 669
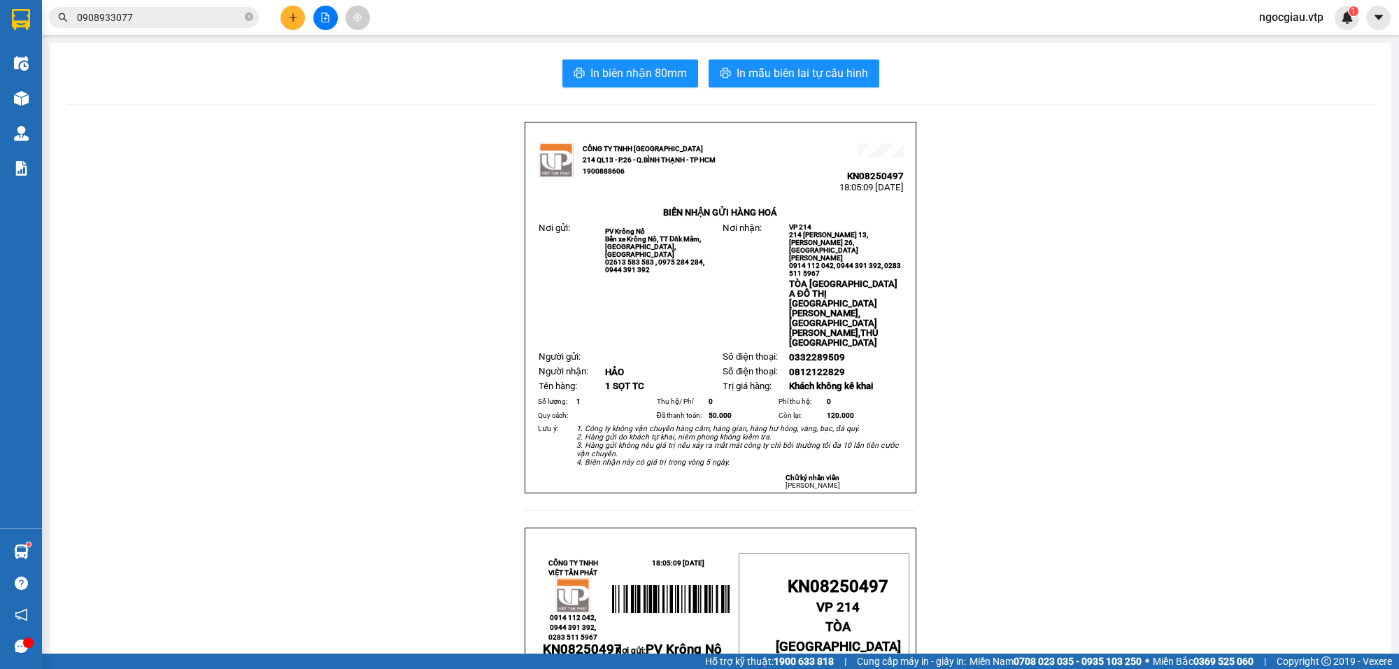
click at [160, 13] on input "0908933077" at bounding box center [159, 17] width 165 height 15
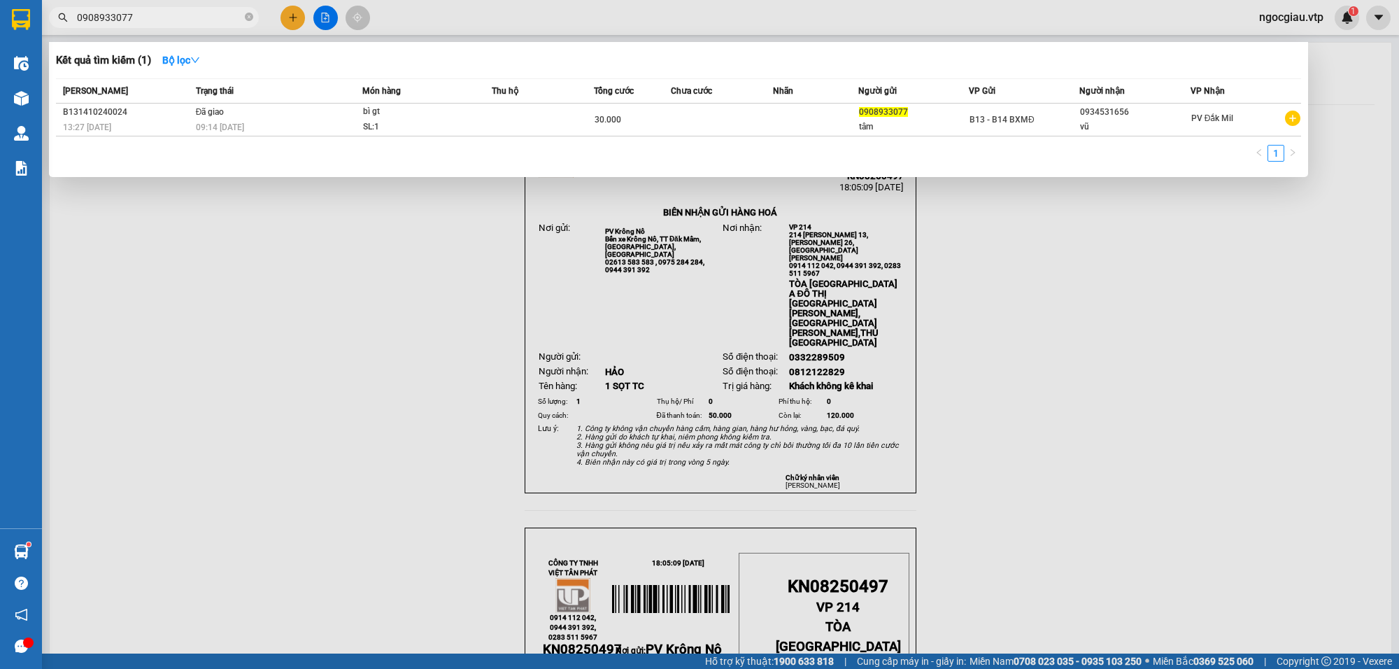
click at [160, 13] on input "0908933077" at bounding box center [159, 17] width 165 height 15
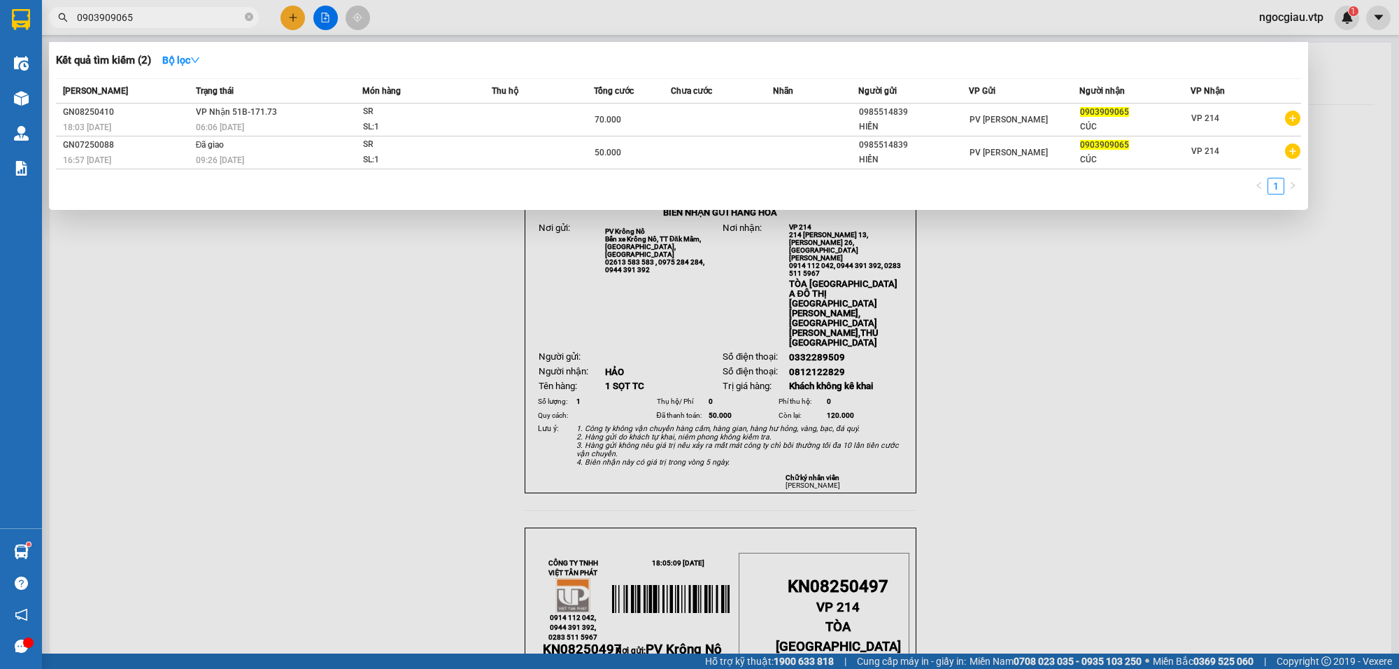
click at [1149, 353] on div at bounding box center [699, 334] width 1399 height 669
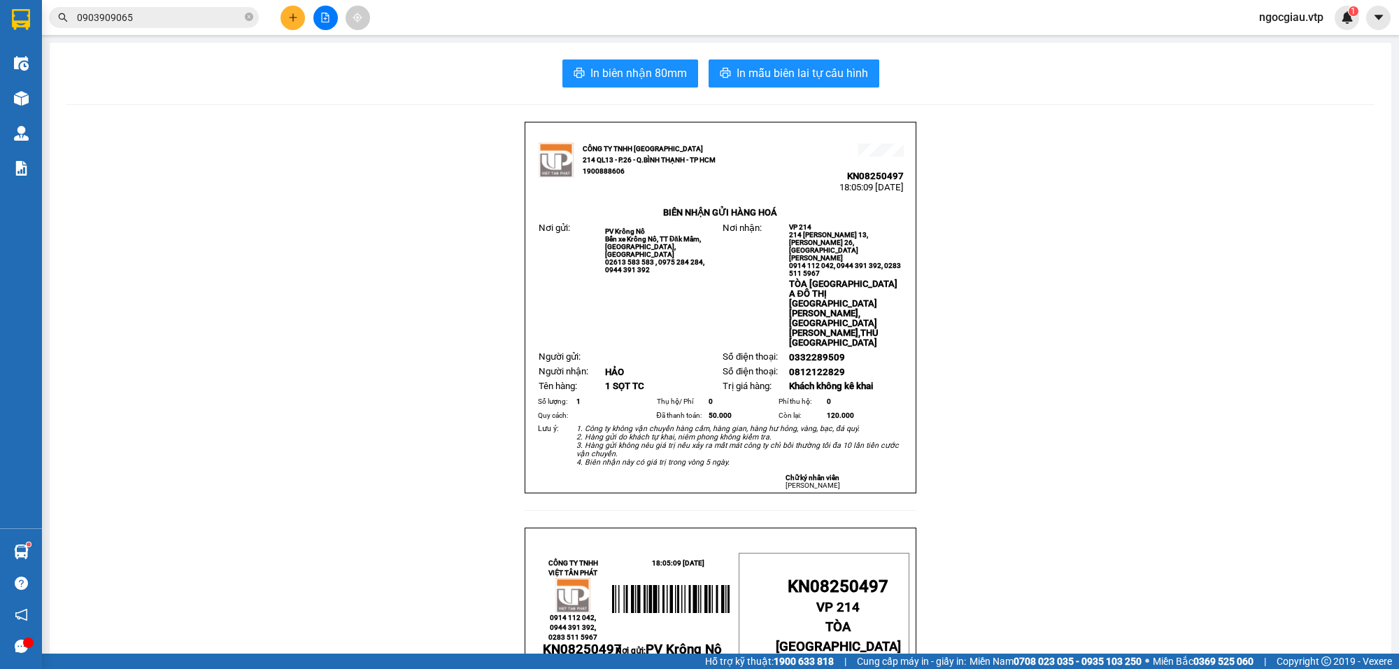
click at [181, 16] on input "0903909065" at bounding box center [159, 17] width 165 height 15
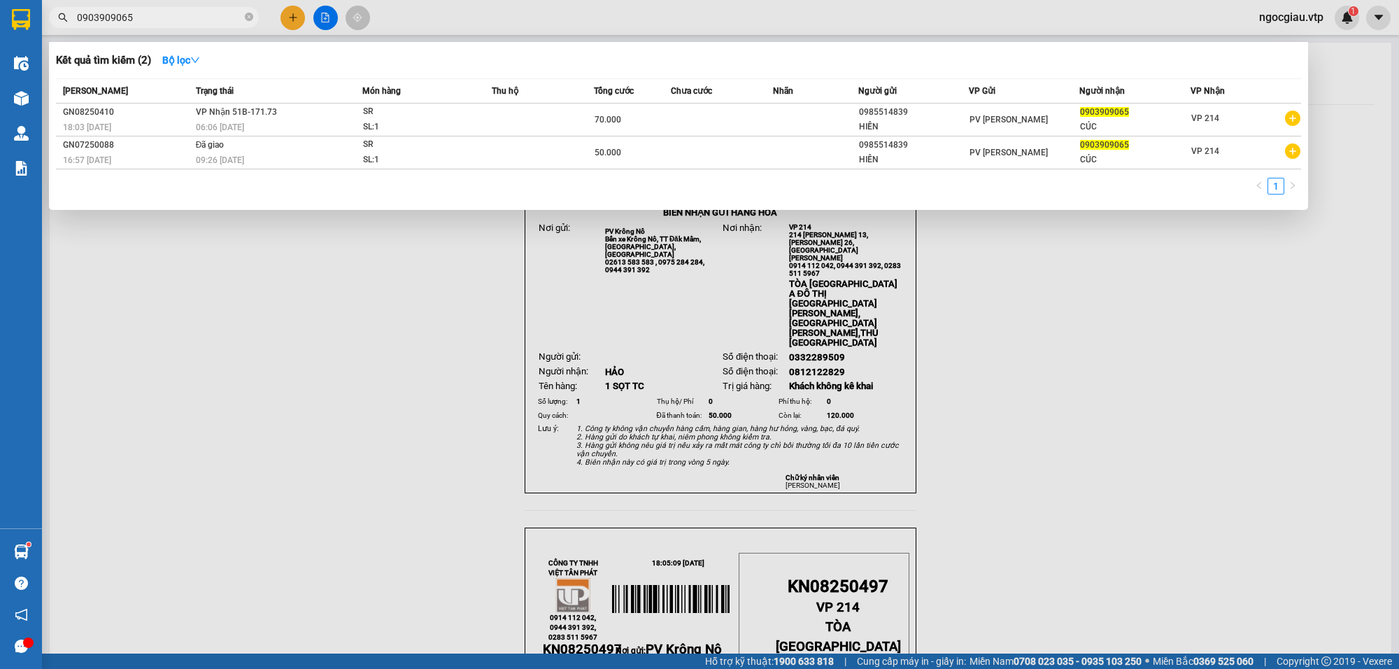
click at [181, 16] on input "0903909065" at bounding box center [159, 17] width 165 height 15
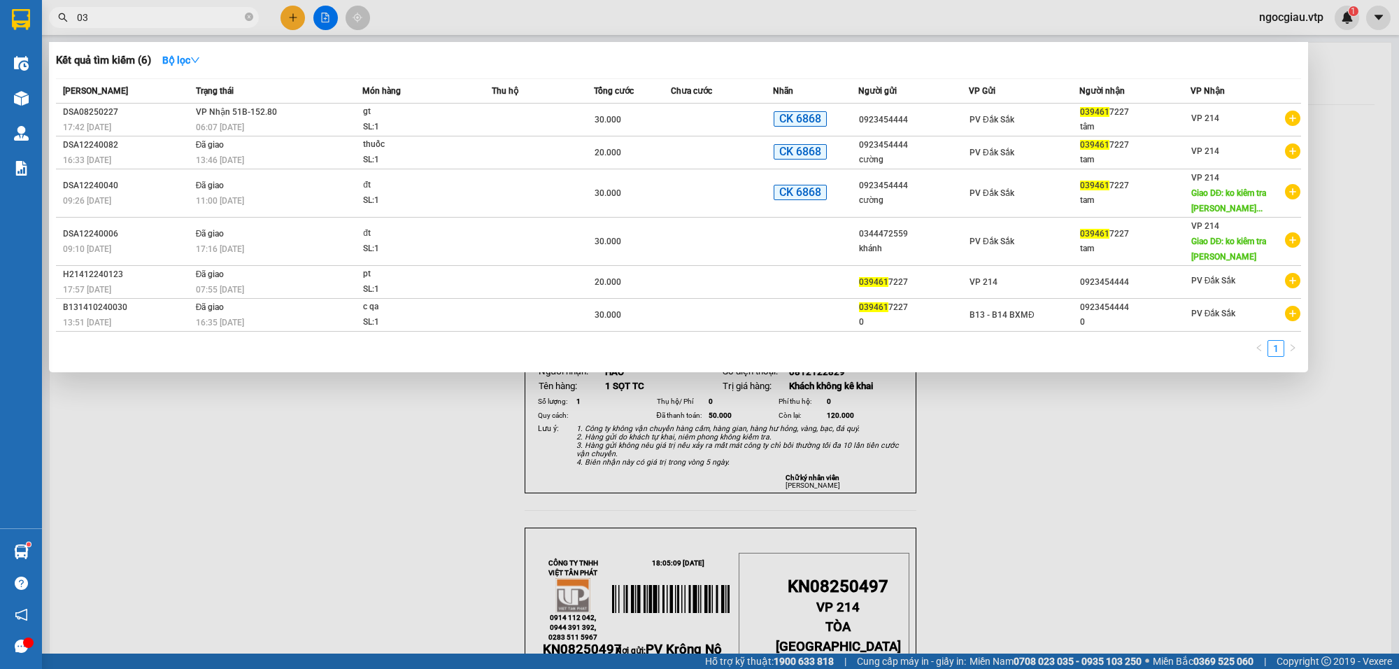
type input "0"
type input "0903909065"
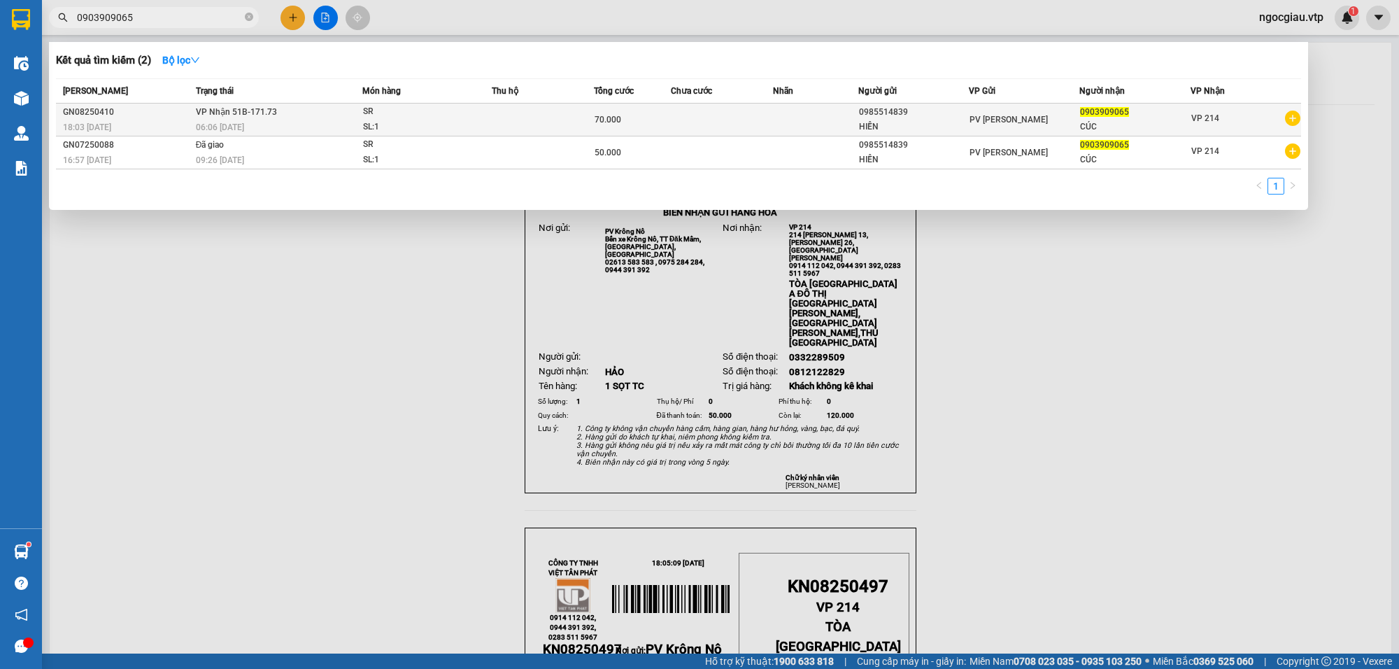
click at [469, 117] on span "SR SL: 1" at bounding box center [427, 119] width 128 height 30
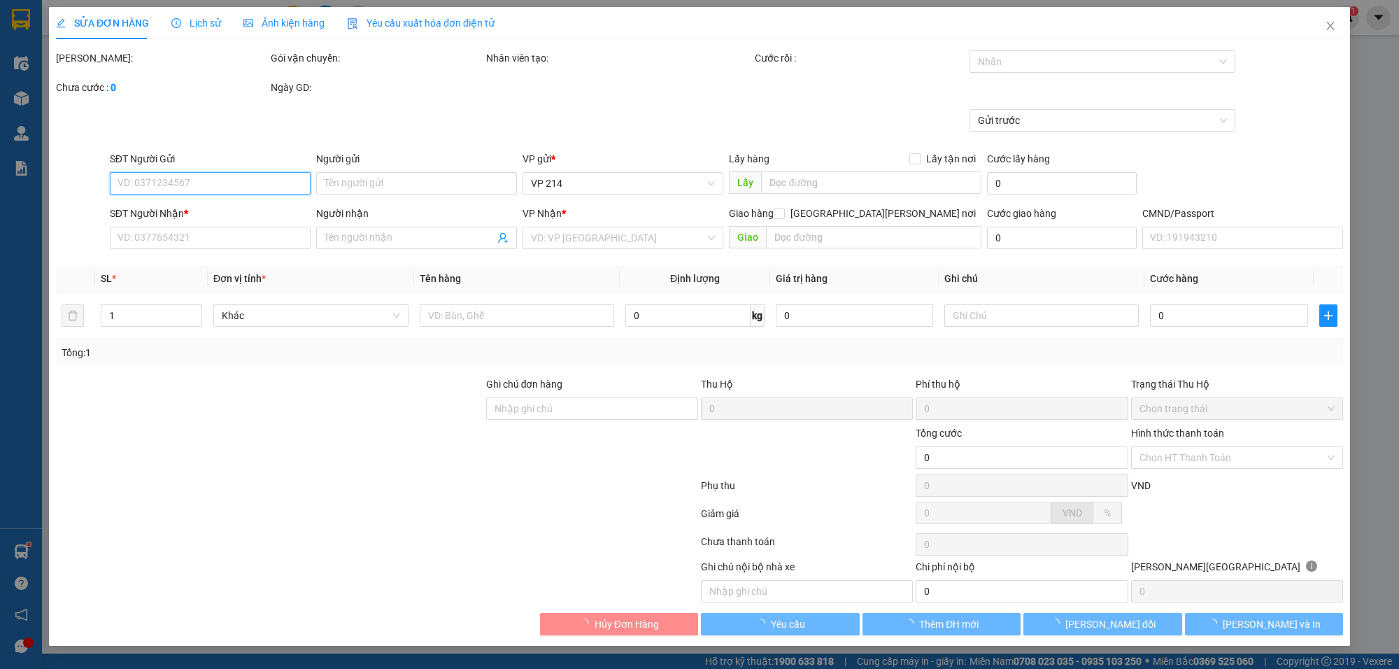
type input "3.500"
type input "0985514839"
type input "HIỀN"
type input "0903909065"
type input "CÚC"
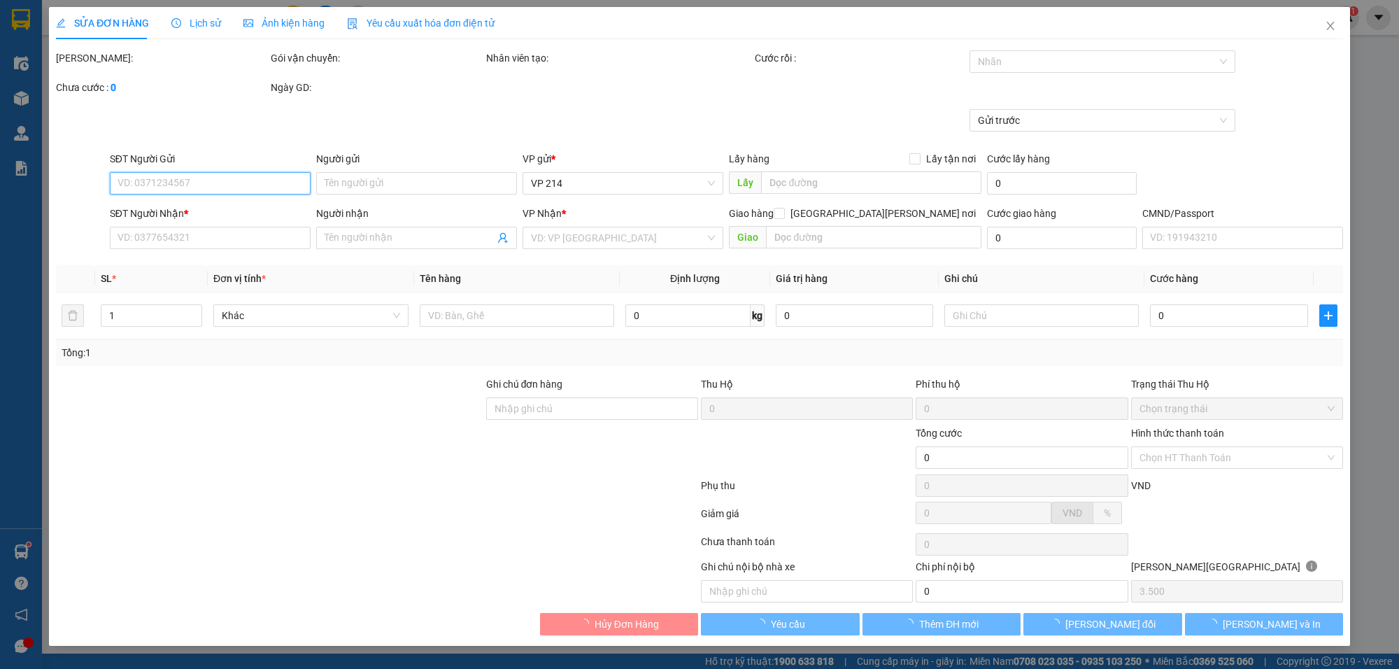
type input "70.000"
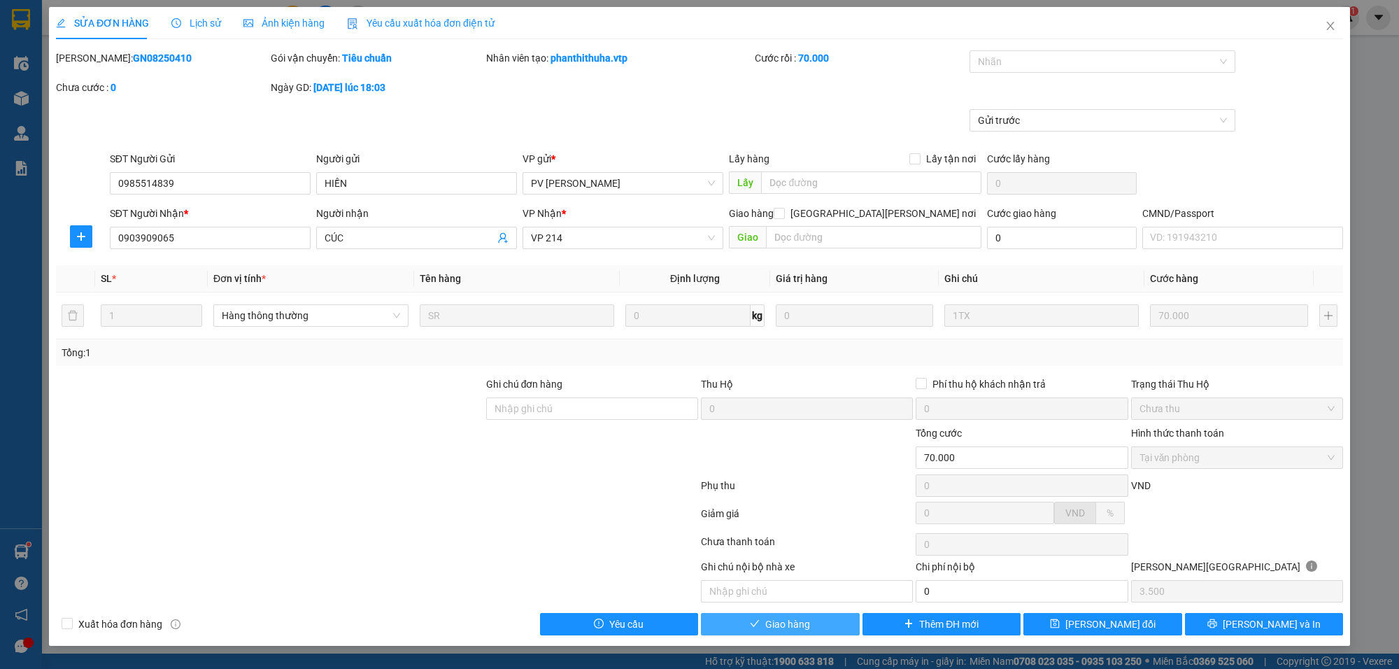
click at [815, 630] on button "Giao hàng" at bounding box center [780, 624] width 159 height 22
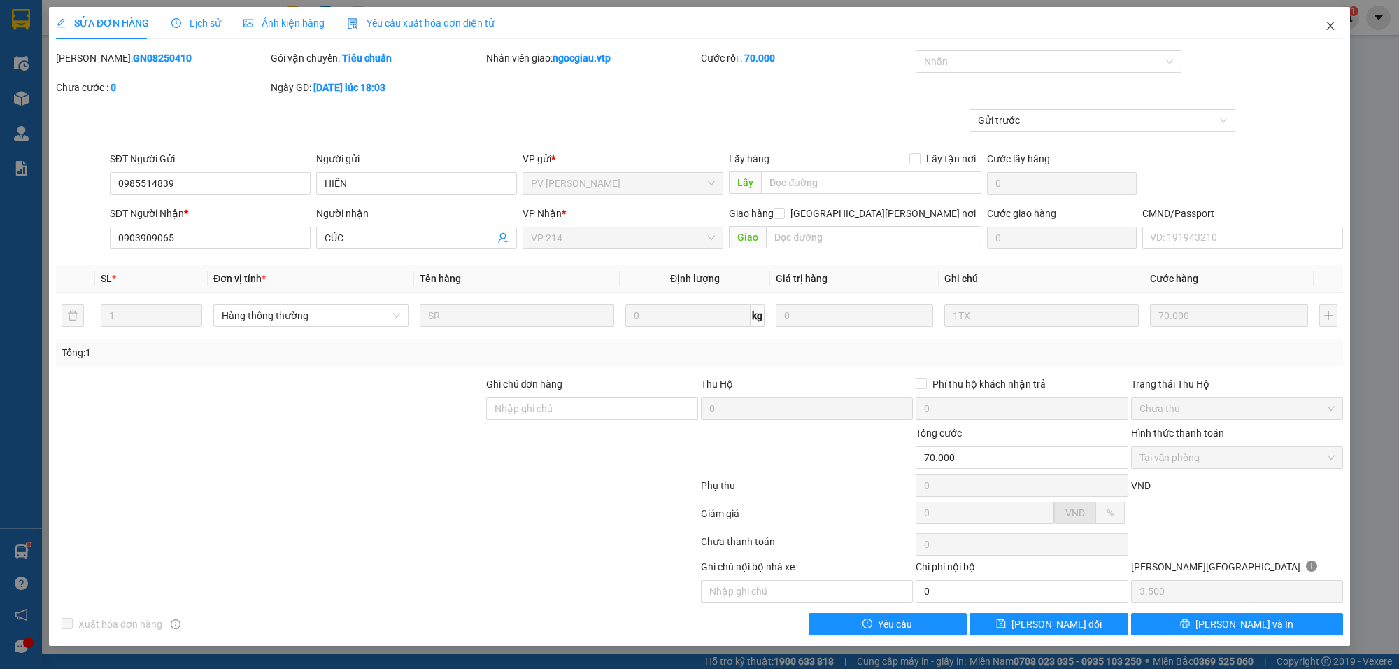
click at [1338, 29] on span "Close" at bounding box center [1330, 26] width 39 height 39
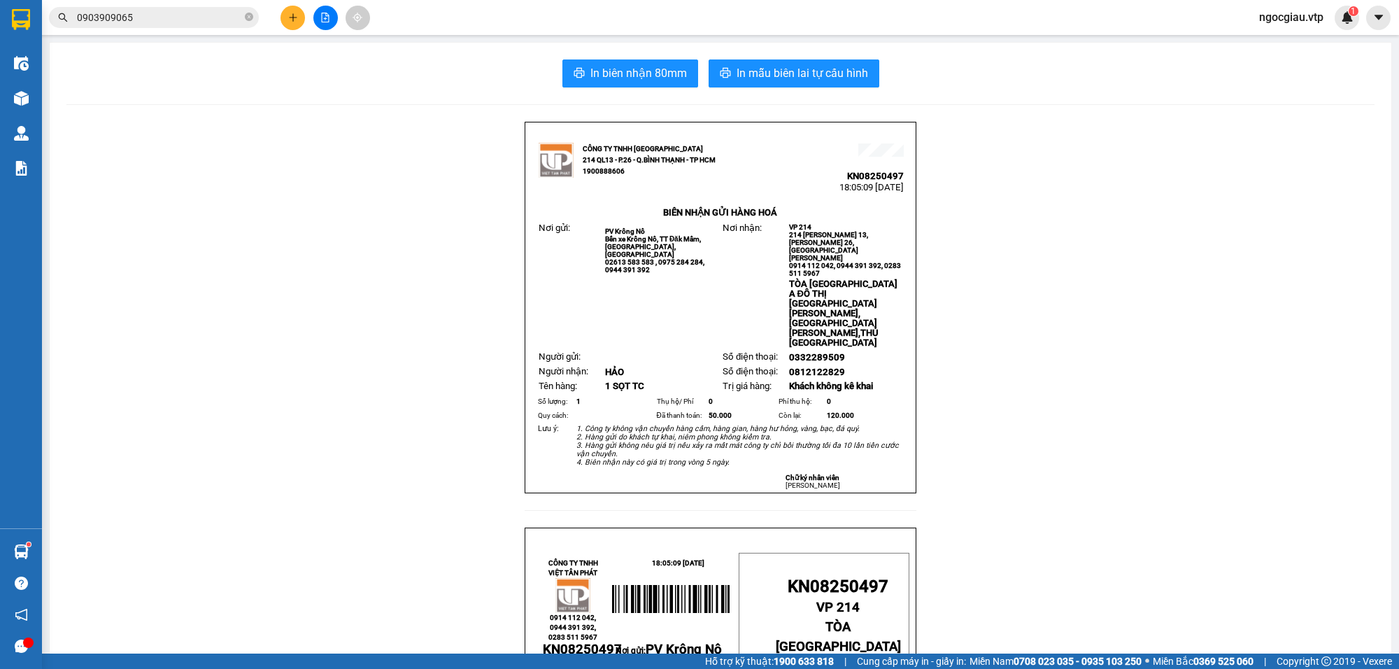
click at [174, 19] on input "0903909065" at bounding box center [159, 17] width 165 height 15
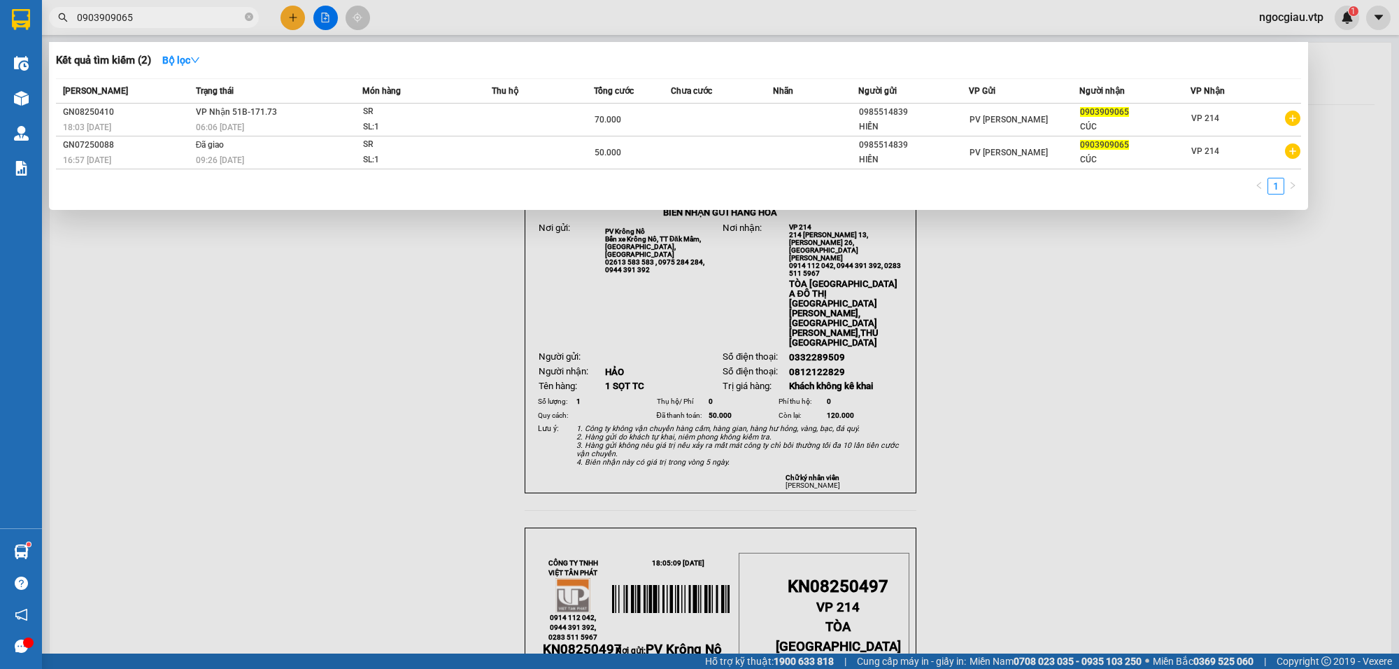
click at [174, 19] on input "0903909065" at bounding box center [159, 17] width 165 height 15
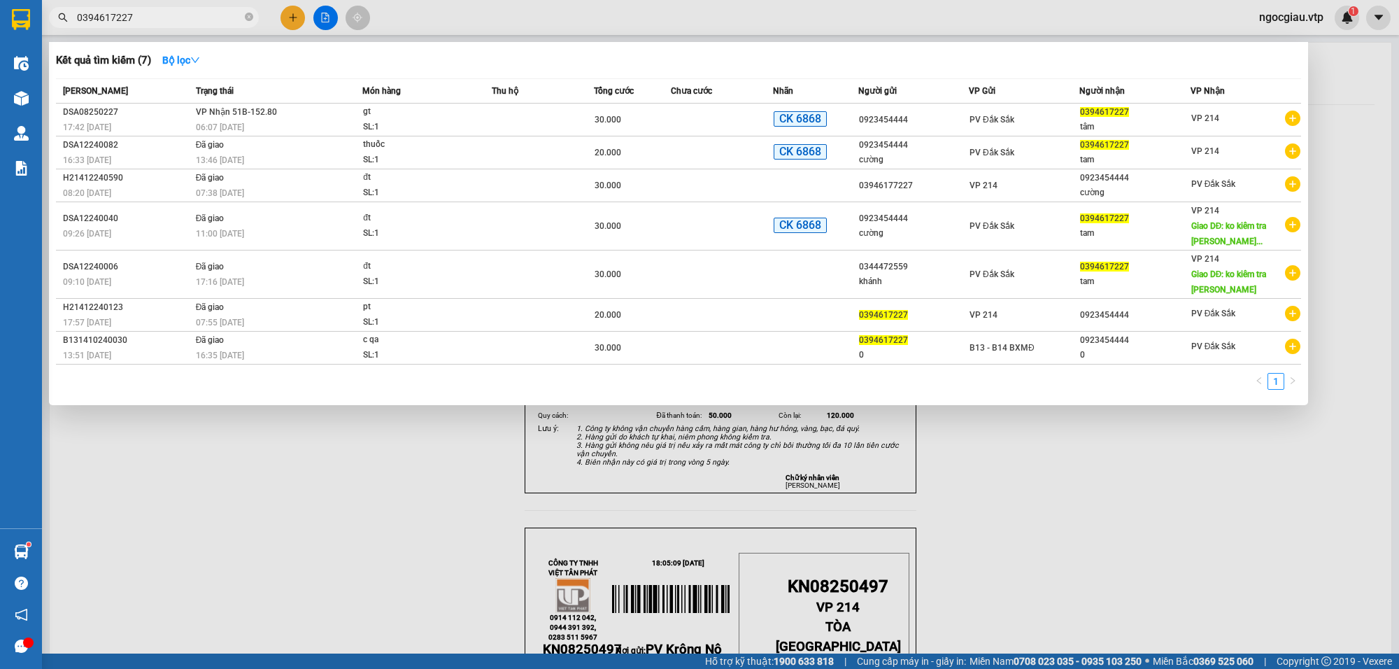
type input "0394617227"
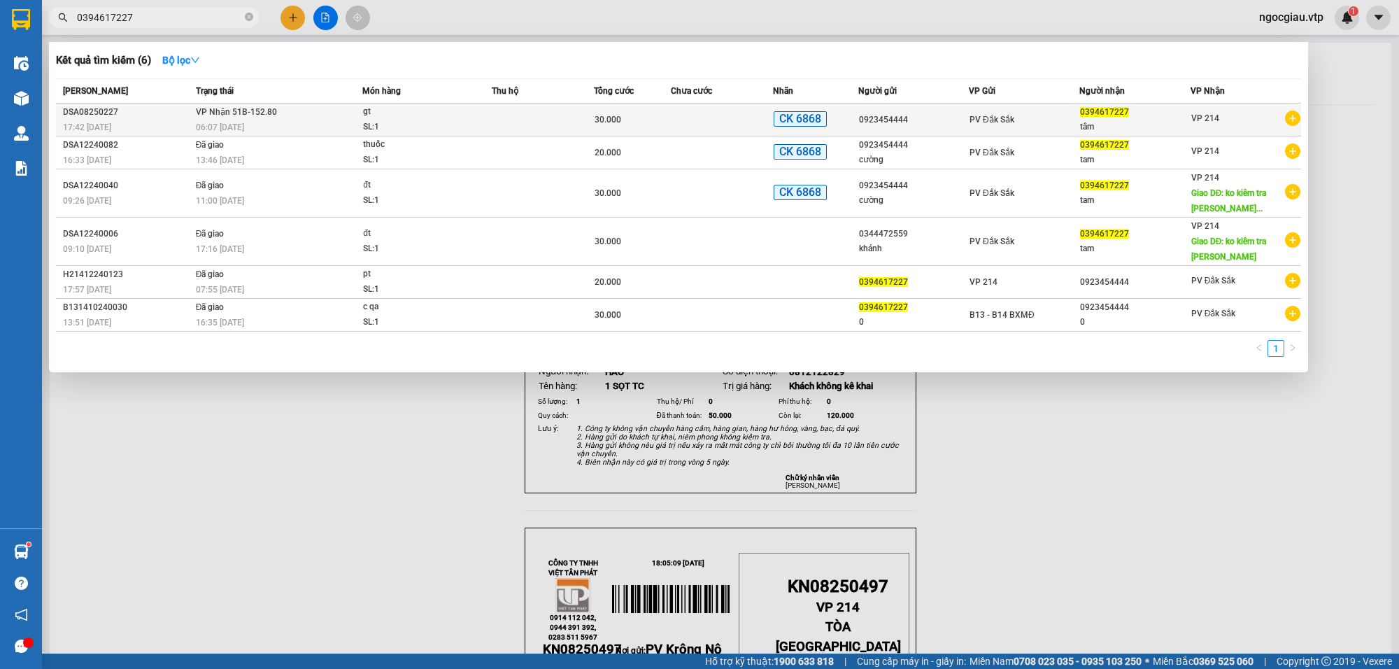
click at [509, 111] on td at bounding box center [543, 120] width 102 height 33
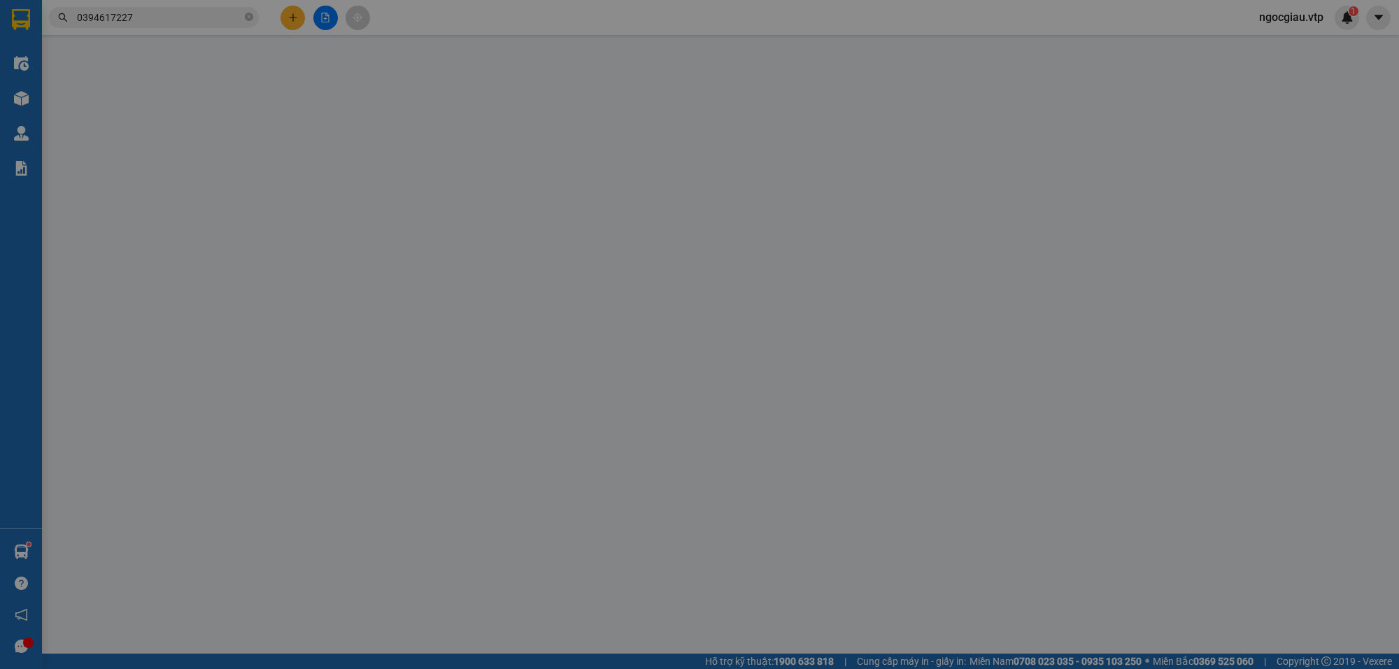
type input "0923454444"
type input "0394617227"
type input "tâm"
type input "ck 30 k tk 68 14/8 17h 42p"
type input "30.000"
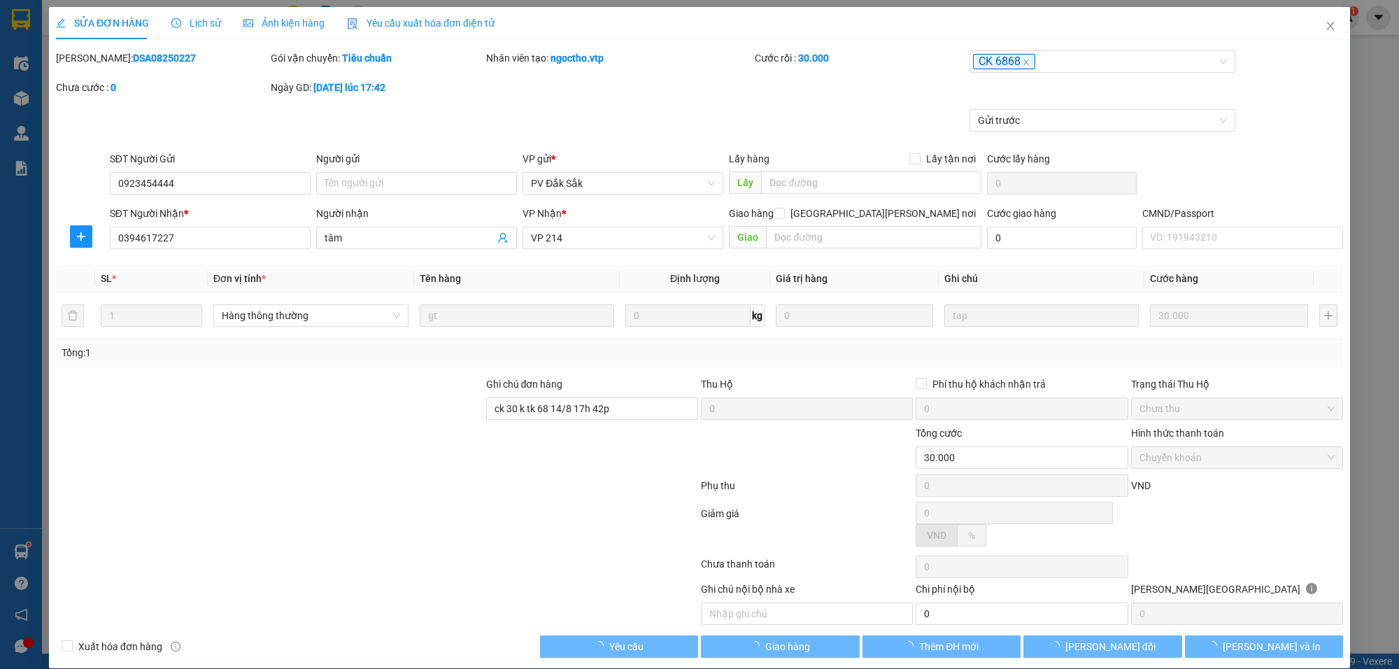
type input "1.500"
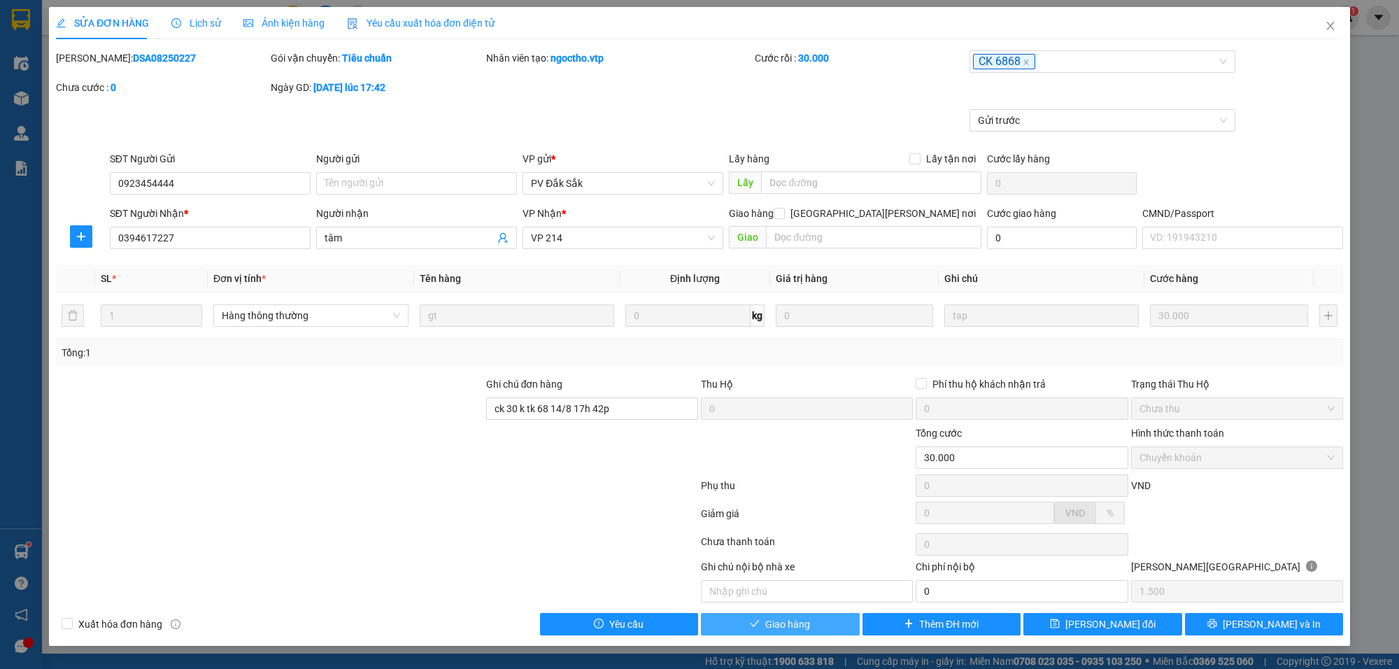
click at [814, 625] on button "Giao hàng" at bounding box center [780, 624] width 159 height 22
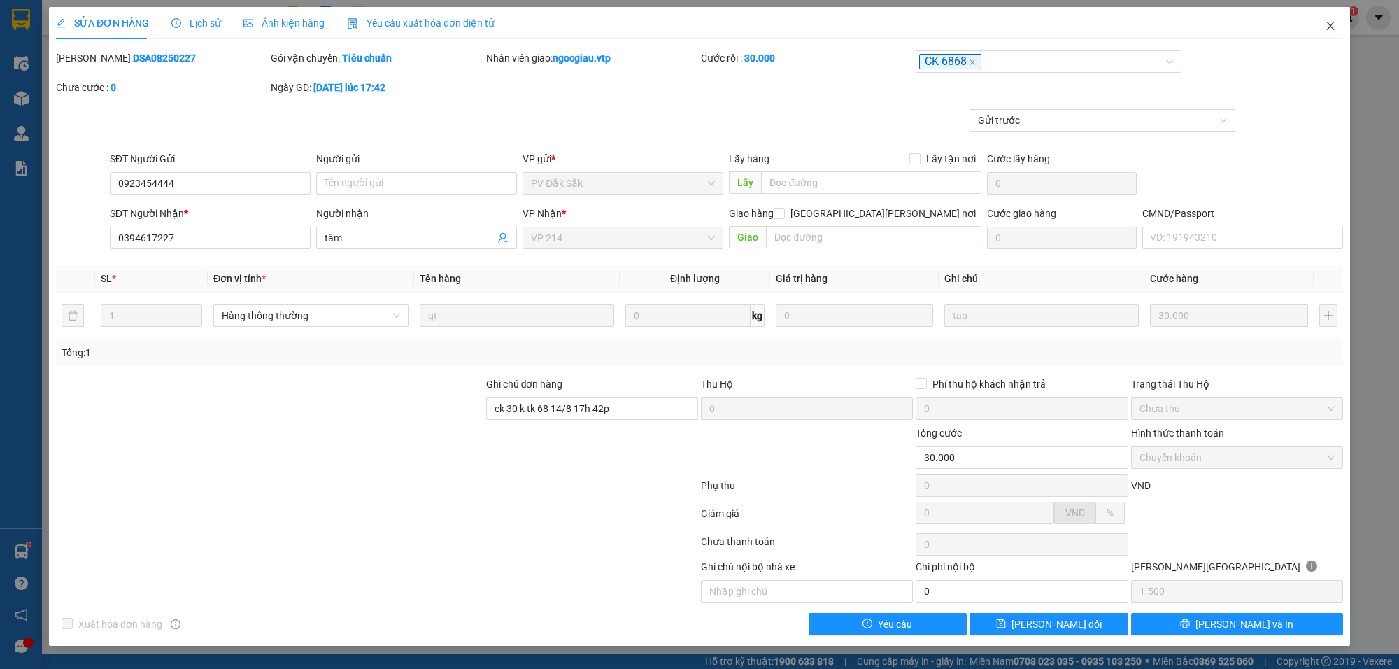
click at [1325, 22] on icon "close" at bounding box center [1330, 25] width 11 height 11
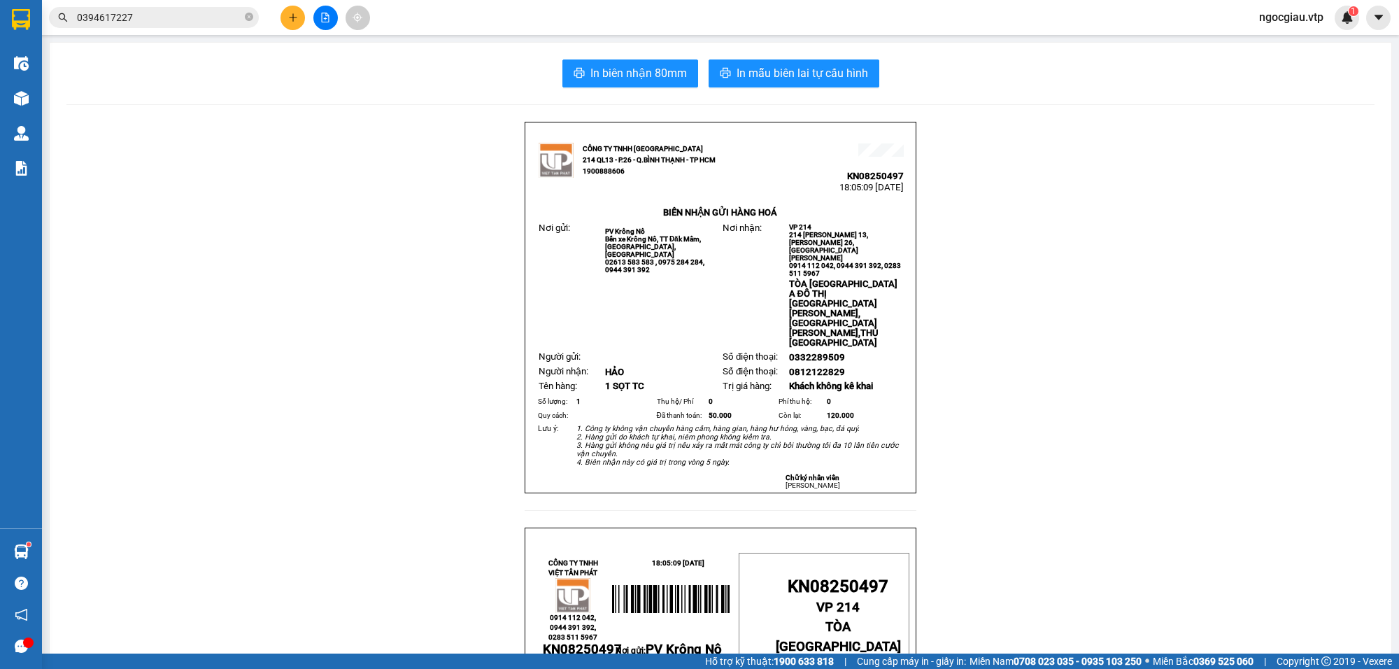
click at [154, 23] on input "0394617227" at bounding box center [159, 17] width 165 height 15
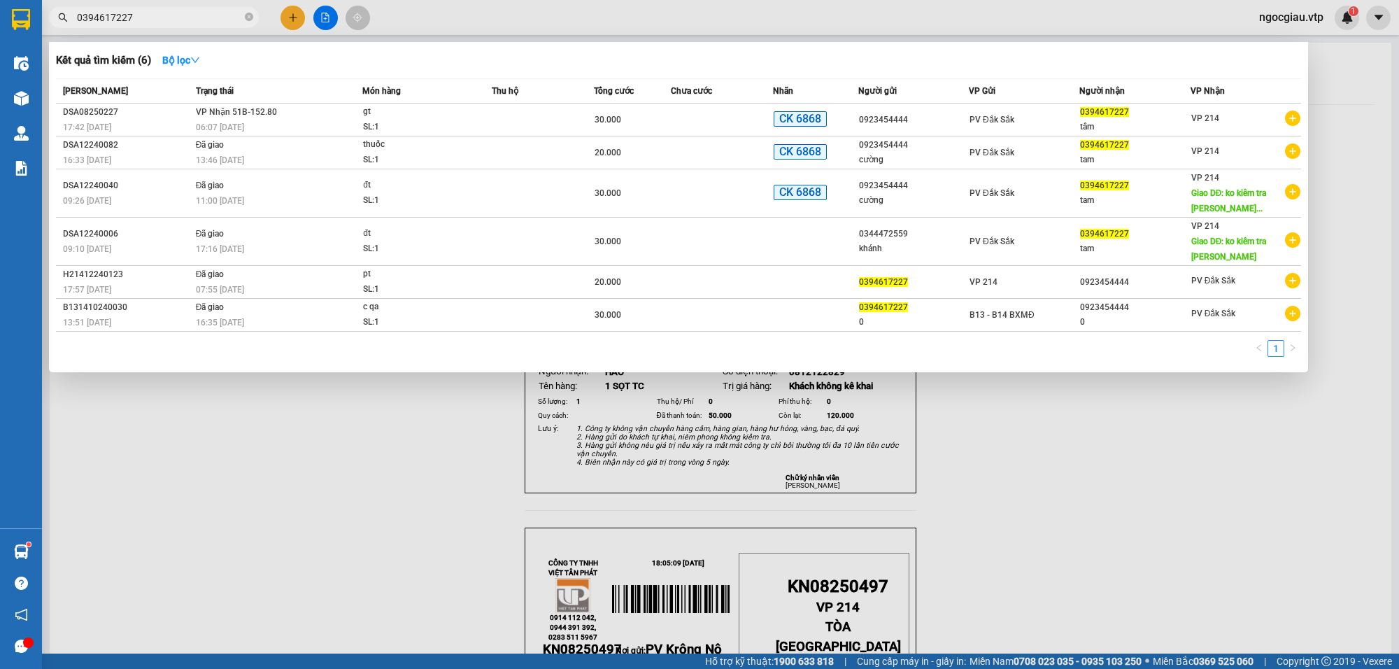
click at [154, 23] on input "0394617227" at bounding box center [159, 17] width 165 height 15
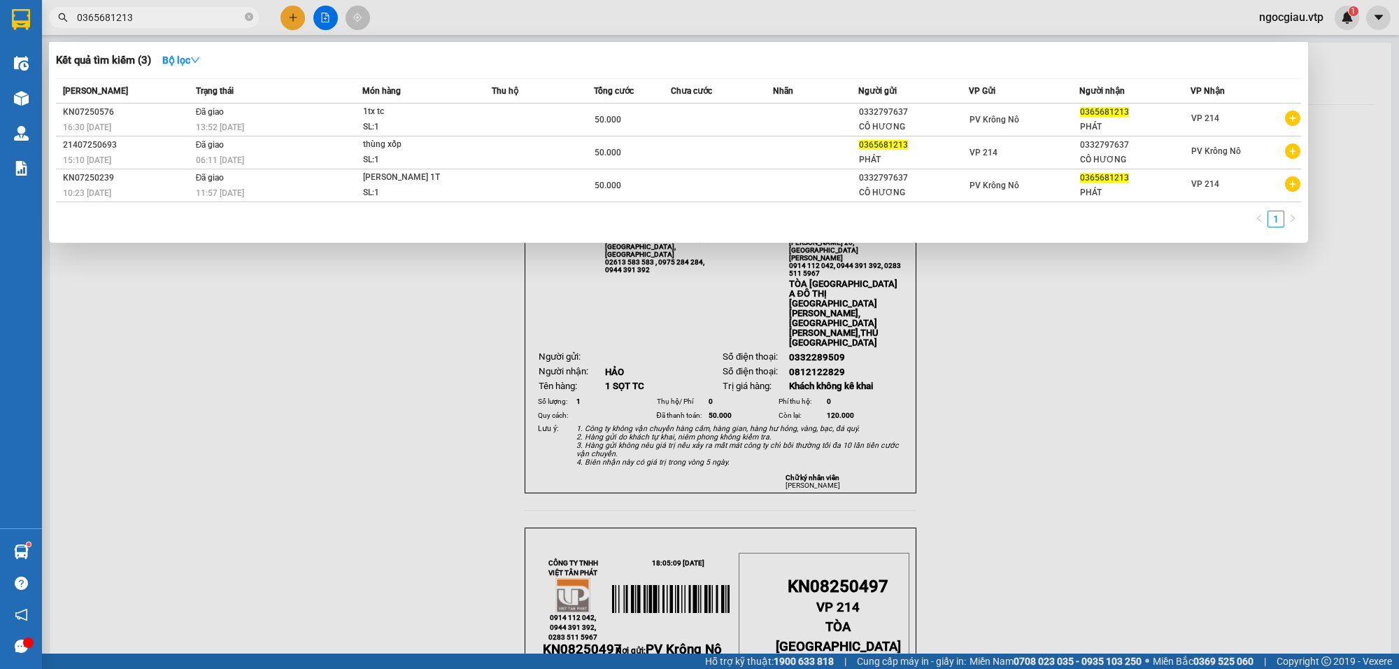
click at [179, 21] on input "0365681213" at bounding box center [159, 17] width 165 height 15
type input "6"
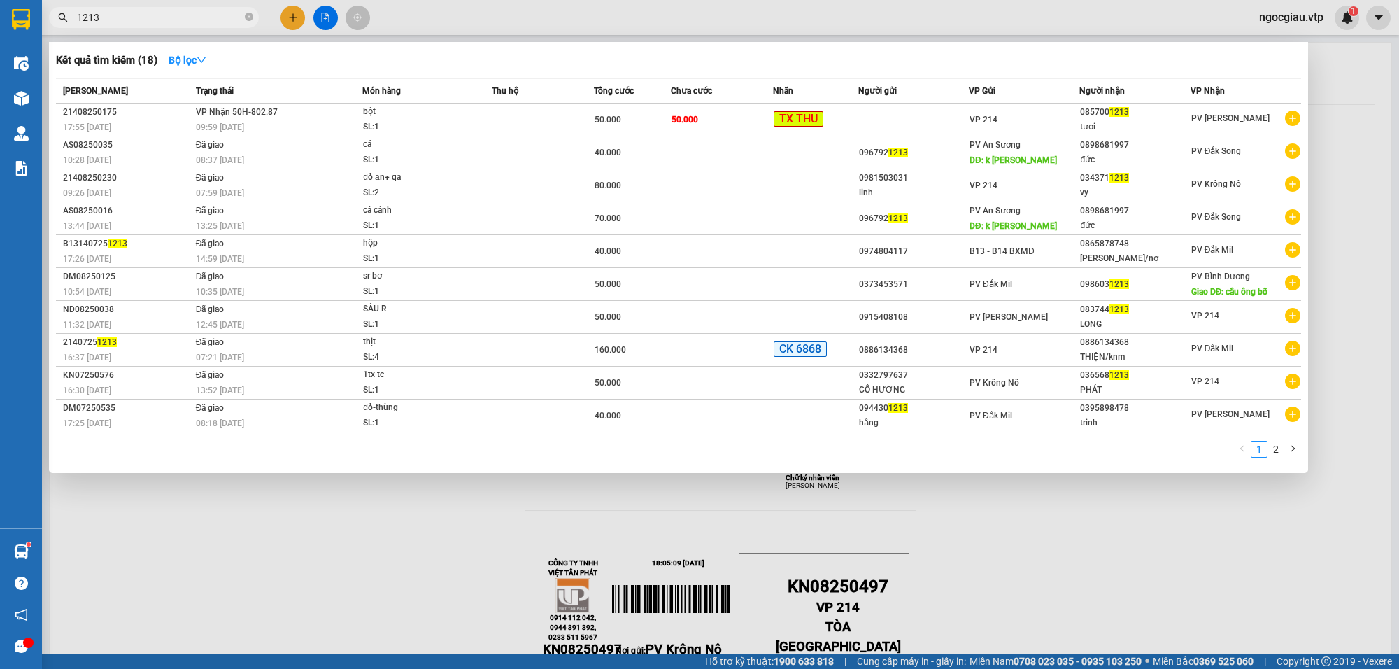
click at [150, 21] on input "1213" at bounding box center [159, 17] width 165 height 15
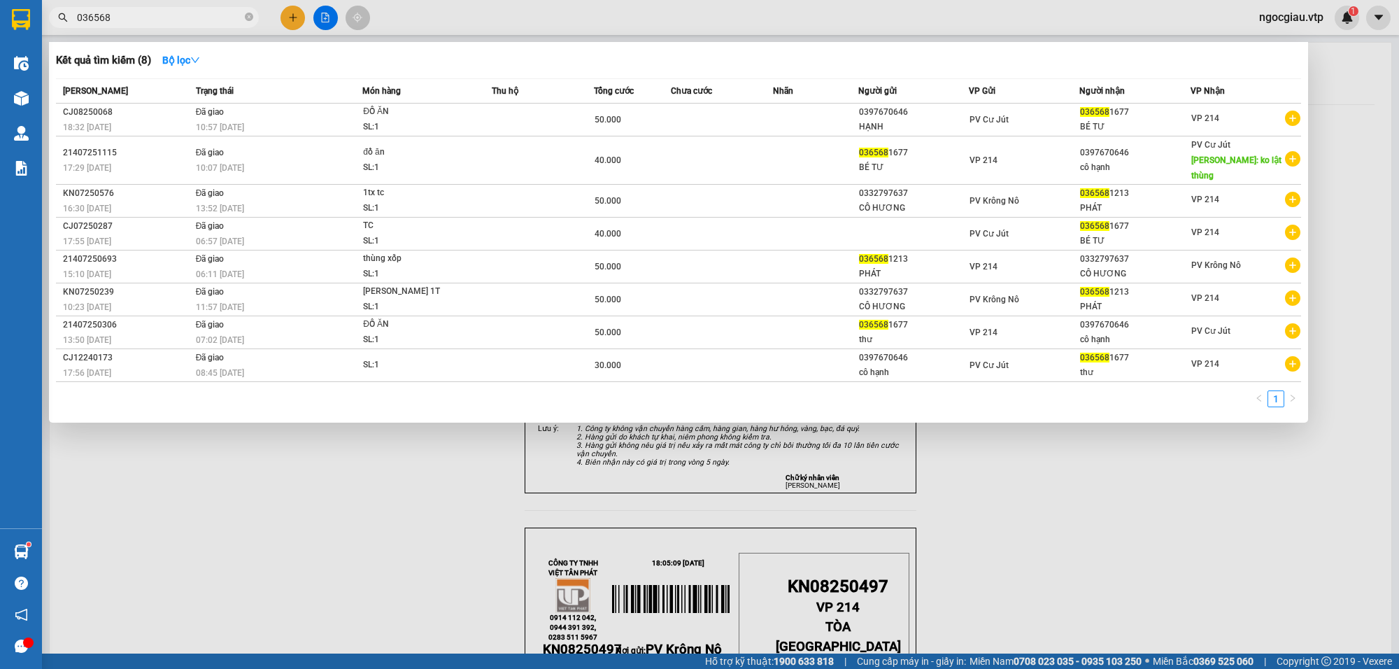
click at [1047, 546] on div at bounding box center [699, 334] width 1399 height 669
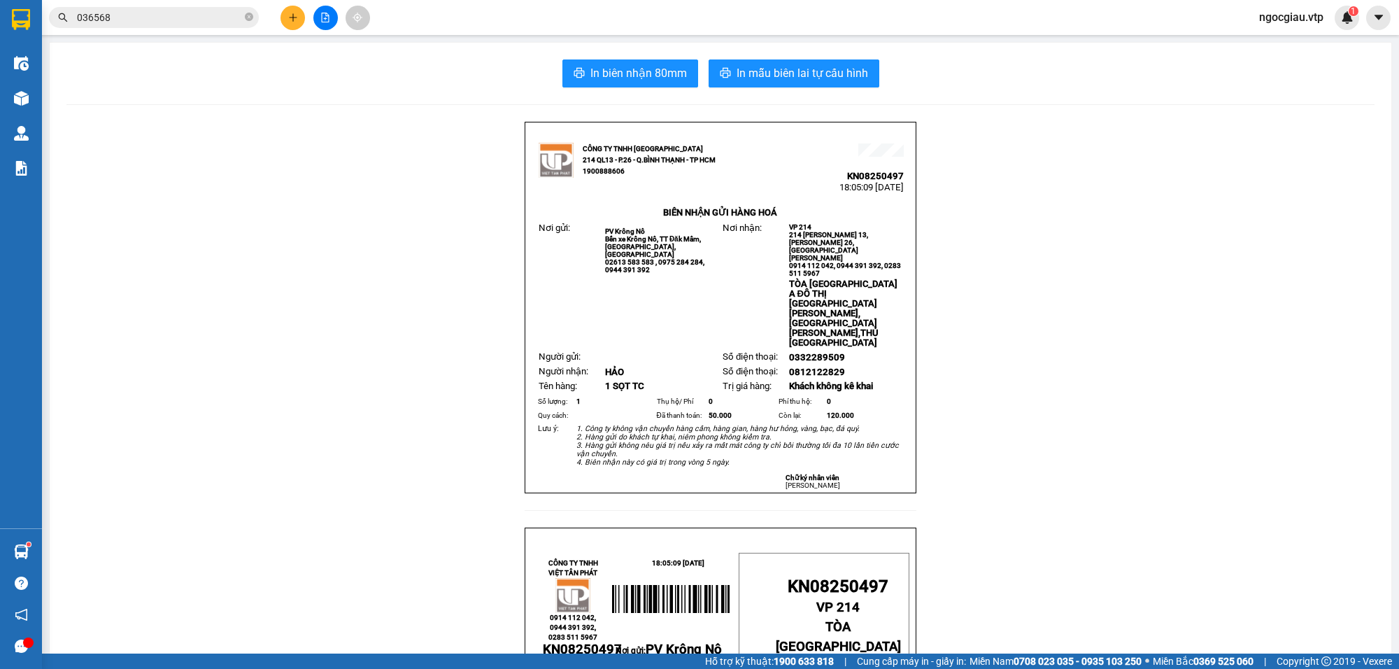
click at [165, 15] on input "036568" at bounding box center [159, 17] width 165 height 15
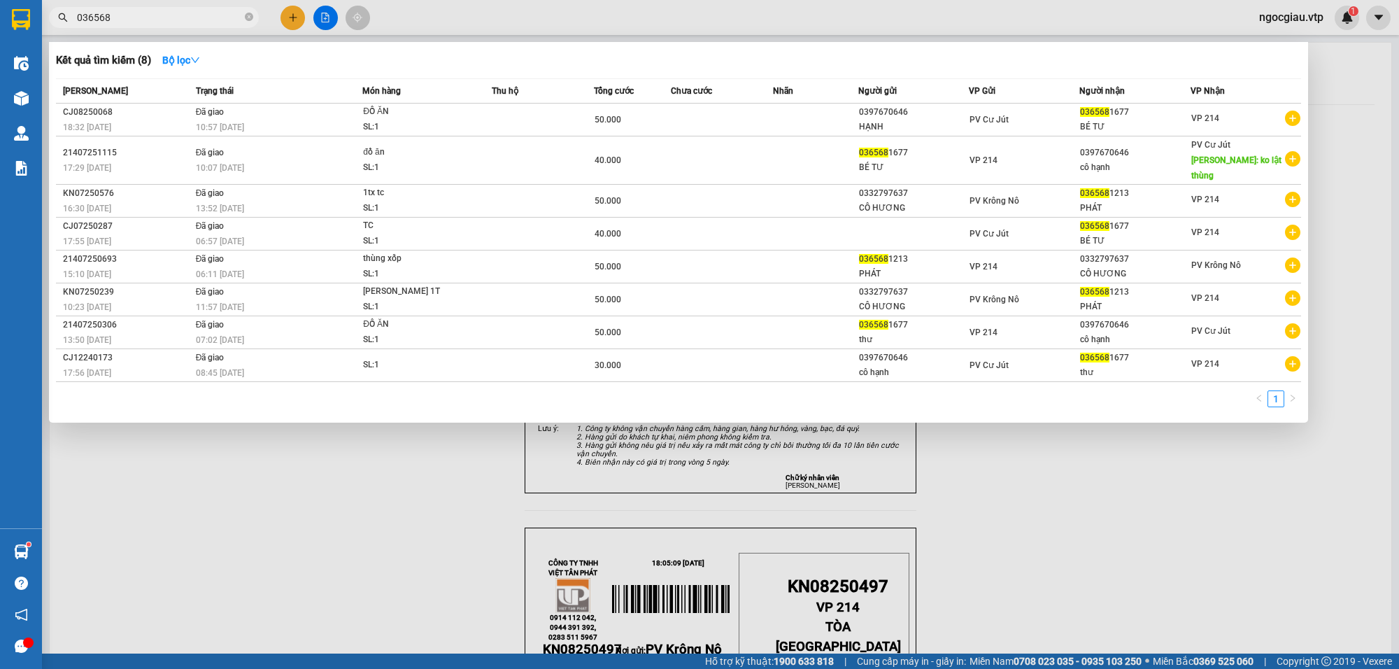
click at [165, 15] on input "036568" at bounding box center [159, 17] width 165 height 15
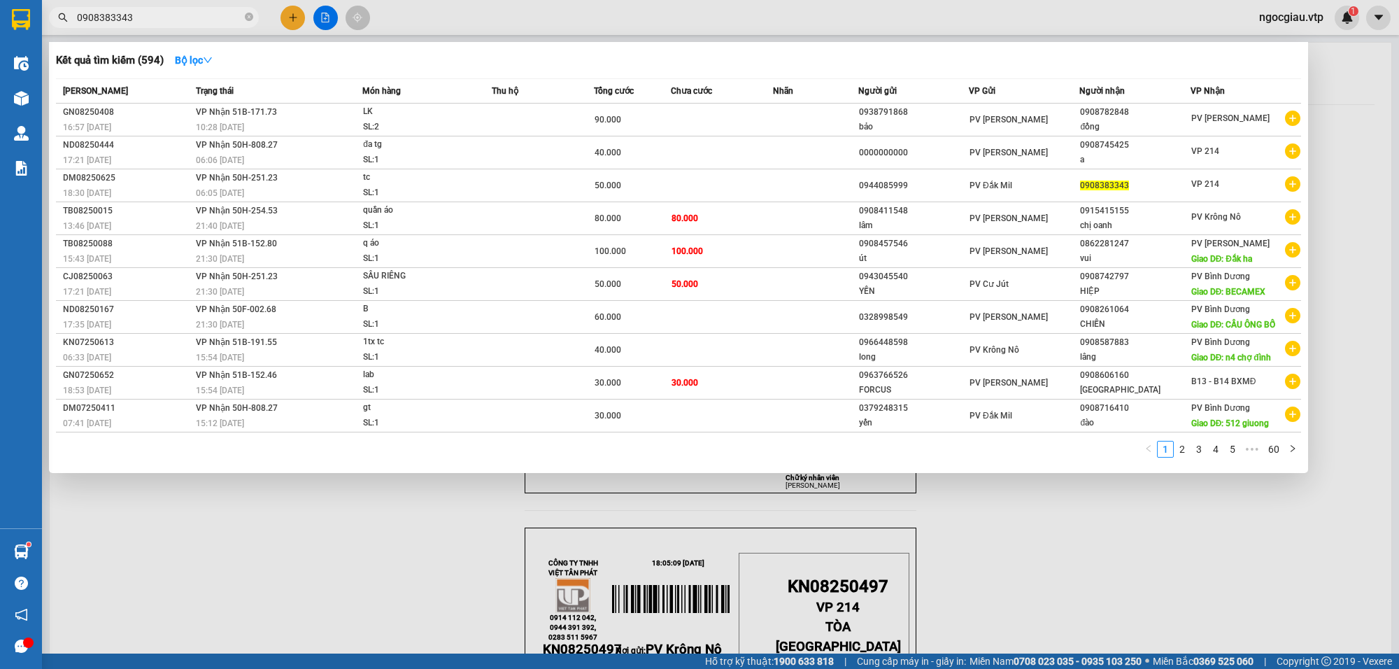
type input "0908383343"
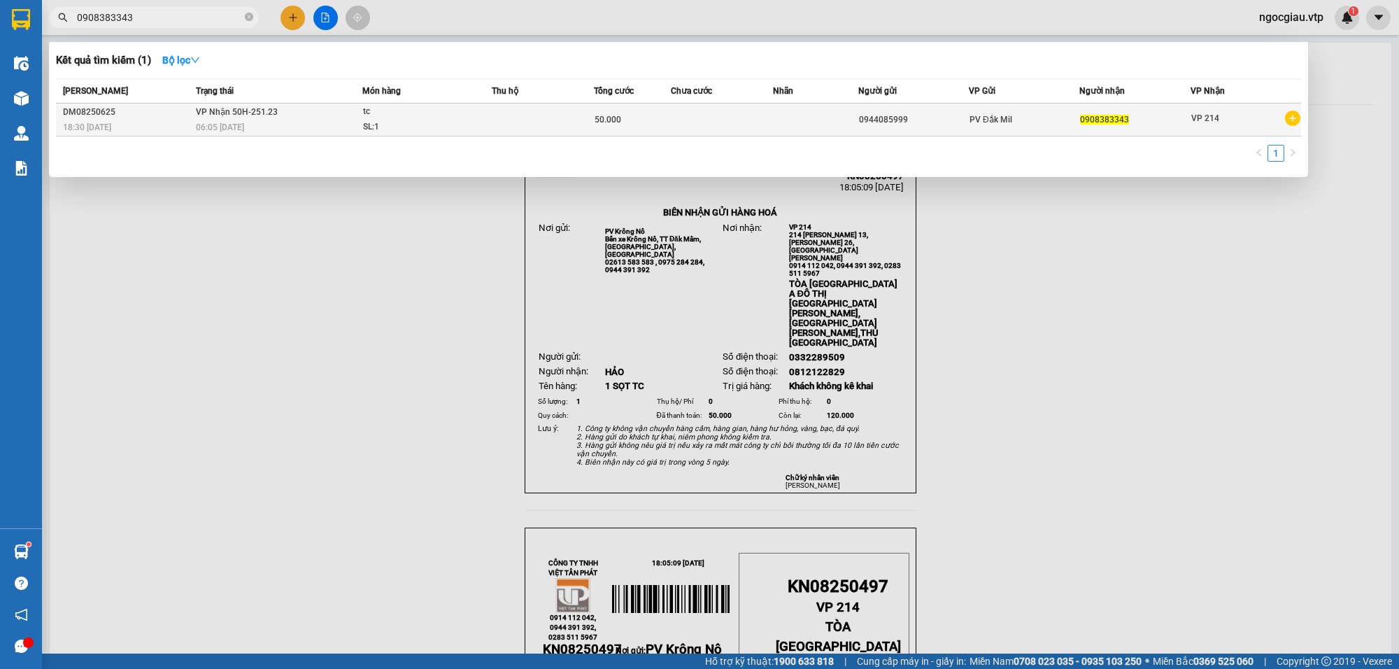
click at [438, 127] on div "SL: 1" at bounding box center [415, 127] width 105 height 15
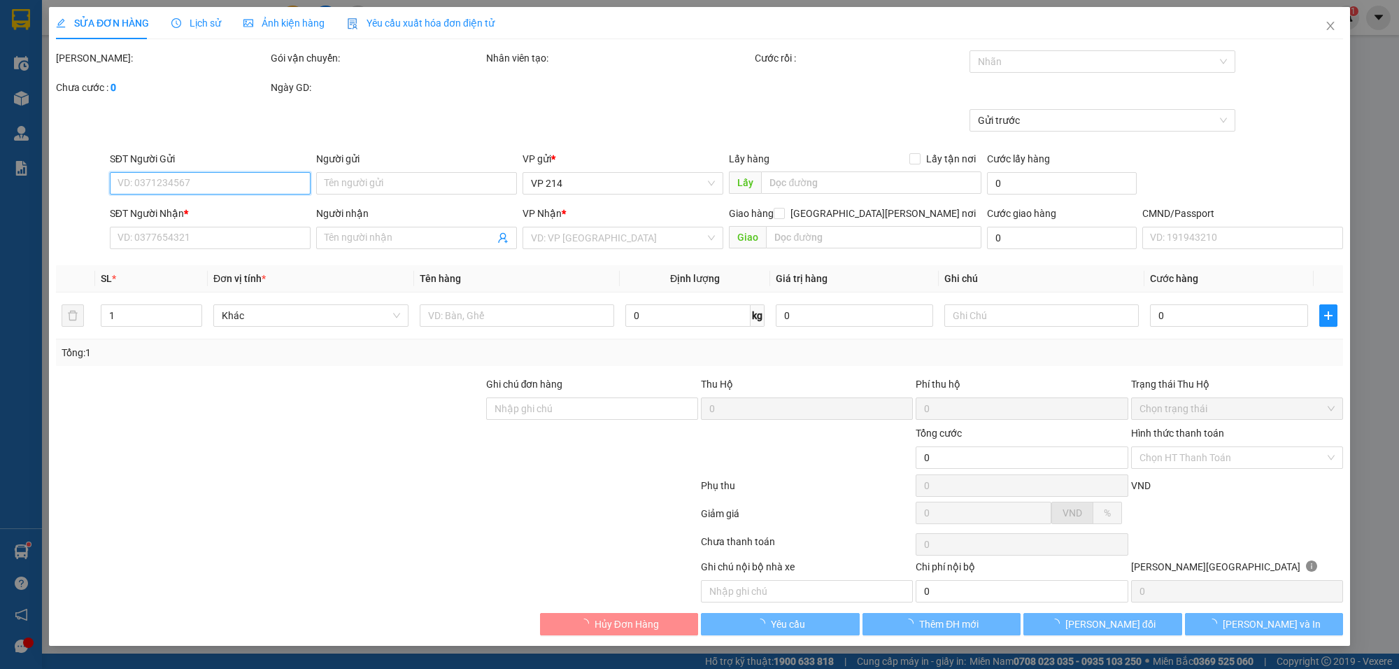
type input "0944085999"
type input "0908383343"
type input "50.000"
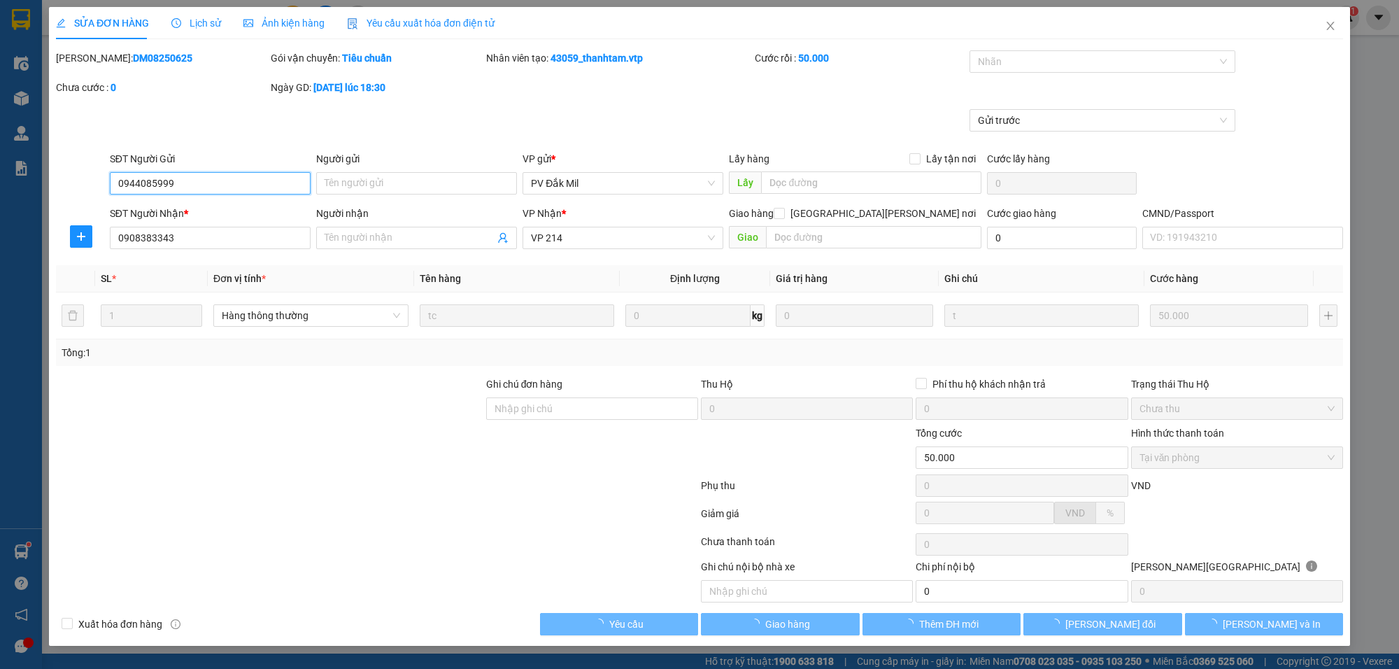
type input "2.500"
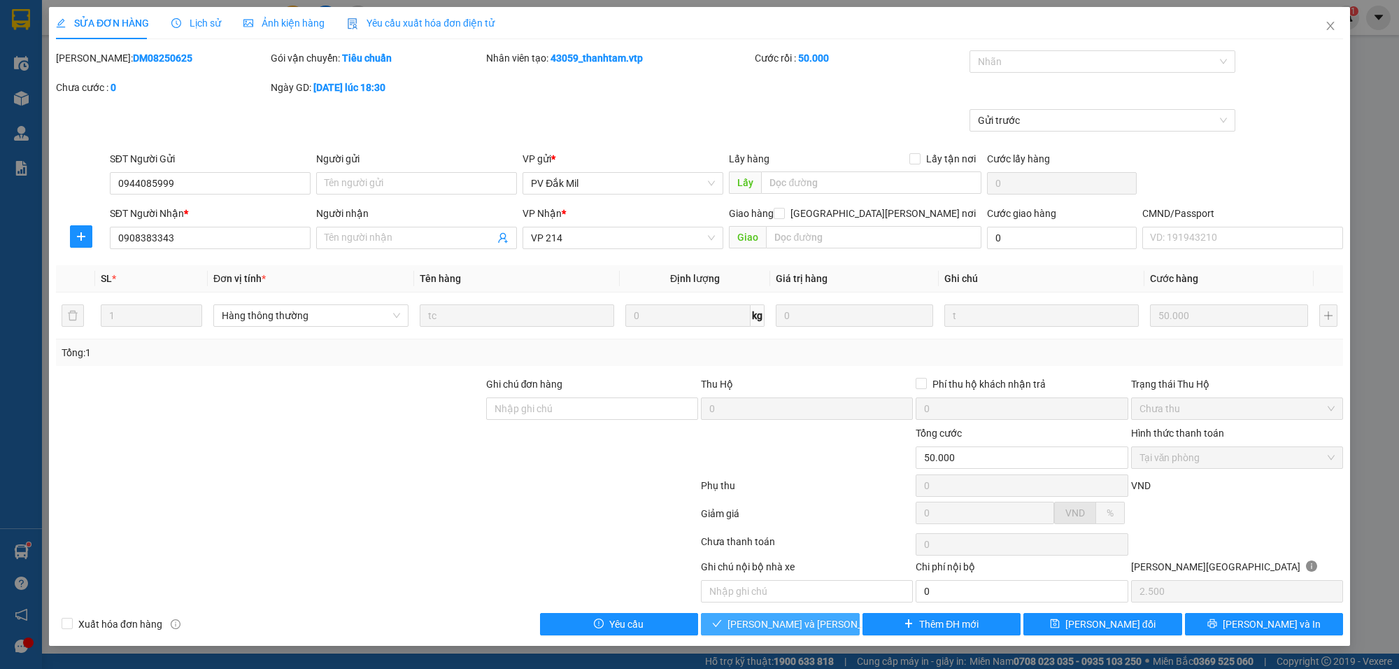
click at [840, 628] on button "[PERSON_NAME] và [PERSON_NAME] hàng" at bounding box center [780, 624] width 159 height 22
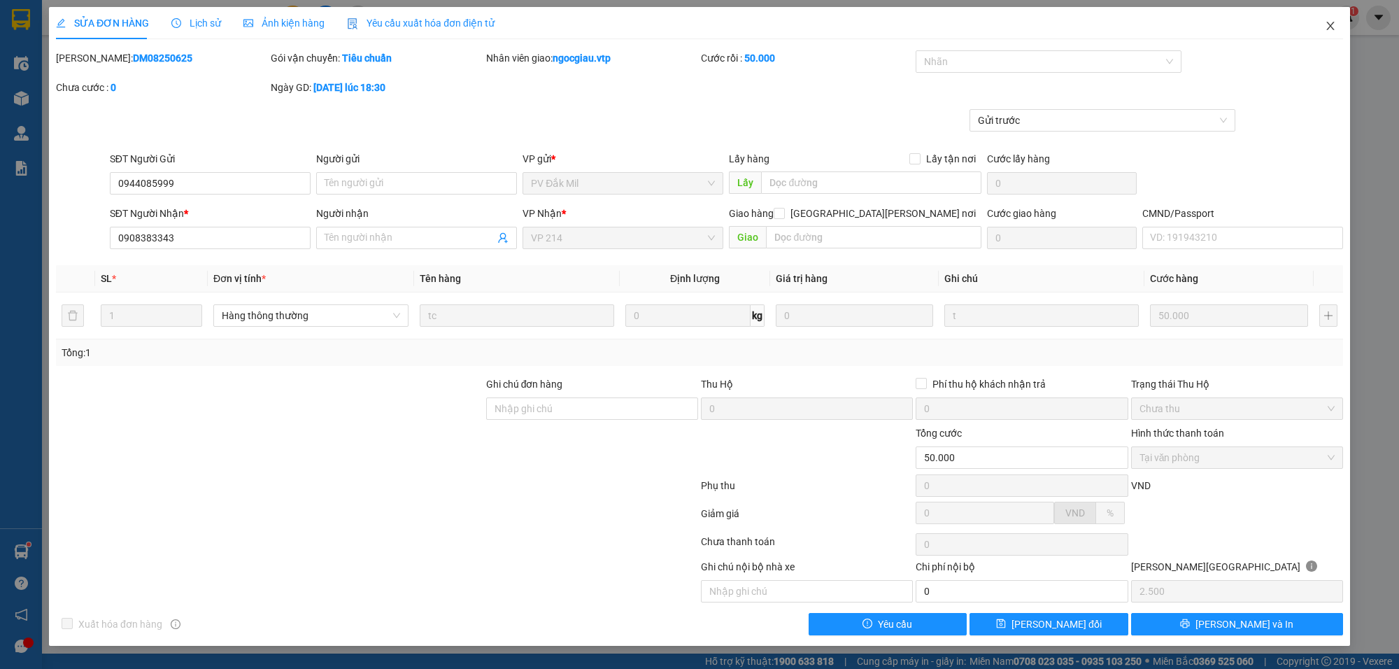
click at [1334, 22] on icon "close" at bounding box center [1330, 25] width 11 height 11
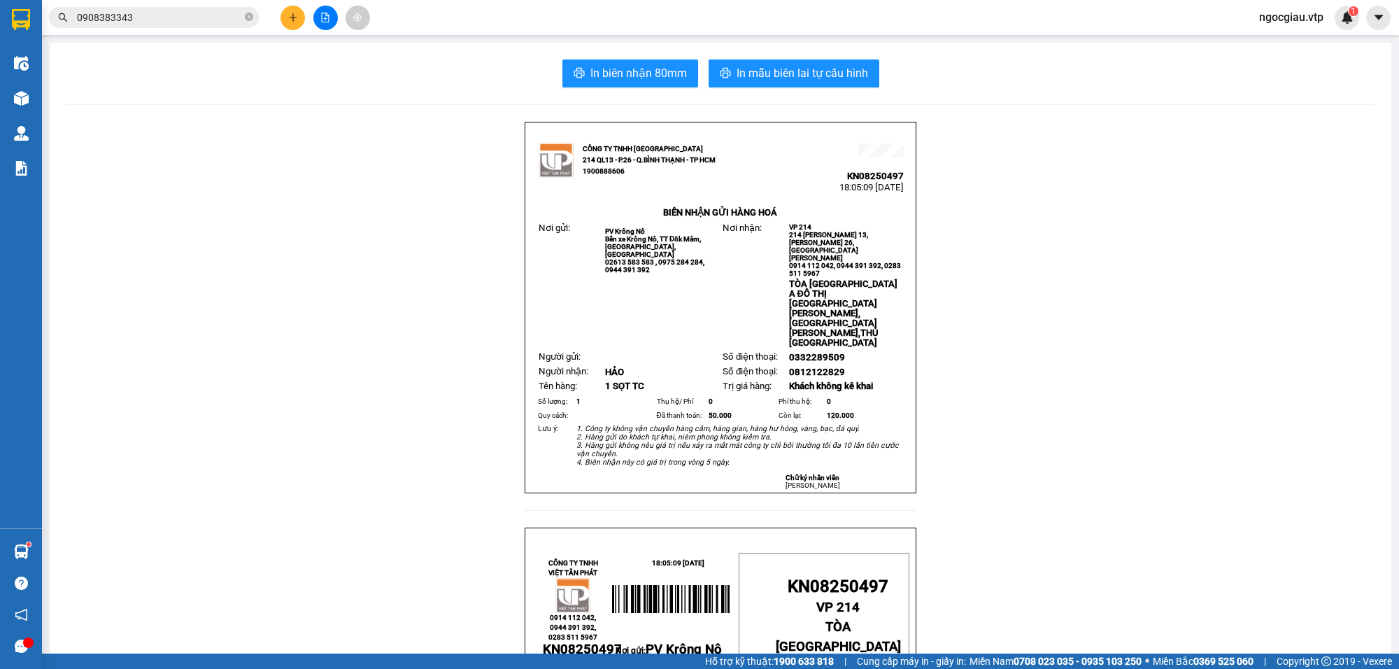
click at [159, 25] on span "0908383343" at bounding box center [154, 17] width 210 height 21
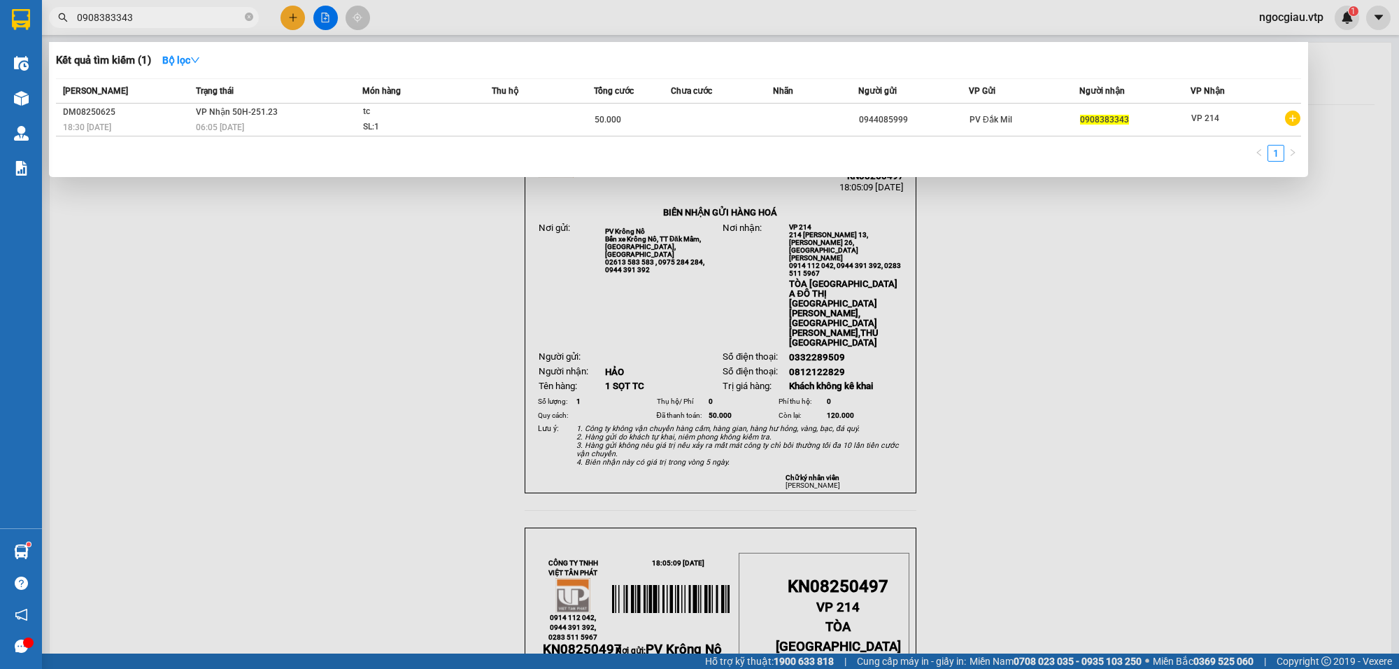
click at [159, 25] on span "0908383343" at bounding box center [154, 17] width 210 height 21
click at [159, 20] on input "0908383343" at bounding box center [159, 17] width 165 height 15
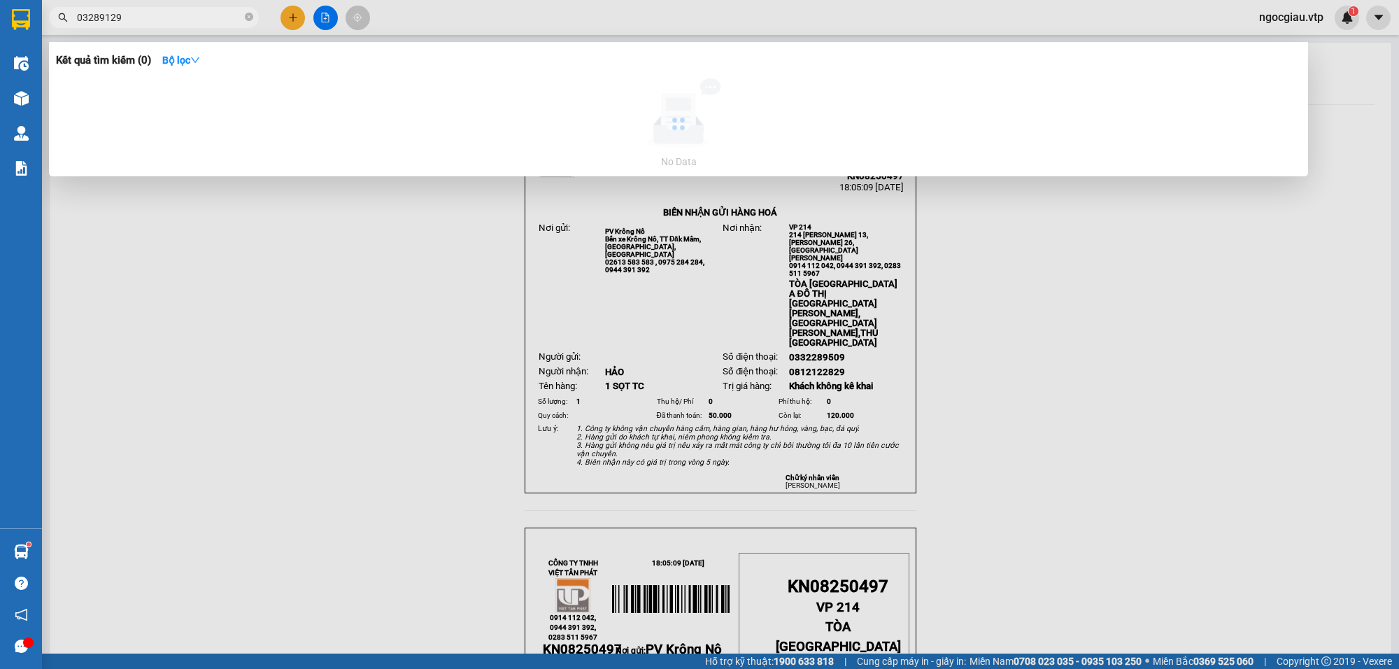
type input "03289129"
click at [1030, 345] on div at bounding box center [699, 334] width 1399 height 669
click at [148, 22] on input "03289129" at bounding box center [159, 17] width 165 height 15
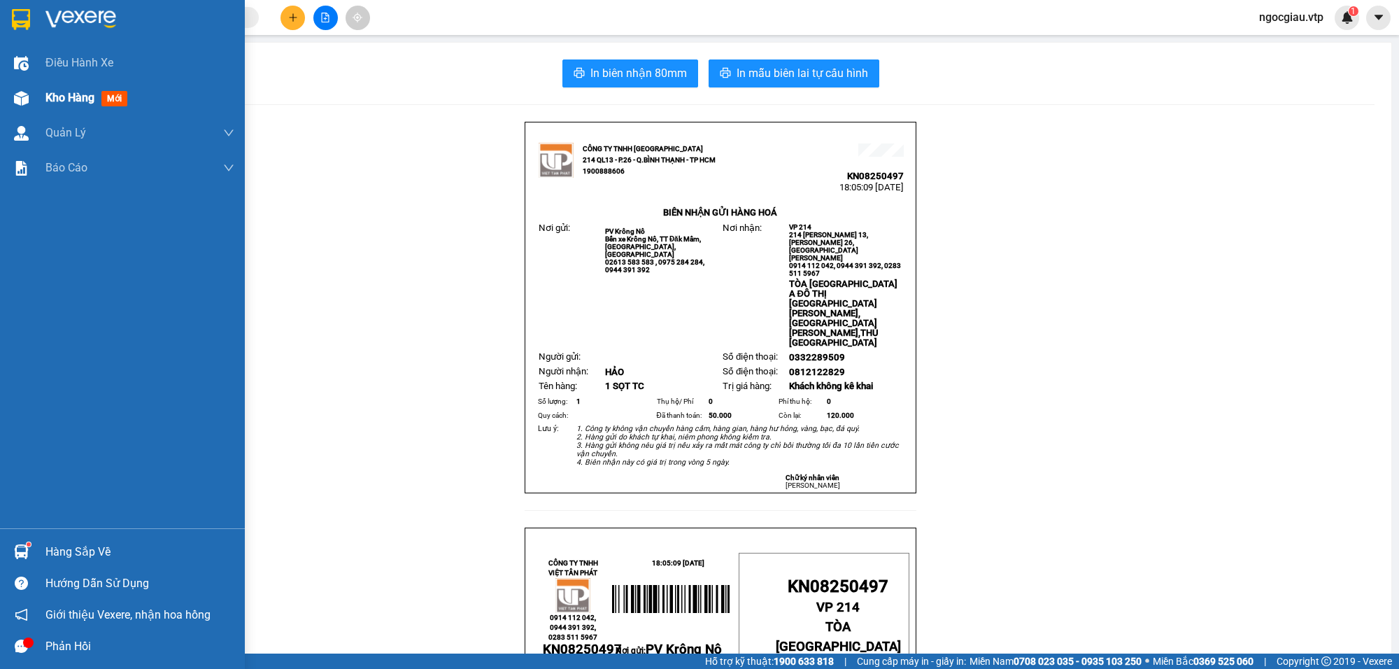
click at [42, 99] on div "Kho hàng mới" at bounding box center [122, 97] width 245 height 35
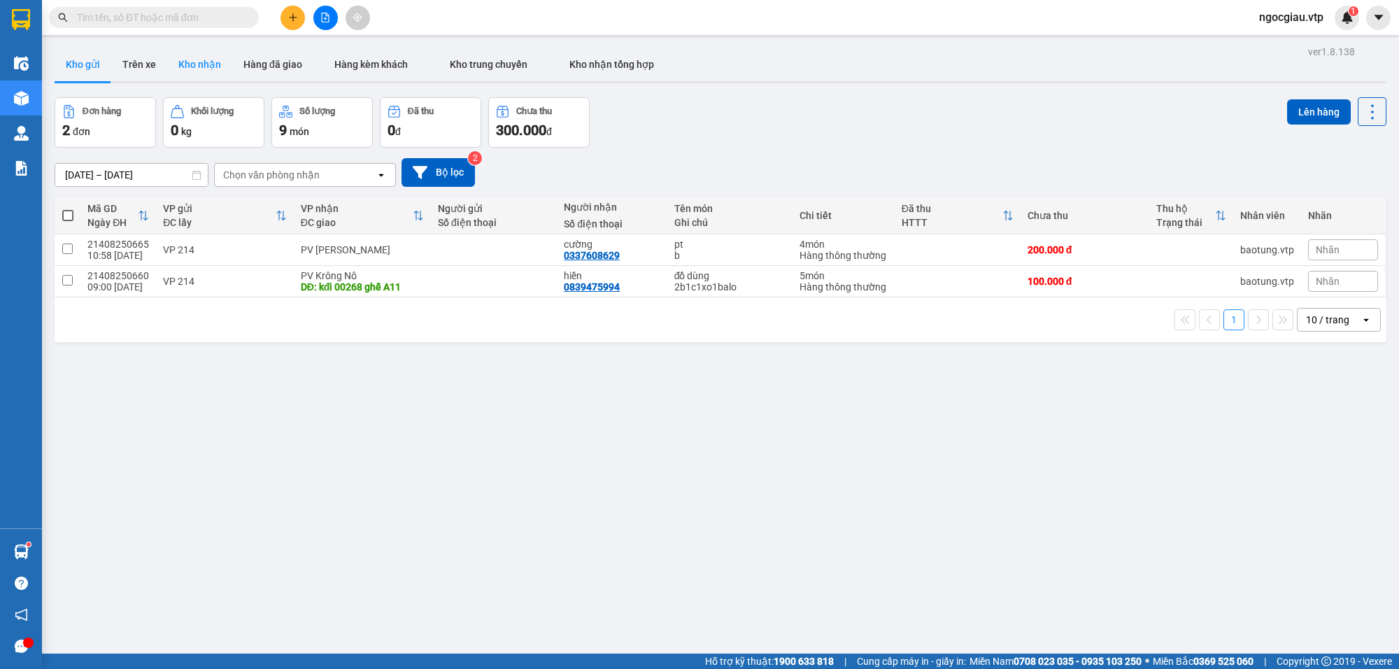
click at [187, 62] on button "Kho nhận" at bounding box center [199, 65] width 65 height 34
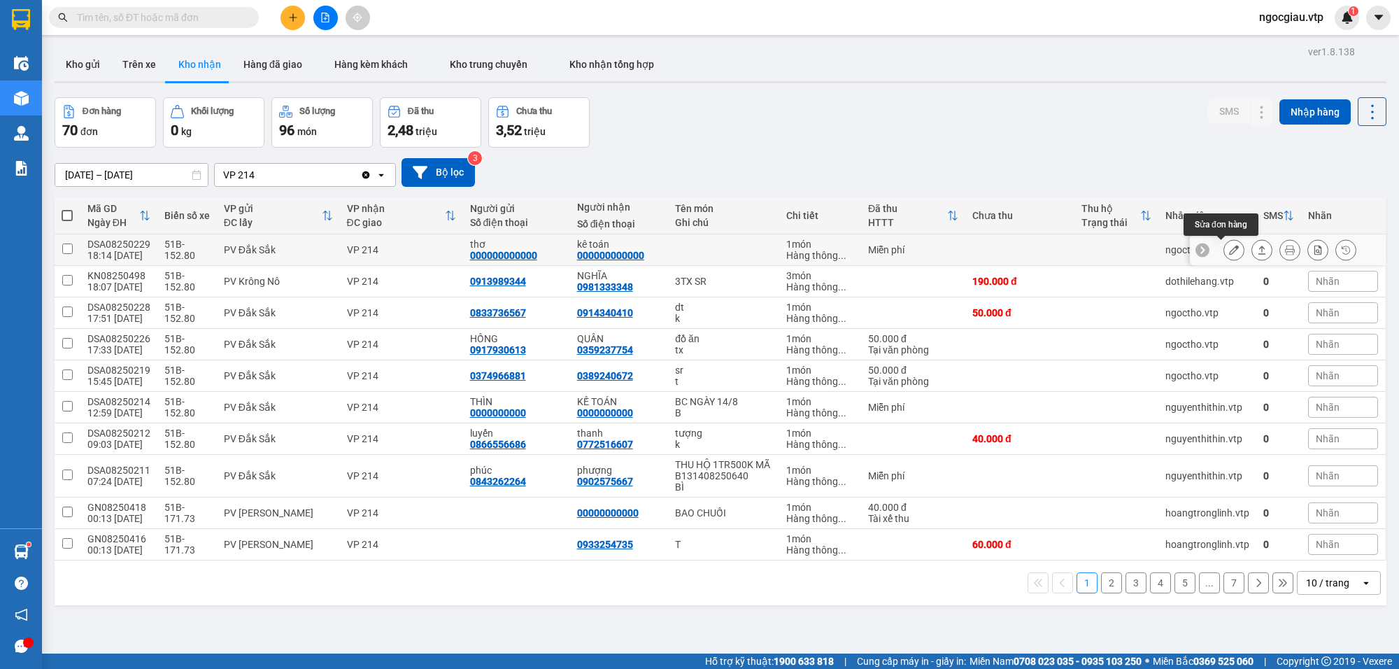
click at [1229, 250] on icon at bounding box center [1234, 250] width 10 height 10
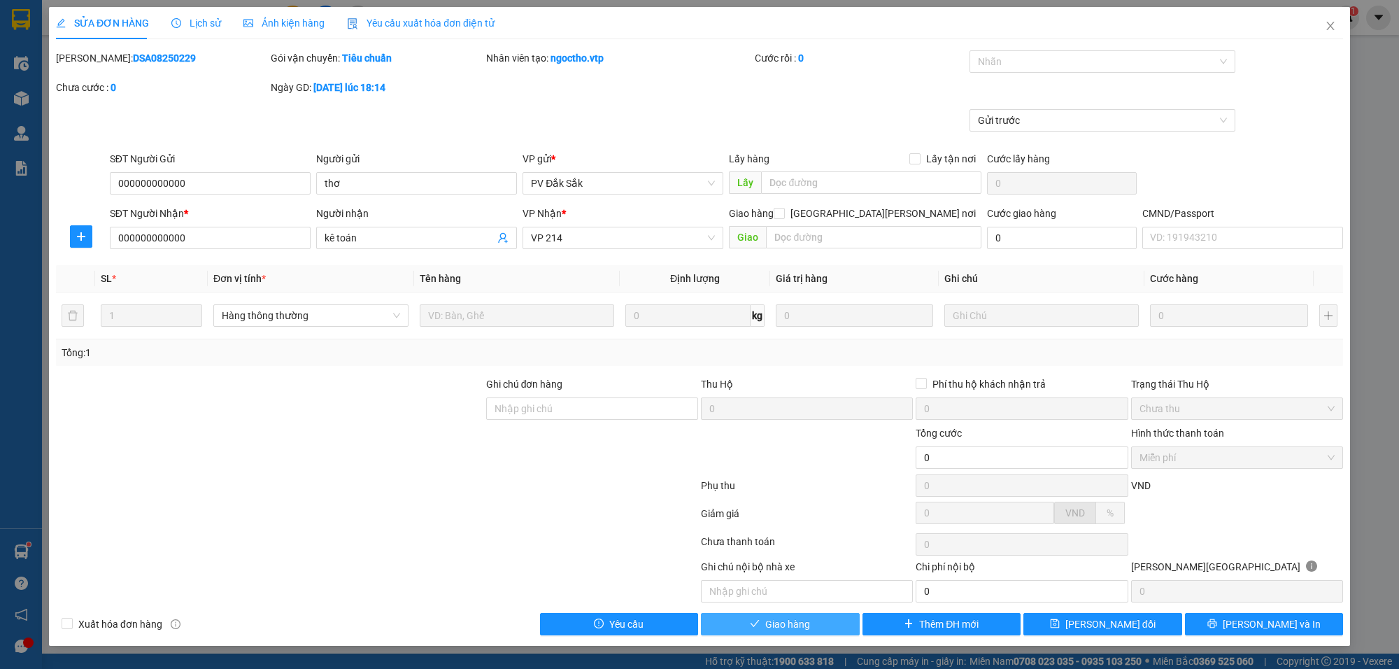
click at [821, 623] on button "Giao hàng" at bounding box center [780, 624] width 159 height 22
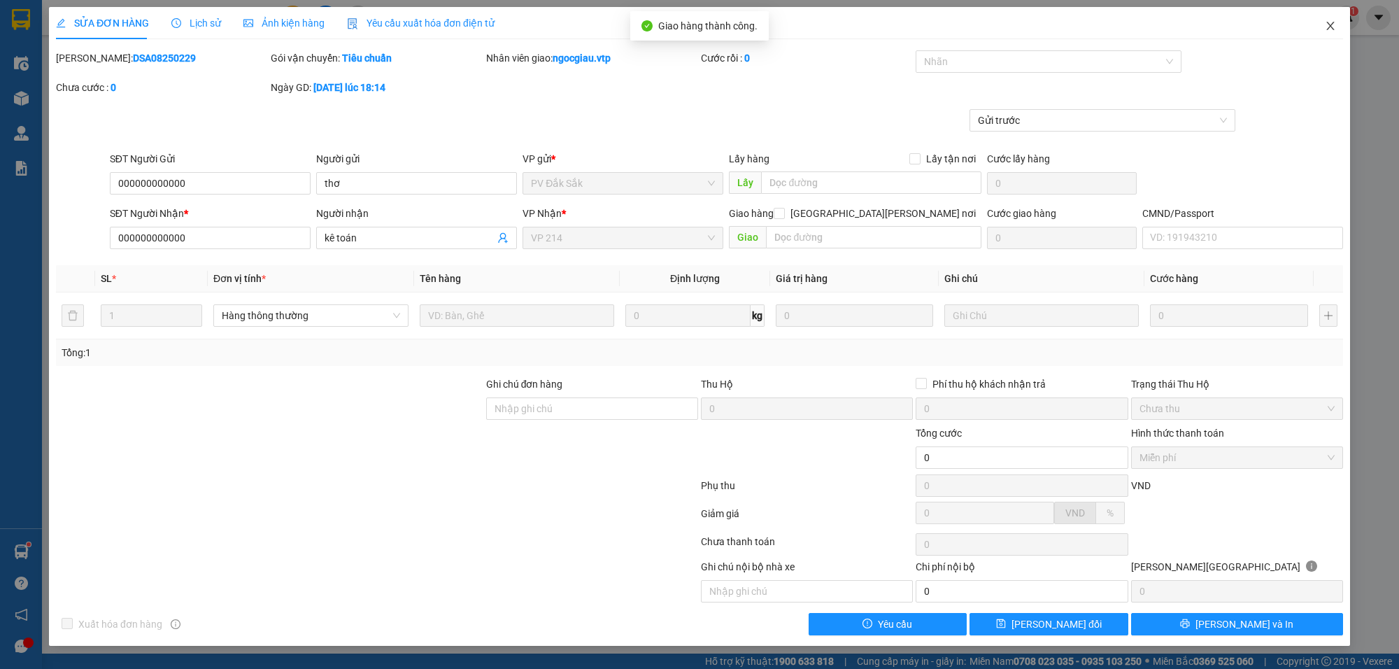
click at [1328, 23] on icon "close" at bounding box center [1331, 26] width 8 height 8
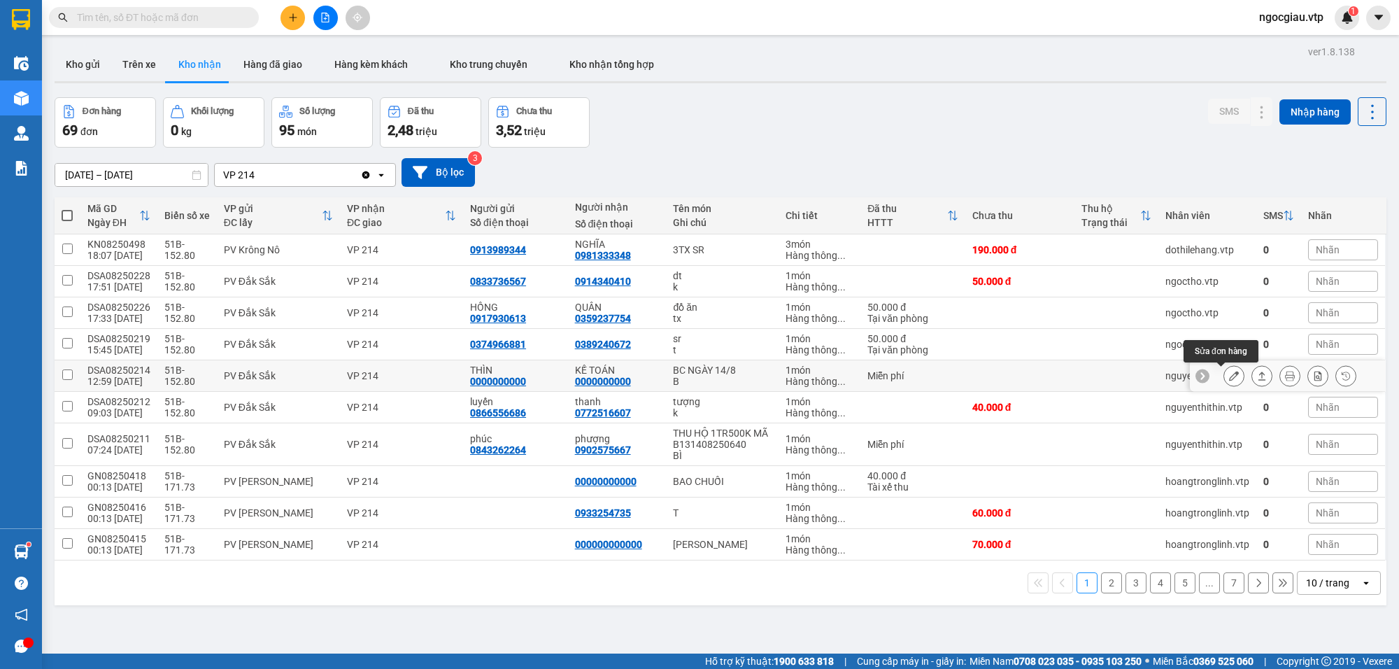
click at [1228, 376] on button at bounding box center [1234, 376] width 20 height 24
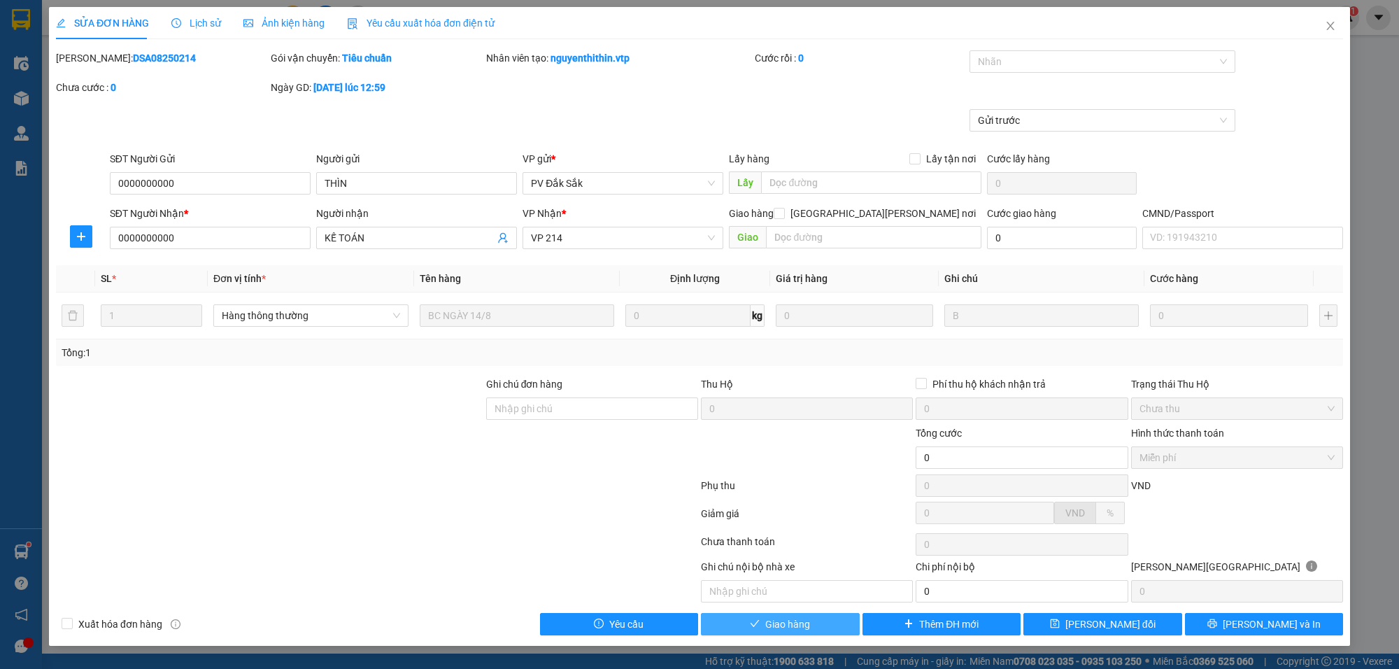
click at [834, 621] on button "Giao hàng" at bounding box center [780, 624] width 159 height 22
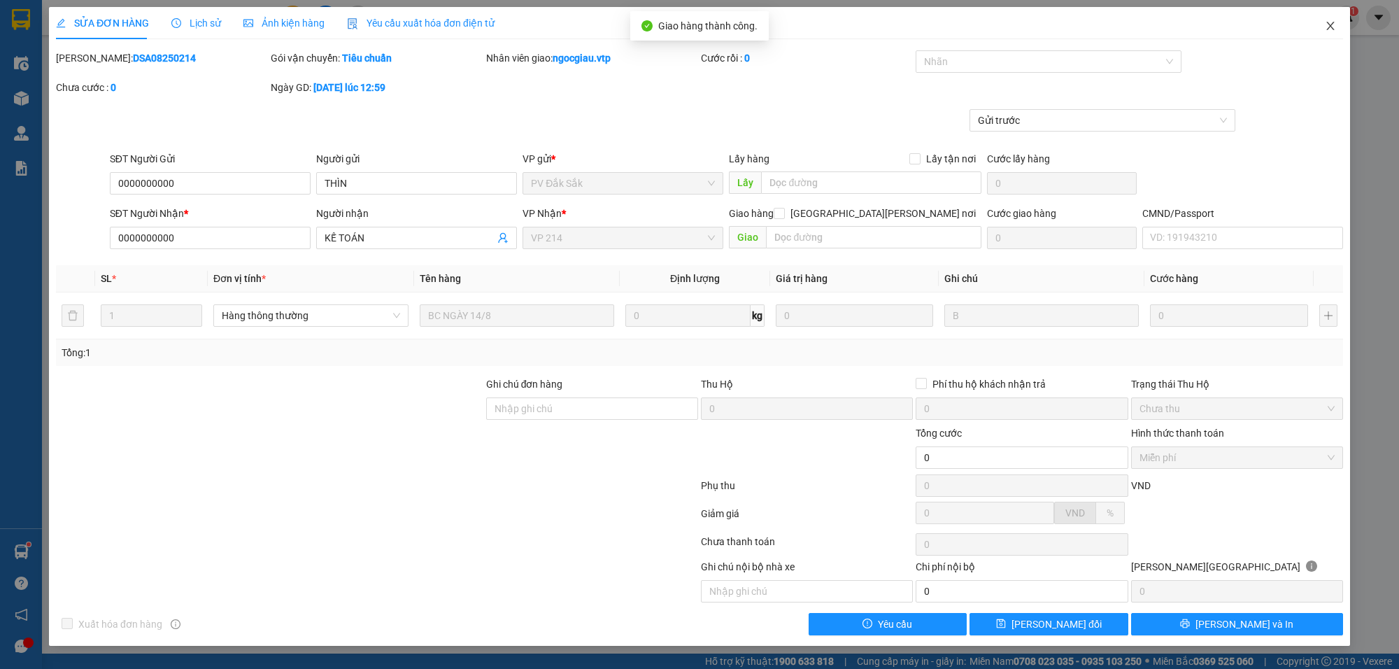
click at [1333, 25] on icon "close" at bounding box center [1330, 25] width 11 height 11
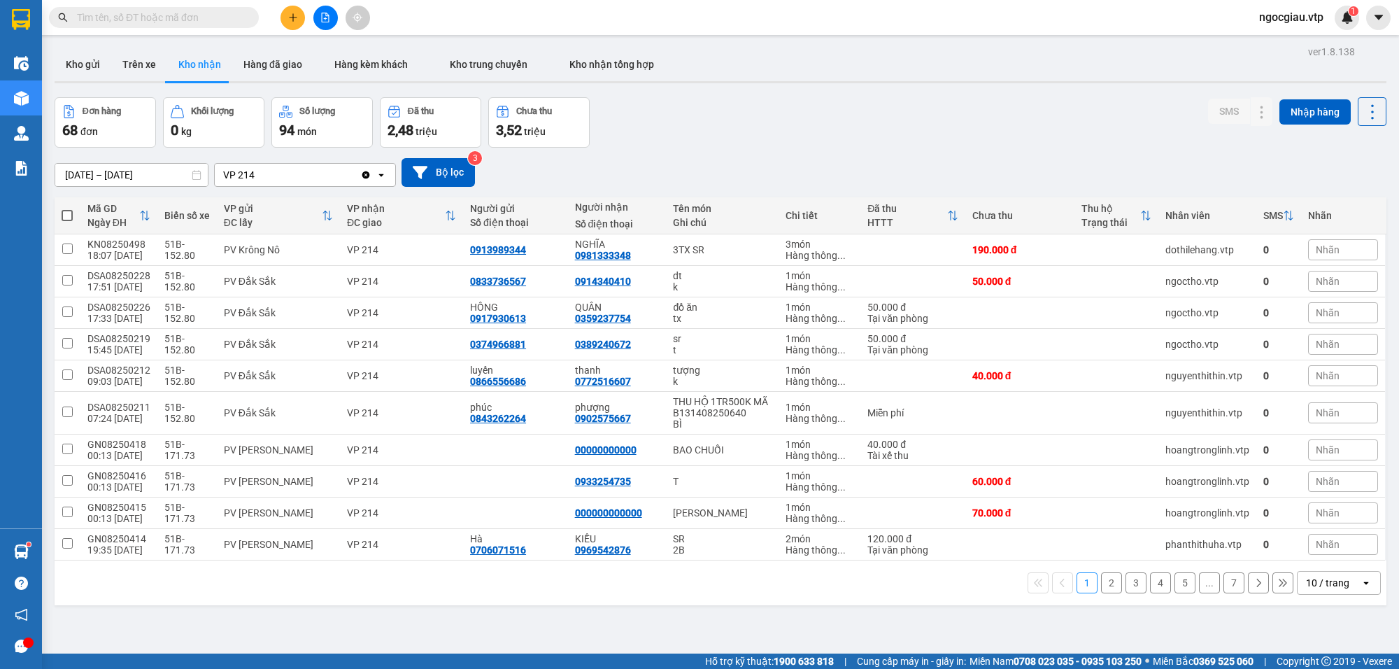
click at [1331, 585] on div "10 / trang" at bounding box center [1327, 583] width 43 height 14
click at [1312, 558] on span "100 / trang" at bounding box center [1320, 555] width 50 height 14
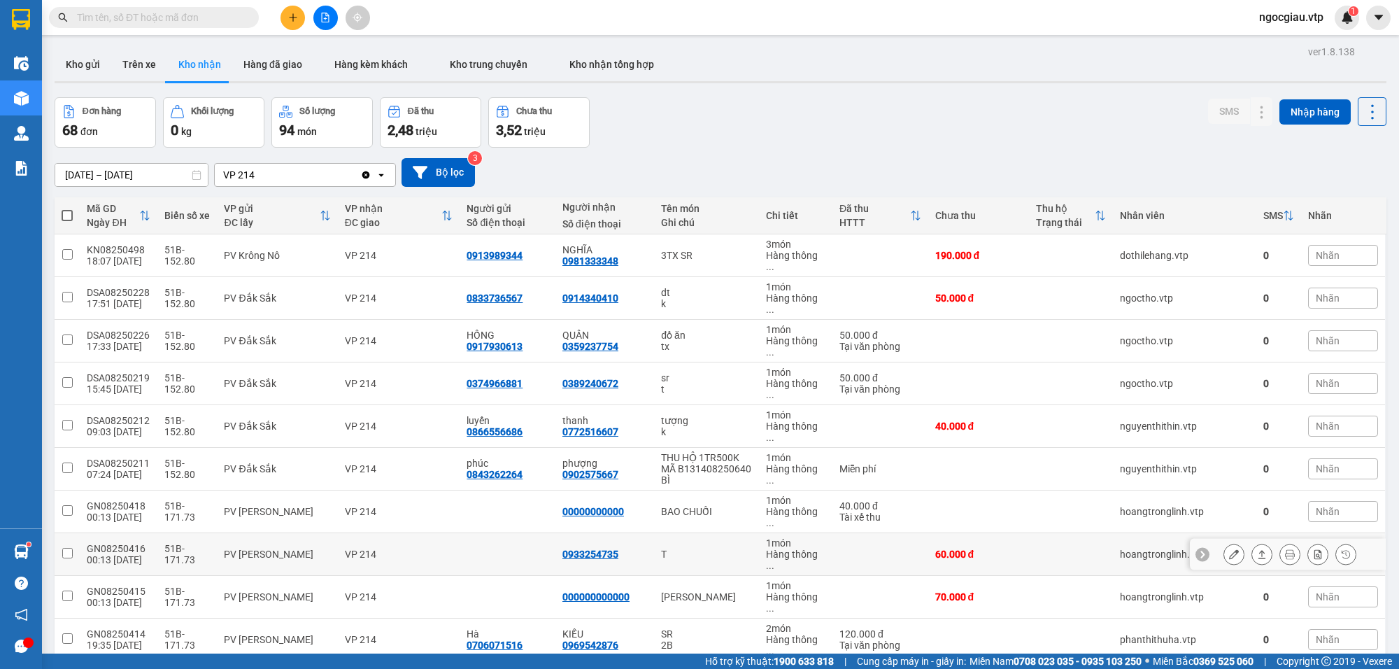
scroll to position [1078, 0]
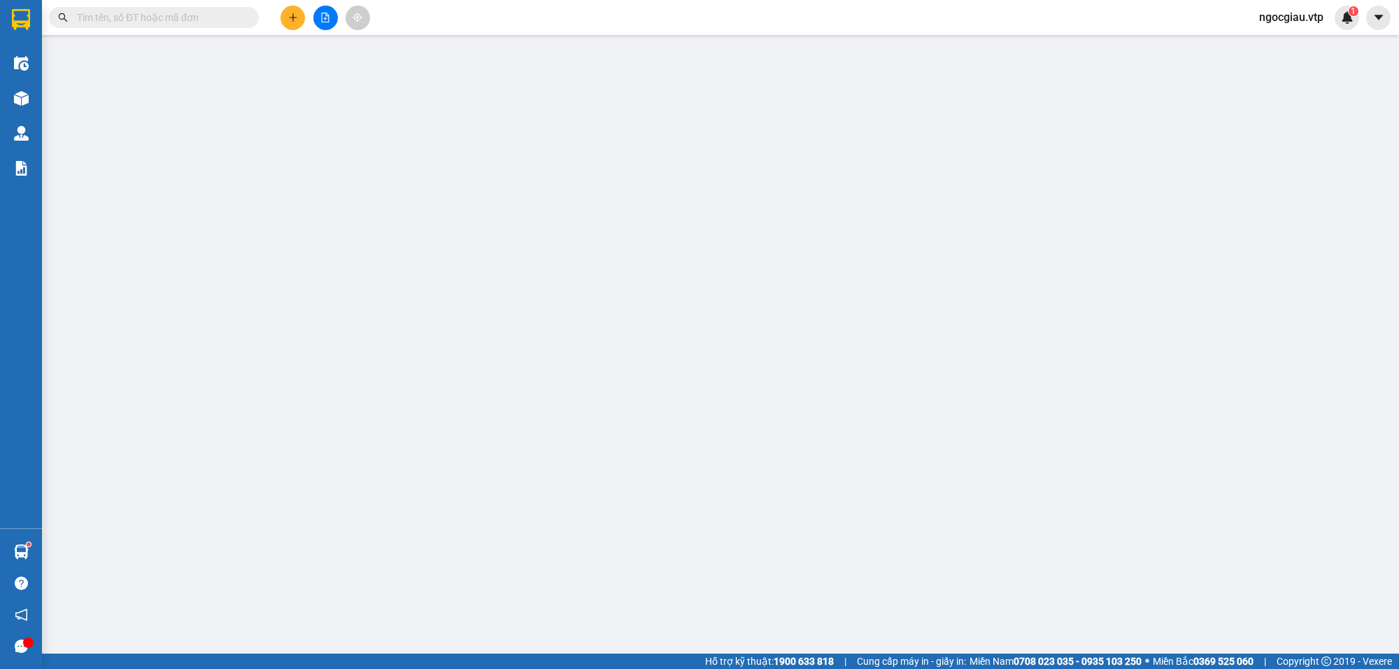
type input "00000000000"
type input "e tâm"
type input "0000000000"
type input "c hằng kế toán"
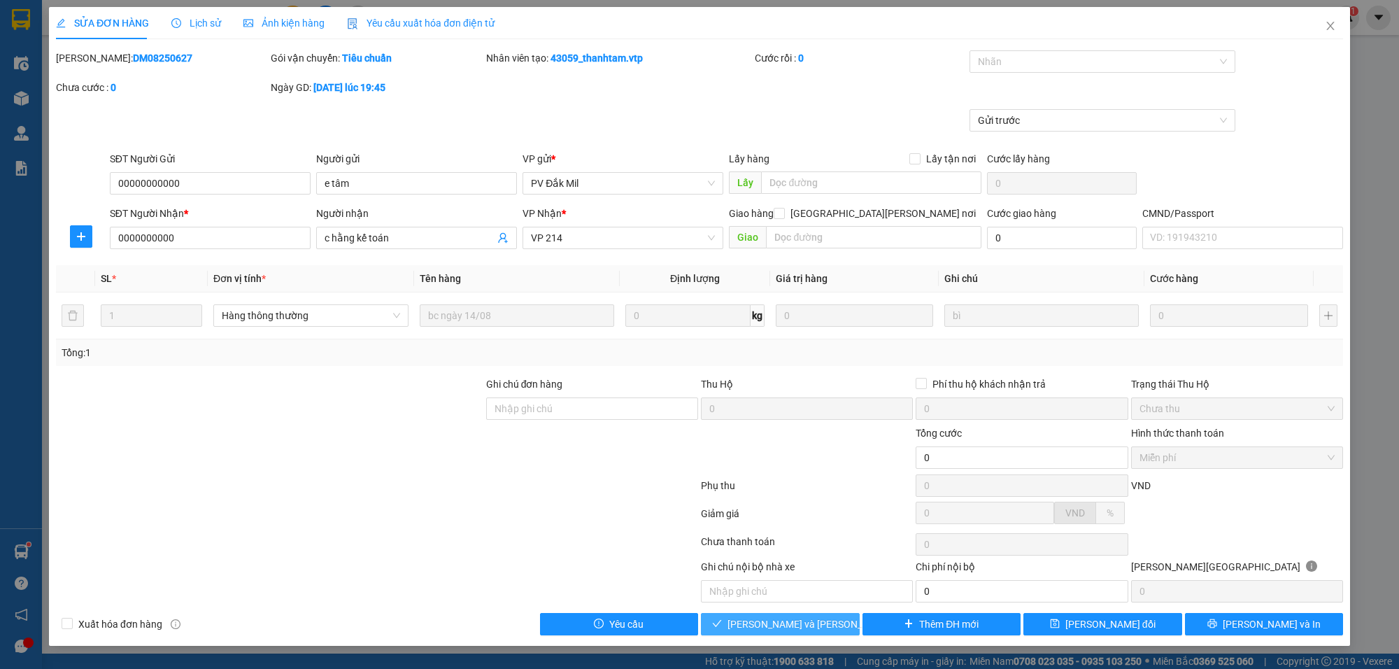
click at [802, 619] on span "[PERSON_NAME] và [PERSON_NAME] hàng" at bounding box center [822, 623] width 189 height 15
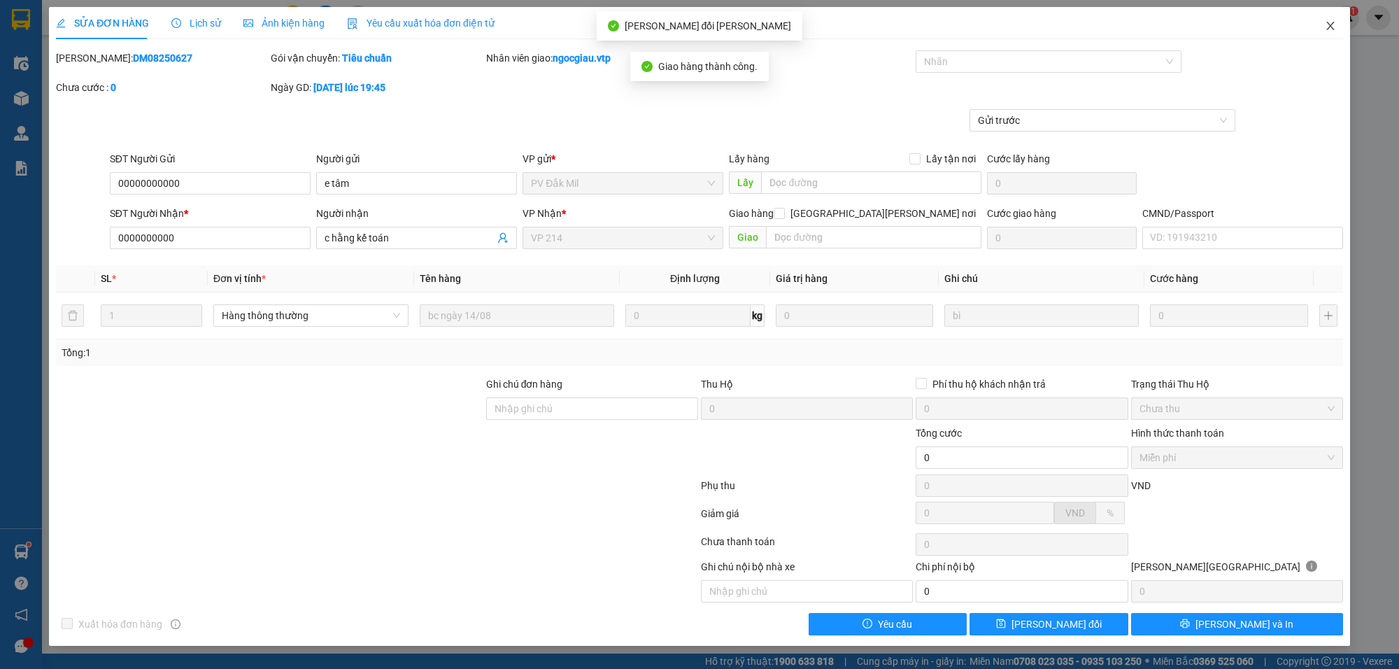
click at [1331, 25] on icon "close" at bounding box center [1331, 26] width 8 height 8
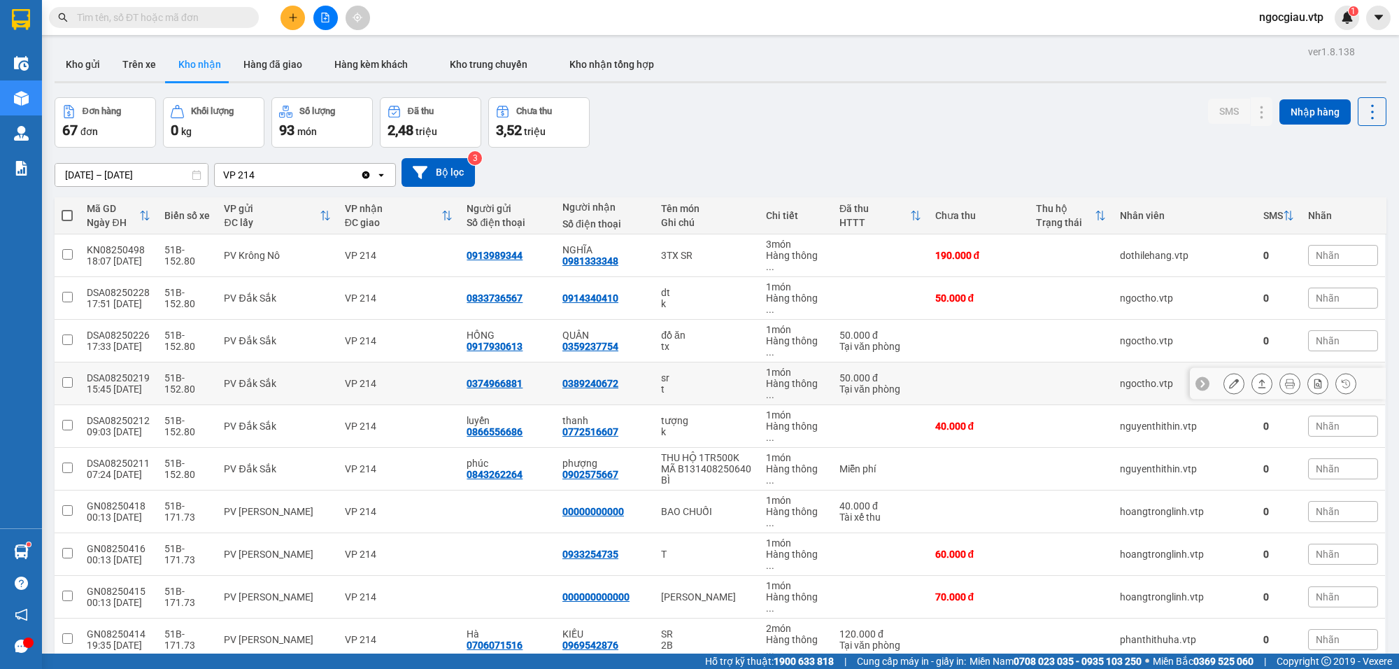
scroll to position [1078, 0]
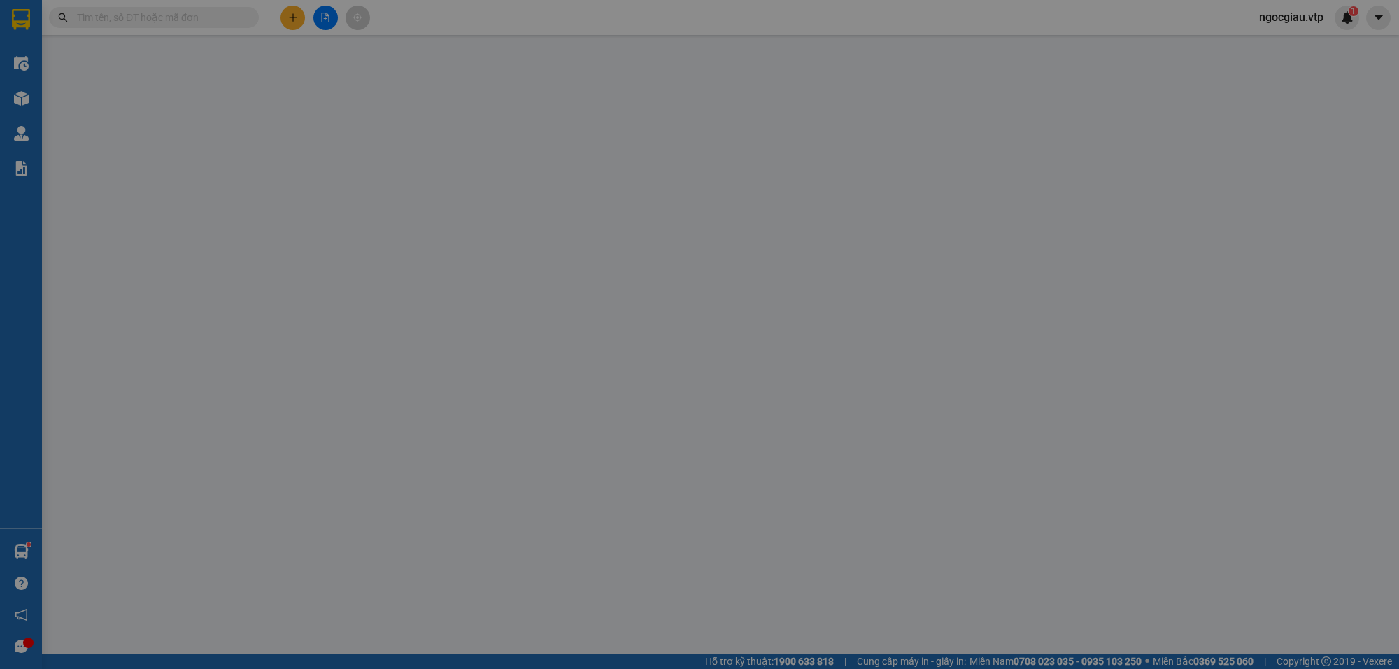
type input "0000000000"
type input "pv đăk song"
type input "0000000000"
type input "kế toán"
type input "1tr700"
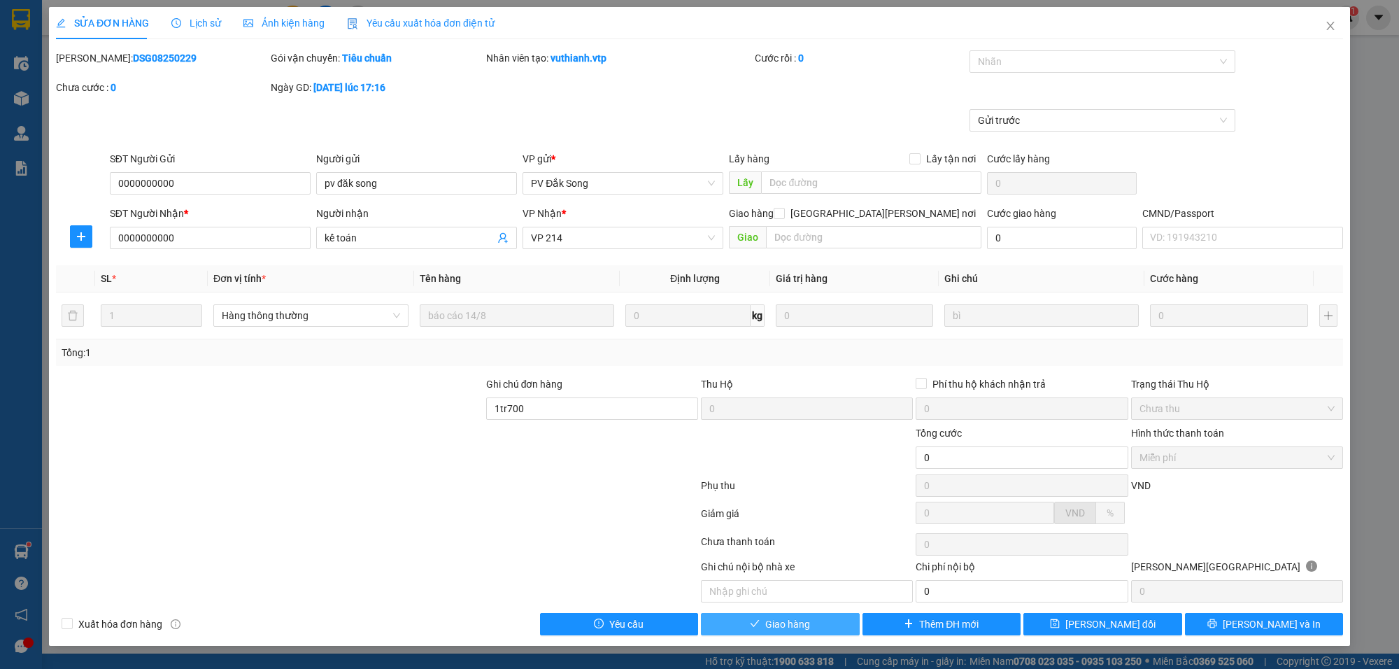
click at [819, 618] on button "Giao hàng" at bounding box center [780, 624] width 159 height 22
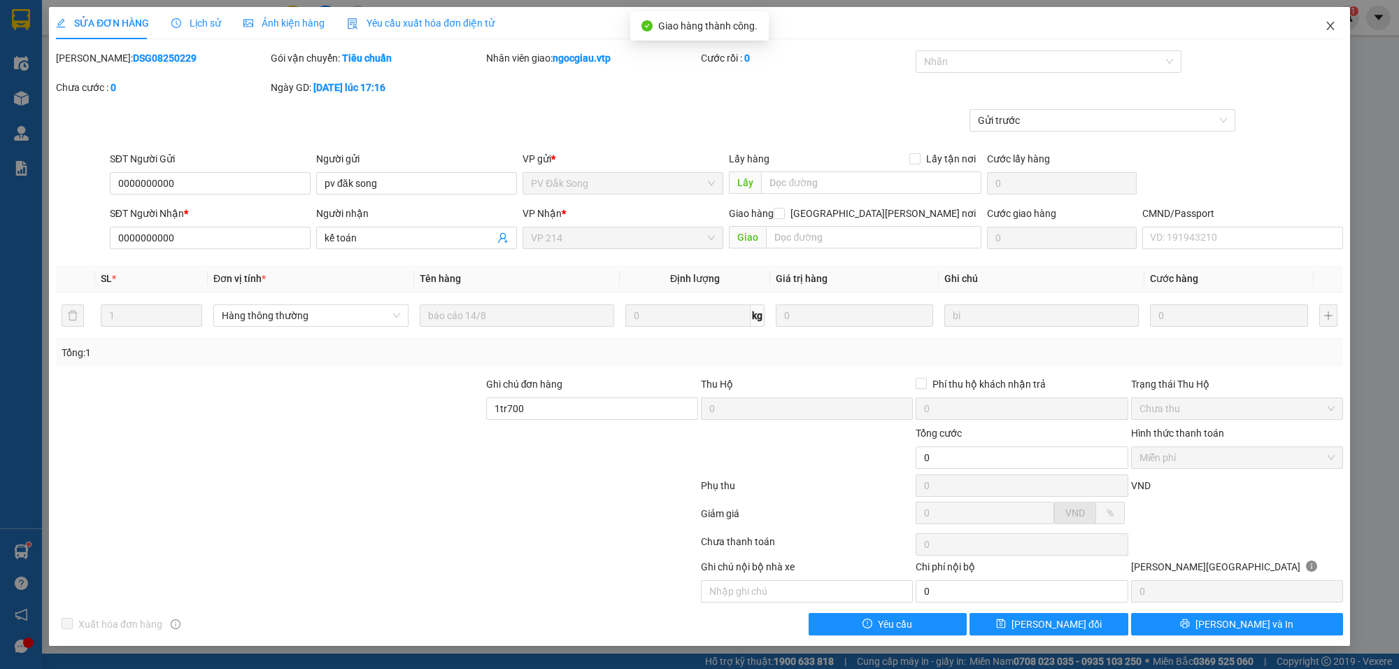
click at [1327, 22] on icon "close" at bounding box center [1330, 25] width 11 height 11
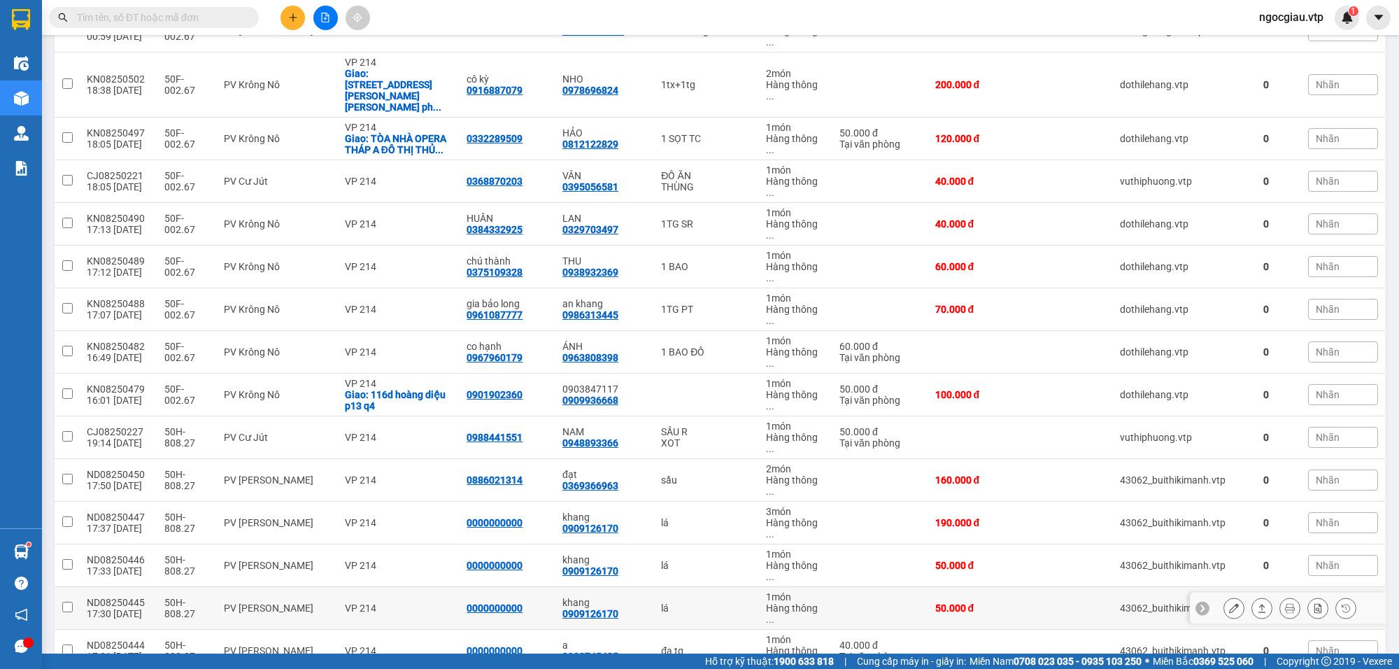
scroll to position [1900, 0]
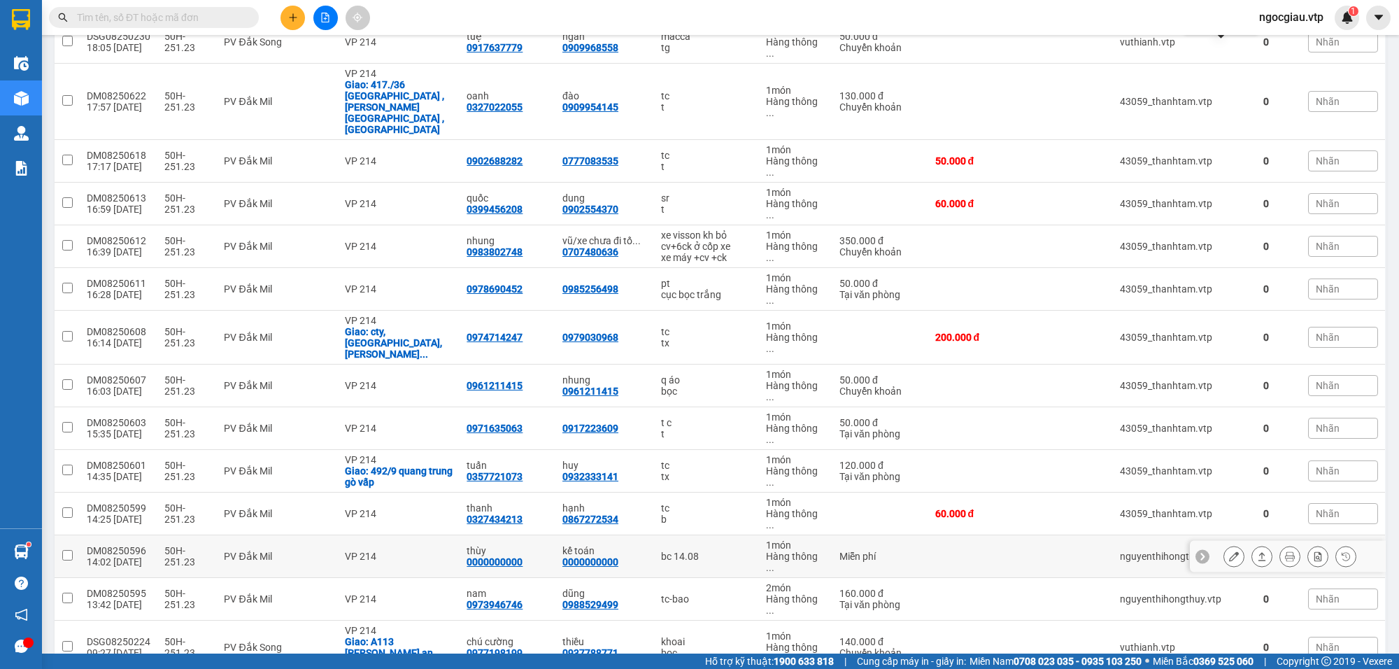
click at [1229, 551] on icon at bounding box center [1234, 556] width 10 height 10
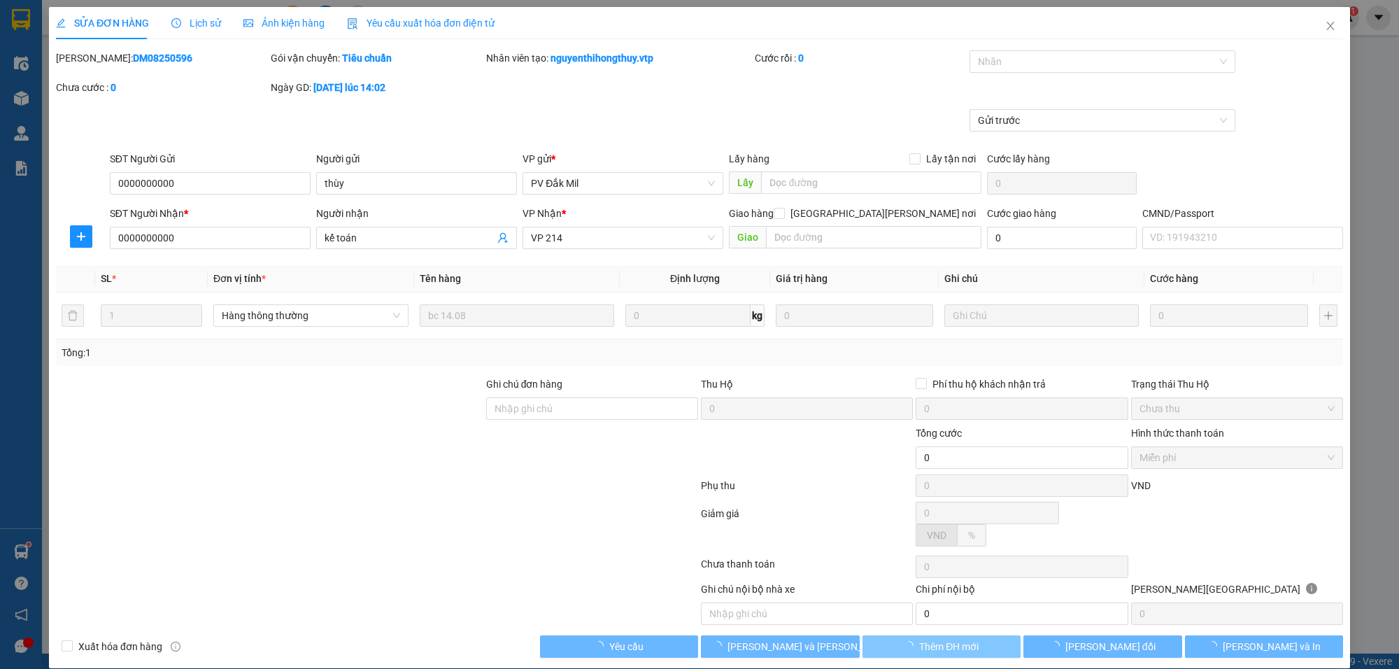
type input "0000000000"
type input "thùy"
type input "0000000000"
type input "kế toán"
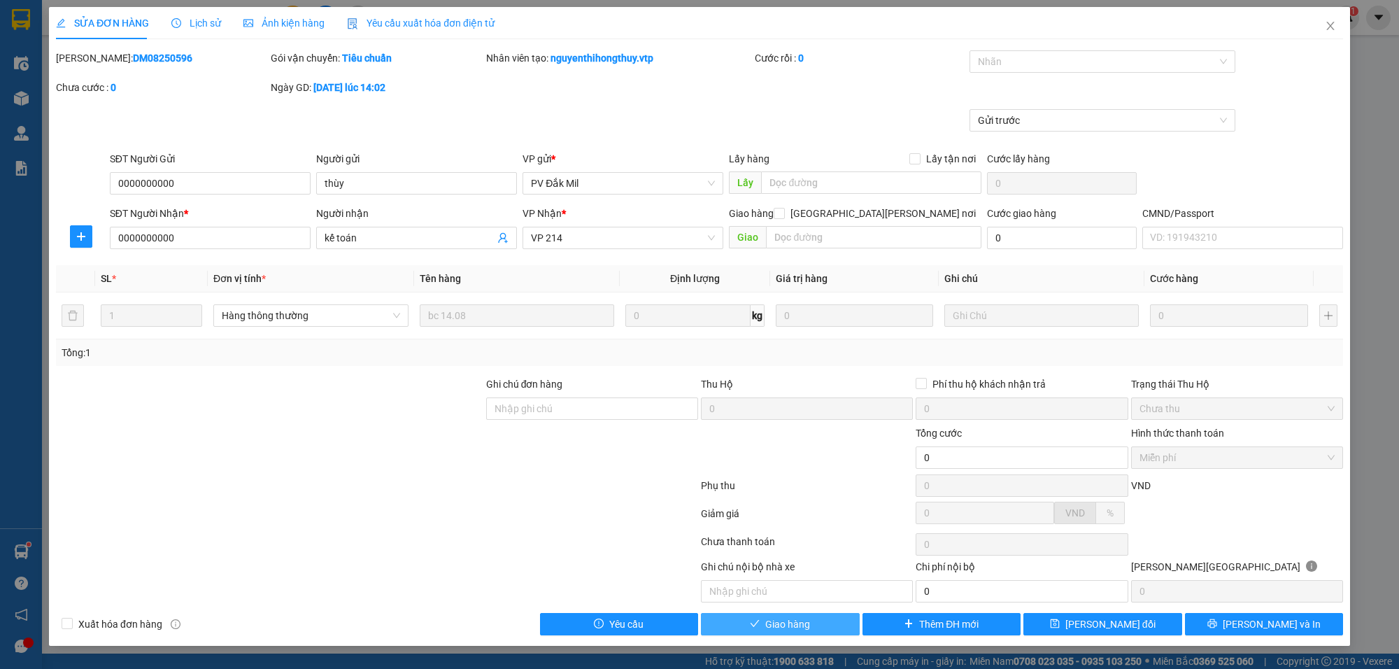
click at [791, 628] on span "Giao hàng" at bounding box center [787, 623] width 45 height 15
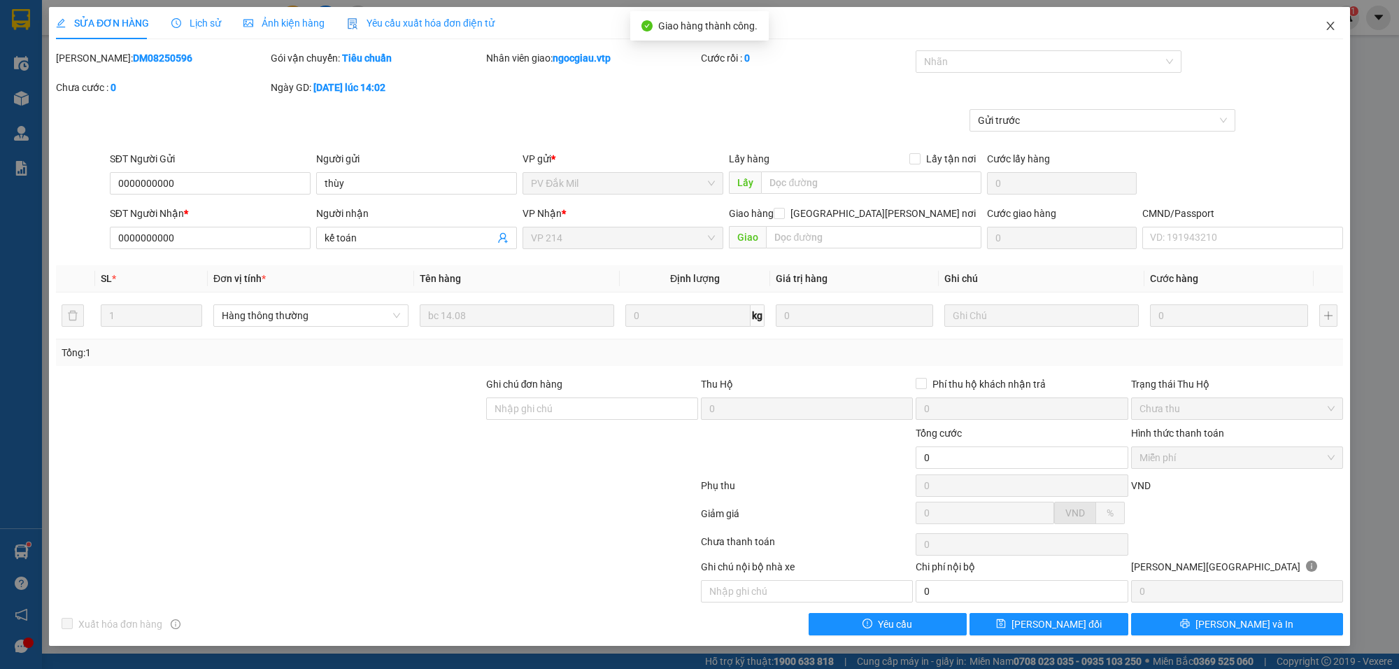
click at [1333, 24] on icon "close" at bounding box center [1331, 26] width 8 height 8
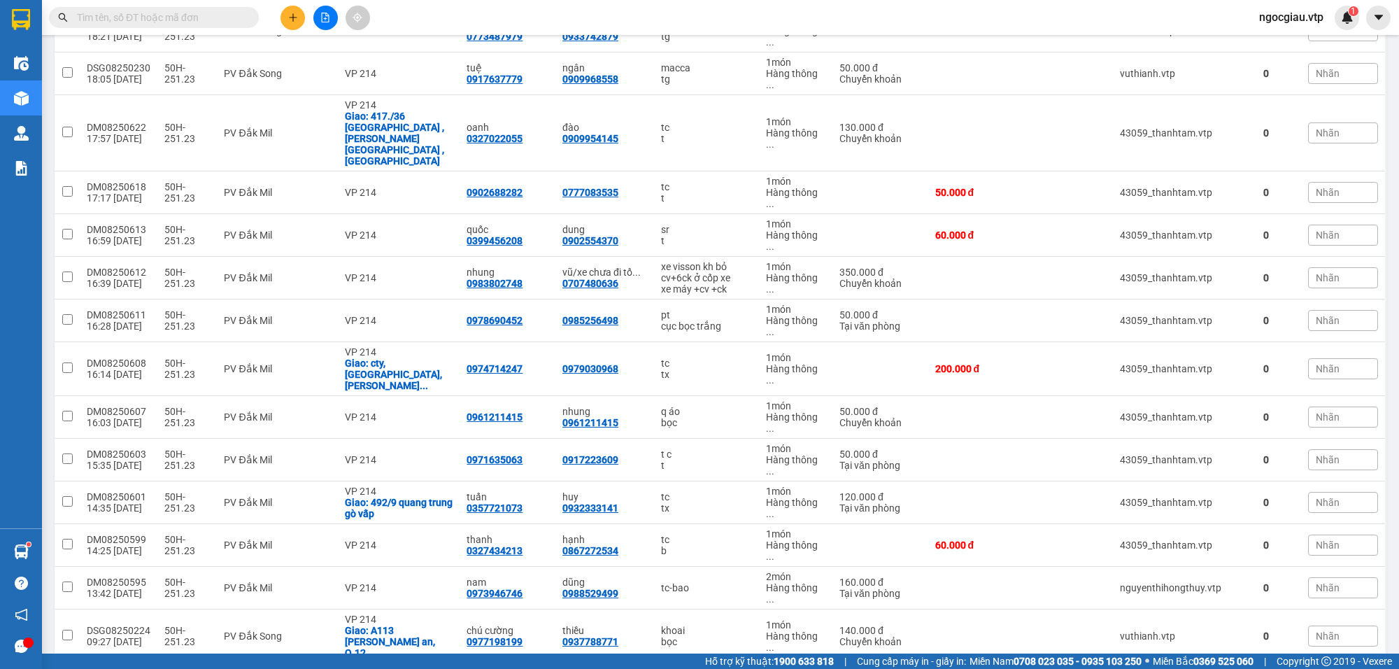
scroll to position [791, 0]
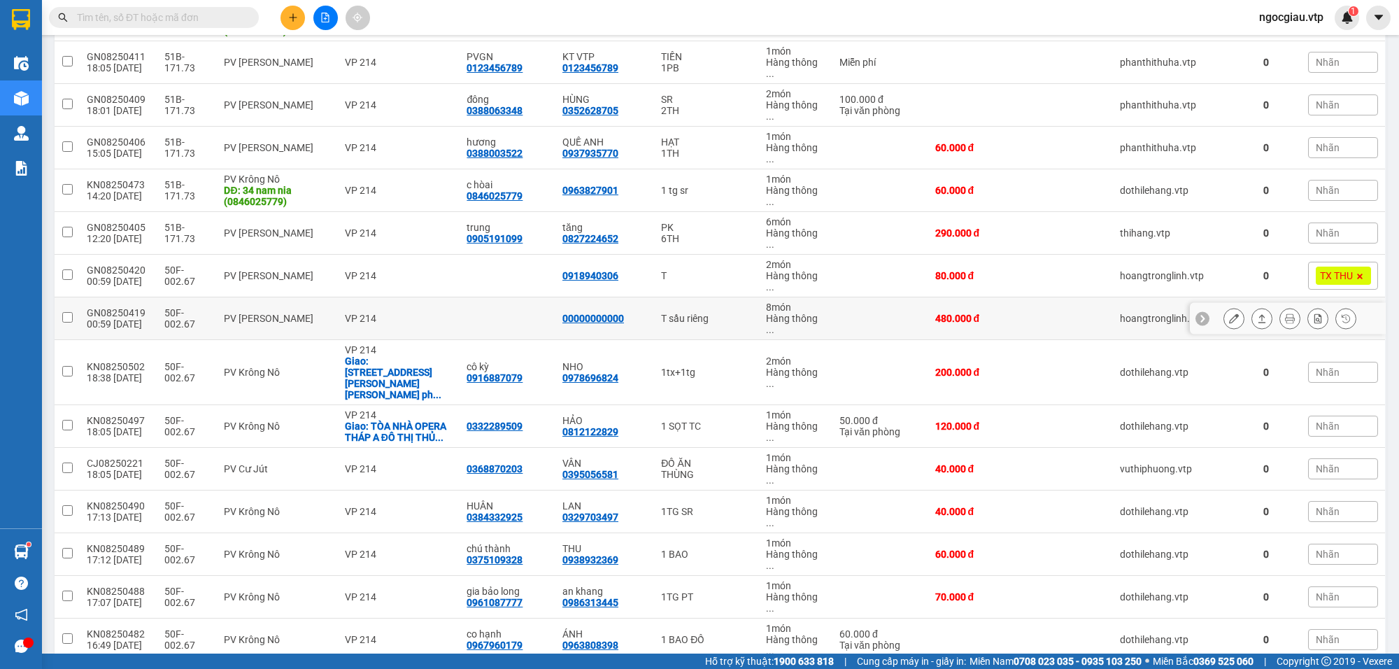
click at [1232, 308] on div at bounding box center [1290, 318] width 133 height 21
click at [1231, 308] on div at bounding box center [1234, 318] width 21 height 21
click at [1226, 306] on button at bounding box center [1234, 318] width 20 height 24
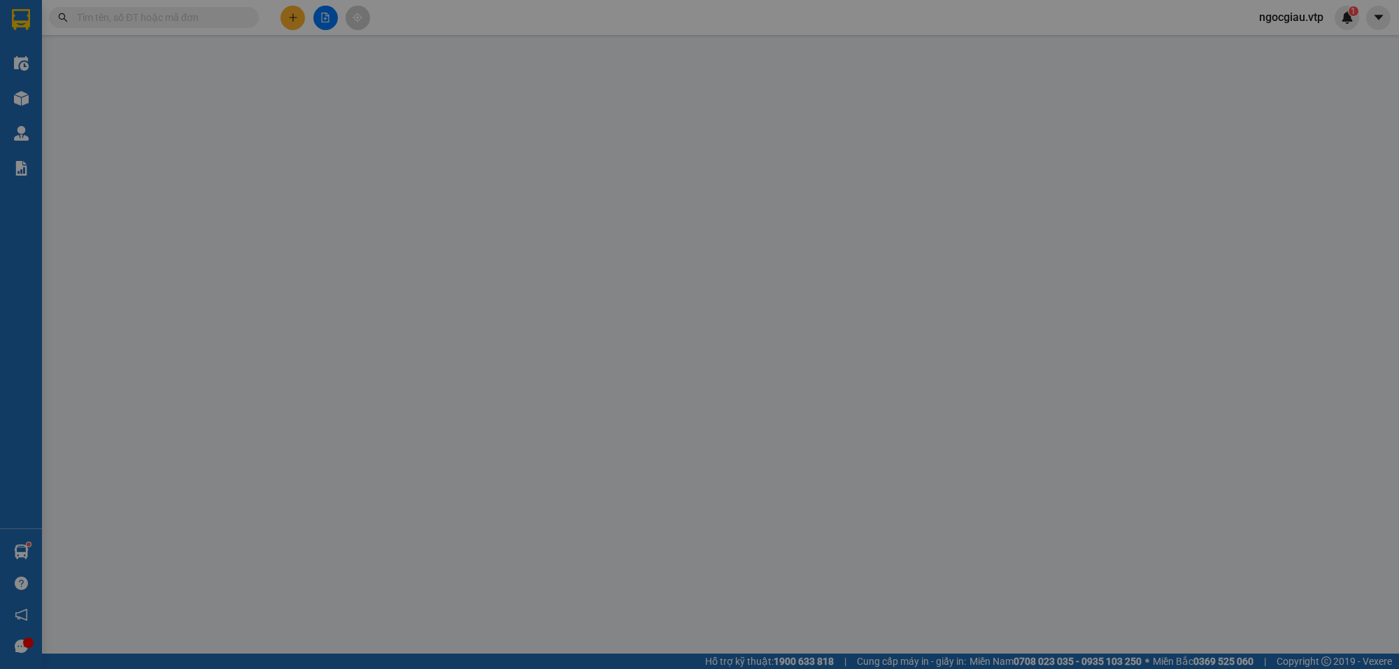
type input "96.000"
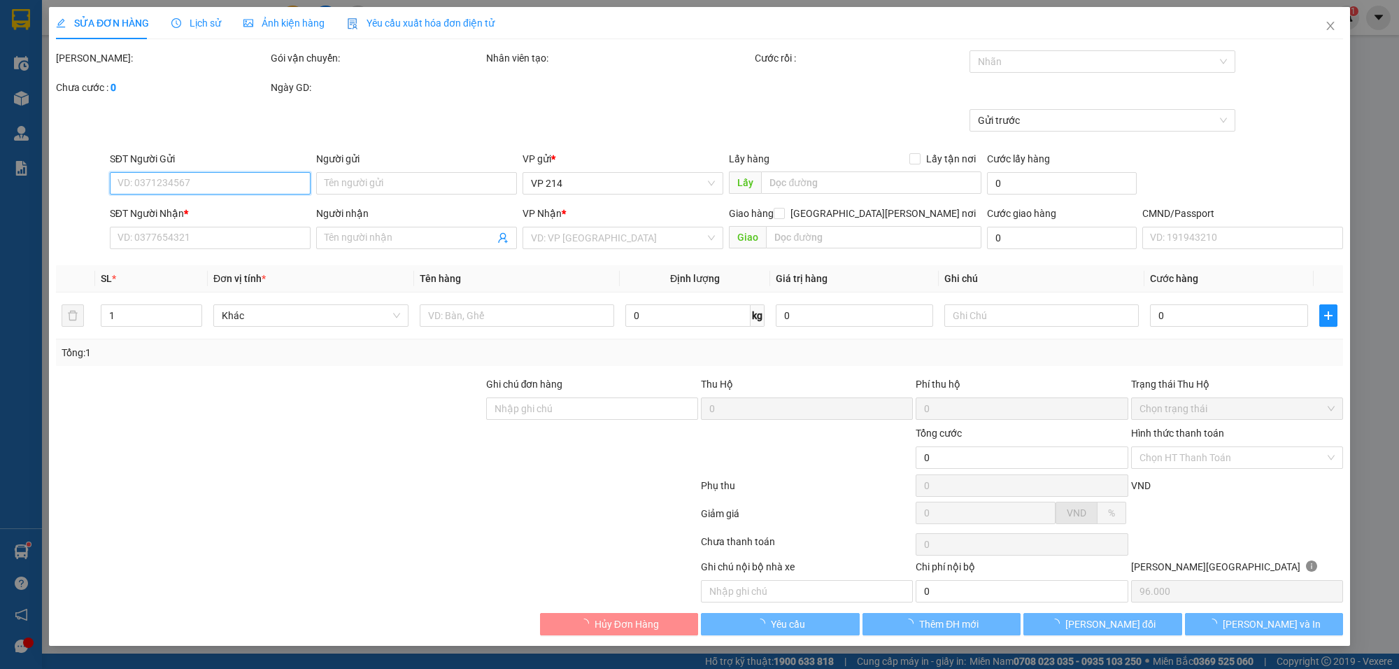
type input "00000000000"
type input "480.000"
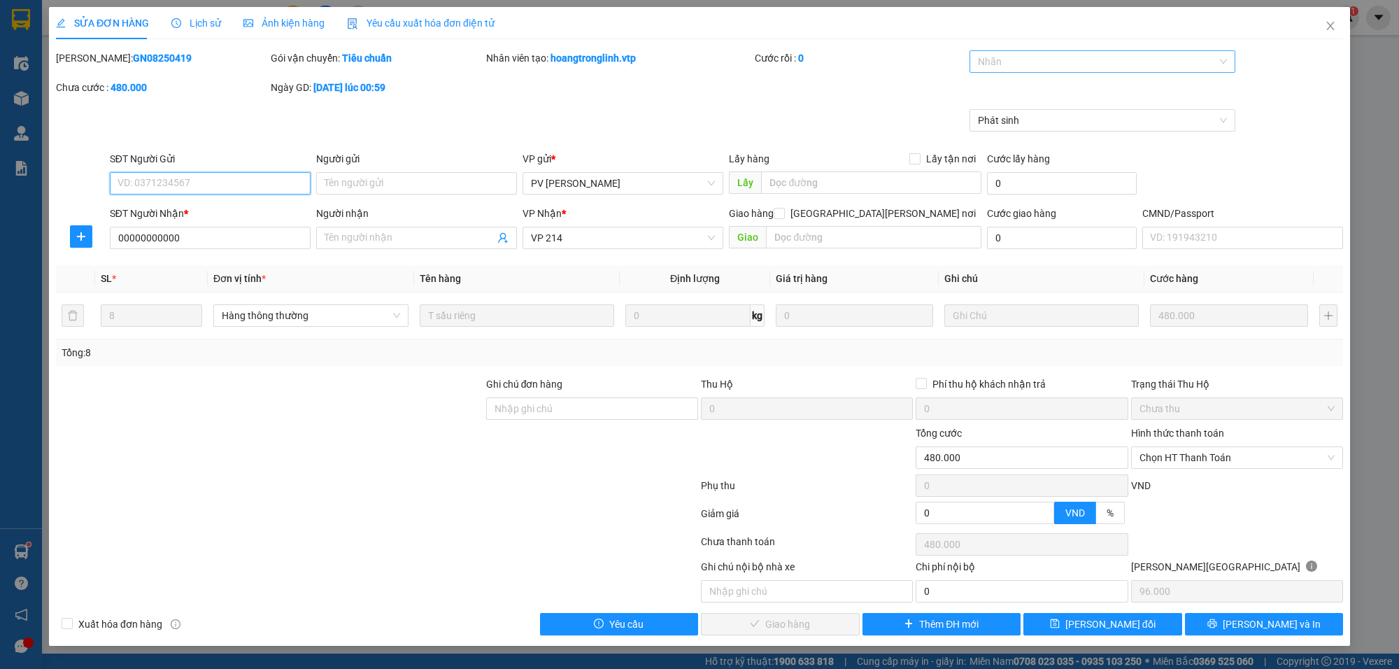
click at [1009, 55] on div at bounding box center [1095, 61] width 245 height 17
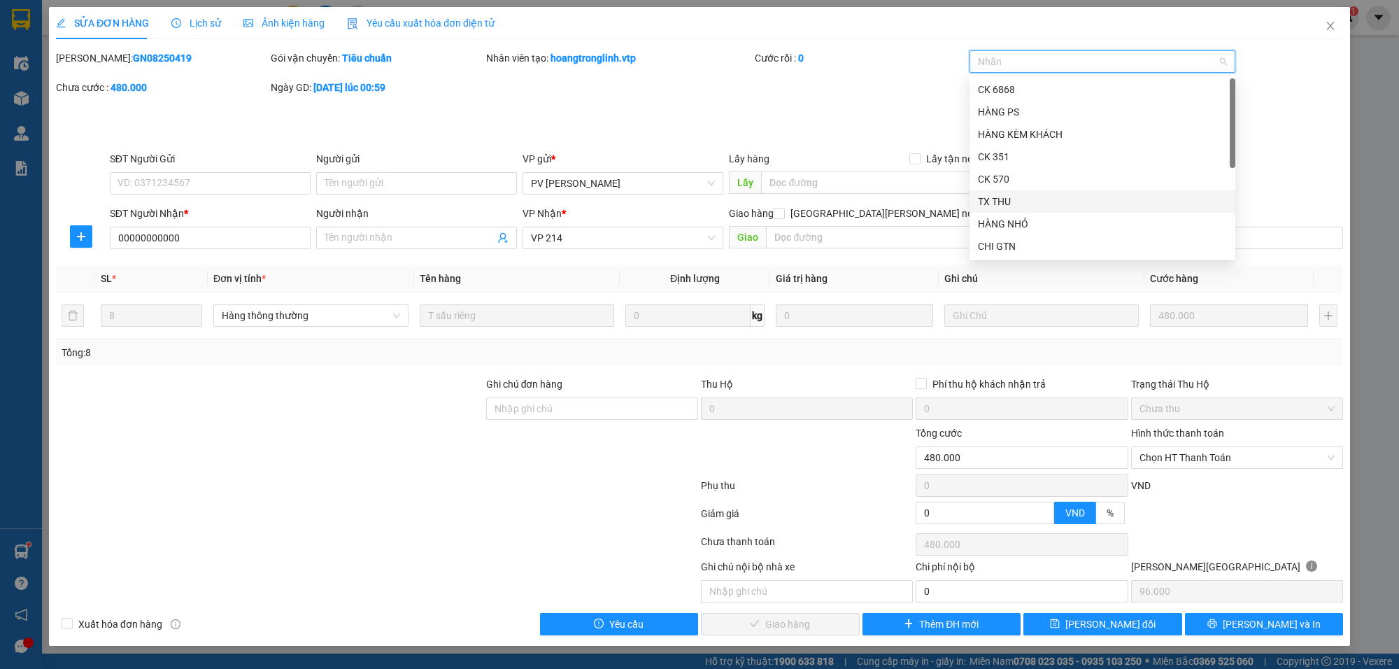
click at [1006, 200] on div "TX THU" at bounding box center [1102, 201] width 249 height 15
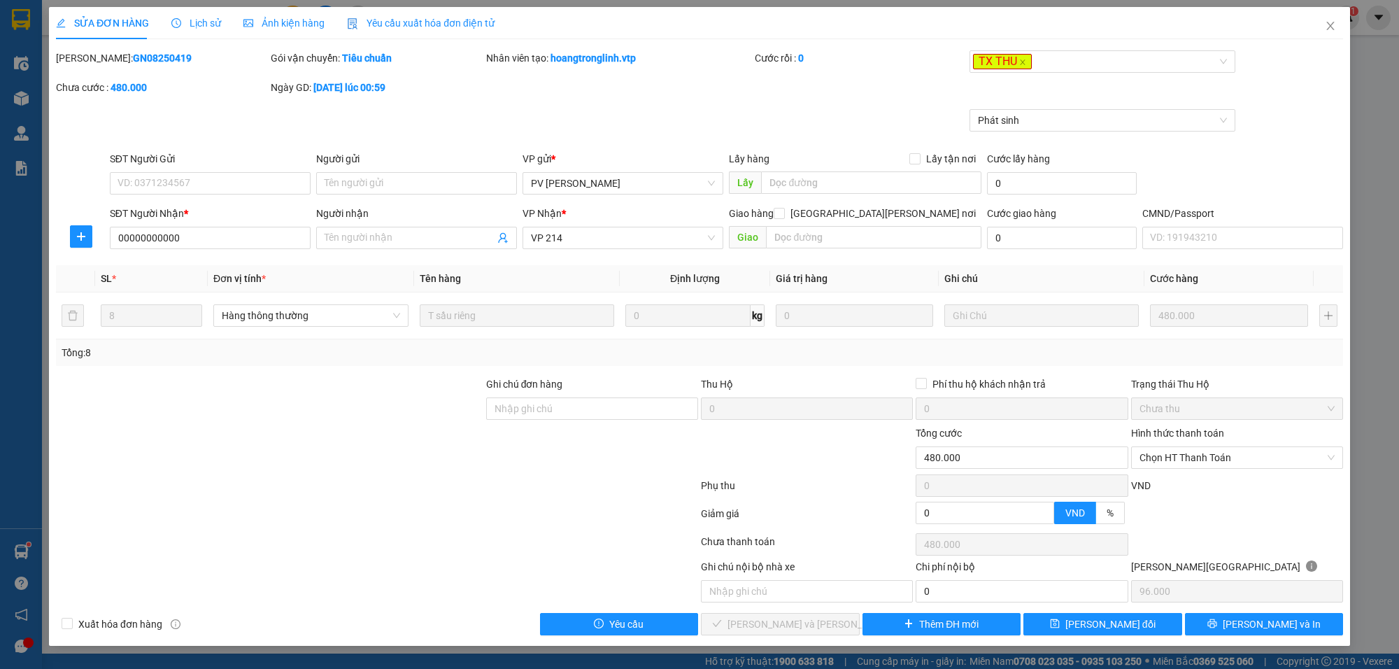
click at [1315, 103] on div "Mã ĐH: GN08250419 Gói vận chuyển: Tiêu chuẩn Nhân viên tạo: hoangtronglinh.vtp …" at bounding box center [700, 79] width 1290 height 59
click at [1104, 632] on span "[PERSON_NAME] đổi" at bounding box center [1111, 623] width 90 height 15
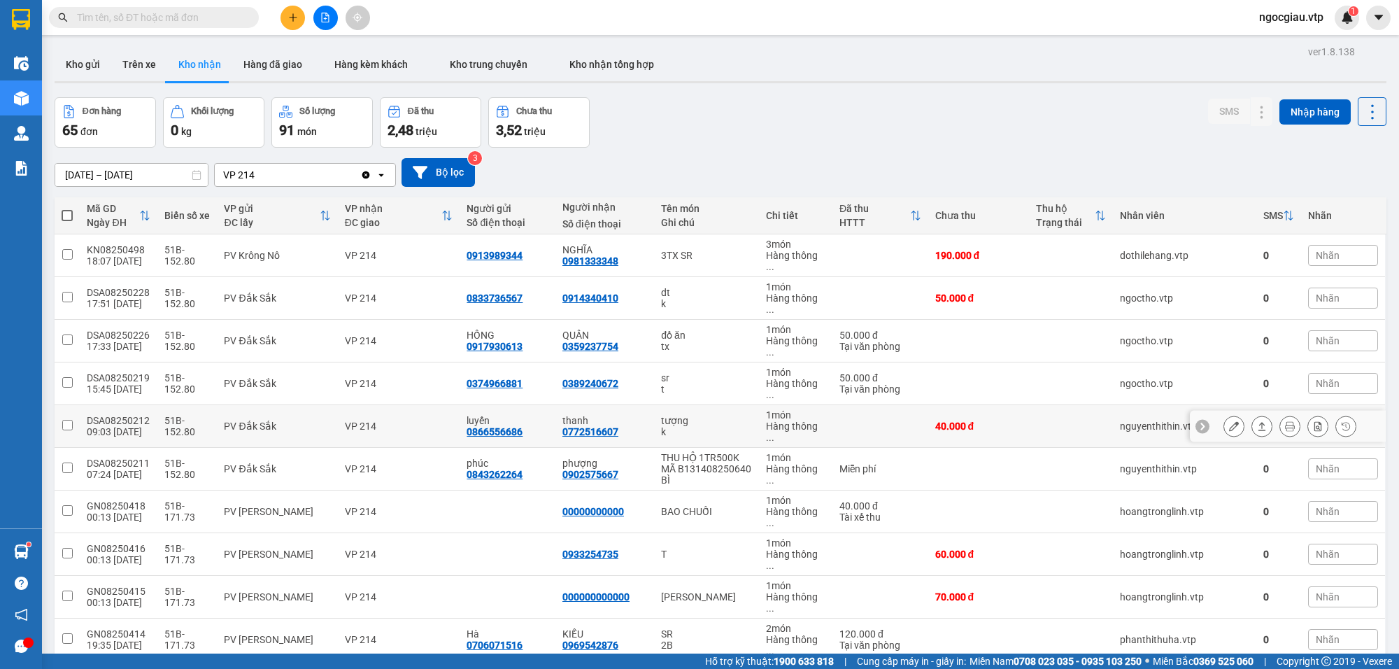
scroll to position [1078, 0]
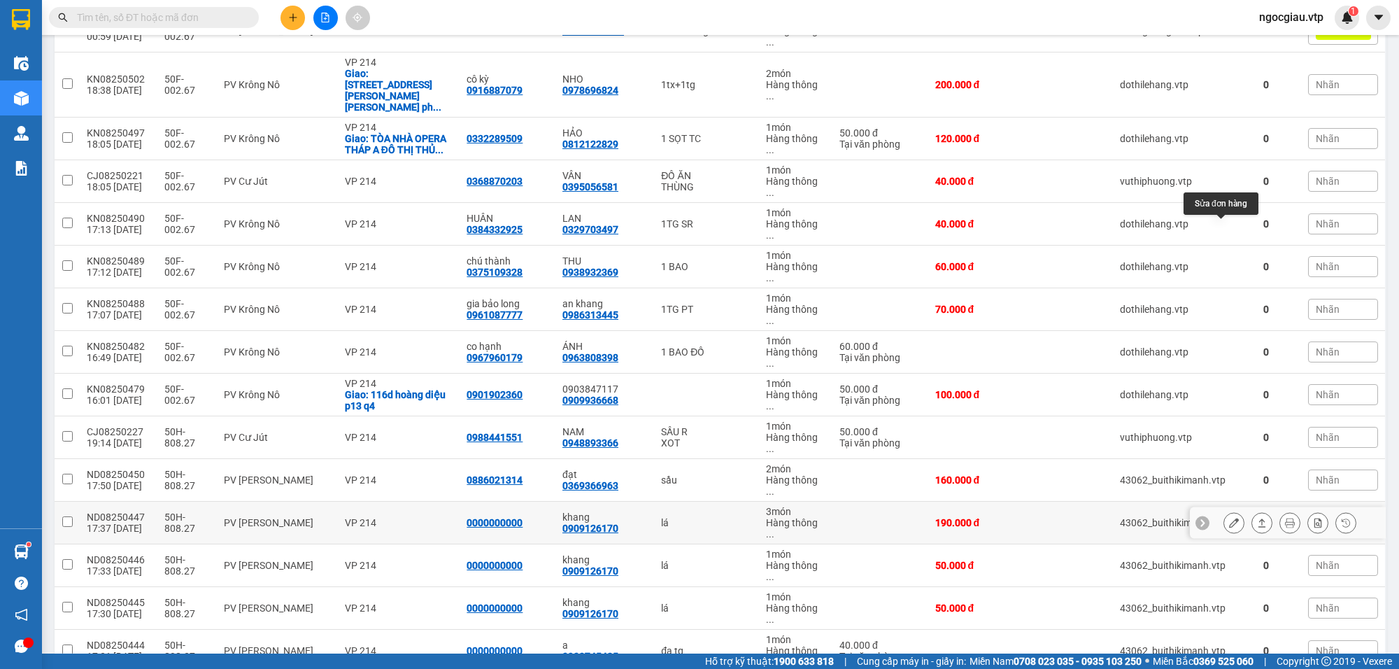
click at [1227, 511] on button at bounding box center [1234, 523] width 20 height 24
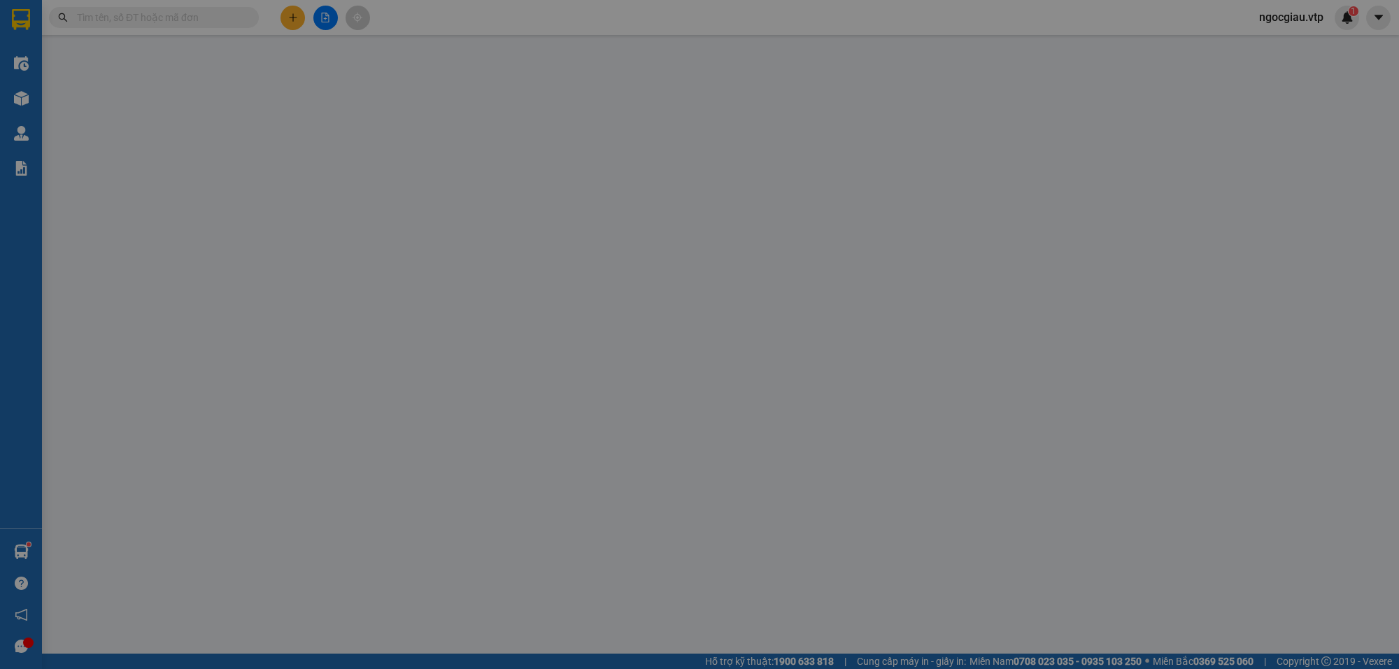
type input "0000000000"
type input "0909126170"
type input "khang"
type input "190.000"
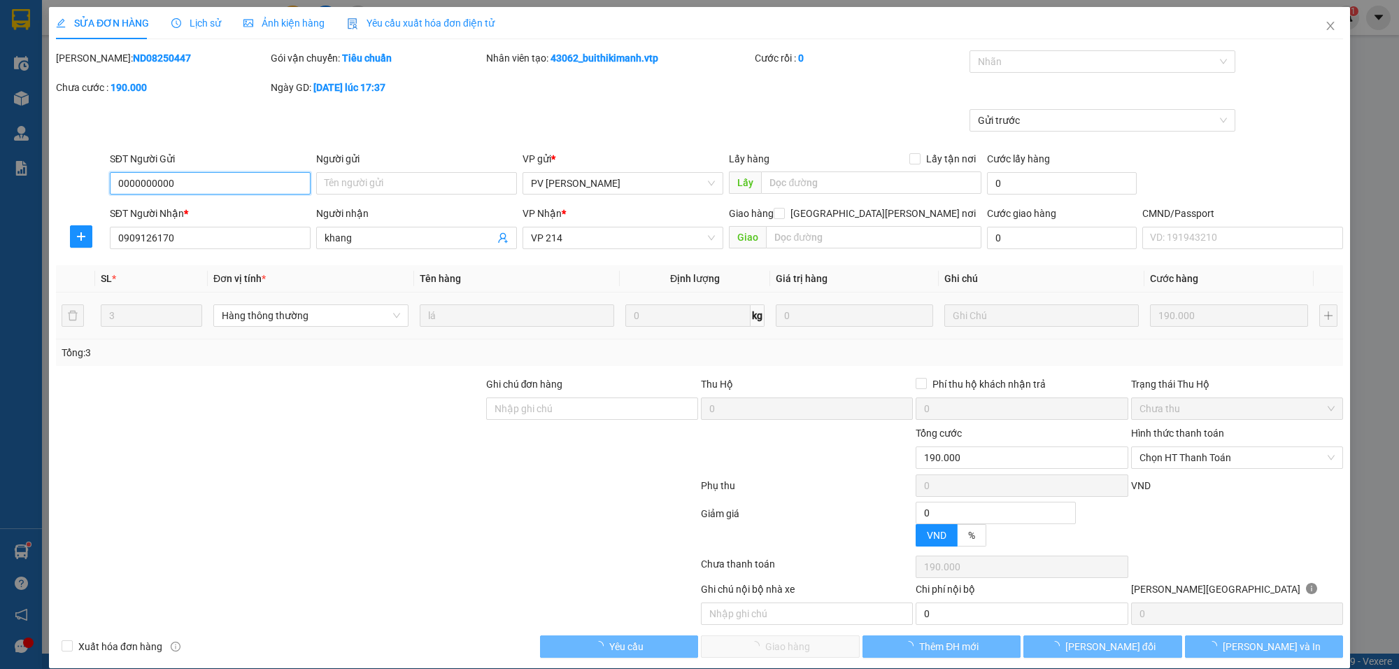
type input "9.500"
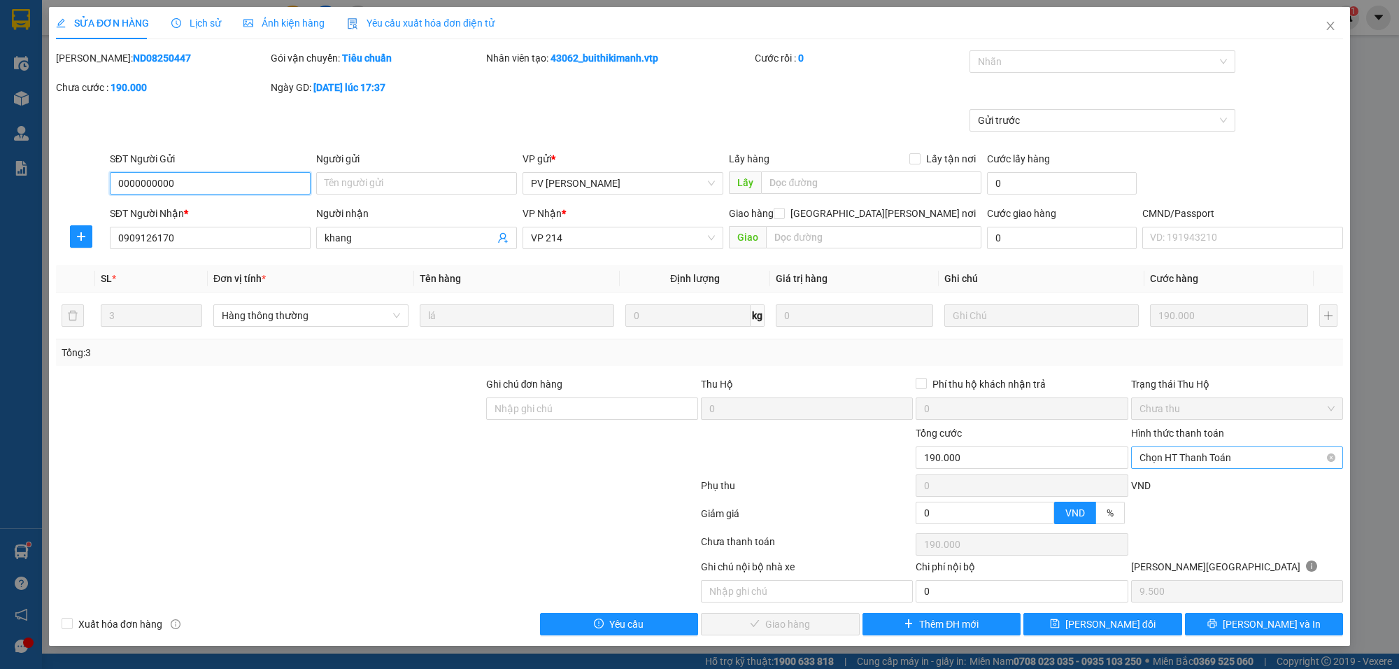
click at [1167, 457] on span "Chọn HT Thanh Toán" at bounding box center [1237, 457] width 195 height 21
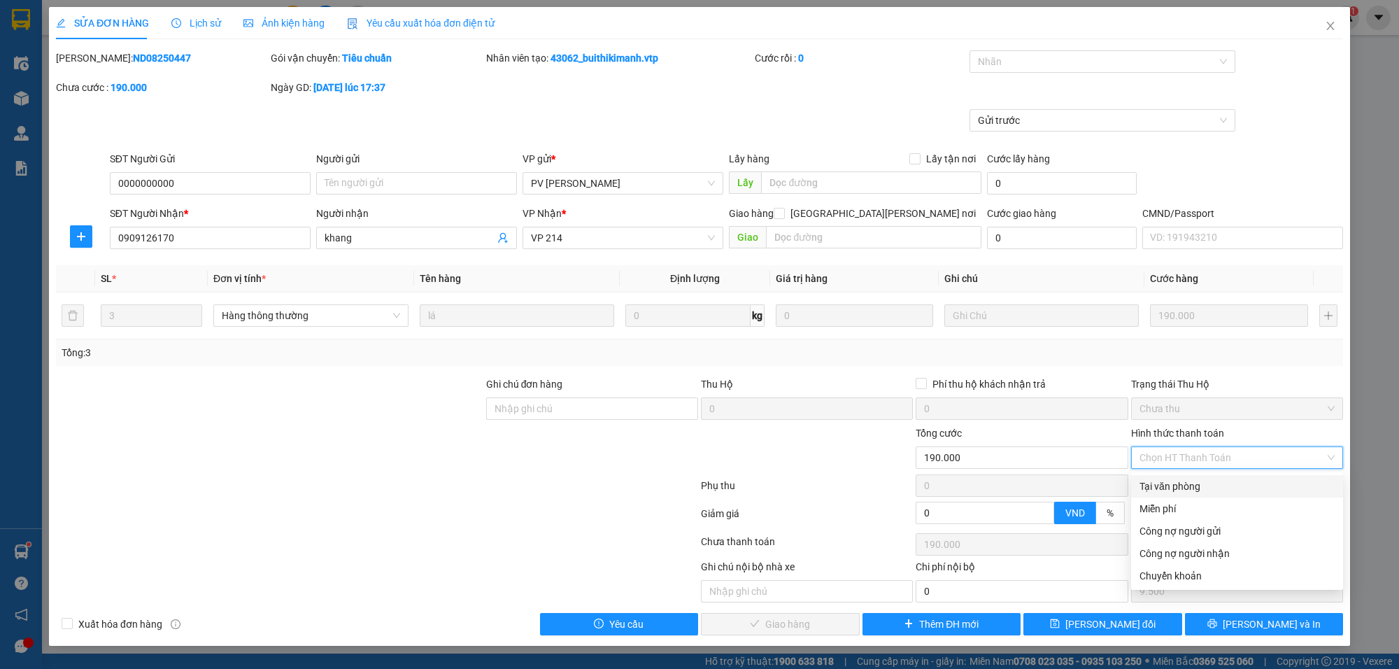
click at [1155, 484] on div "Tại văn phòng" at bounding box center [1237, 486] width 195 height 15
type input "0"
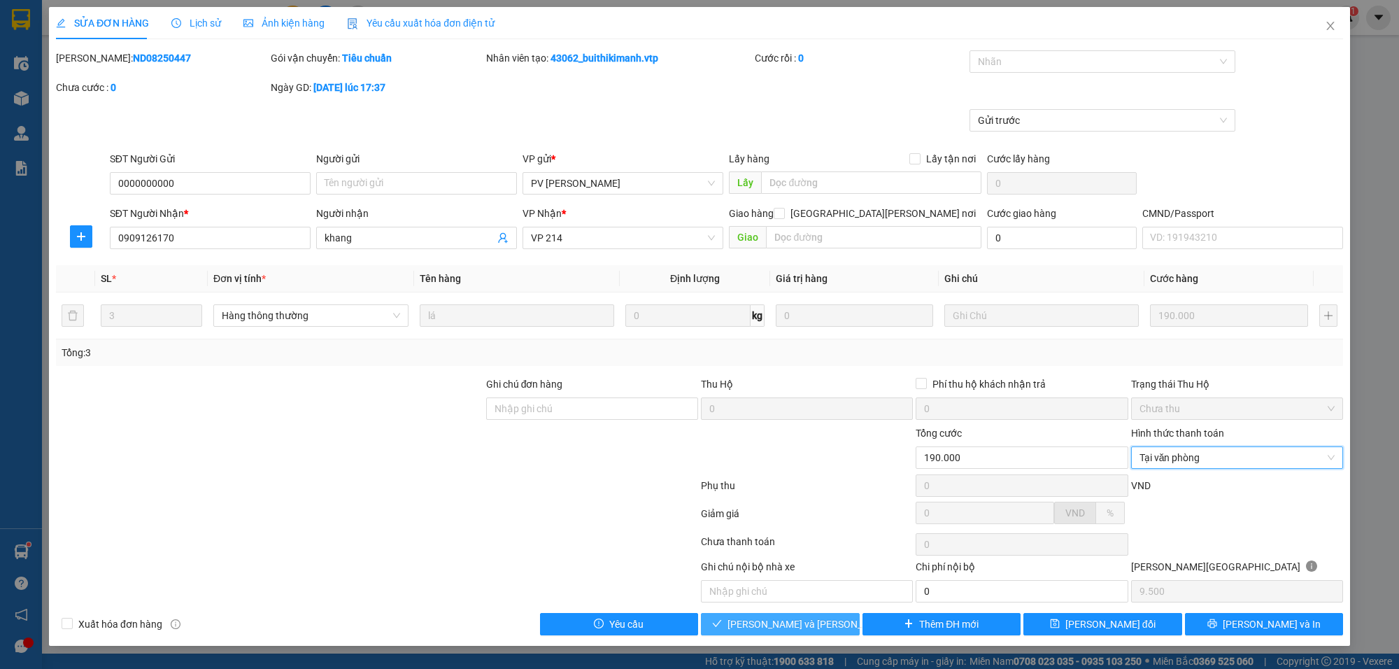
click at [807, 623] on span "[PERSON_NAME] và [PERSON_NAME] hàng" at bounding box center [822, 623] width 189 height 15
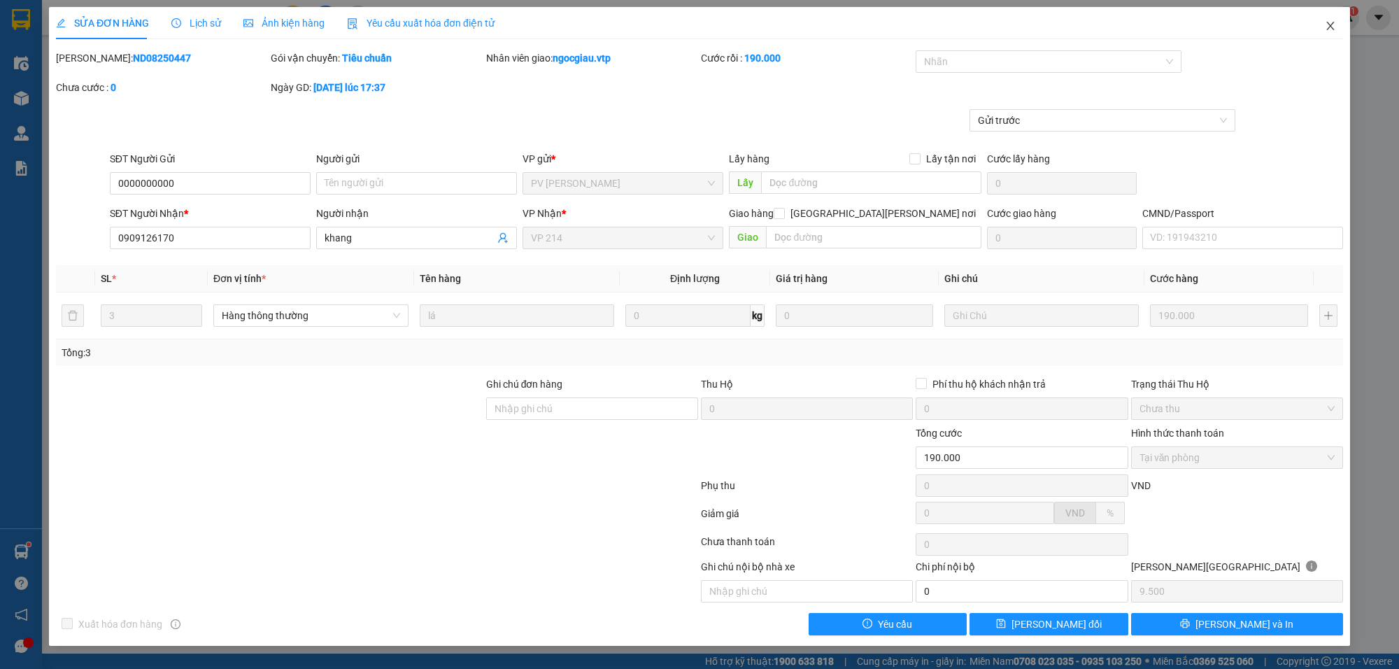
click at [1329, 24] on icon "close" at bounding box center [1331, 26] width 8 height 8
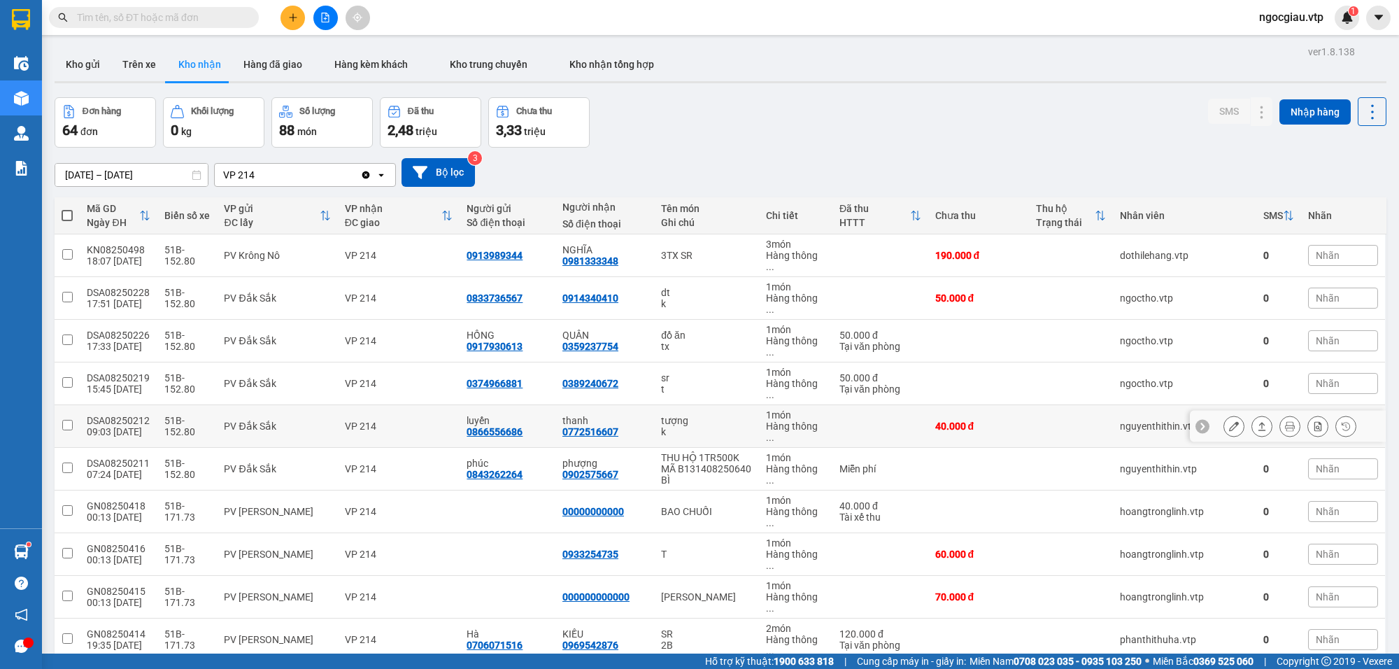
scroll to position [1078, 0]
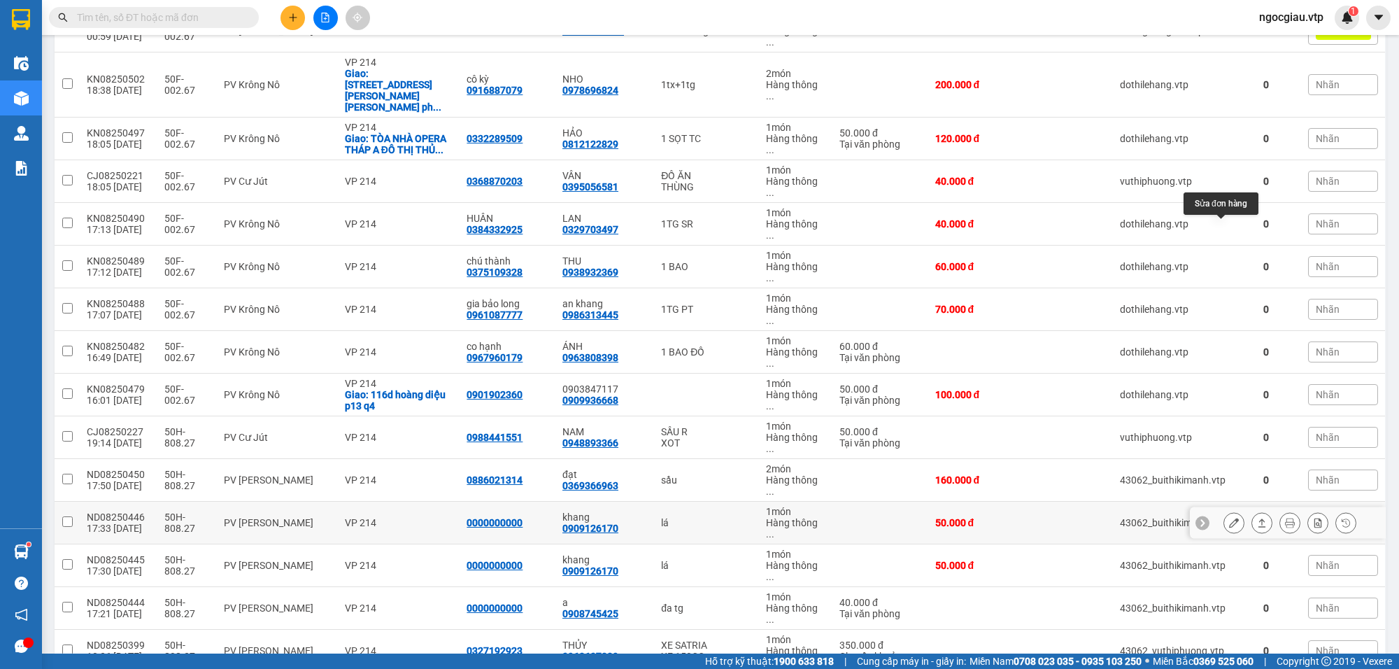
click at [1229, 518] on icon at bounding box center [1234, 523] width 10 height 10
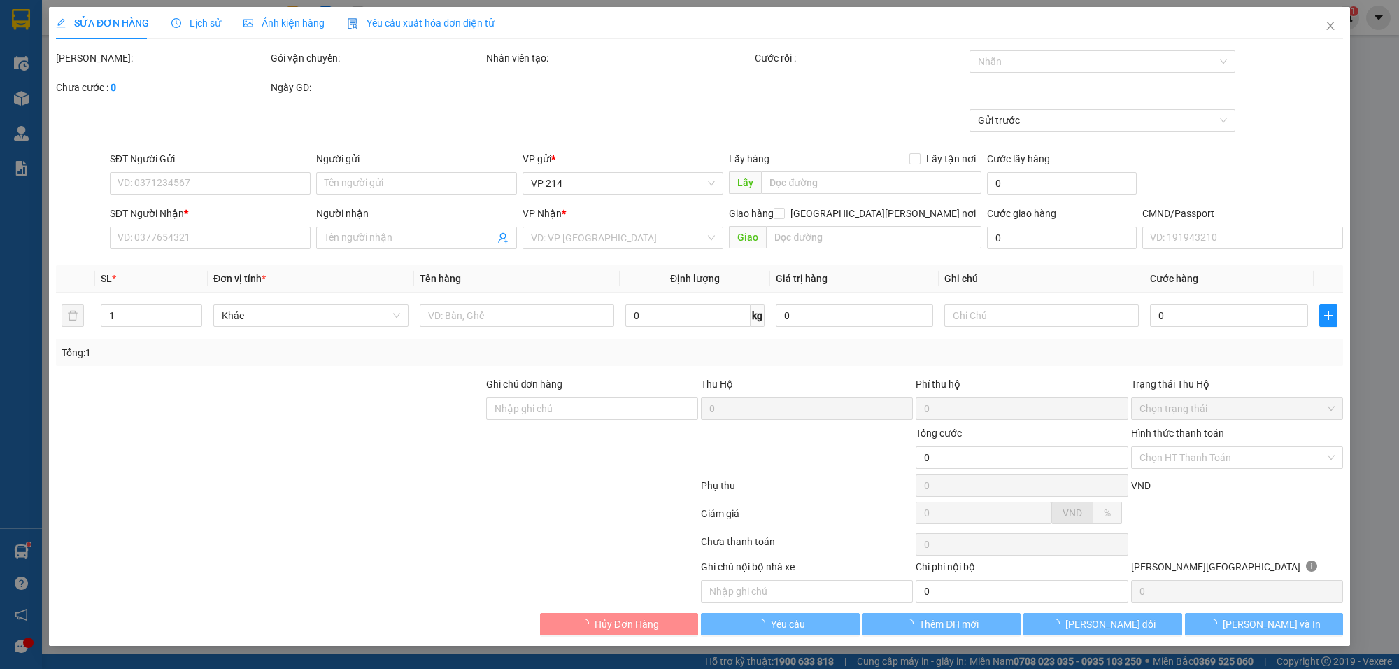
type input "0000000000"
type input "0909126170"
type input "khang"
type input "50.000"
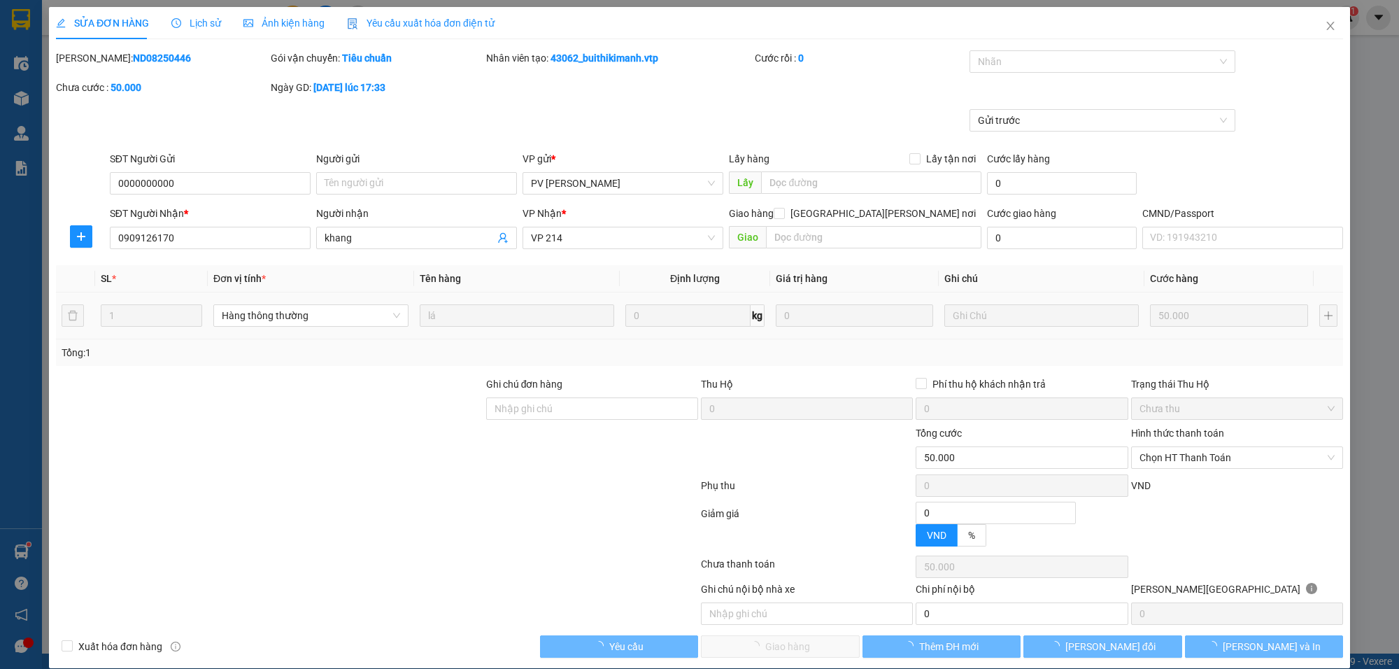
type input "2.500"
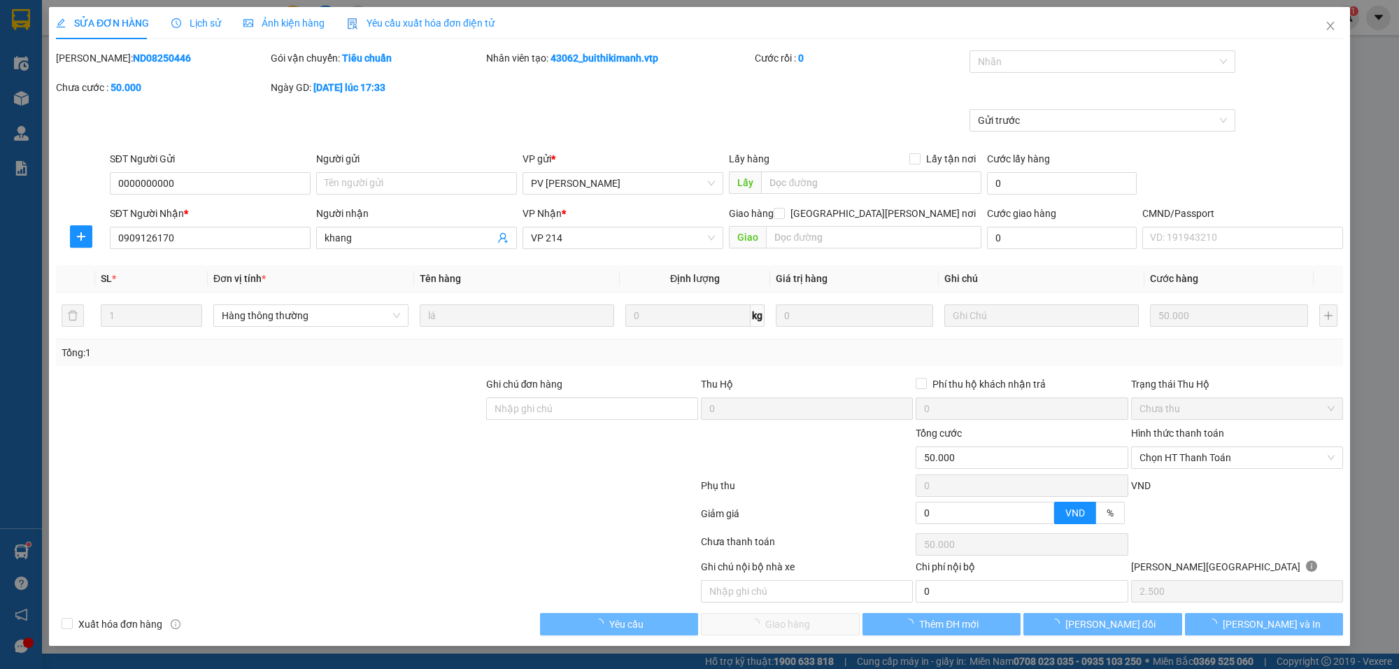
click at [1183, 443] on div "Hình thức thanh toán" at bounding box center [1237, 435] width 212 height 21
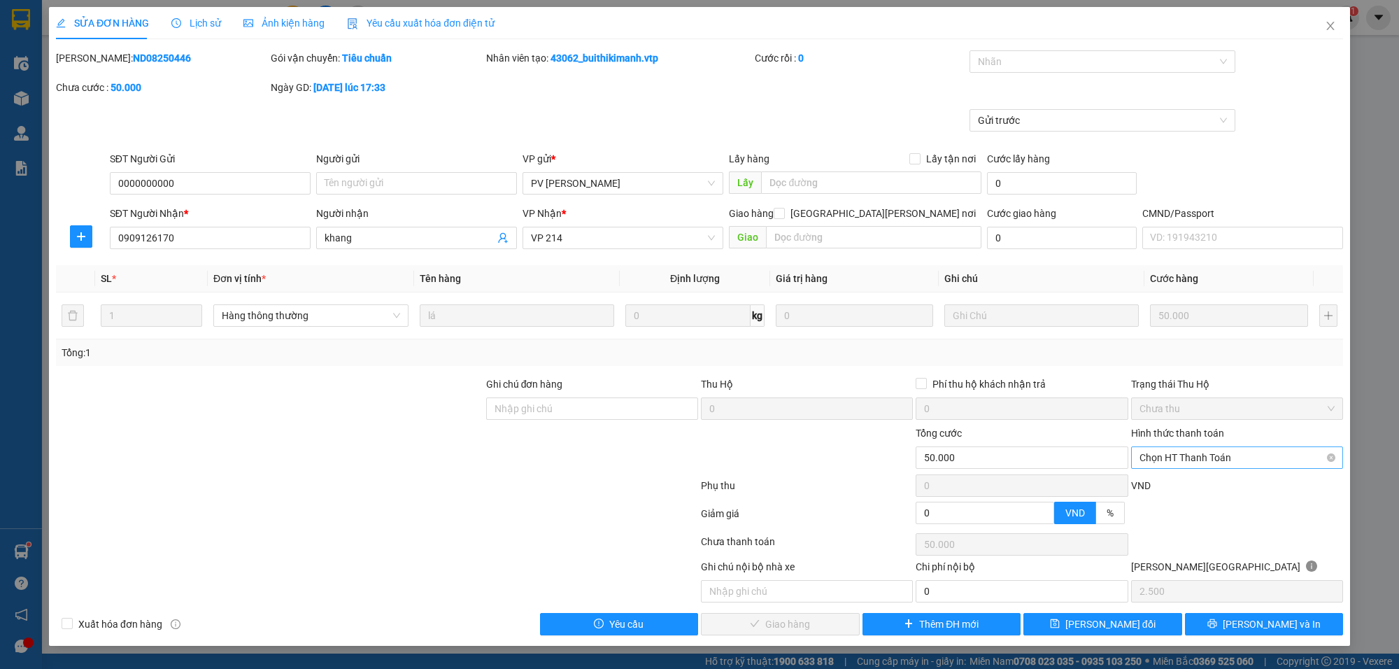
click at [1177, 455] on span "Chọn HT Thanh Toán" at bounding box center [1237, 457] width 195 height 21
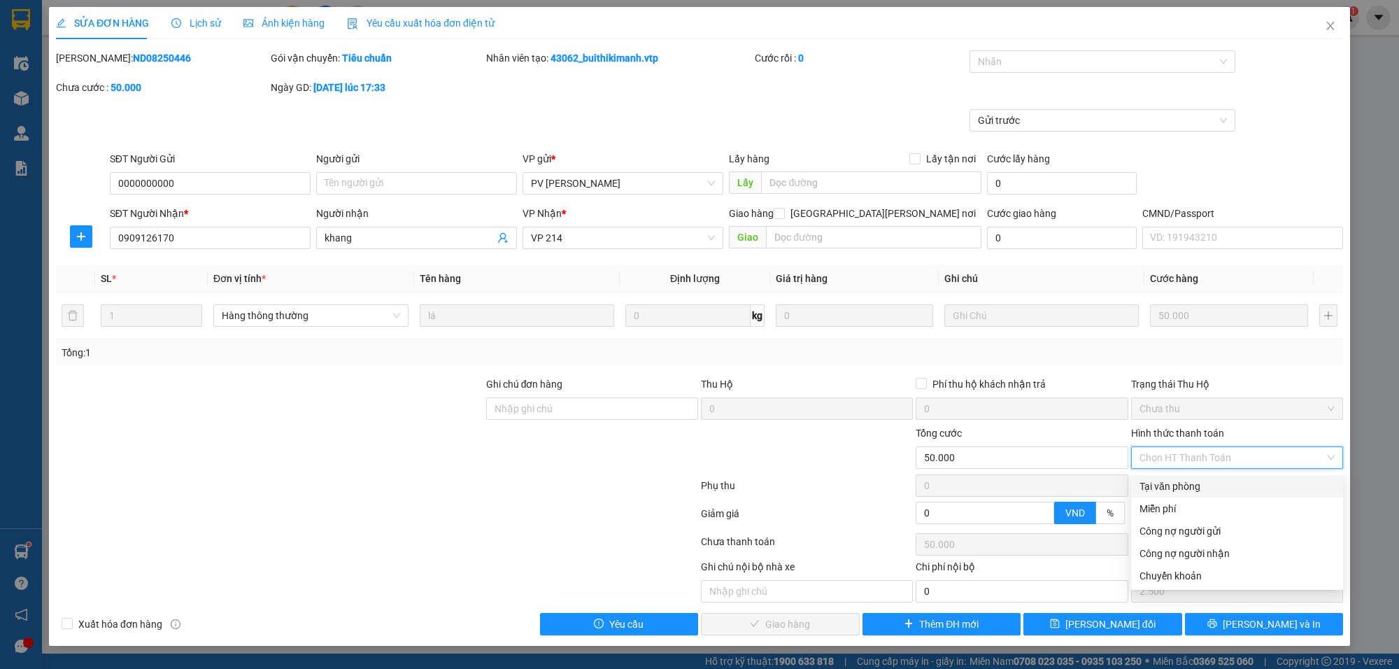
click at [1171, 484] on div "Tại văn phòng" at bounding box center [1237, 486] width 195 height 15
type input "0"
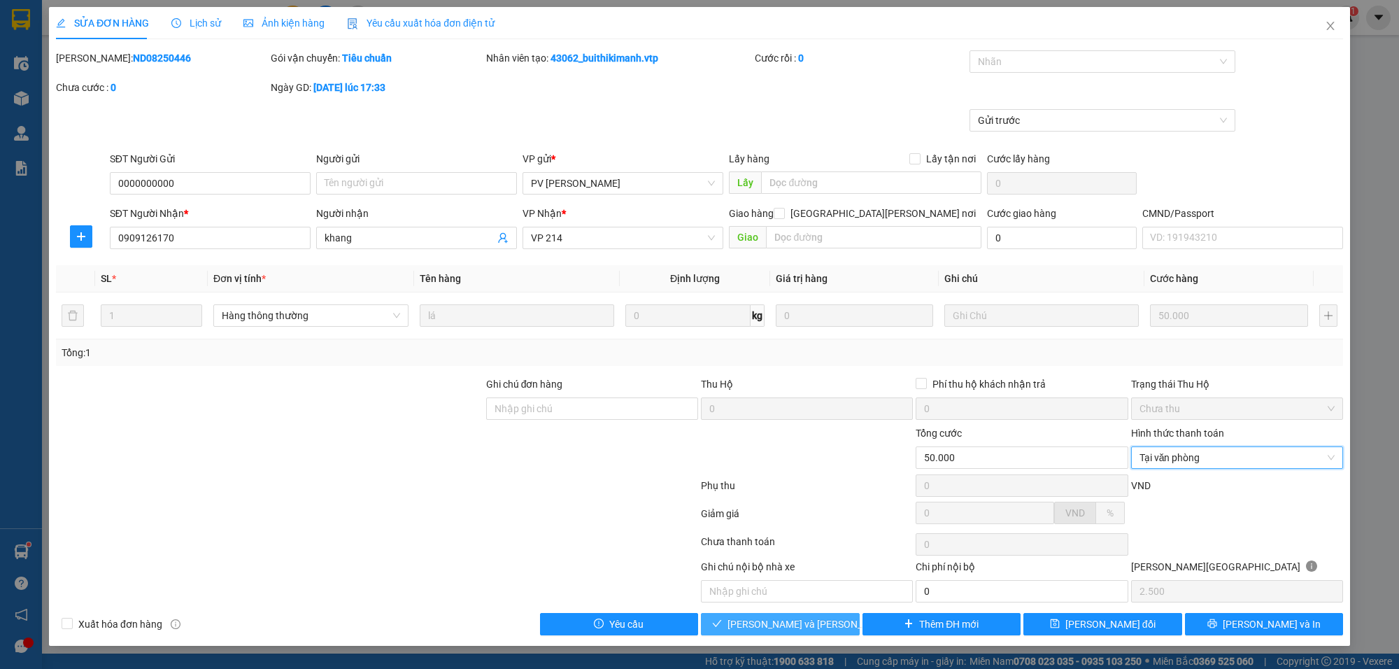
click at [770, 623] on span "[PERSON_NAME] và [PERSON_NAME] hàng" at bounding box center [822, 623] width 189 height 15
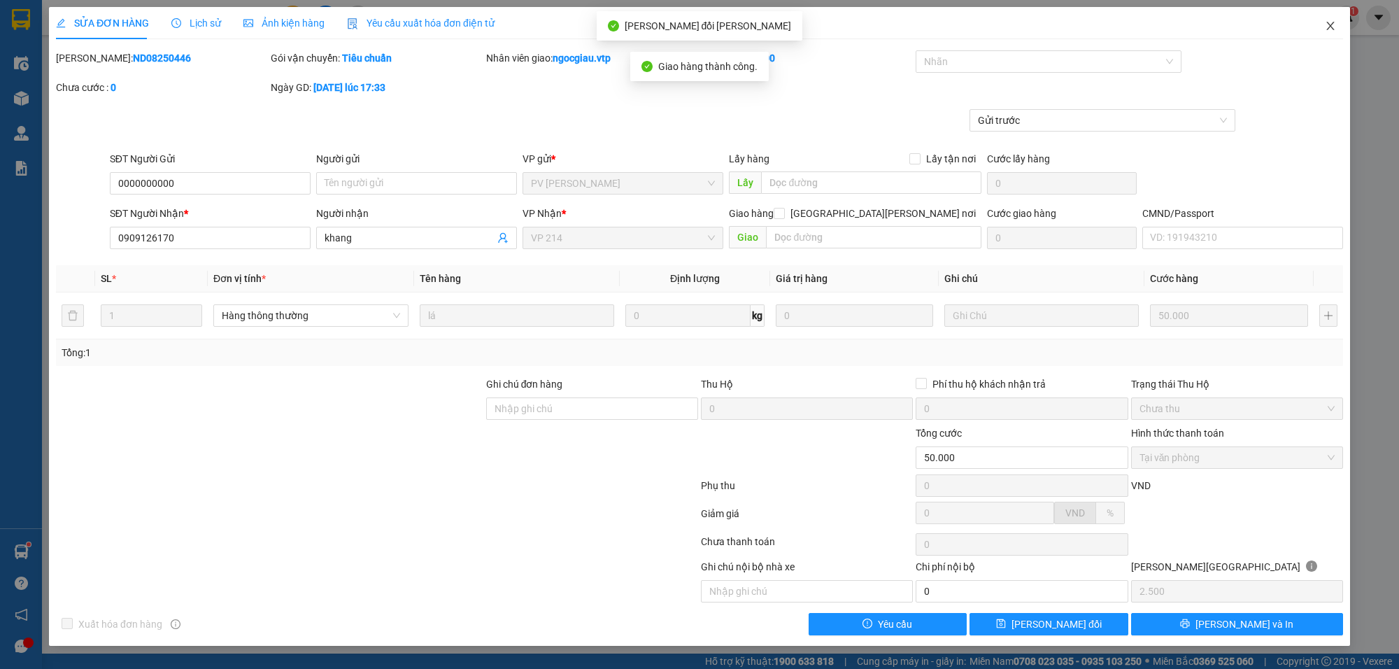
click at [1330, 18] on span "Close" at bounding box center [1330, 26] width 39 height 39
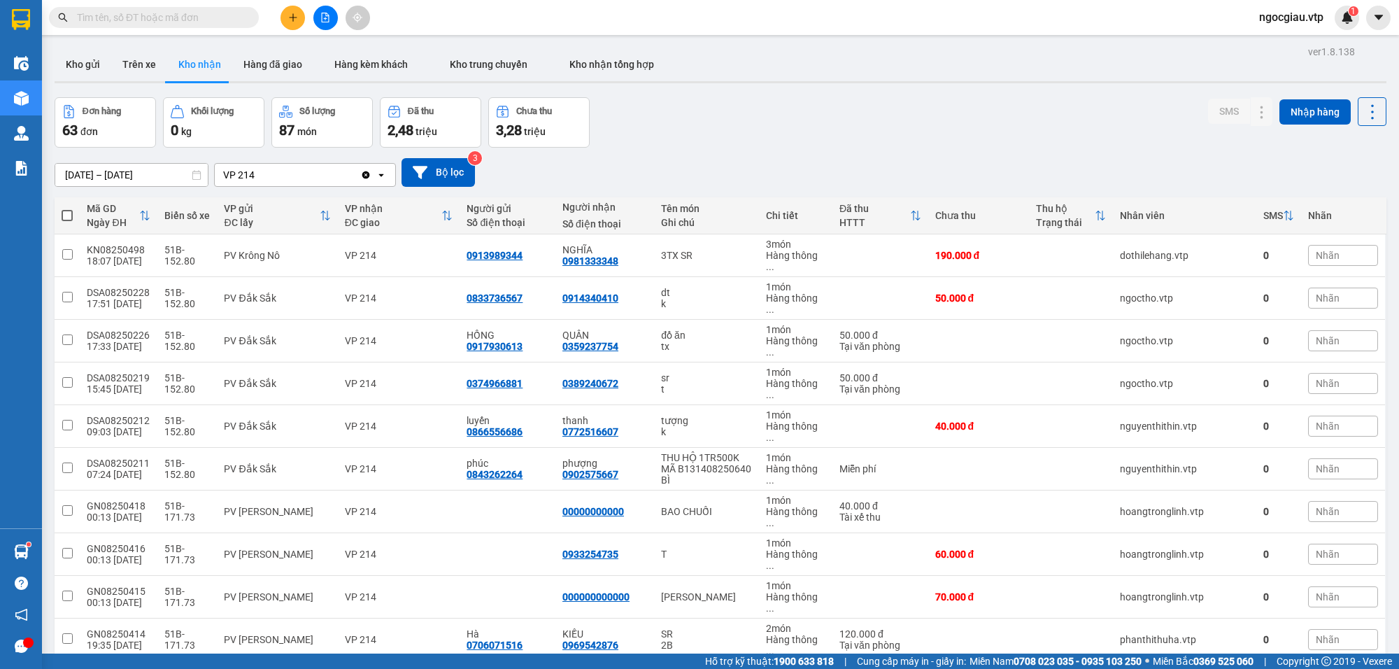
scroll to position [1078, 0]
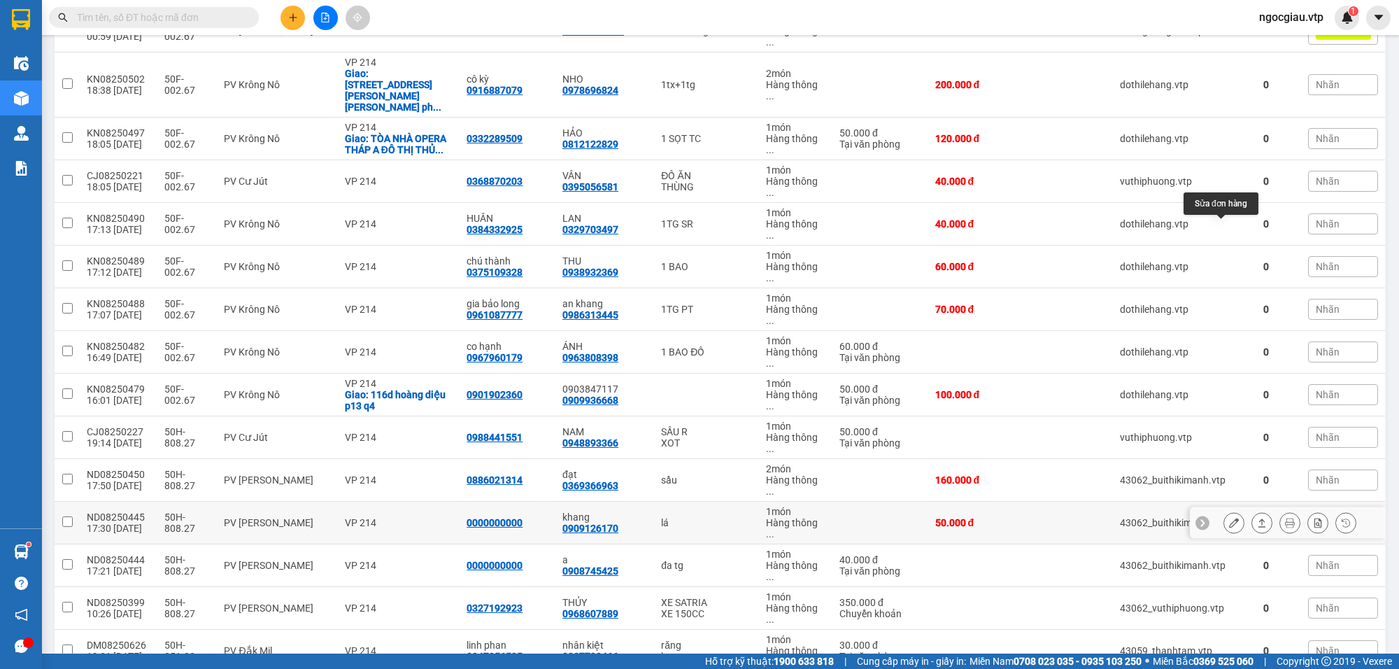
click at [1224, 511] on button at bounding box center [1234, 523] width 20 height 24
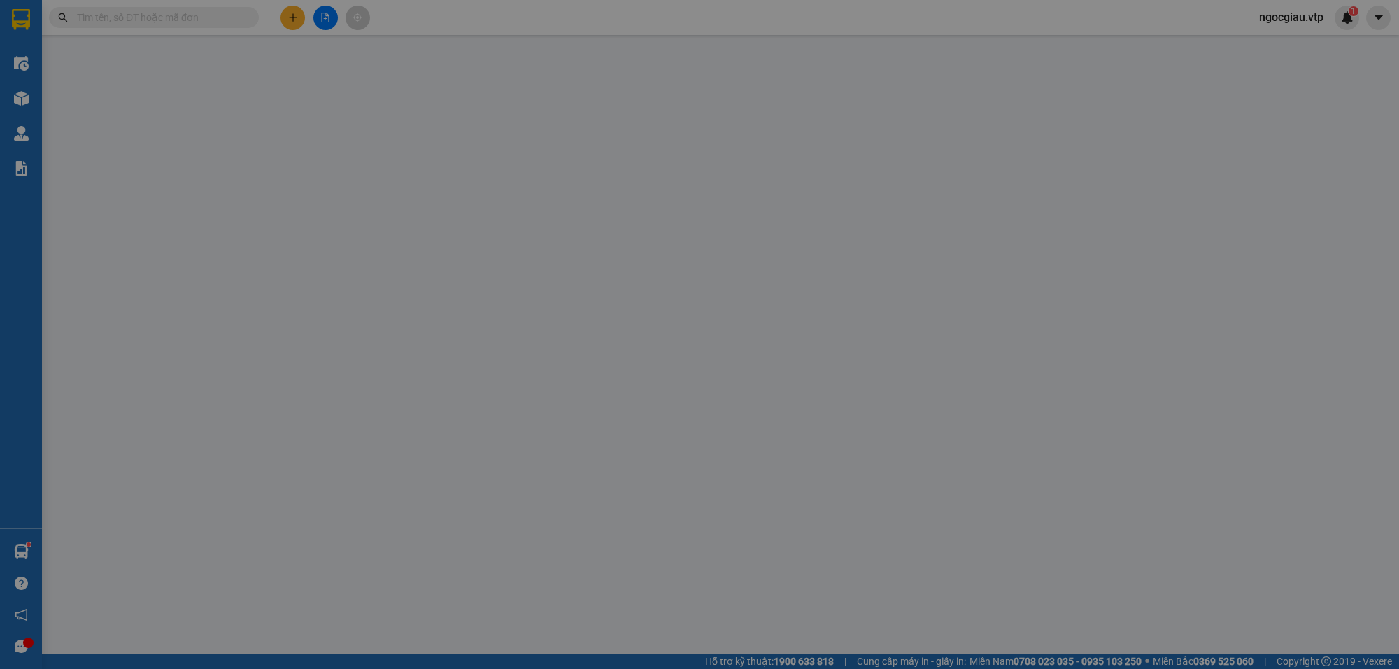
type input "0000000000"
type input "0909126170"
type input "khang"
type input "50.000"
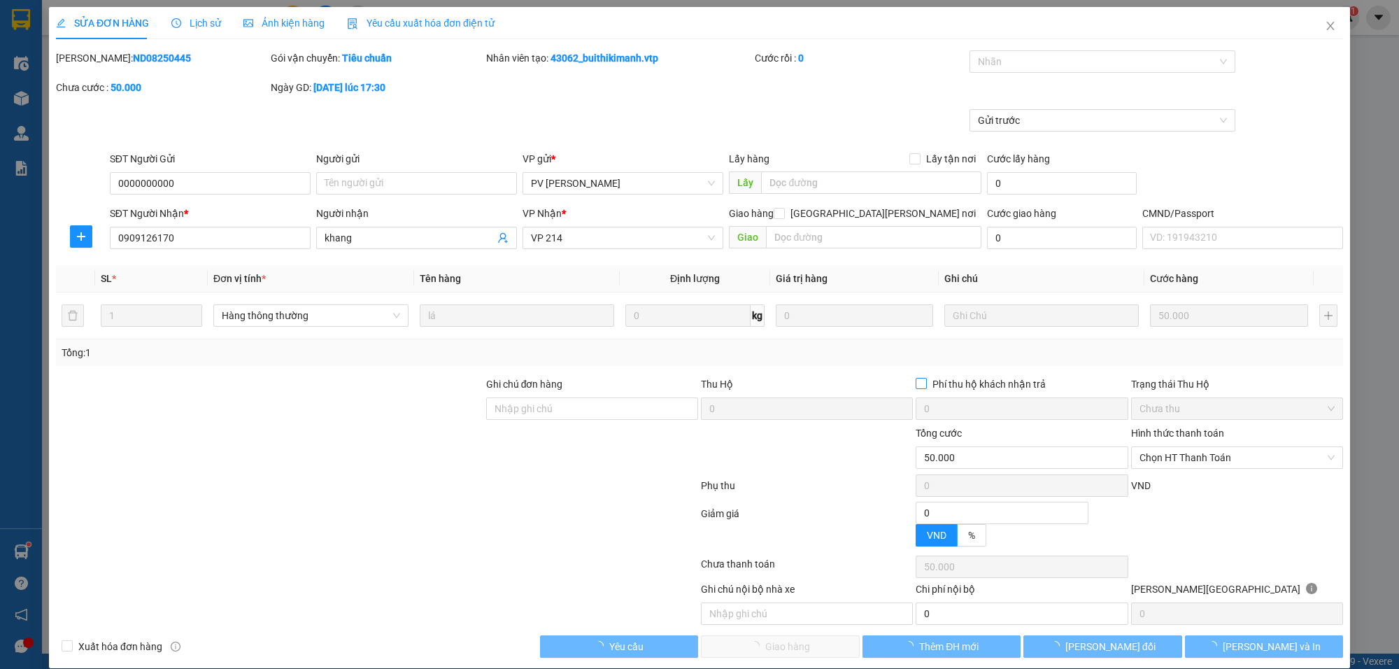
type input "2.500"
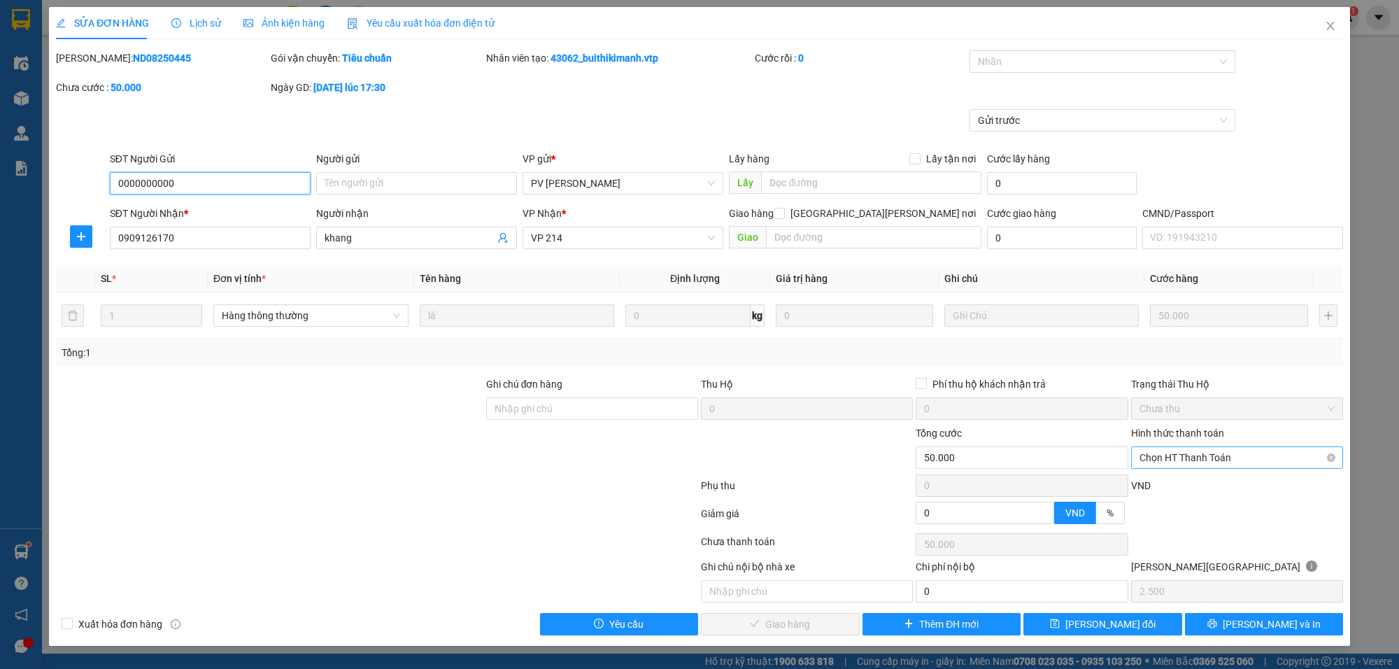
click at [1164, 455] on span "Chọn HT Thanh Toán" at bounding box center [1237, 457] width 195 height 21
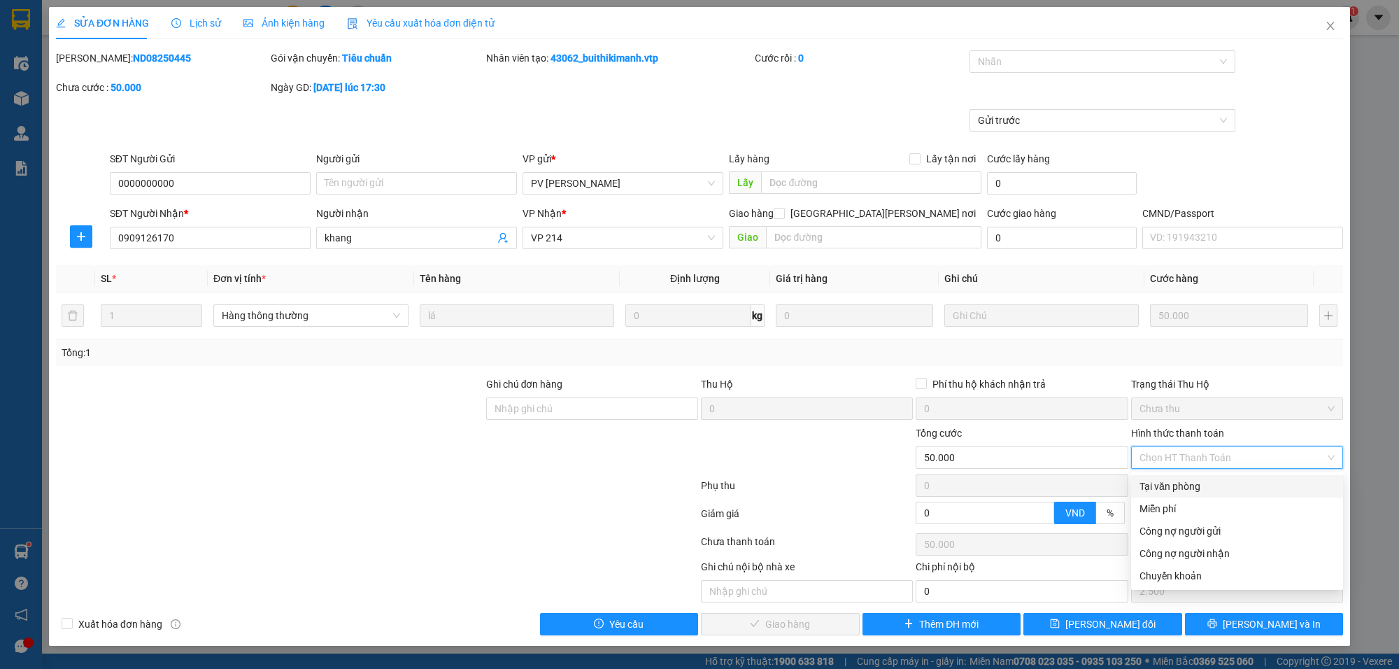
click at [1160, 480] on div "Tại văn phòng" at bounding box center [1237, 486] width 195 height 15
type input "0"
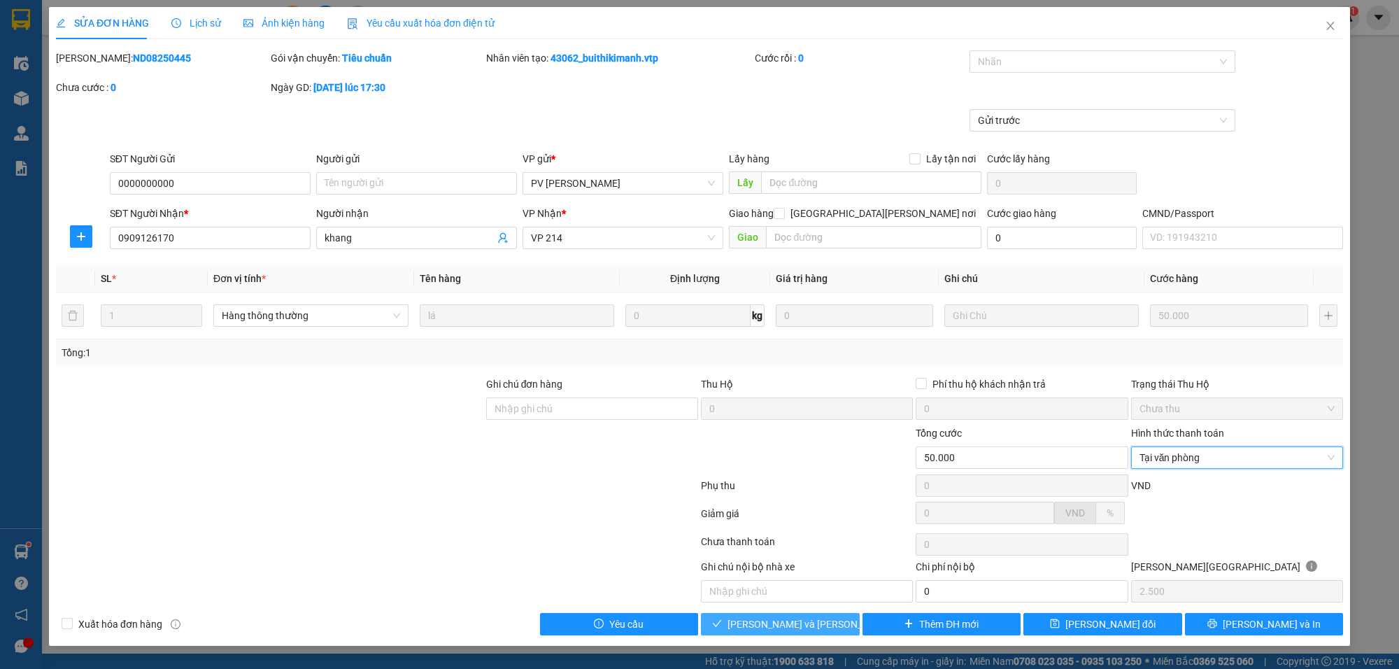
click at [801, 620] on span "[PERSON_NAME] và [PERSON_NAME] hàng" at bounding box center [822, 623] width 189 height 15
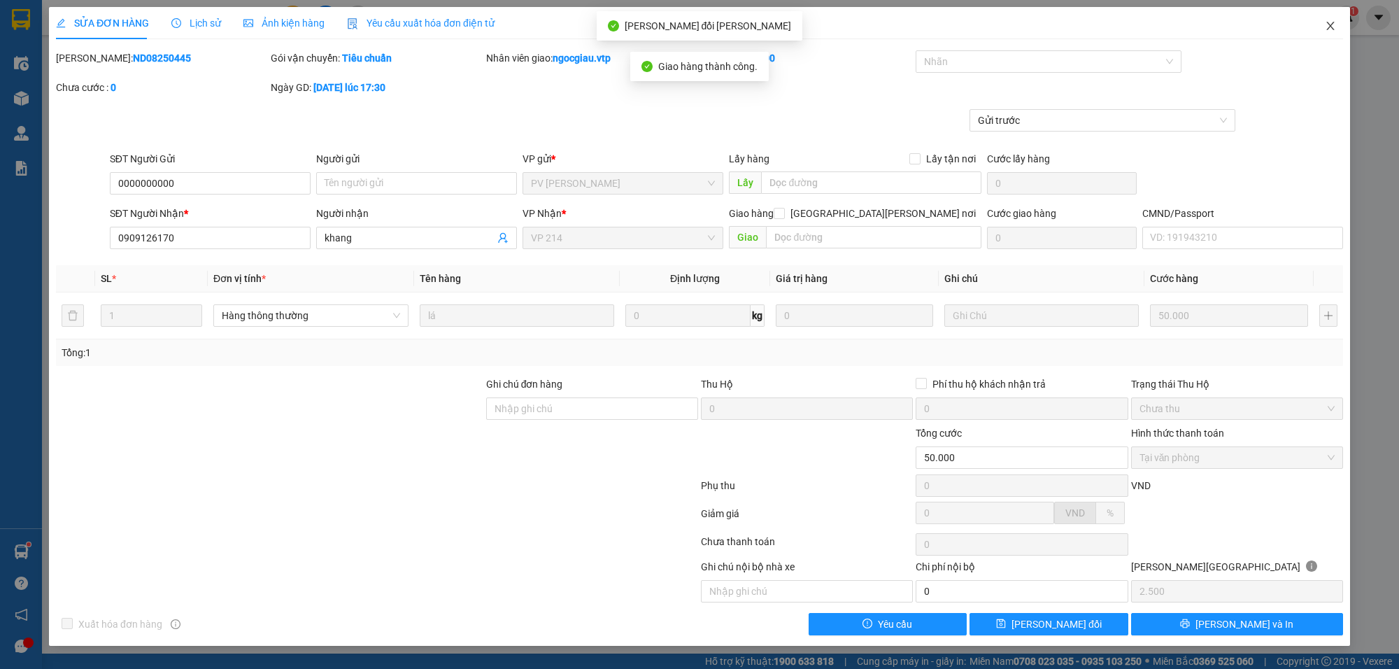
click at [1336, 20] on span "Close" at bounding box center [1330, 26] width 39 height 39
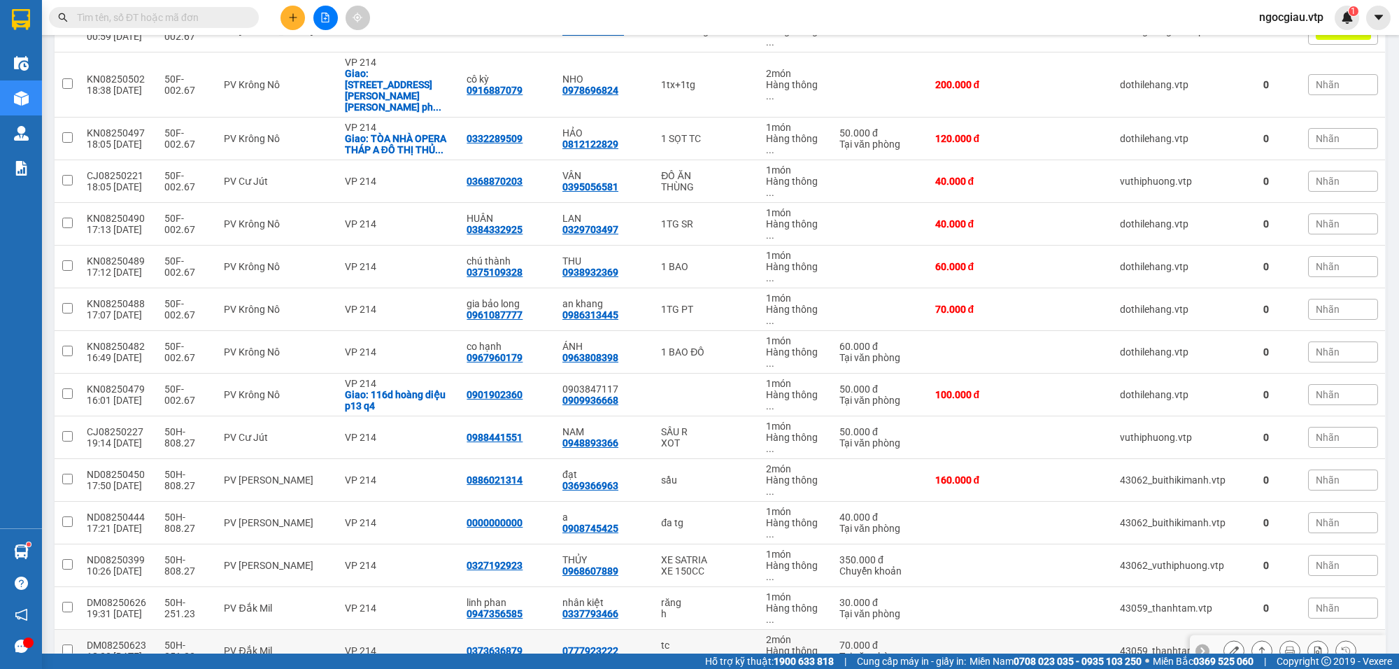
scroll to position [1779, 0]
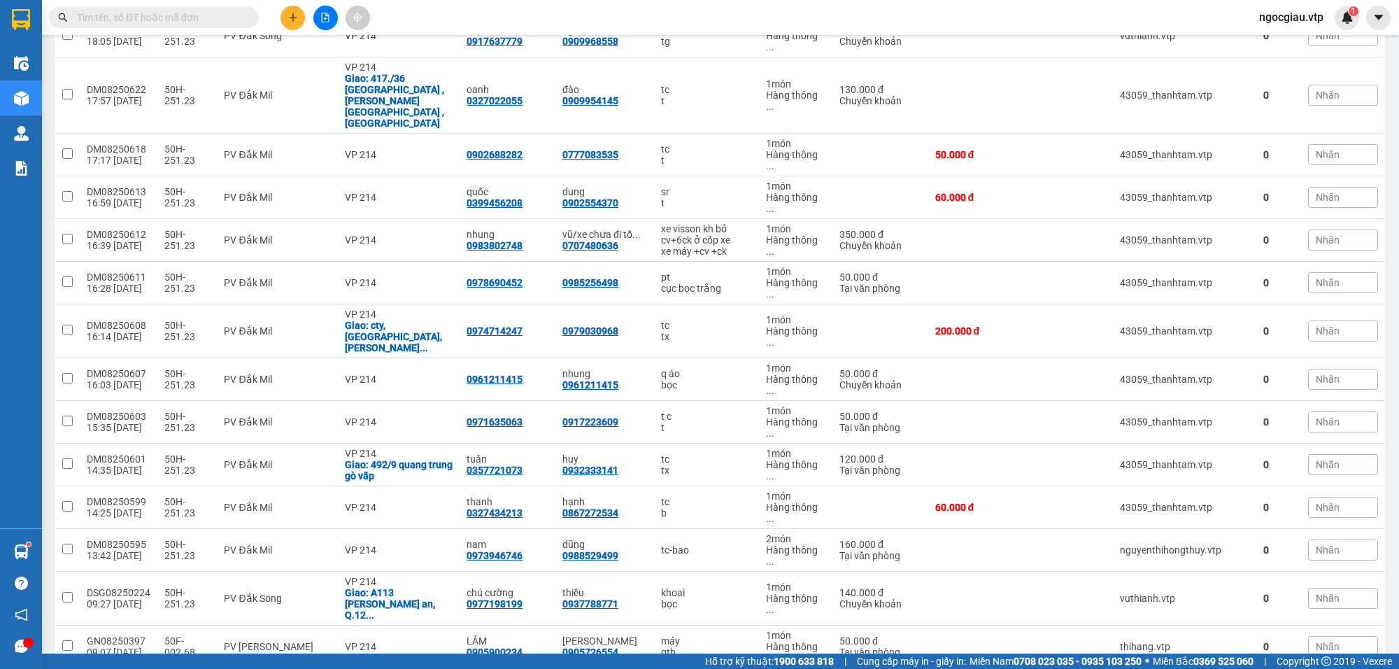
click at [186, 17] on input "text" at bounding box center [159, 17] width 165 height 15
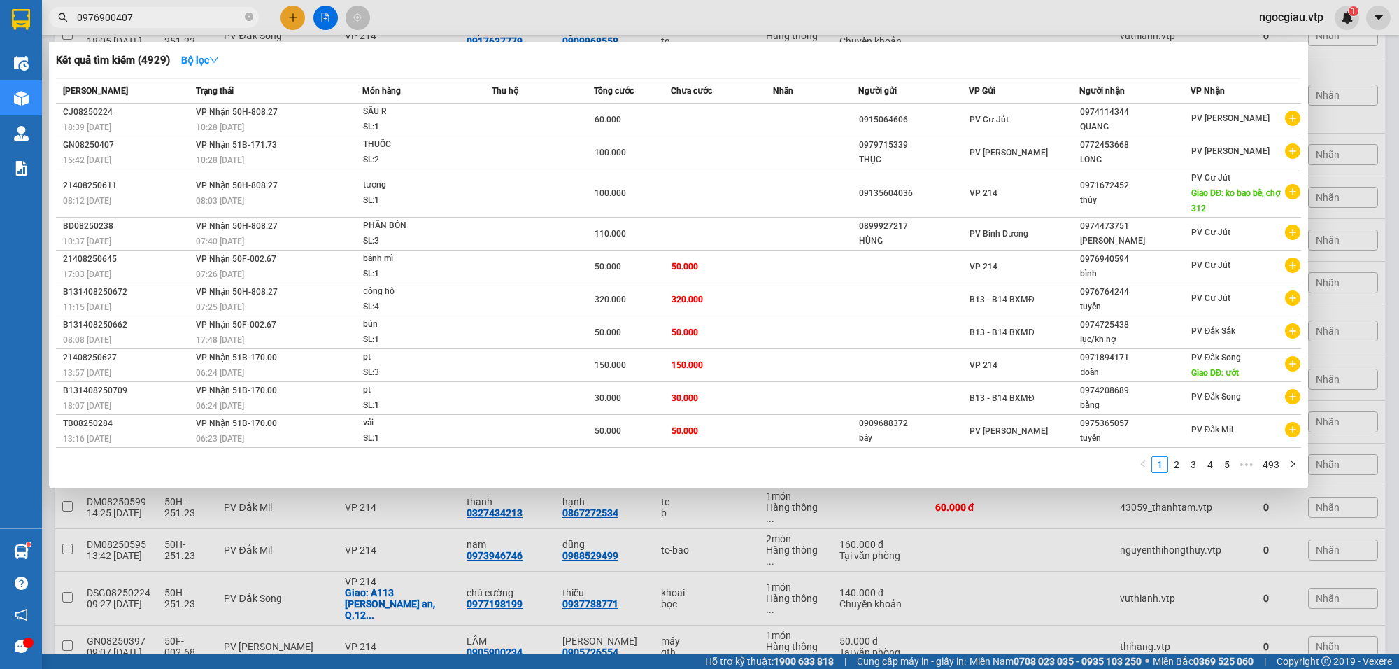
type input "0976900407"
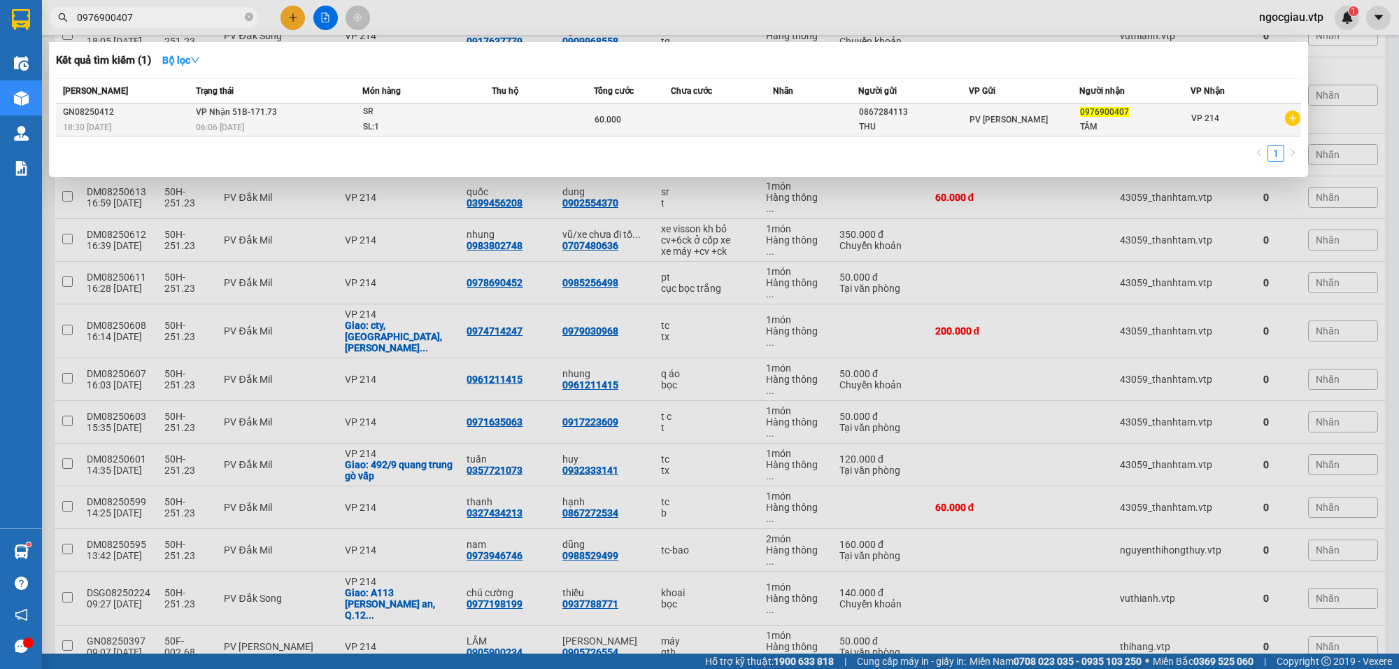
click at [712, 121] on td at bounding box center [722, 120] width 102 height 33
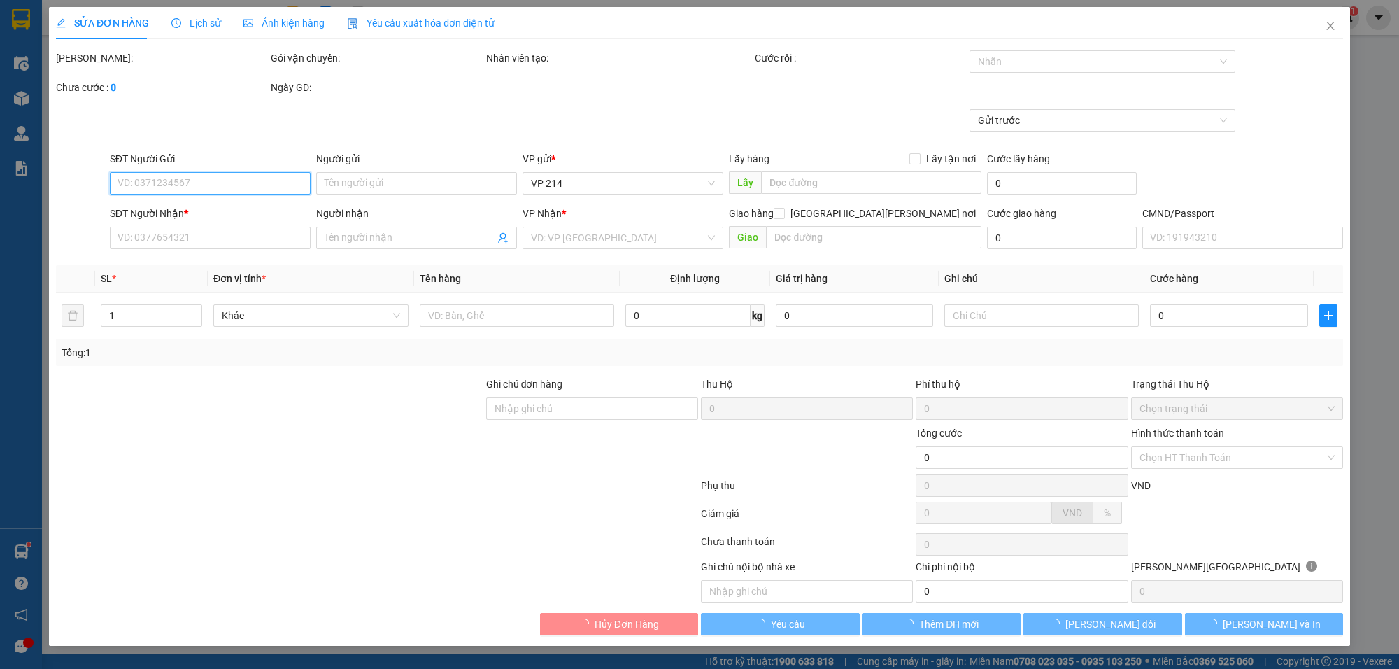
type input "0867284113"
type input "THU"
type input "0976900407"
type input "TÂM"
type input "60.000"
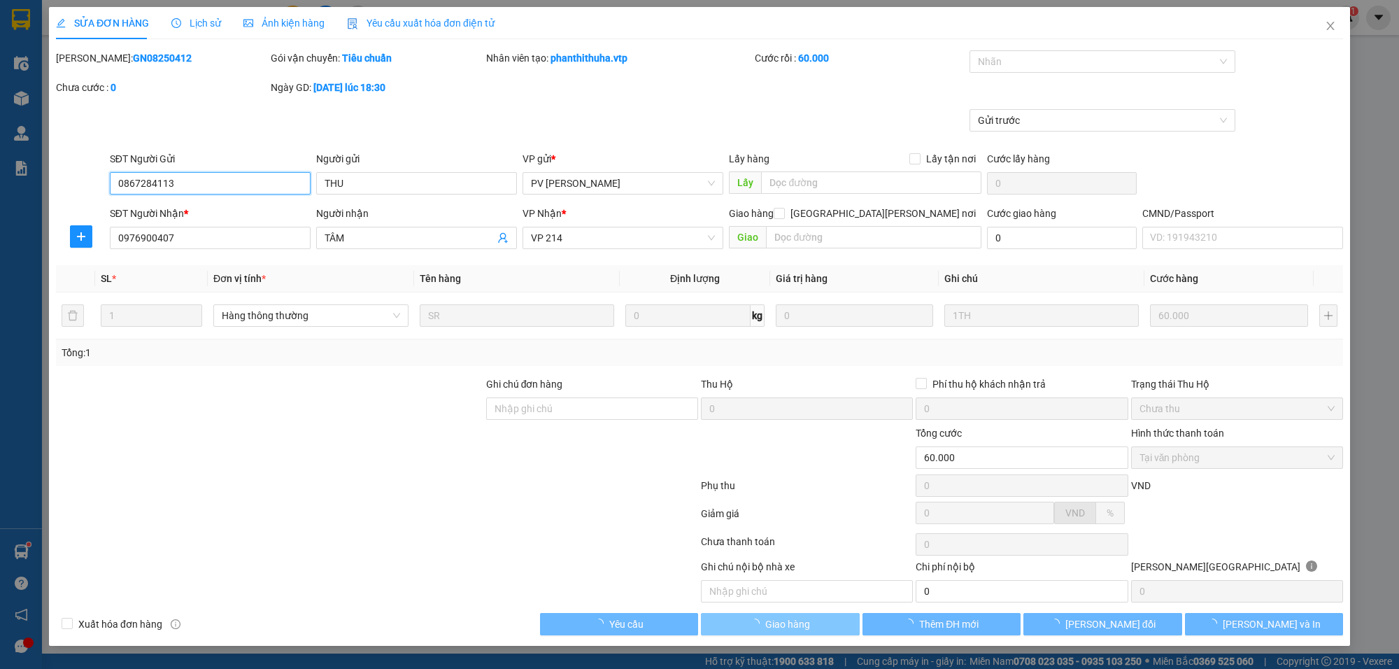
type input "3.000"
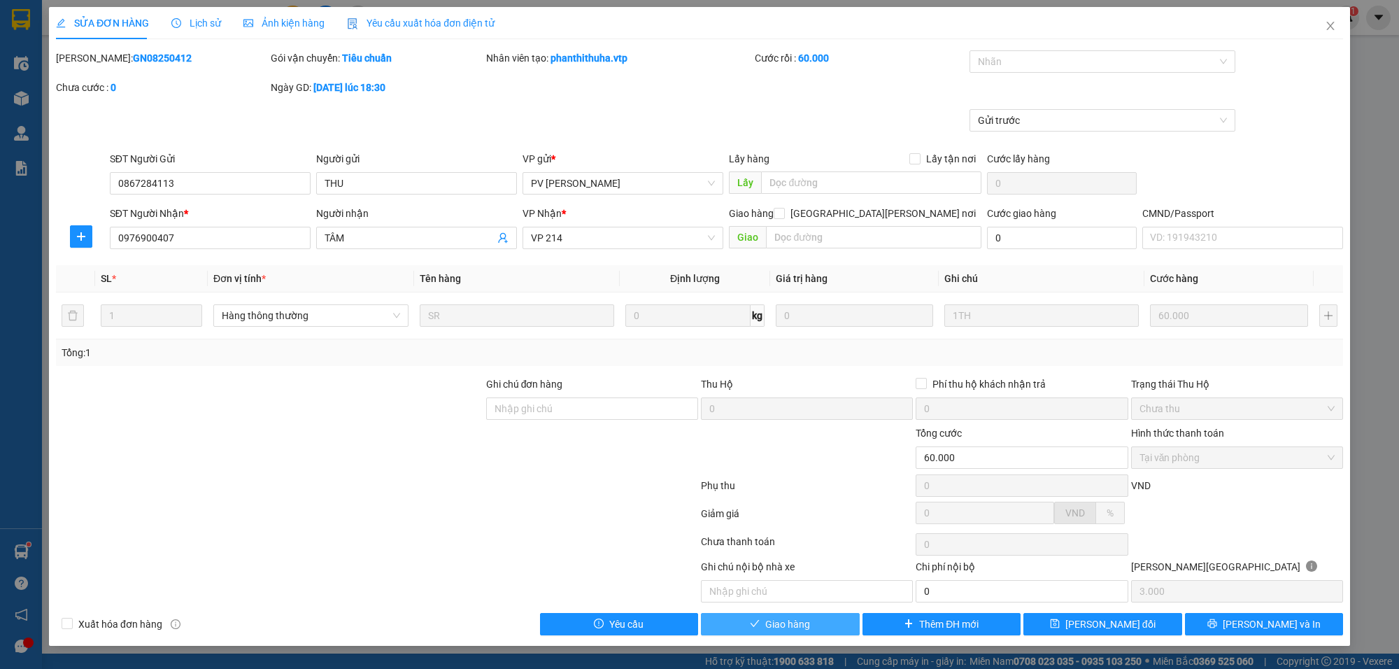
click at [822, 628] on button "Giao hàng" at bounding box center [780, 624] width 159 height 22
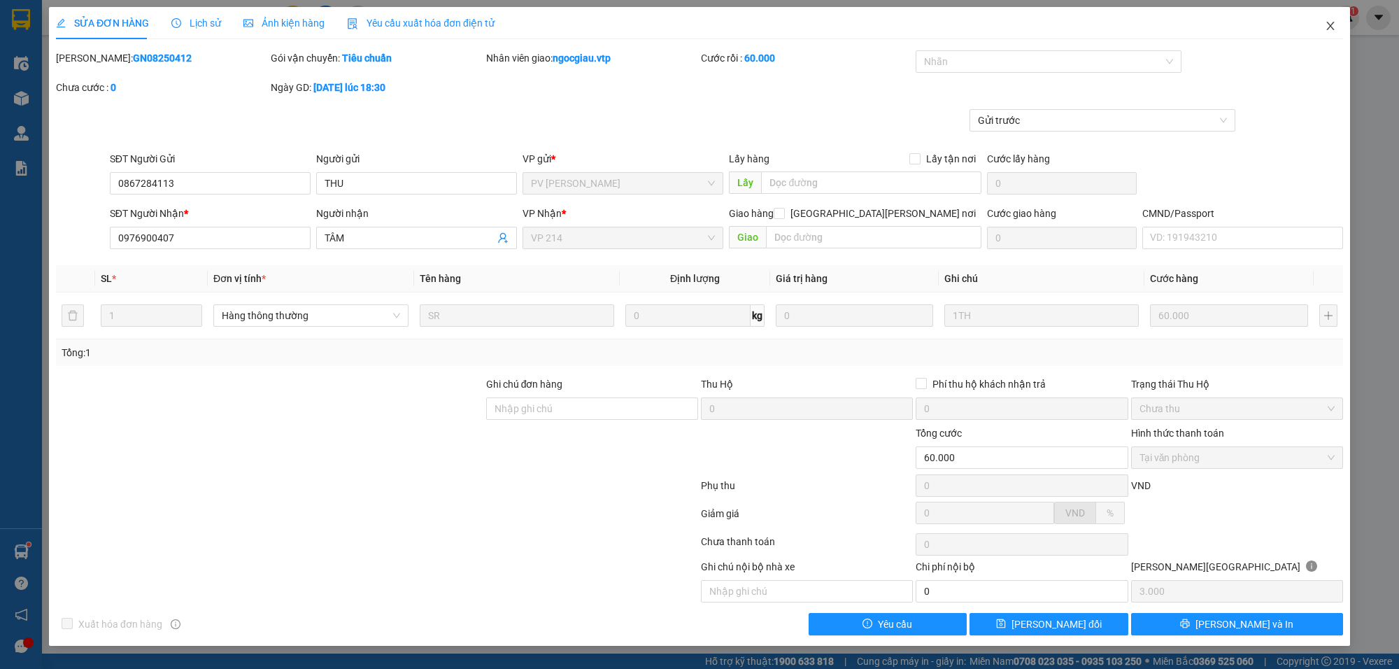
click at [1334, 23] on icon "close" at bounding box center [1331, 26] width 8 height 8
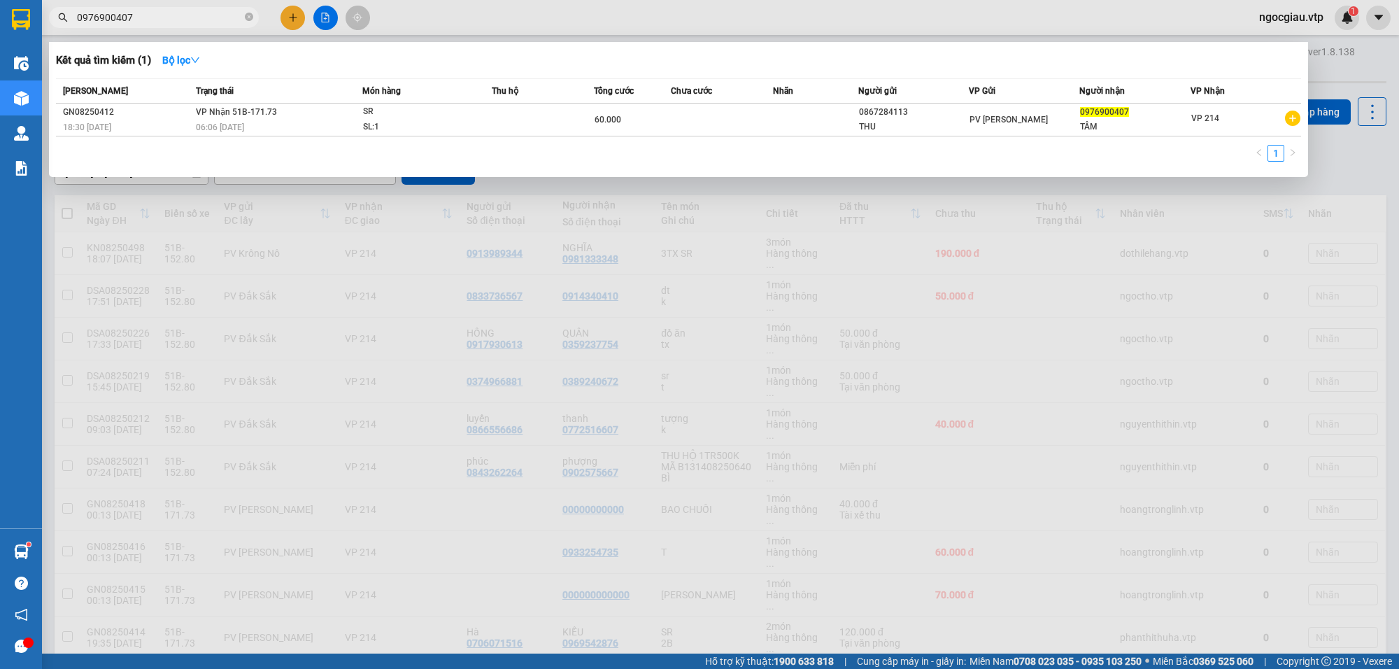
click at [150, 18] on input "0976900407" at bounding box center [159, 17] width 165 height 15
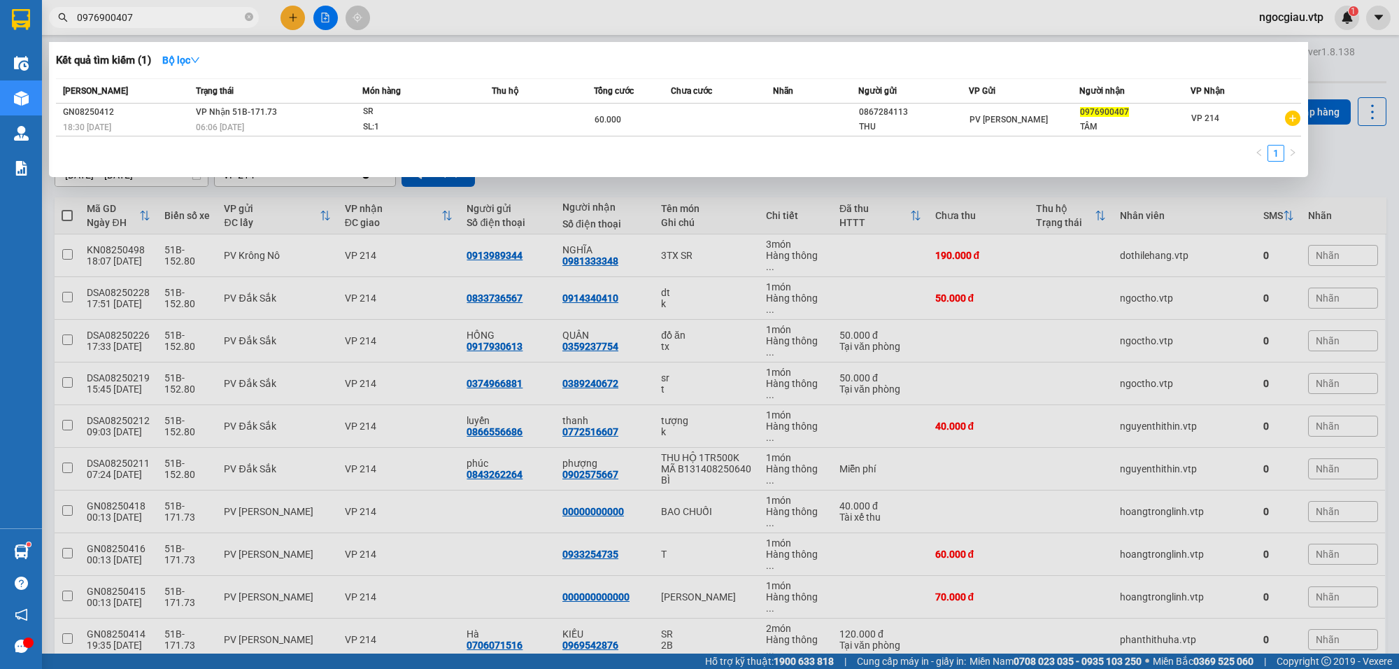
click at [150, 18] on input "0976900407" at bounding box center [159, 17] width 165 height 15
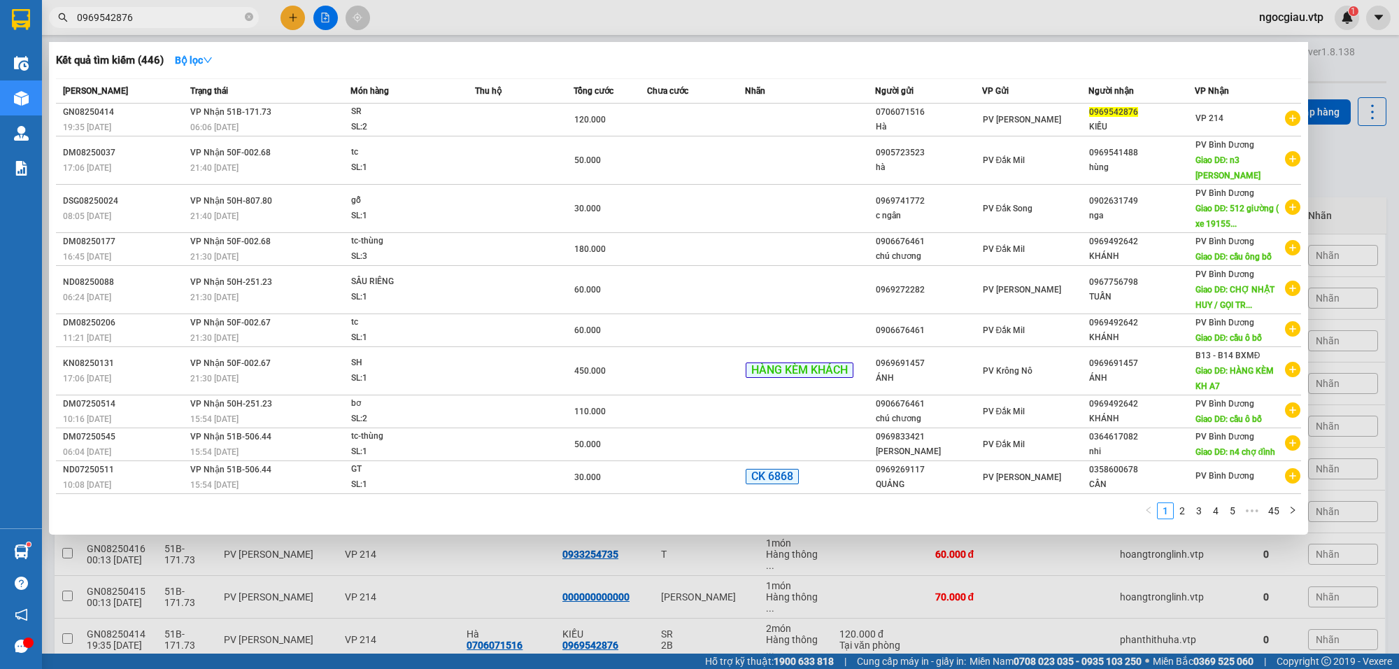
type input "0969542876"
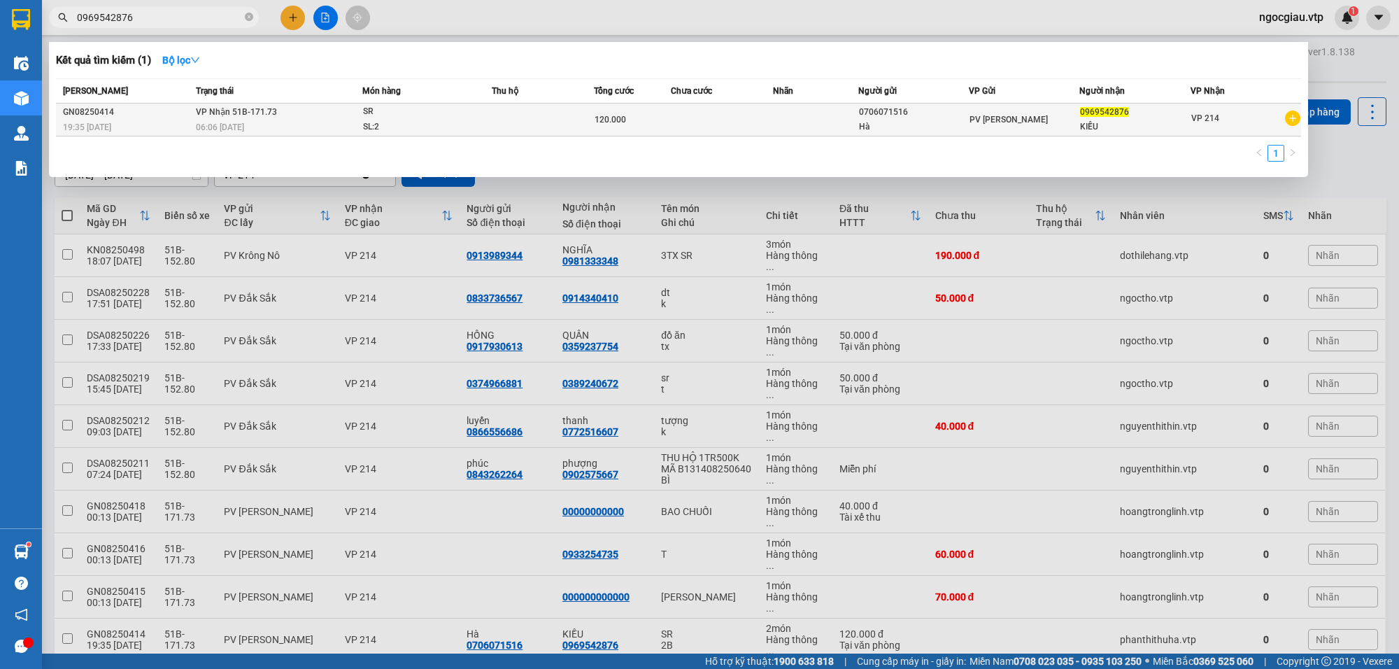
click at [593, 120] on td at bounding box center [543, 120] width 102 height 33
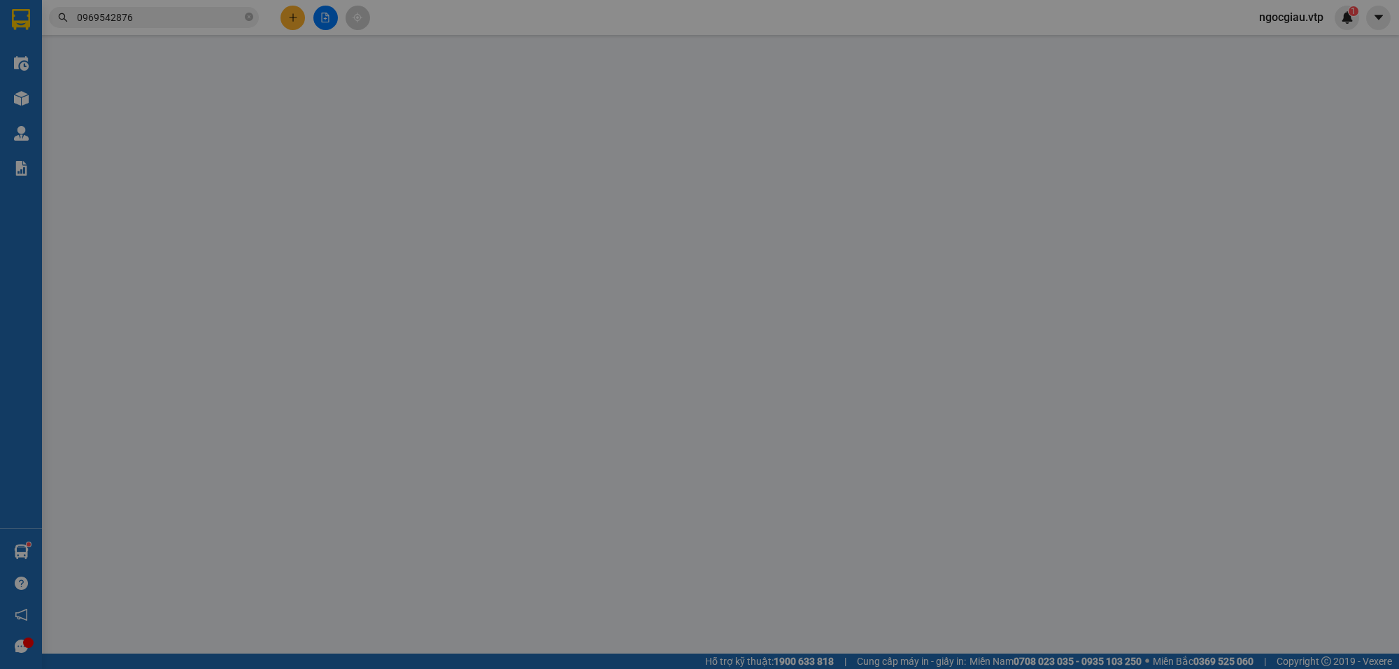
type input "0706071516"
type input "Hà"
type input "0969542876"
type input "KIỀU"
type input "120.000"
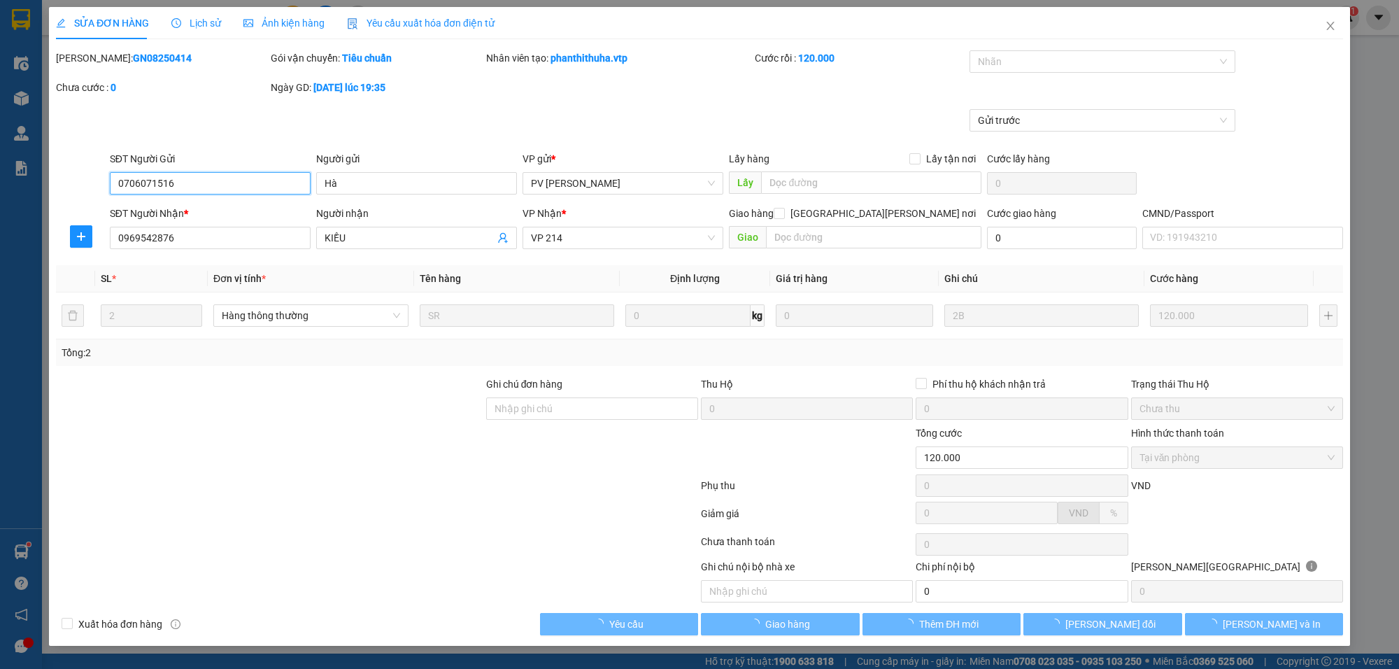
type input "6.000"
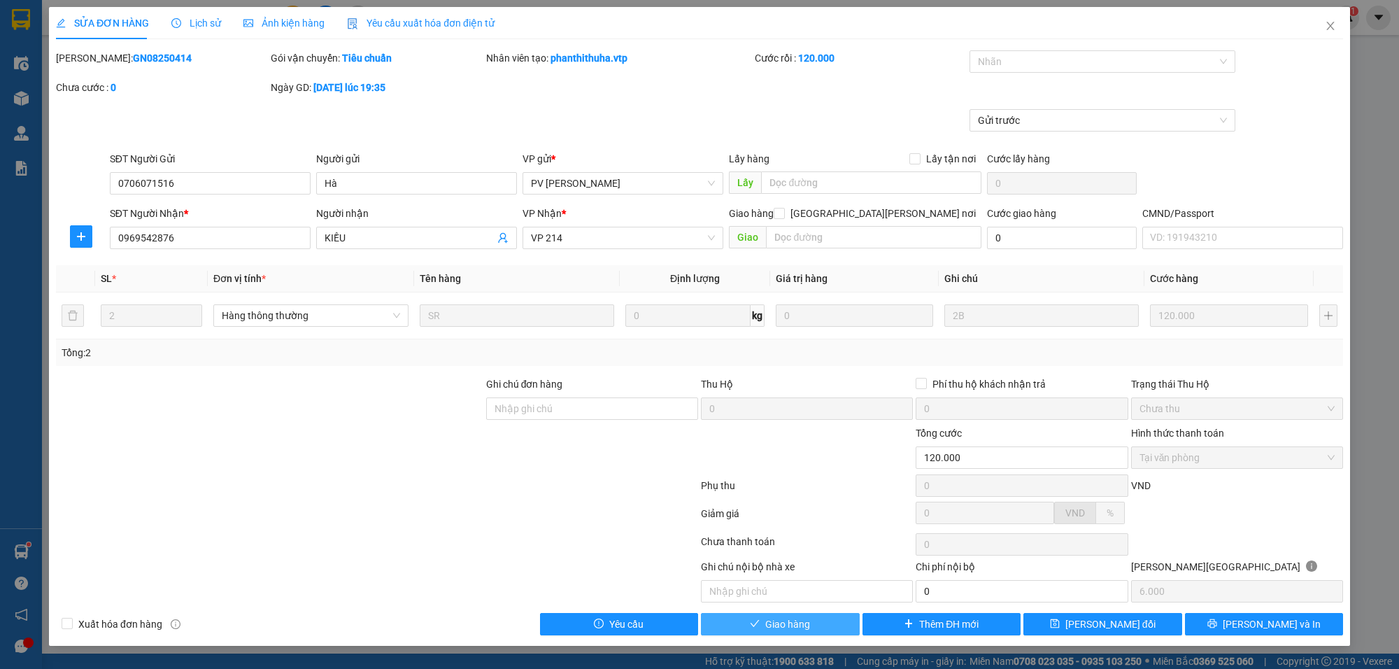
click at [810, 620] on button "Giao hàng" at bounding box center [780, 624] width 159 height 22
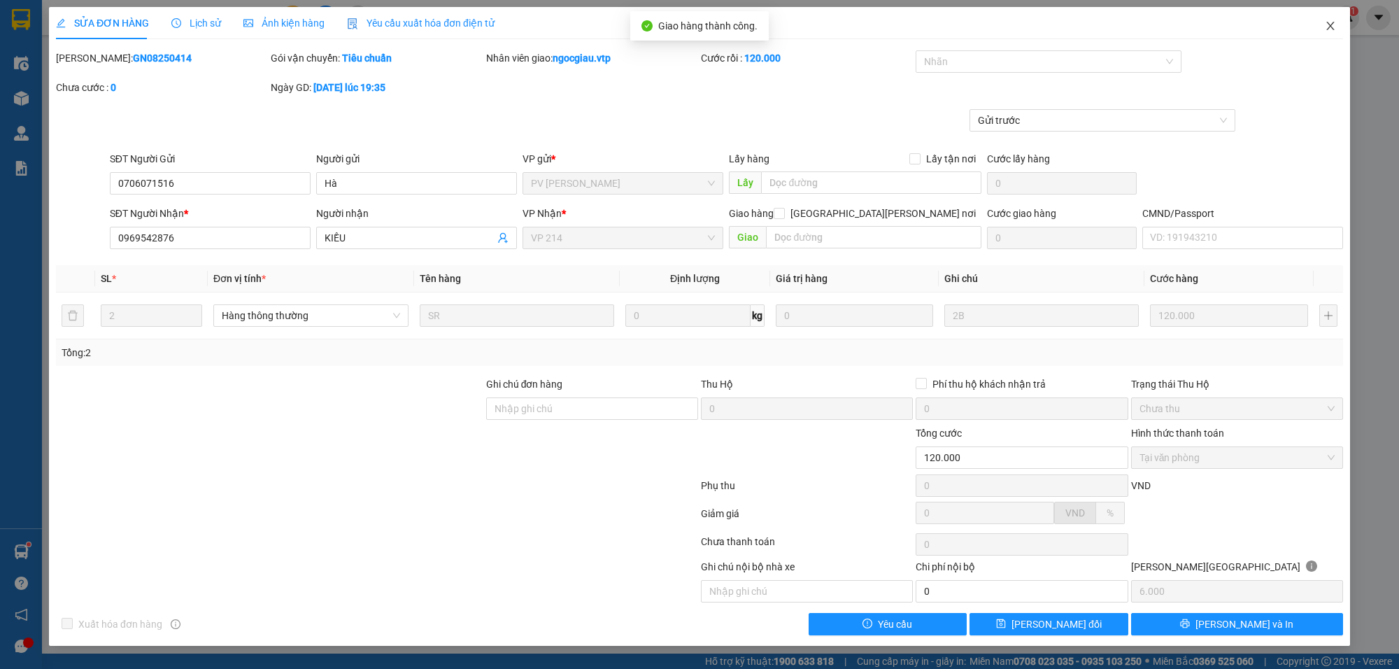
click at [1331, 27] on icon "close" at bounding box center [1331, 26] width 8 height 8
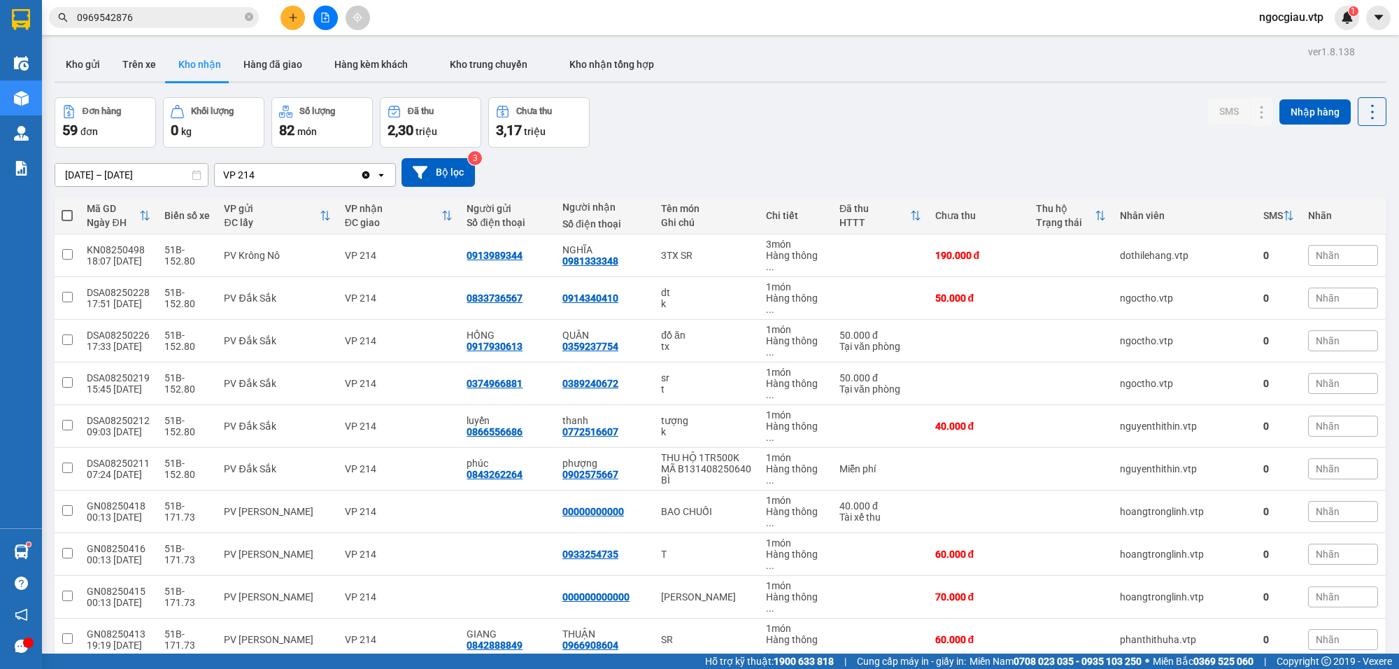
click at [164, 22] on input "0969542876" at bounding box center [159, 17] width 165 height 15
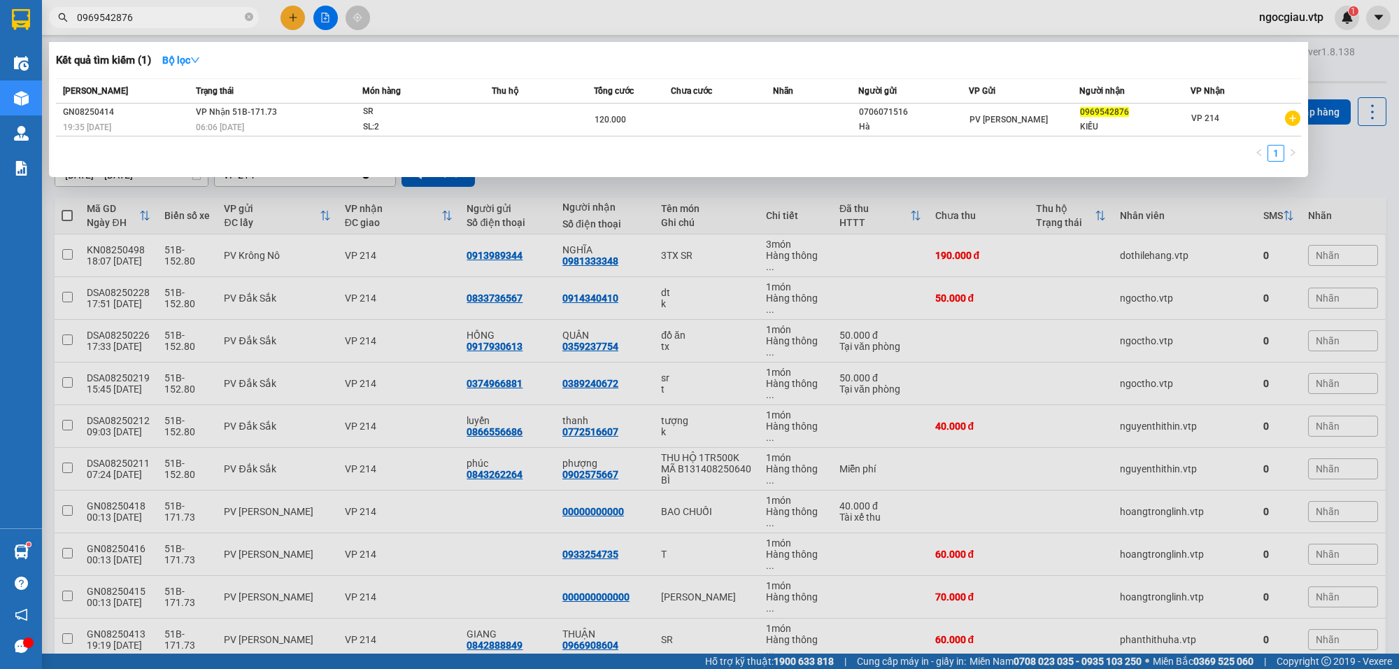
click at [164, 22] on input "0969542876" at bounding box center [159, 17] width 165 height 15
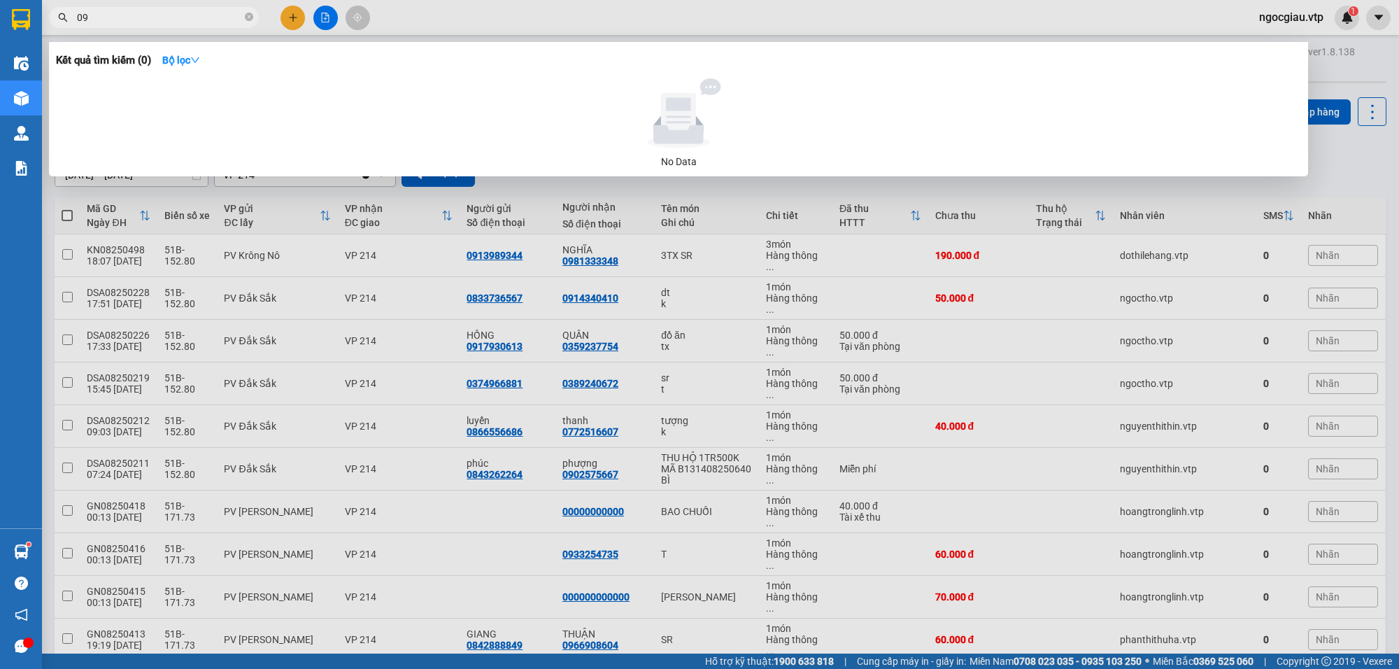
type input "0"
type input "5"
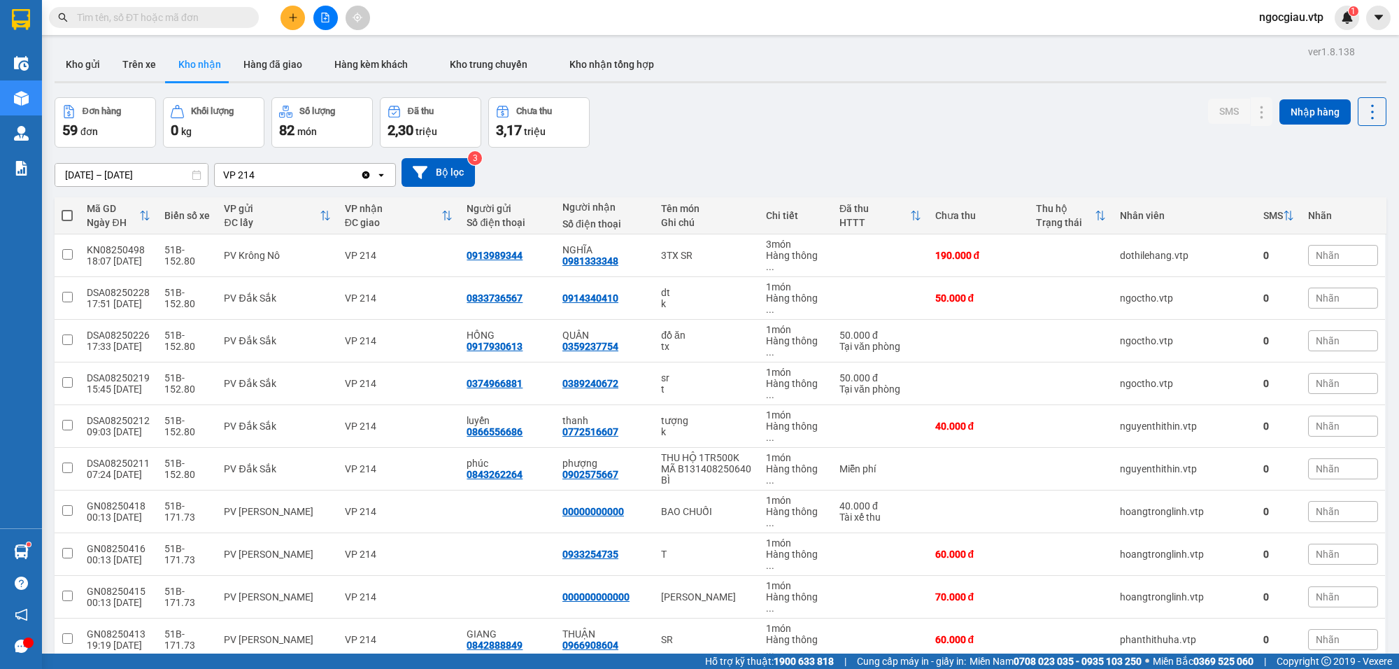
click at [140, 15] on input "text" at bounding box center [159, 17] width 165 height 15
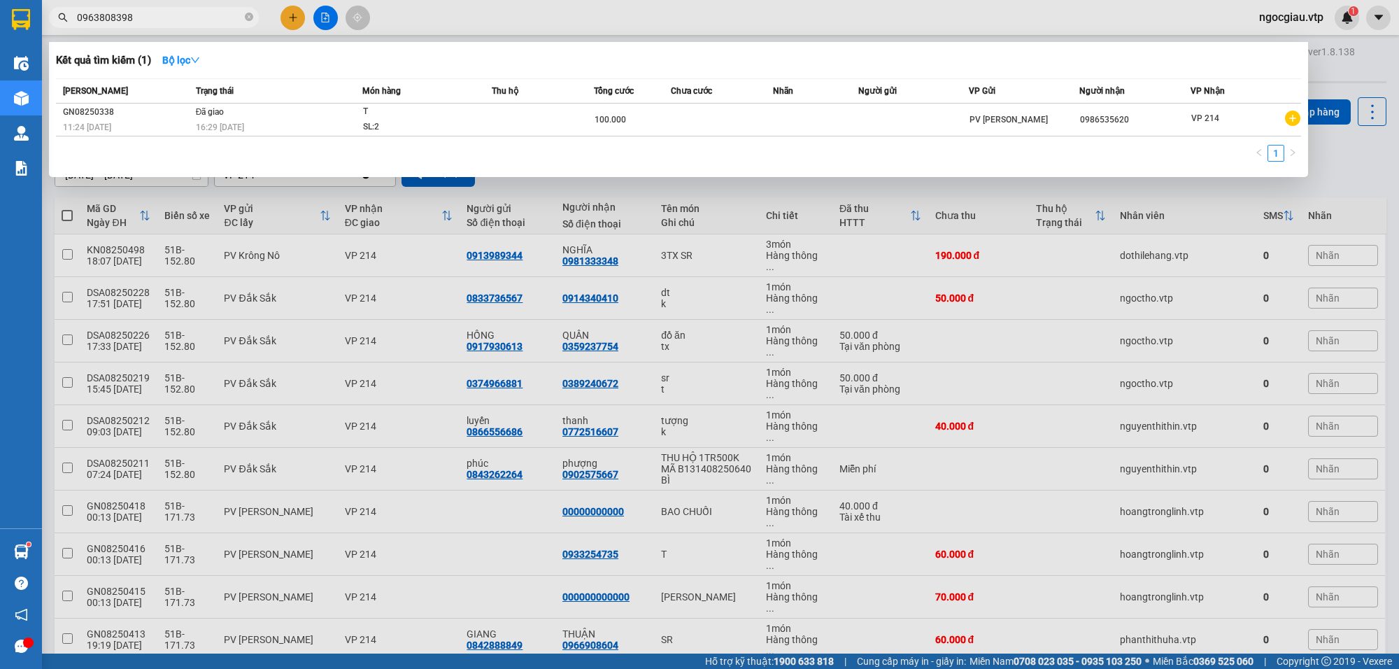
type input "0963808398"
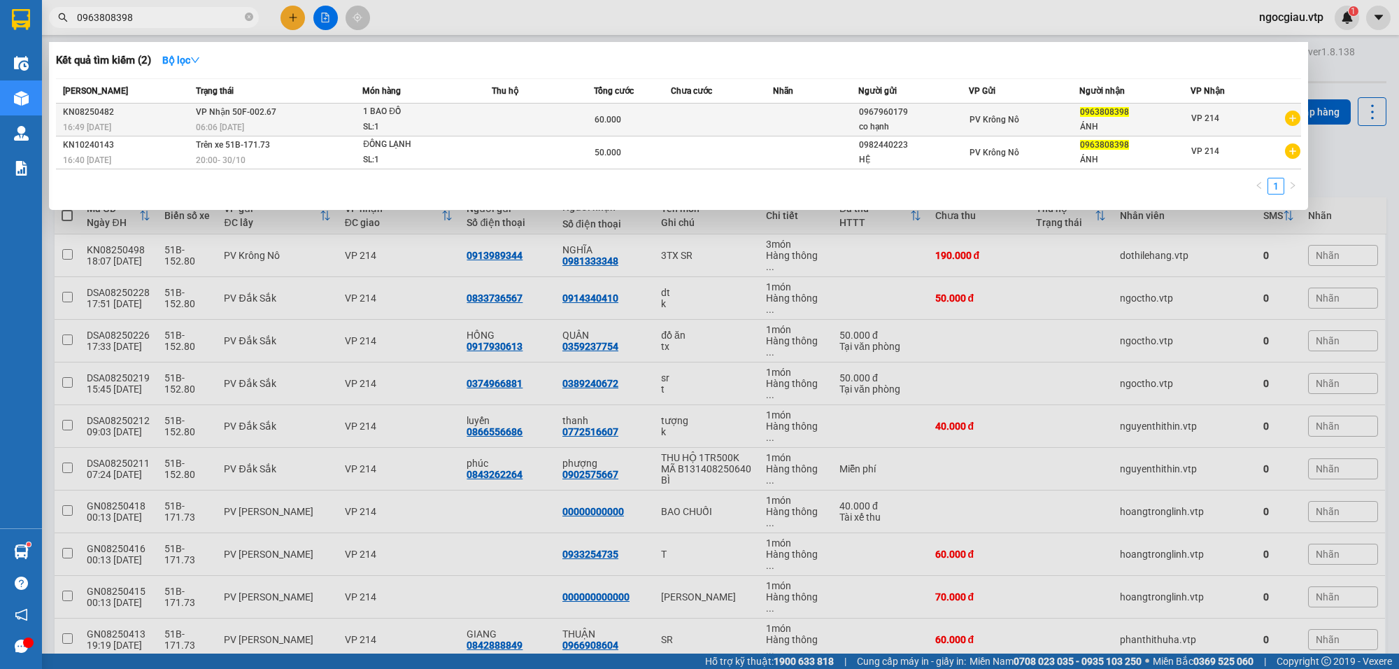
click at [588, 120] on td at bounding box center [543, 120] width 102 height 33
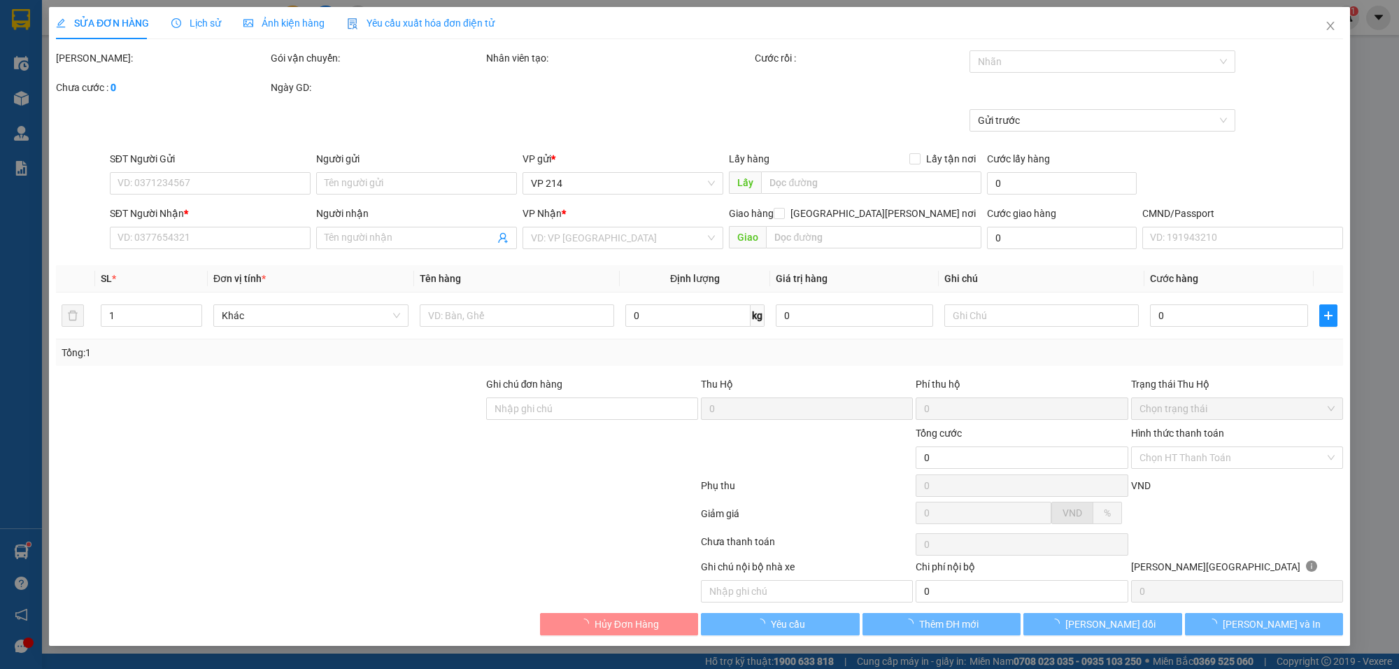
type input "0967960179"
type input "co hạnh"
type input "0963808398"
type input "ÁNH"
type input "60.000"
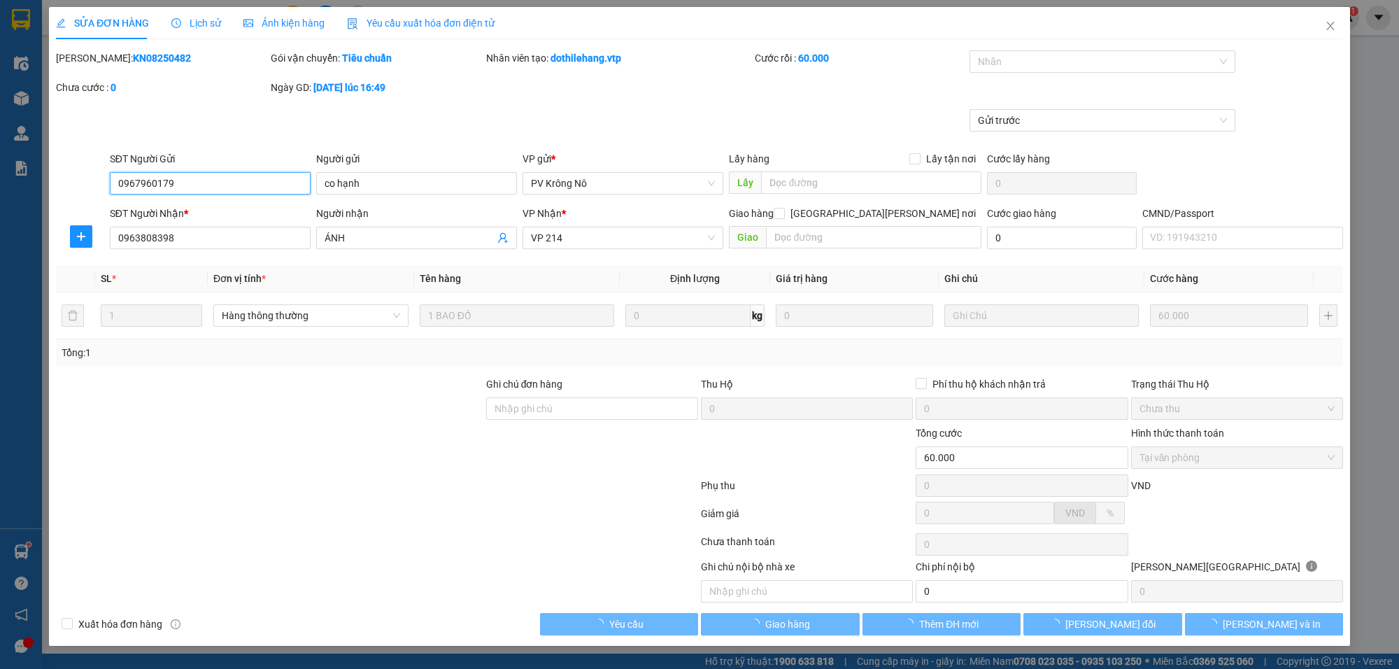
type input "3.000"
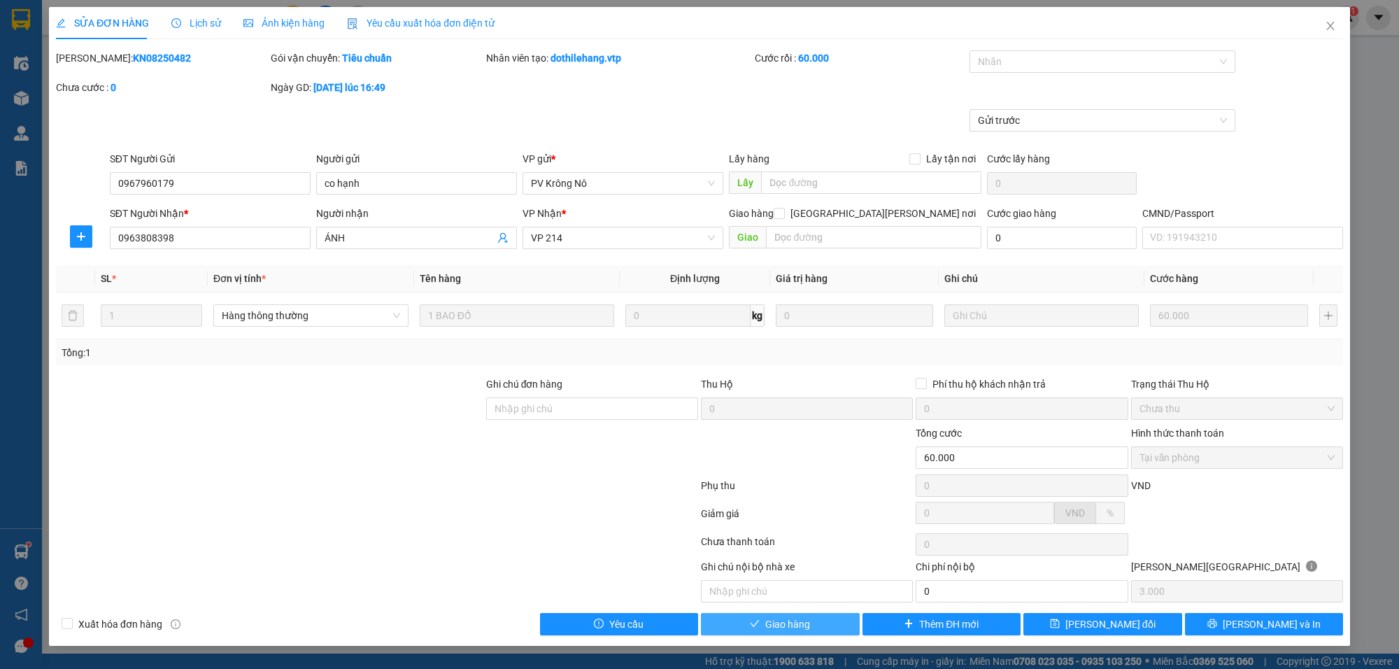
click at [806, 632] on span "Giao hàng" at bounding box center [787, 623] width 45 height 15
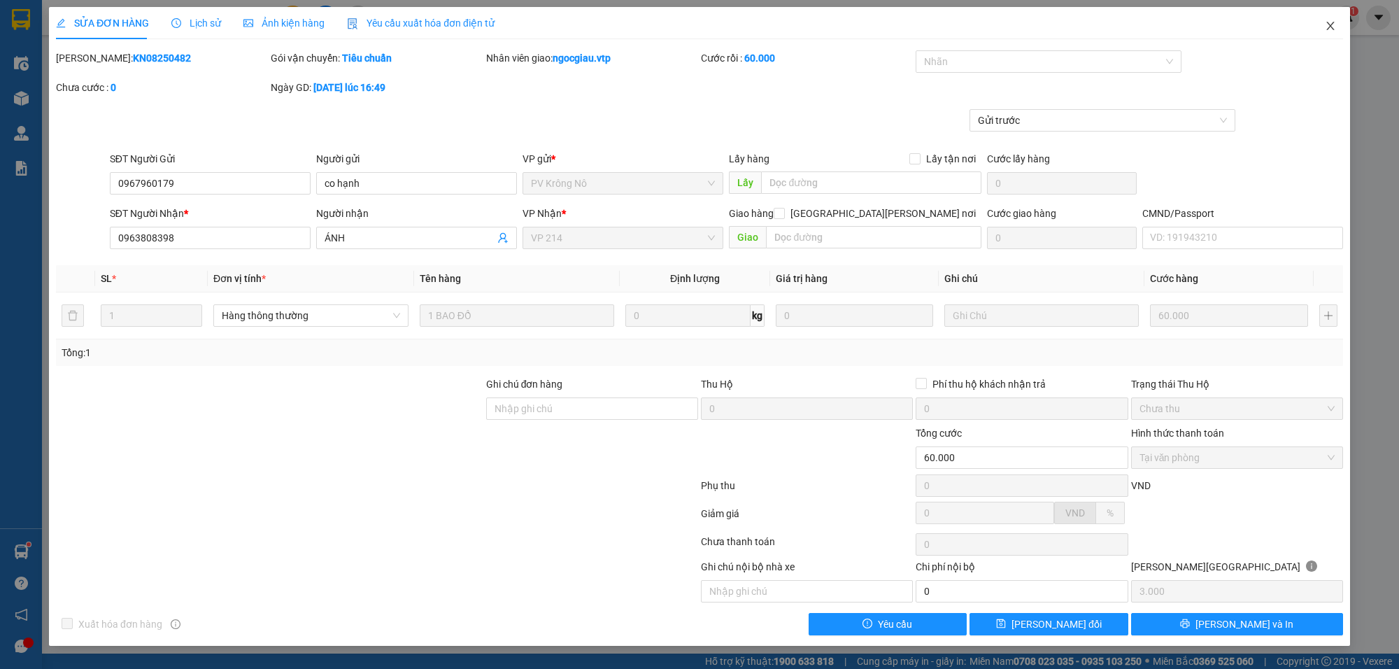
click at [1331, 23] on icon "close" at bounding box center [1330, 25] width 11 height 11
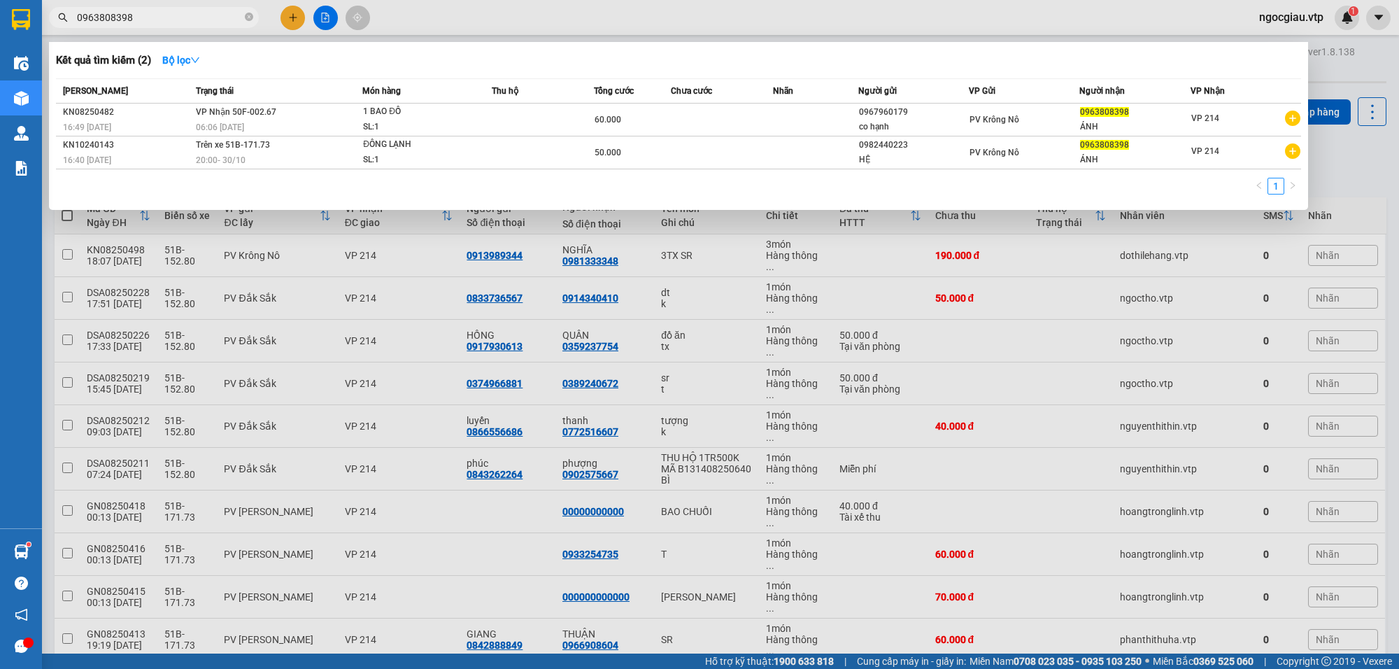
click at [152, 13] on input "0963808398" at bounding box center [159, 17] width 165 height 15
type input "0777923222"
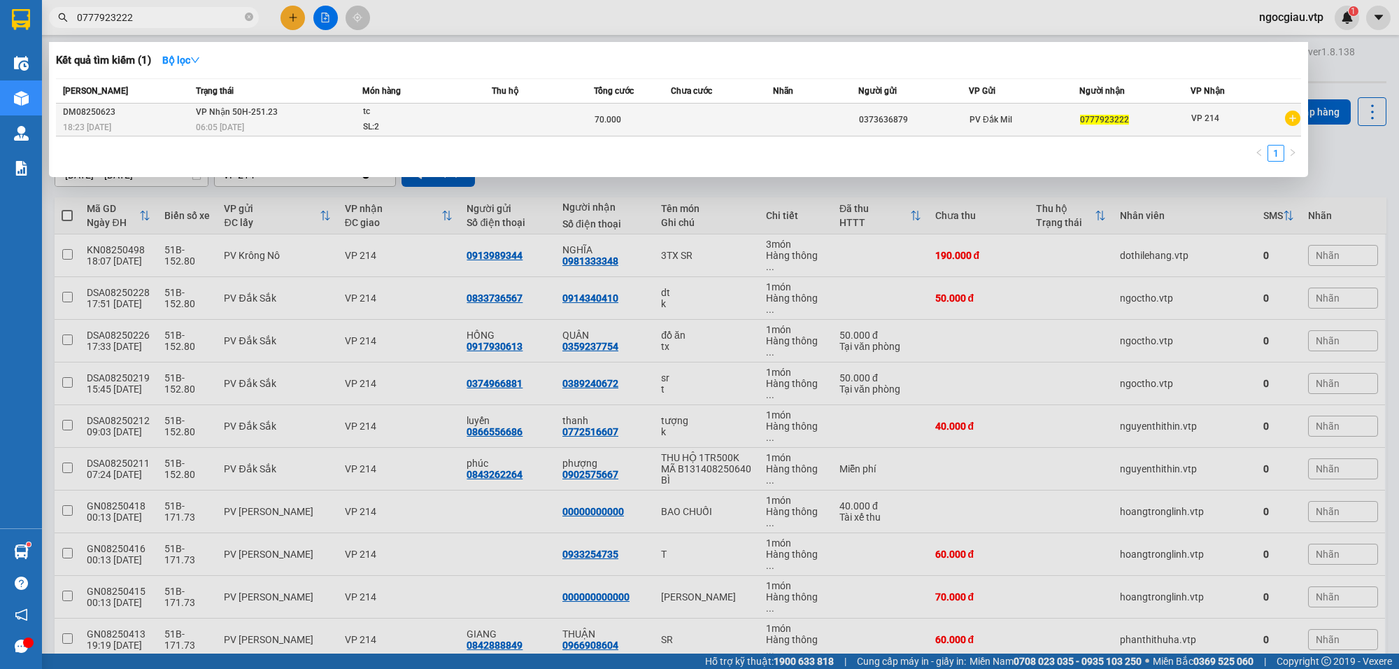
click at [518, 116] on td at bounding box center [543, 120] width 102 height 33
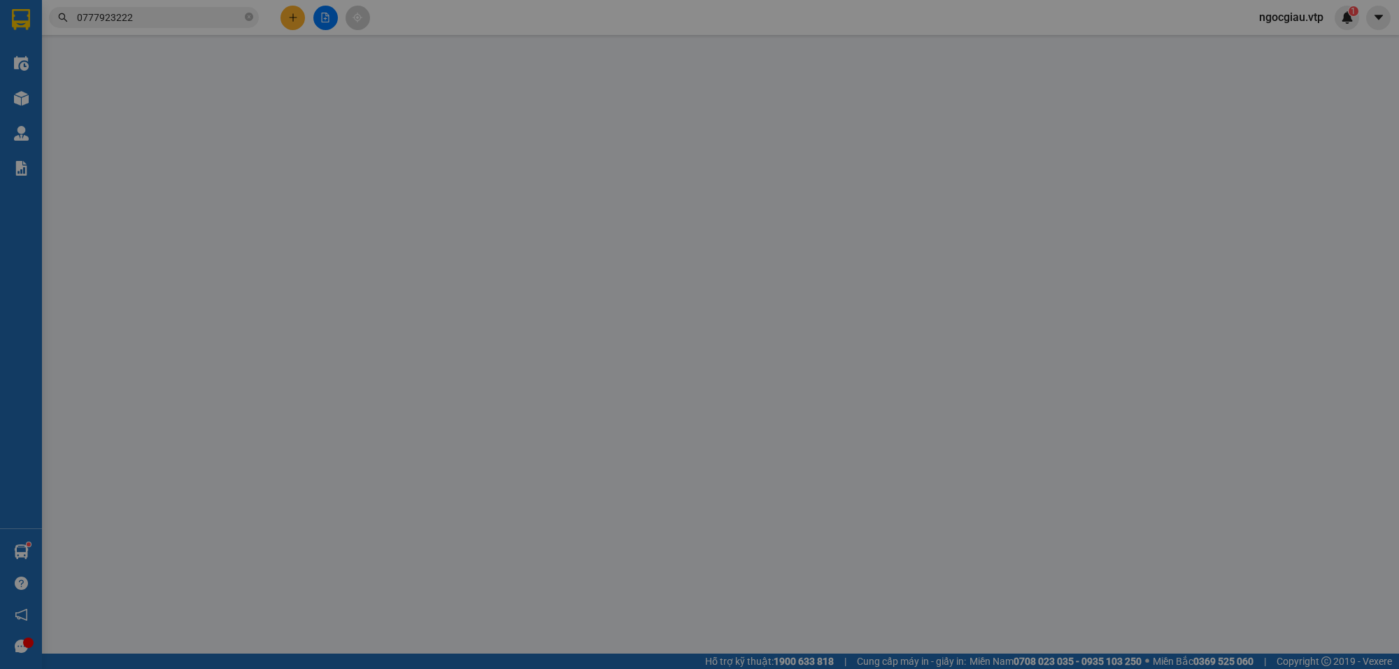
type input "0373636879"
type input "0777923222"
type input "70.000"
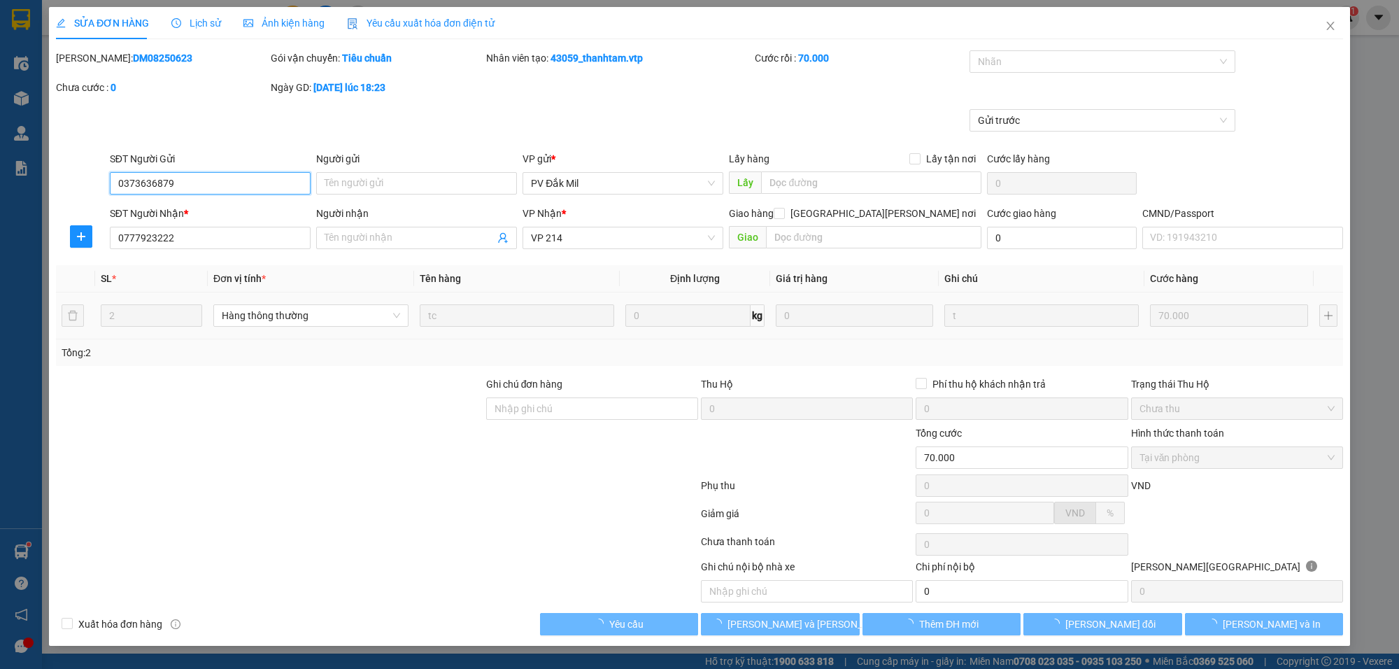
type input "3.500"
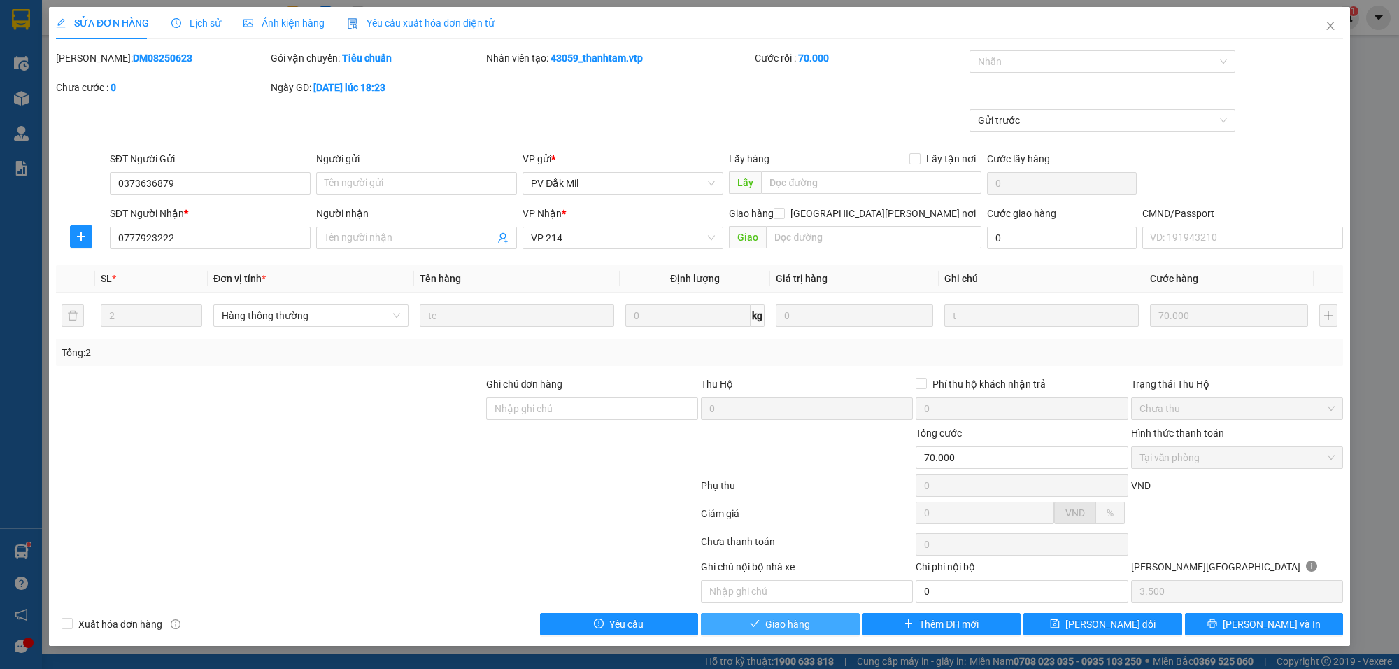
click at [803, 628] on span "Giao hàng" at bounding box center [787, 623] width 45 height 15
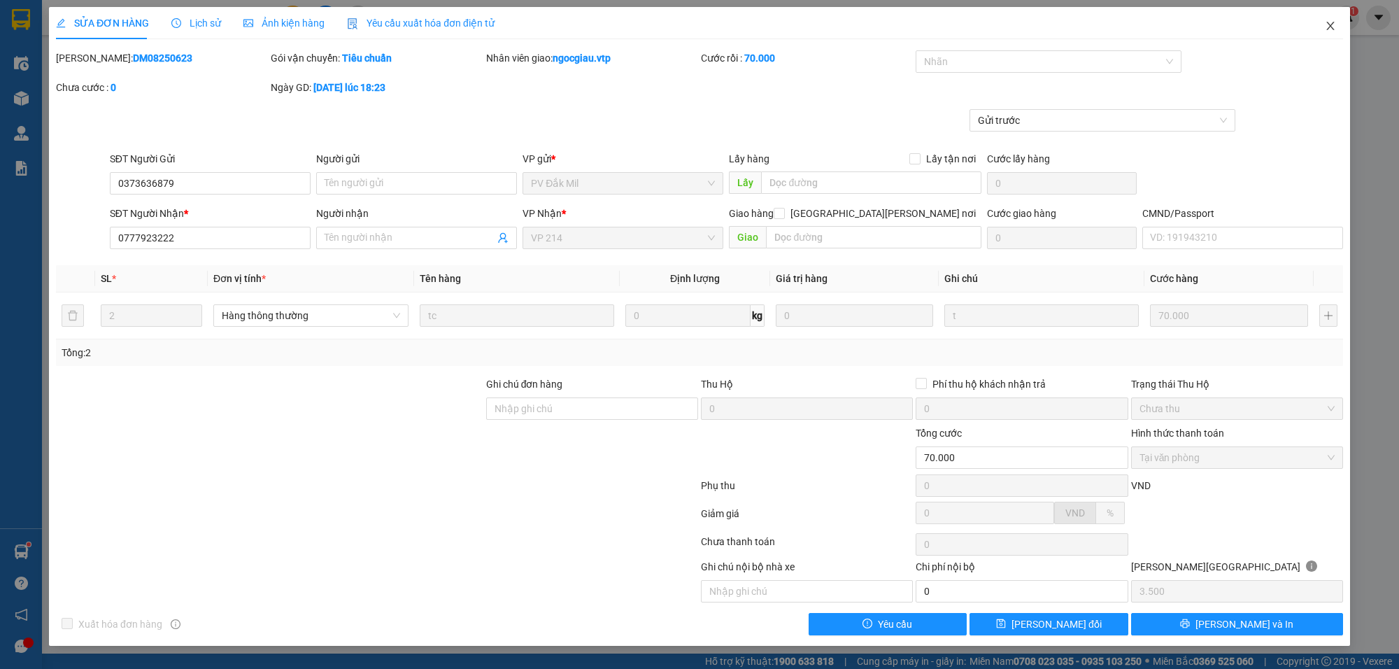
click at [1335, 22] on icon "close" at bounding box center [1330, 25] width 11 height 11
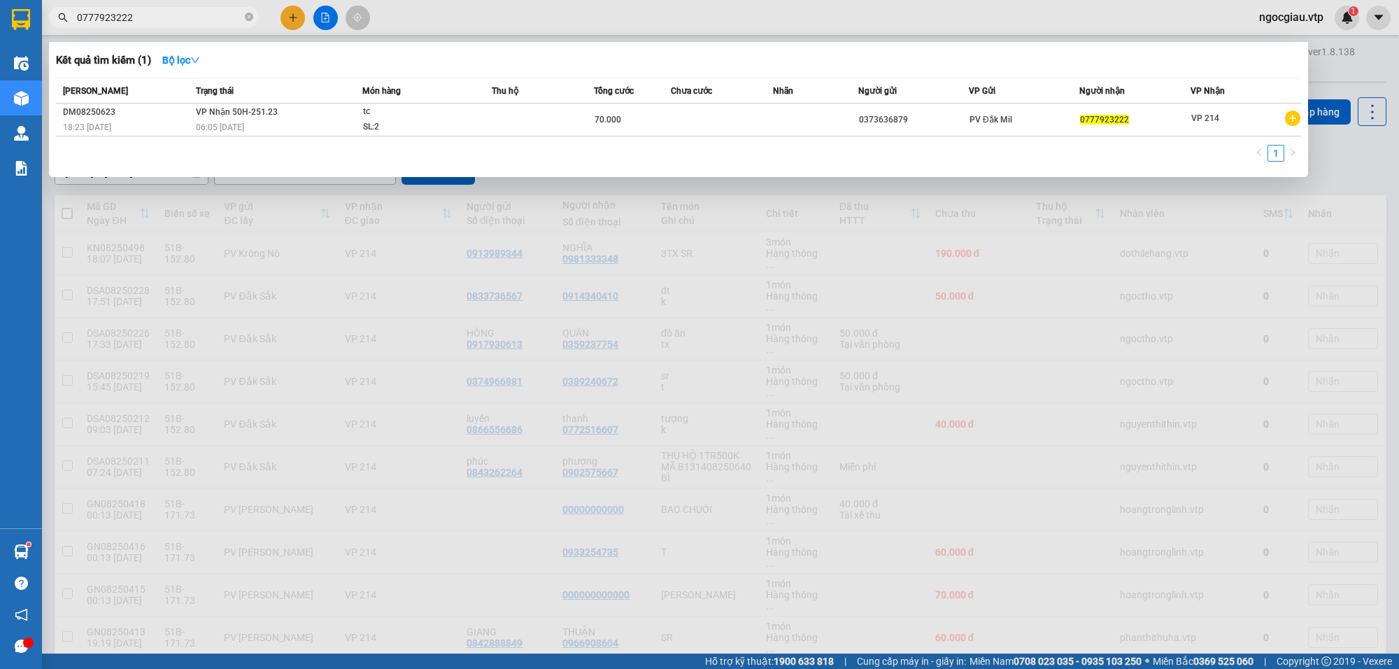
click at [135, 18] on input "0777923222" at bounding box center [159, 17] width 165 height 15
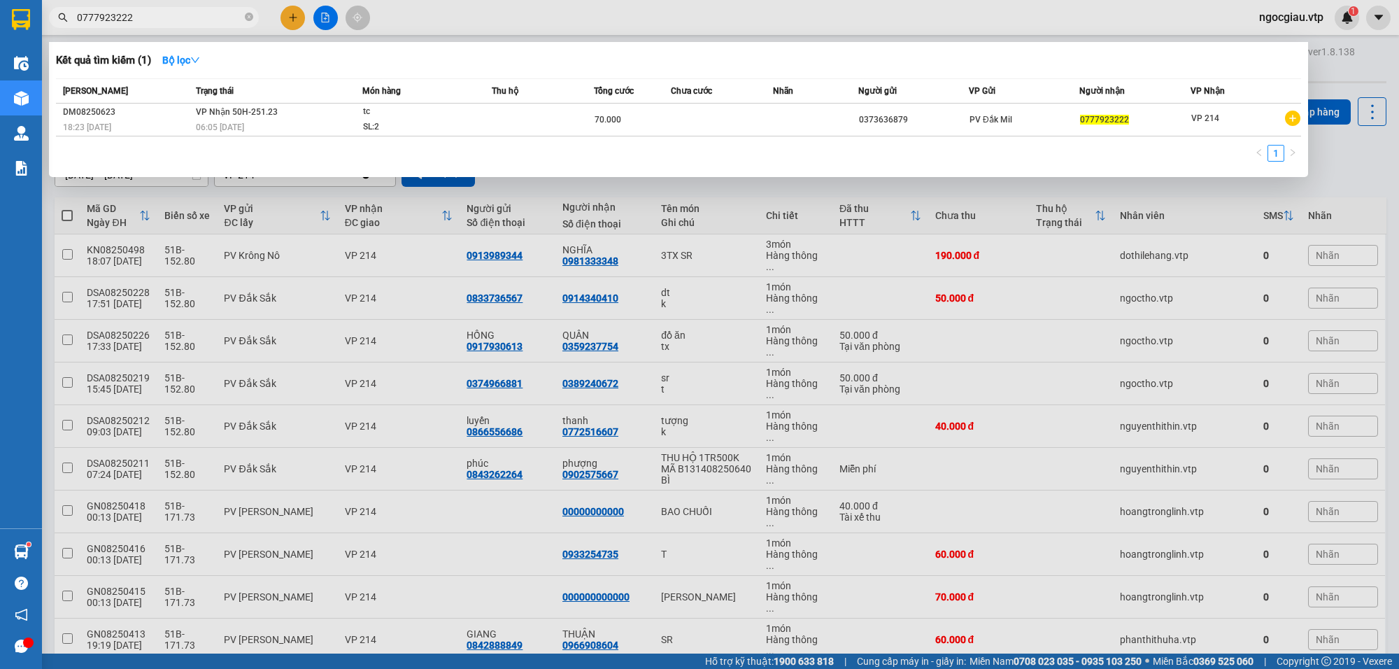
click at [135, 18] on input "0777923222" at bounding box center [159, 17] width 165 height 15
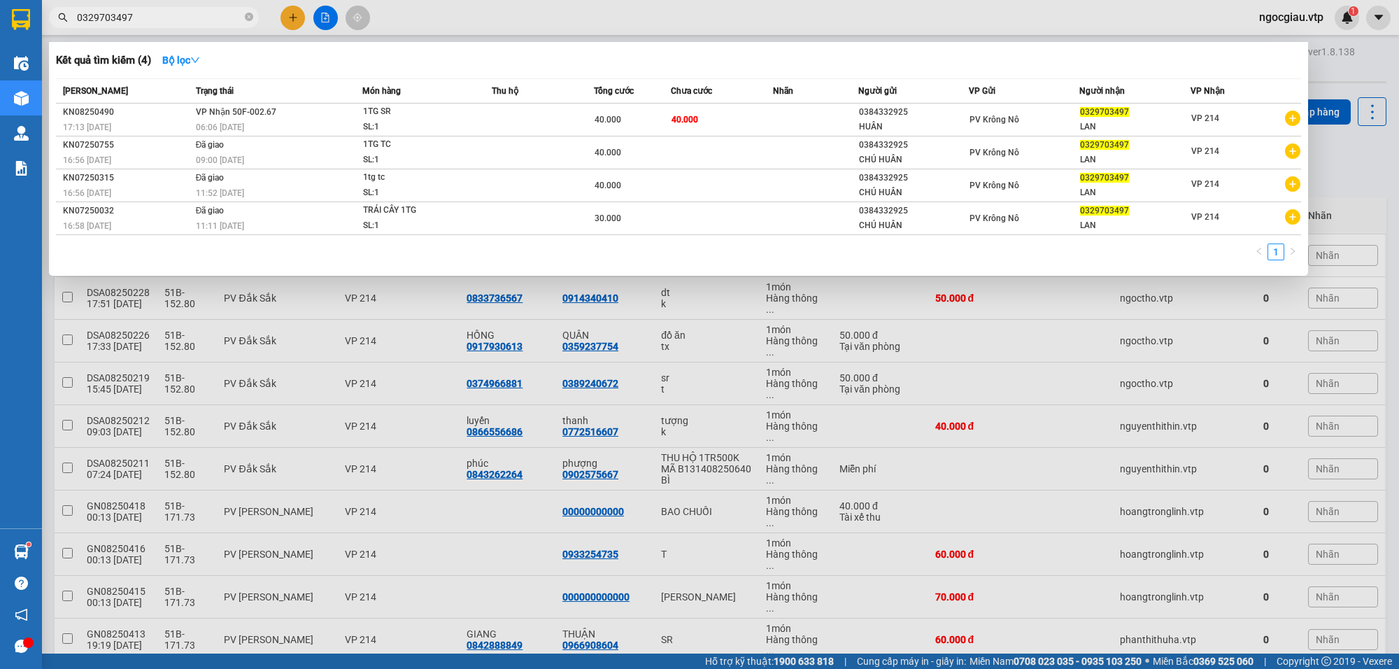
type input "0329703497"
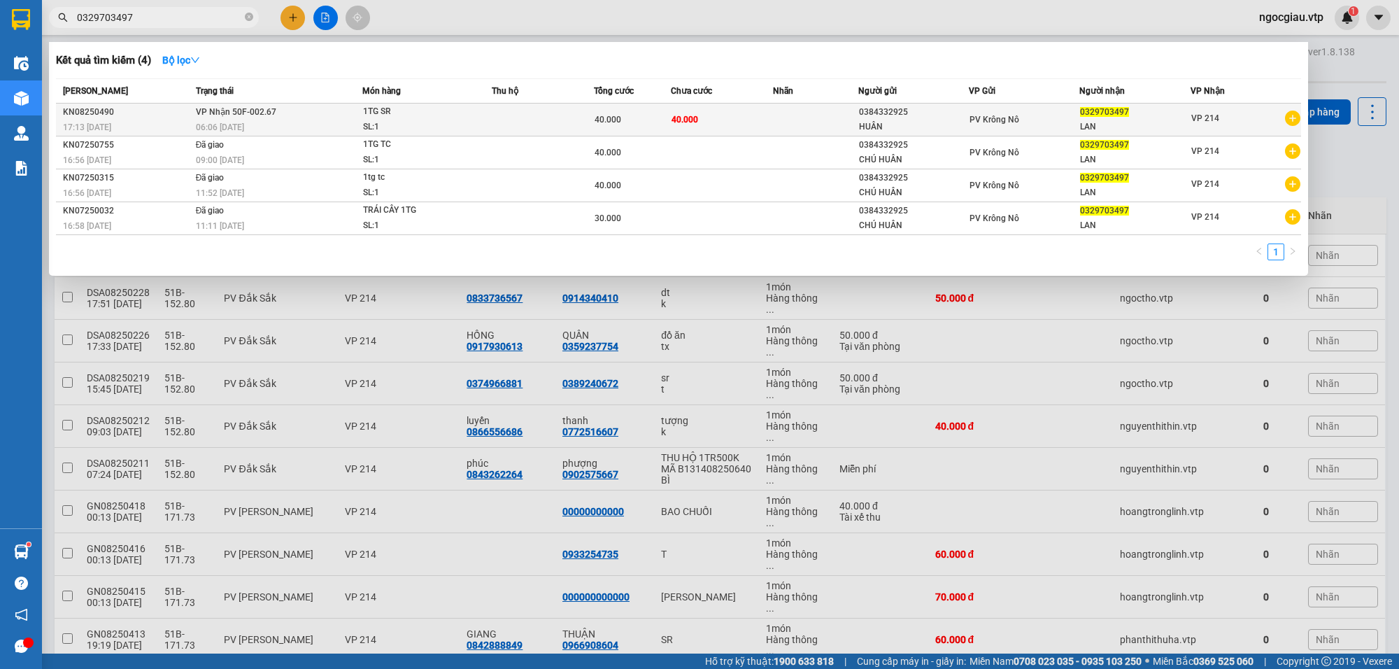
click at [654, 129] on td "40.000" at bounding box center [632, 120] width 77 height 33
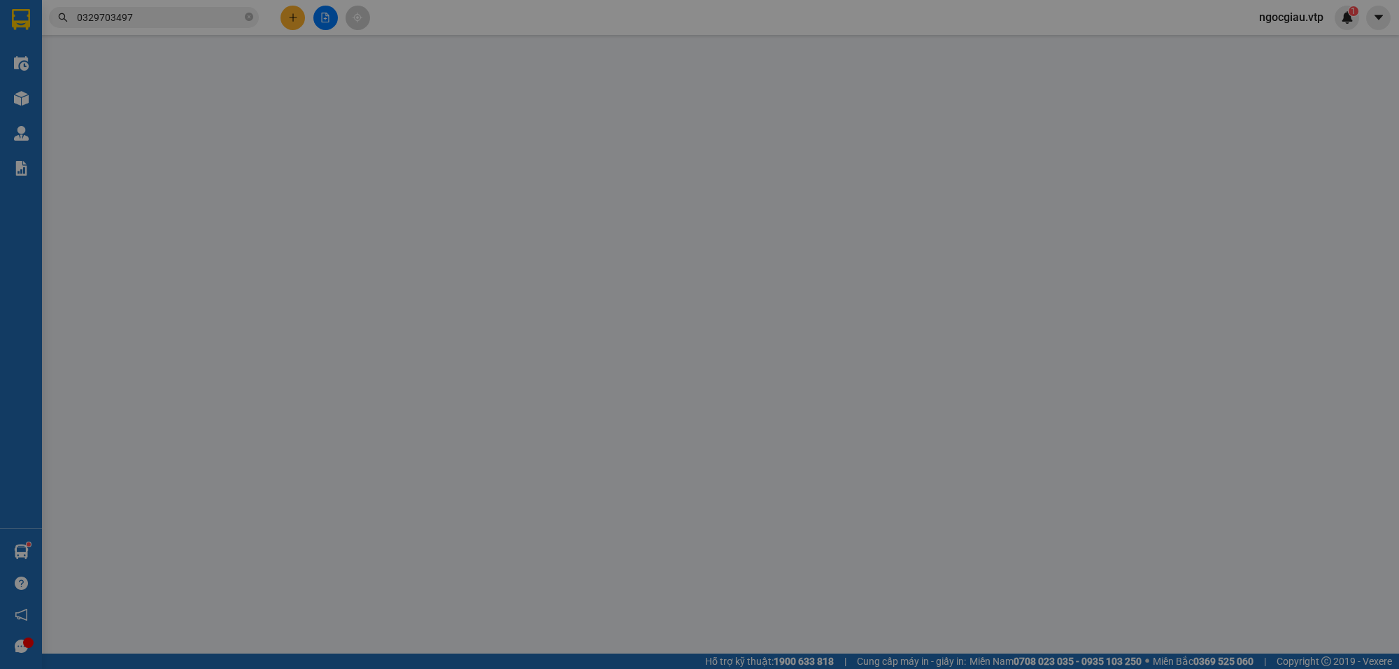
type input "0384332925"
type input "HUÂN"
type input "0329703497"
type input "LAN"
type input "40.000"
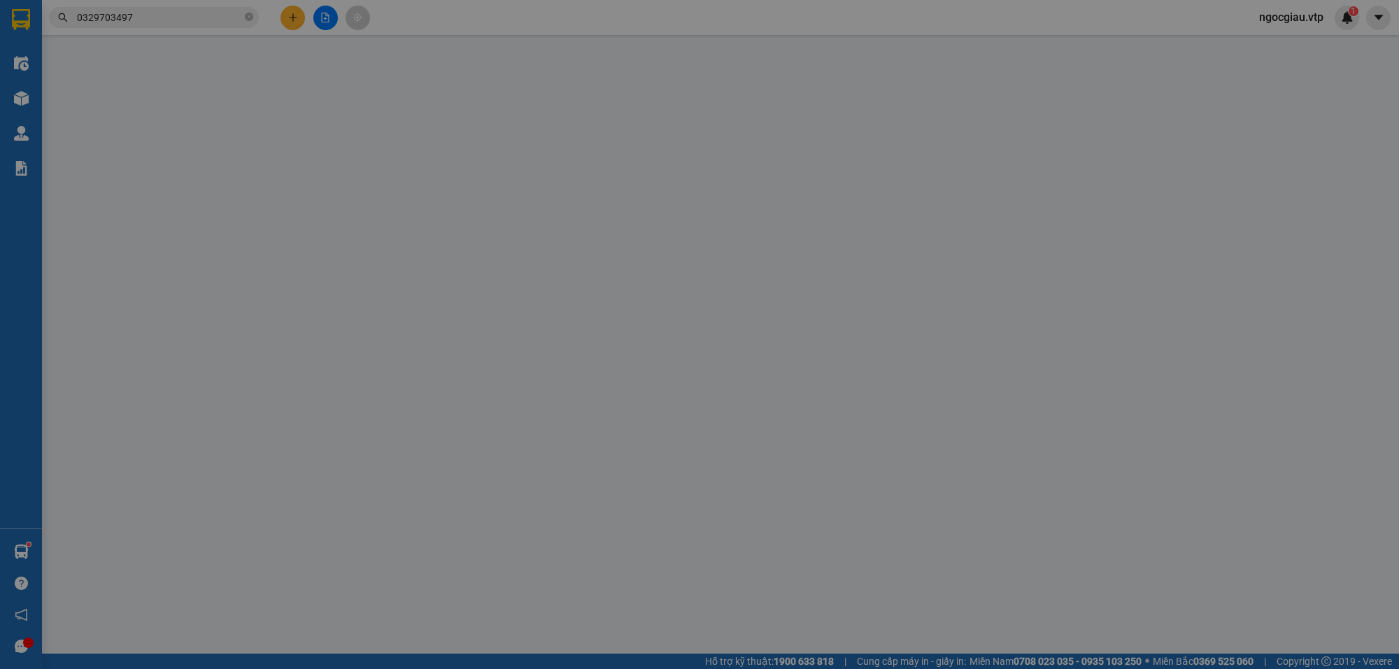
type input "40.000"
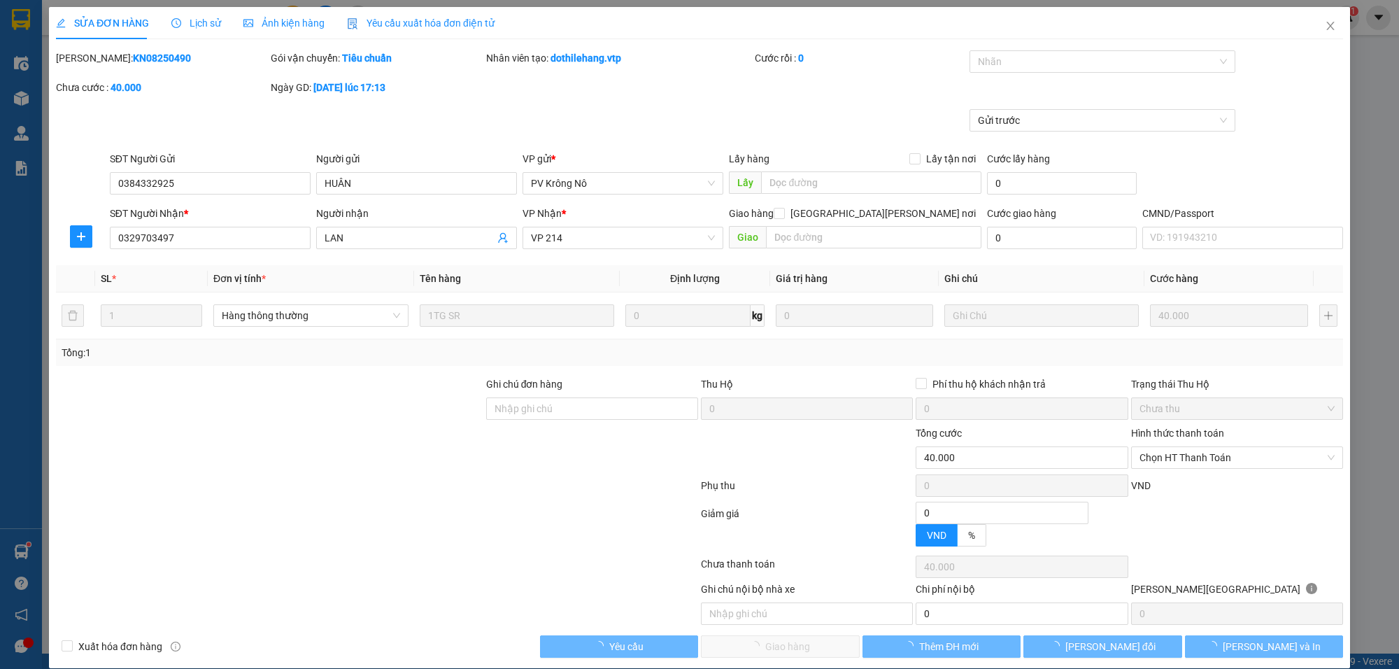
type input "2.000"
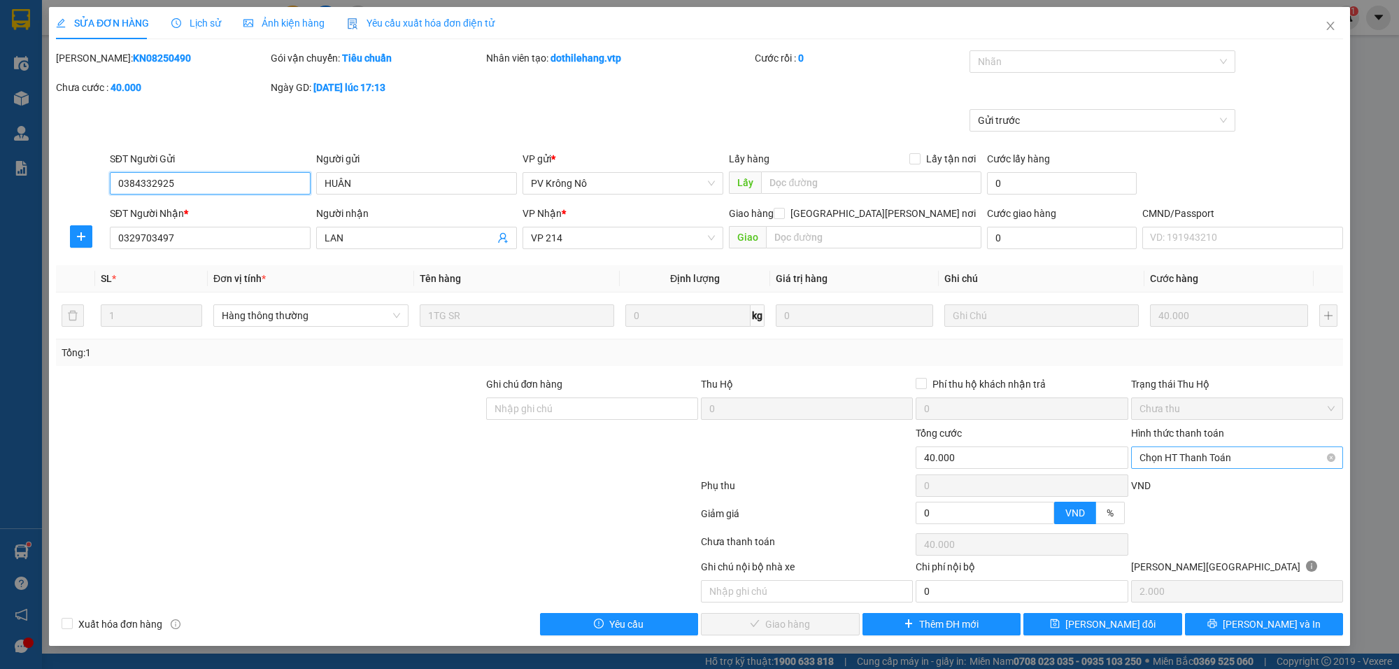
click at [1251, 456] on span "Chọn HT Thanh Toán" at bounding box center [1237, 457] width 195 height 21
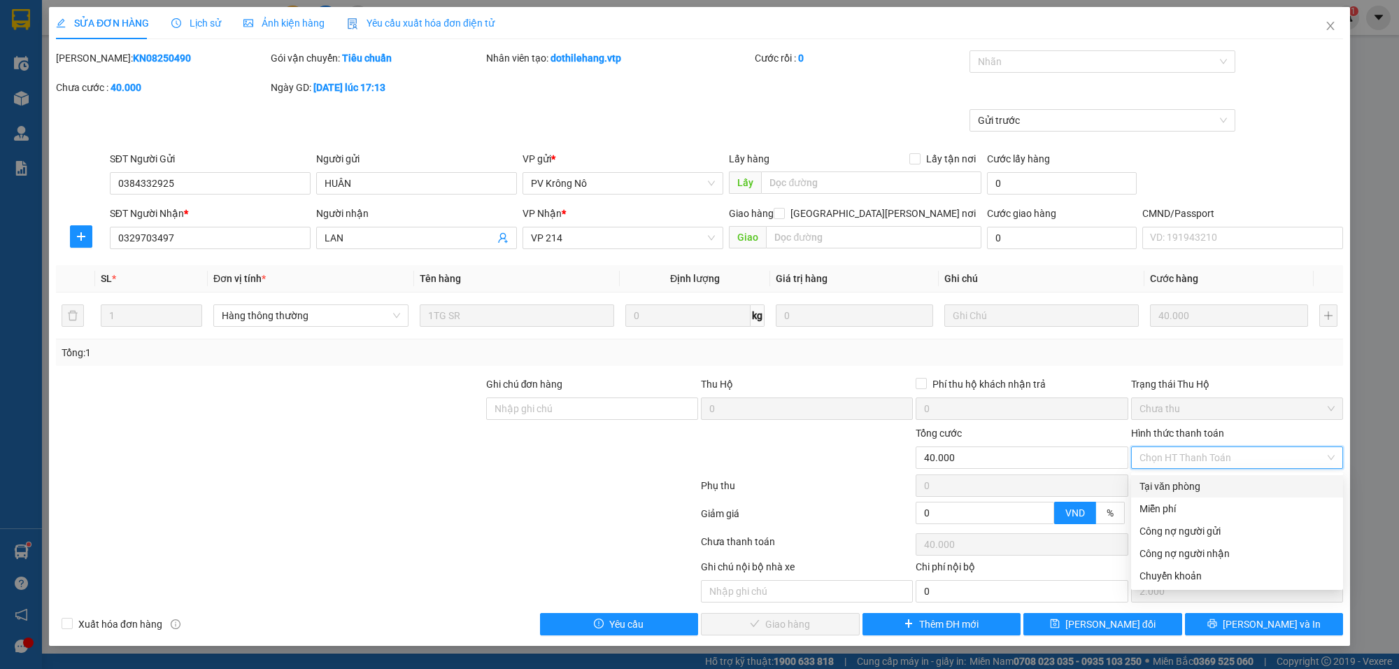
click at [1206, 490] on div "Tại văn phòng" at bounding box center [1237, 486] width 195 height 15
type input "0"
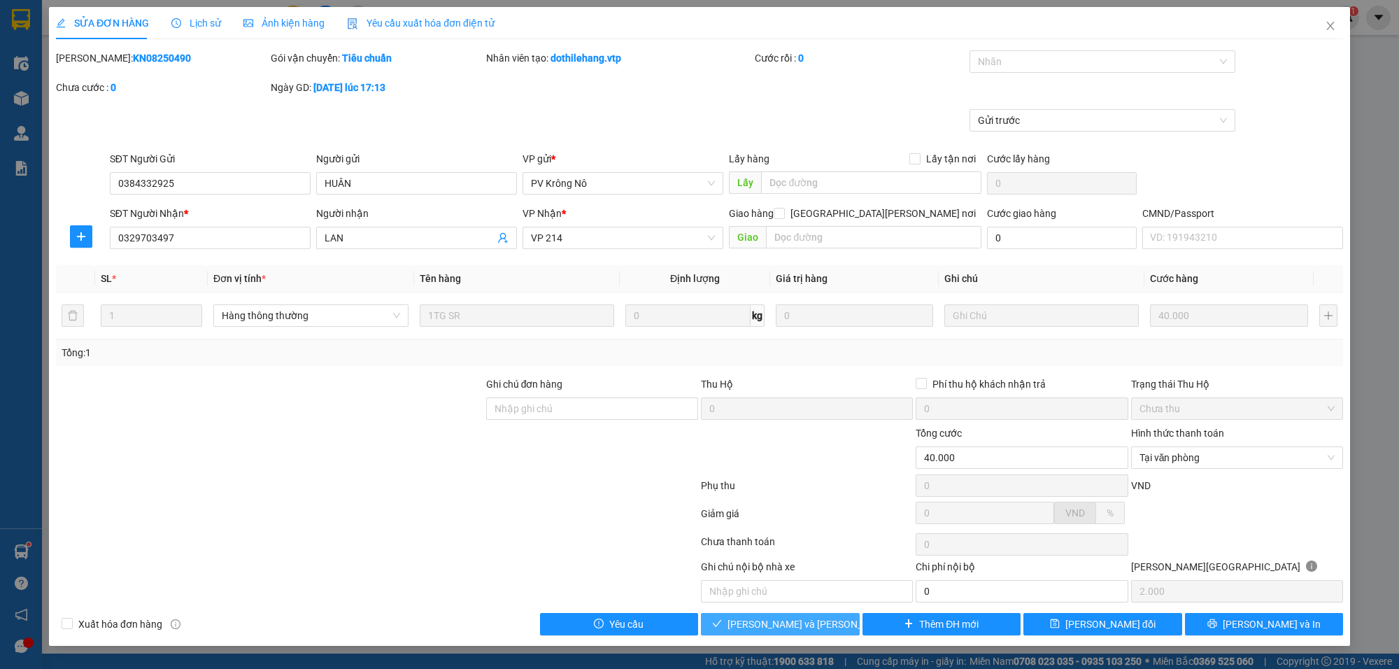
click at [775, 631] on span "[PERSON_NAME] và [PERSON_NAME] hàng" at bounding box center [822, 623] width 189 height 15
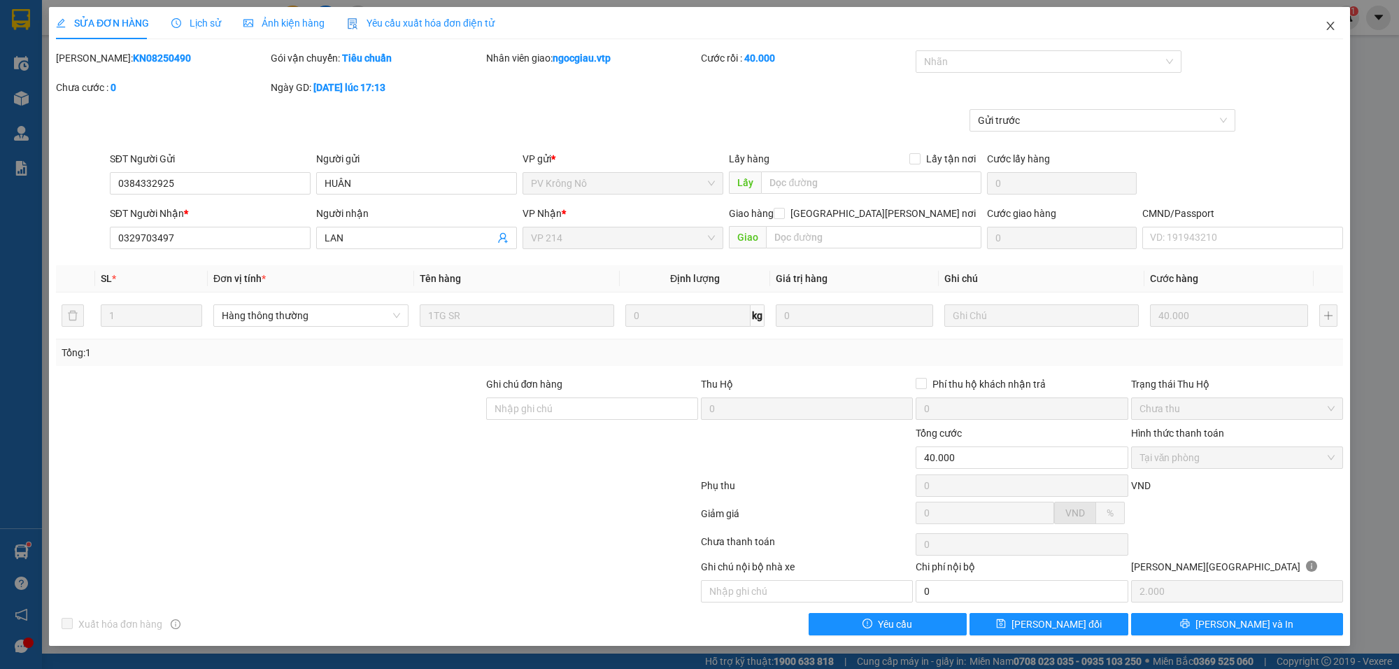
click at [1335, 25] on icon "close" at bounding box center [1330, 25] width 11 height 11
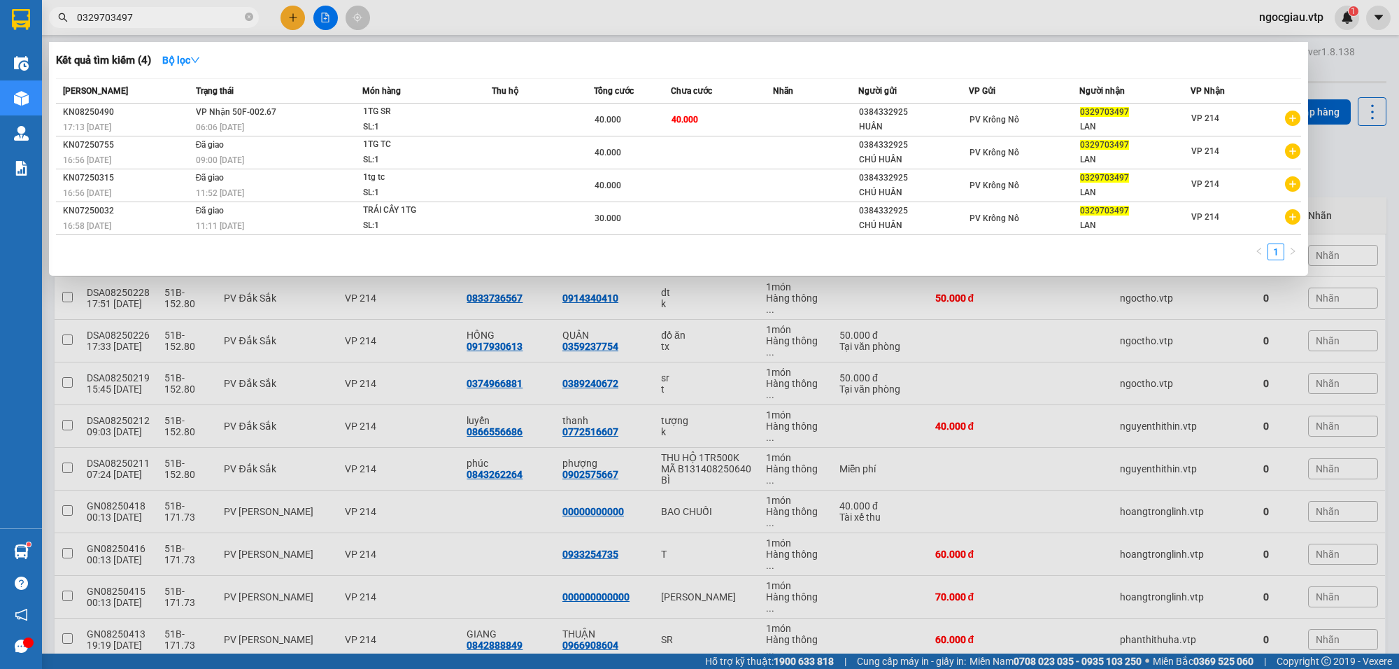
click at [163, 19] on input "0329703497" at bounding box center [159, 17] width 165 height 15
type input "0902554370"
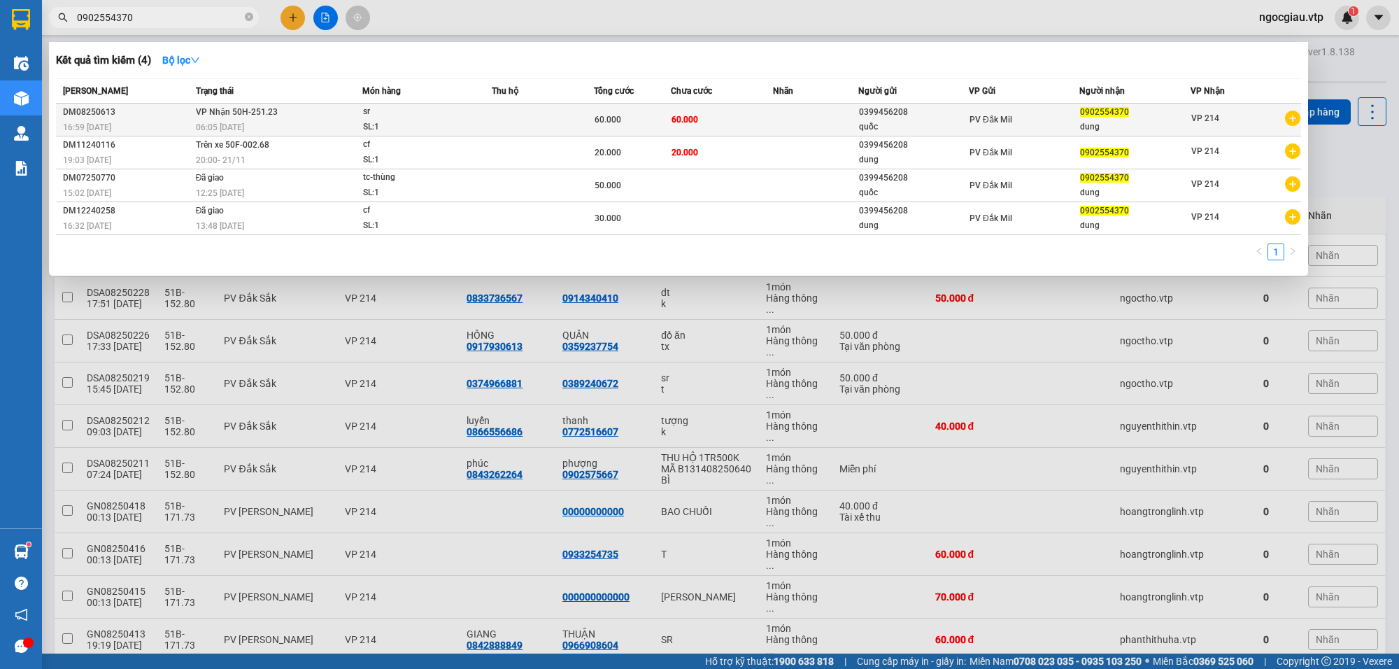
click at [467, 115] on div "sr" at bounding box center [415, 111] width 105 height 15
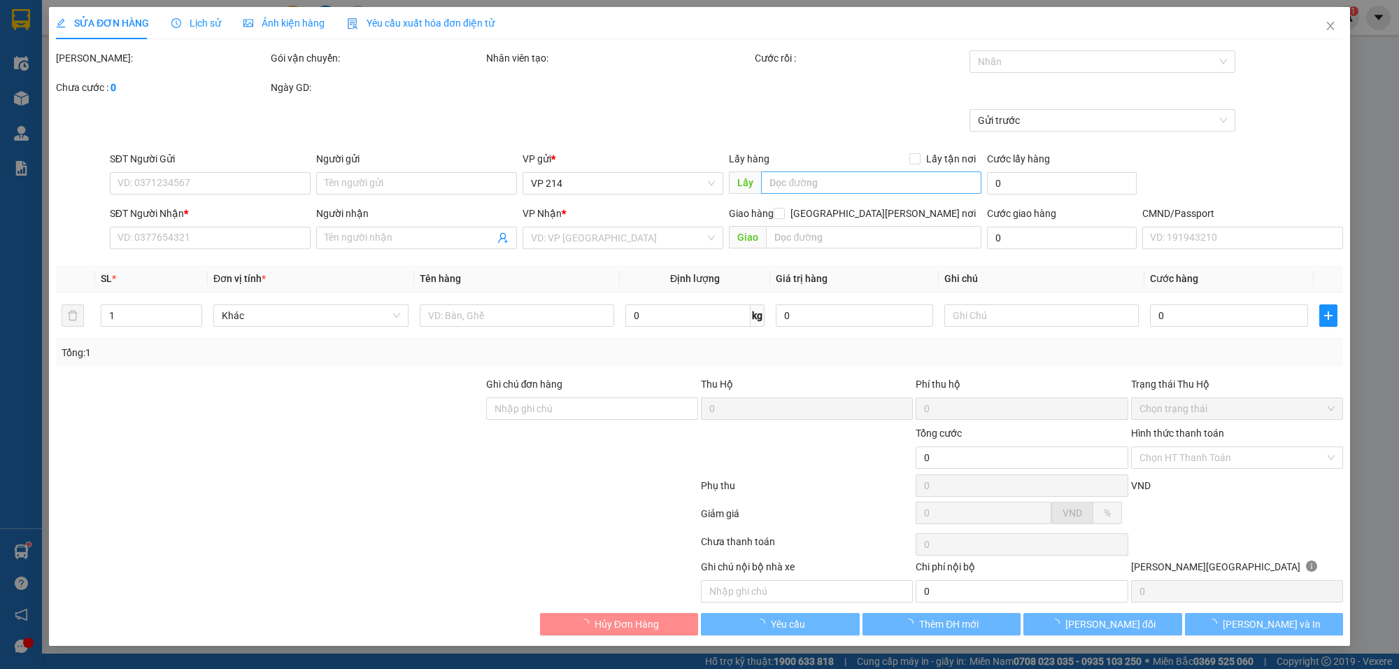
type input "0399456208"
type input "quốc"
type input "0902554370"
type input "dung"
type input "60.000"
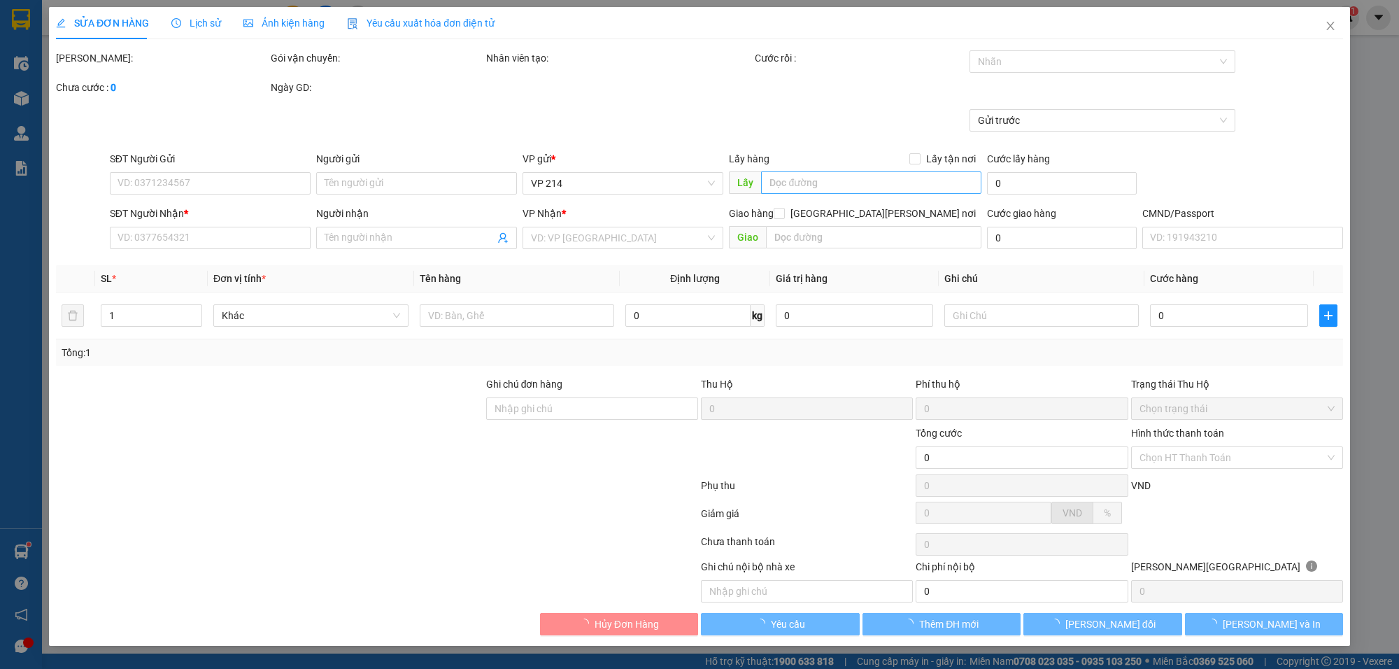
type input "60.000"
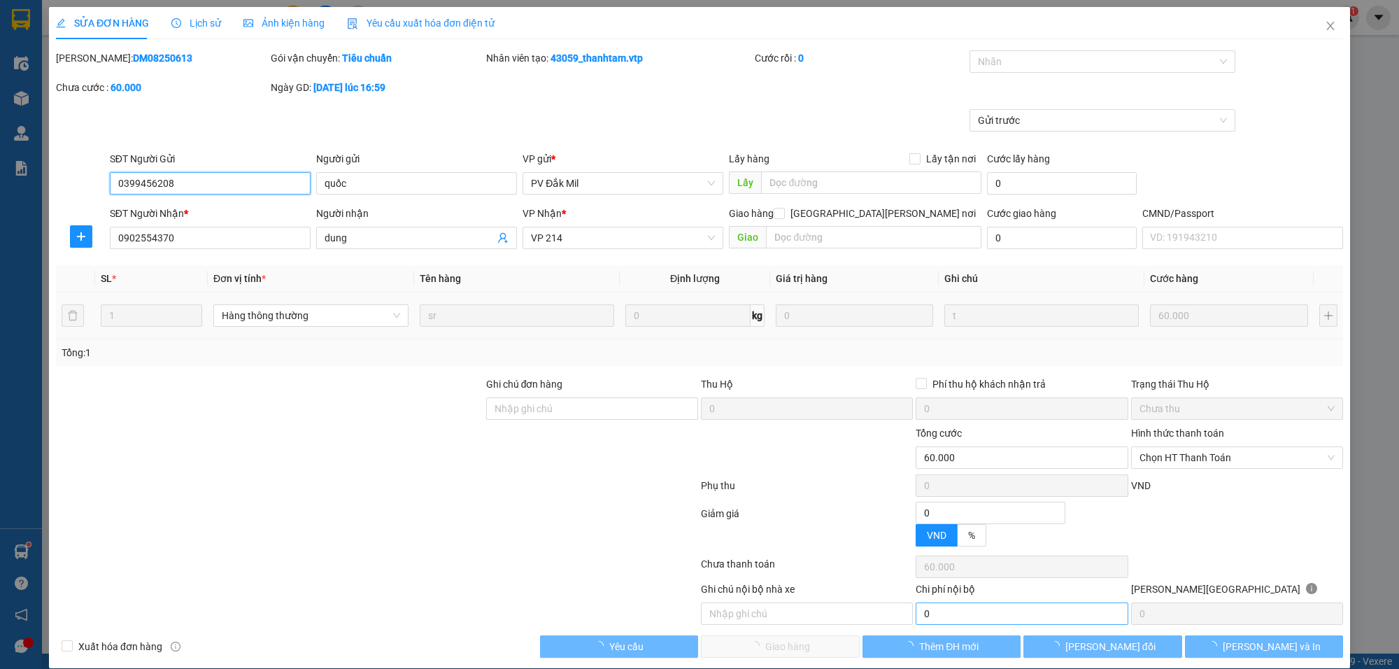
type input "3.000"
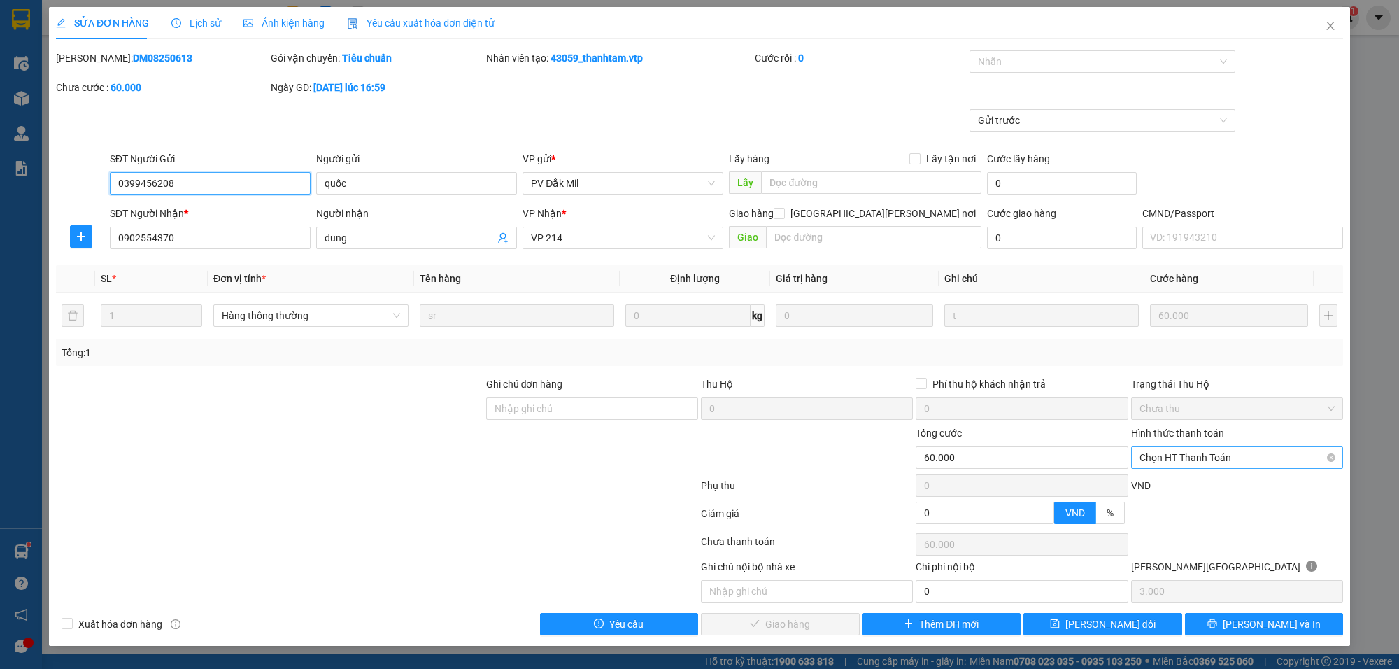
click at [1223, 463] on span "Chọn HT Thanh Toán" at bounding box center [1237, 457] width 195 height 21
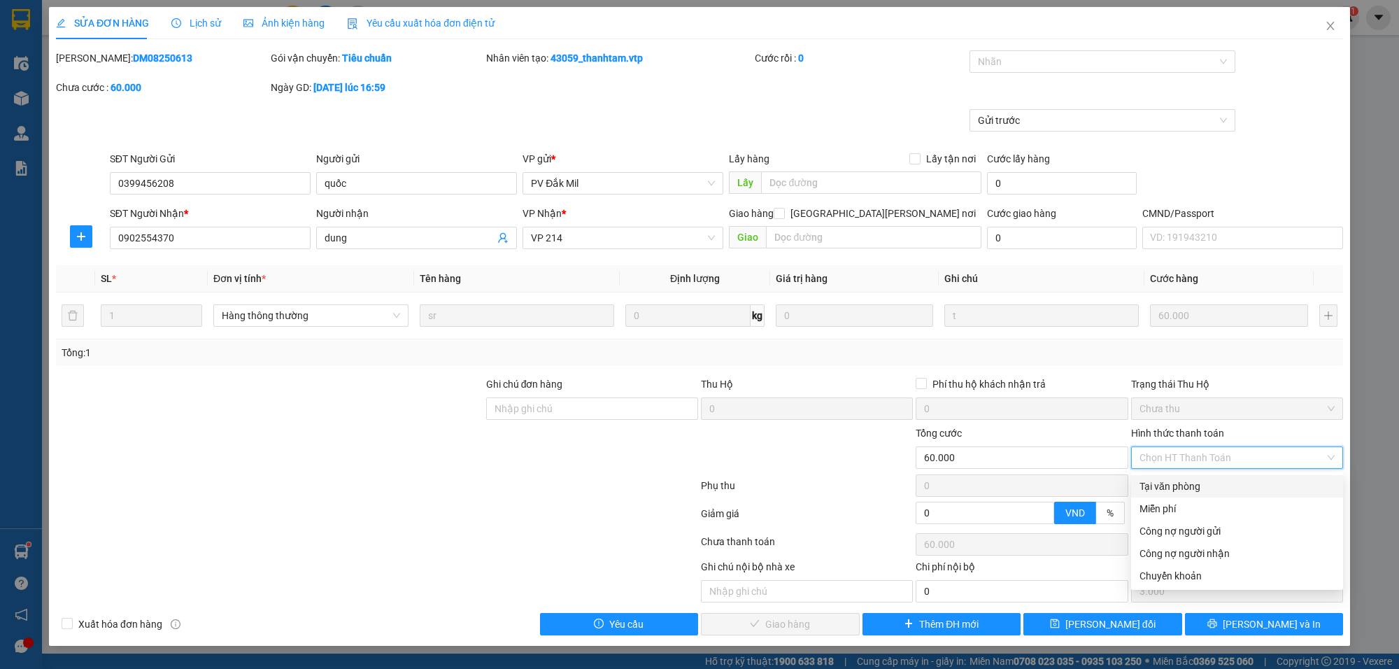
click at [1197, 491] on div "Tại văn phòng" at bounding box center [1237, 486] width 195 height 15
type input "0"
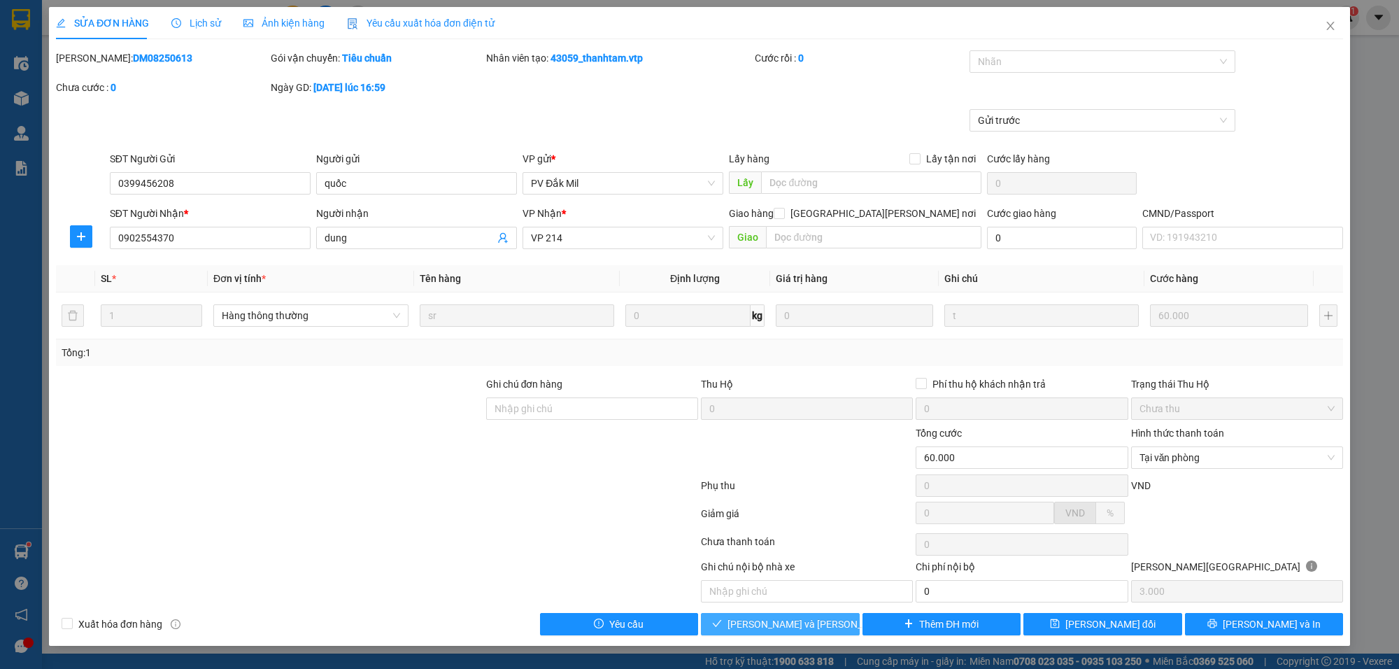
click at [845, 626] on button "[PERSON_NAME] và [PERSON_NAME] hàng" at bounding box center [780, 624] width 159 height 22
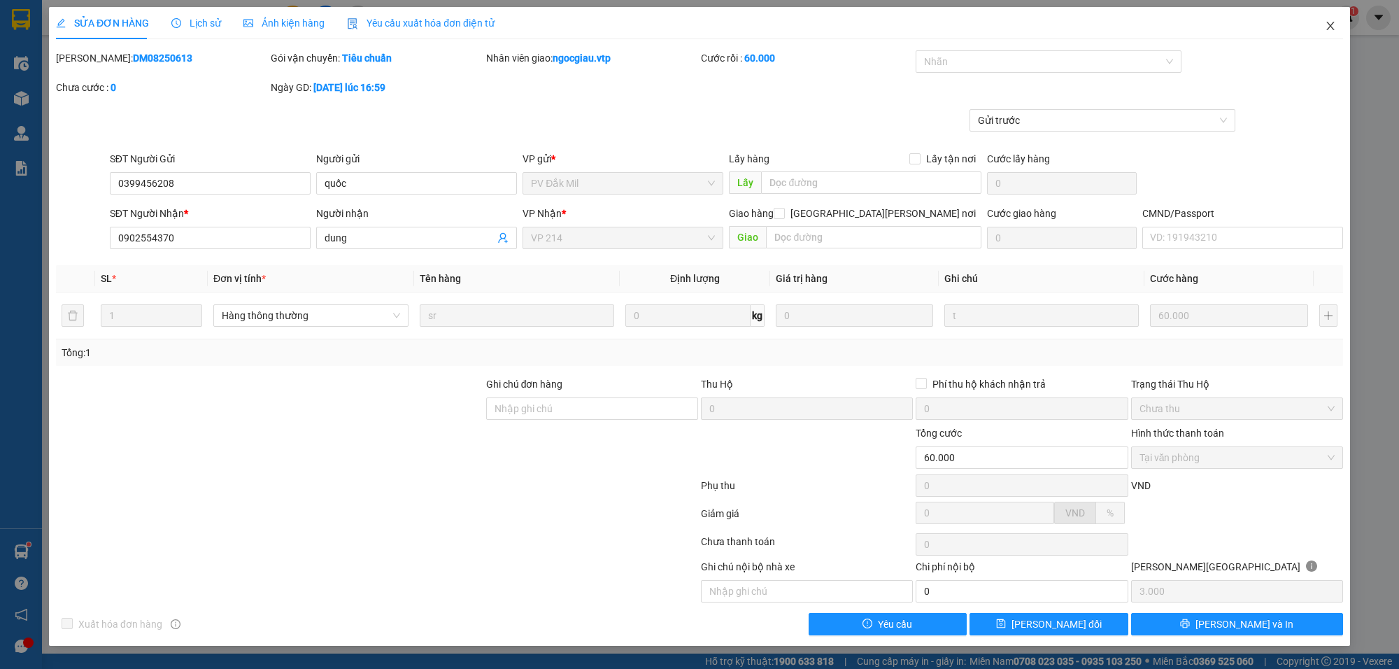
click at [1335, 29] on icon "close" at bounding box center [1330, 25] width 11 height 11
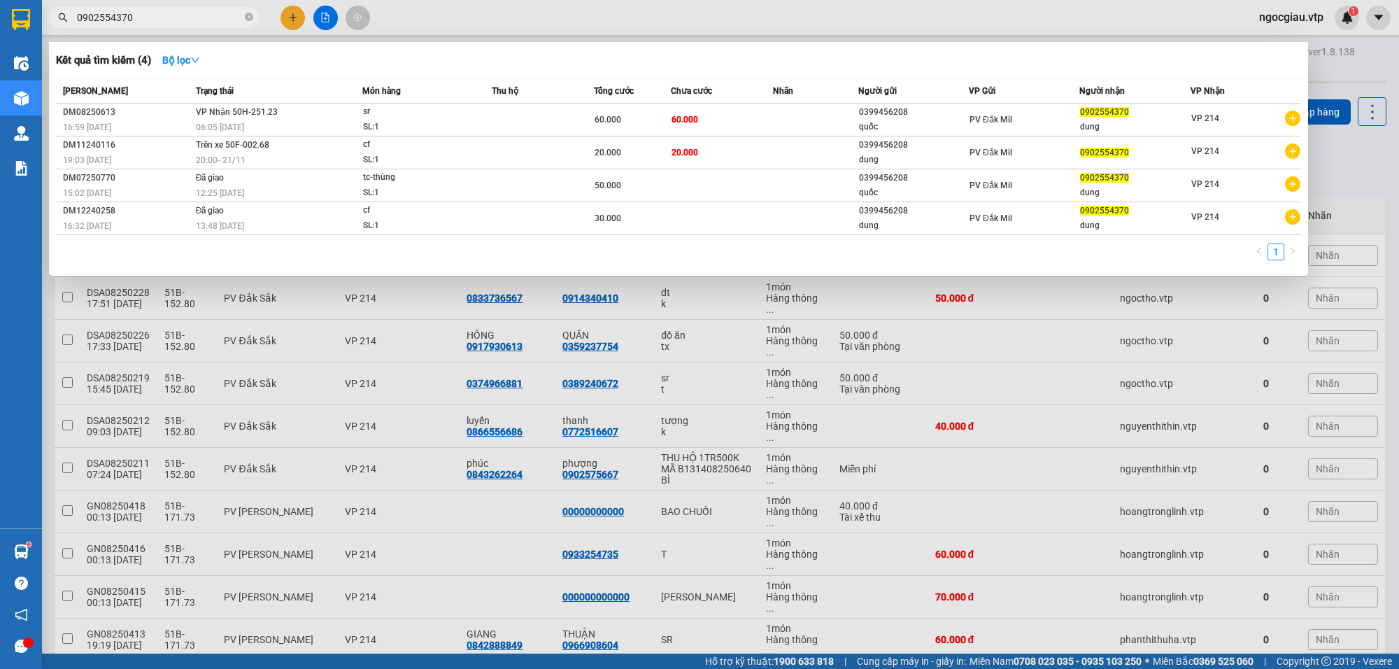
click at [177, 7] on span "0902554370" at bounding box center [154, 17] width 210 height 21
click at [168, 20] on input "0902554370" at bounding box center [159, 17] width 165 height 15
type input "546224"
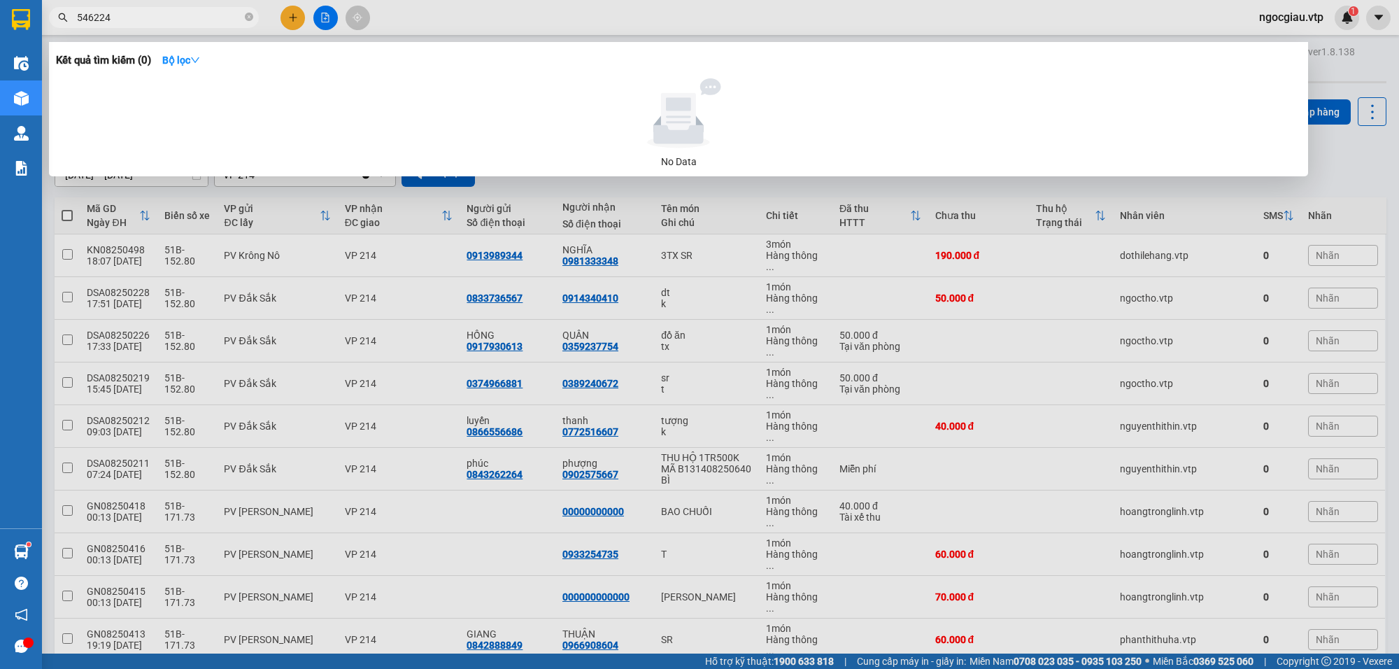
click at [1320, 177] on div at bounding box center [699, 334] width 1399 height 669
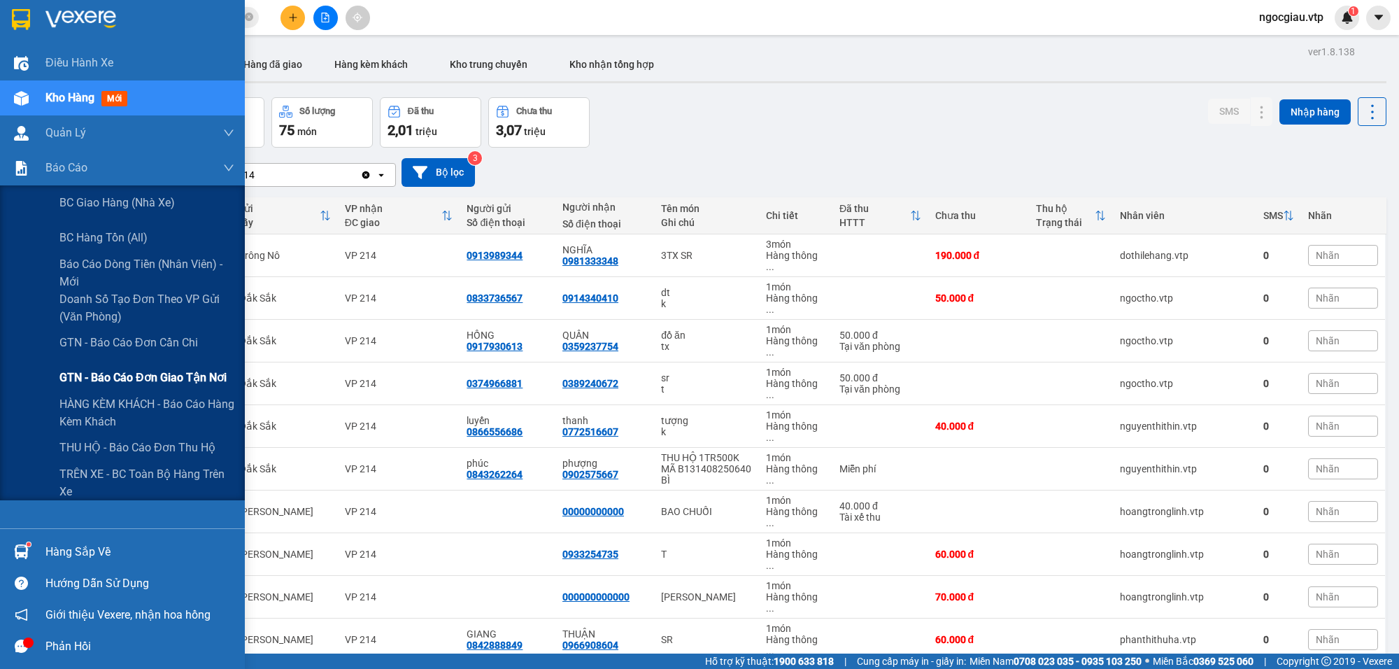
click at [159, 379] on span "GTN - Báo cáo đơn giao tận nơi" at bounding box center [142, 377] width 167 height 17
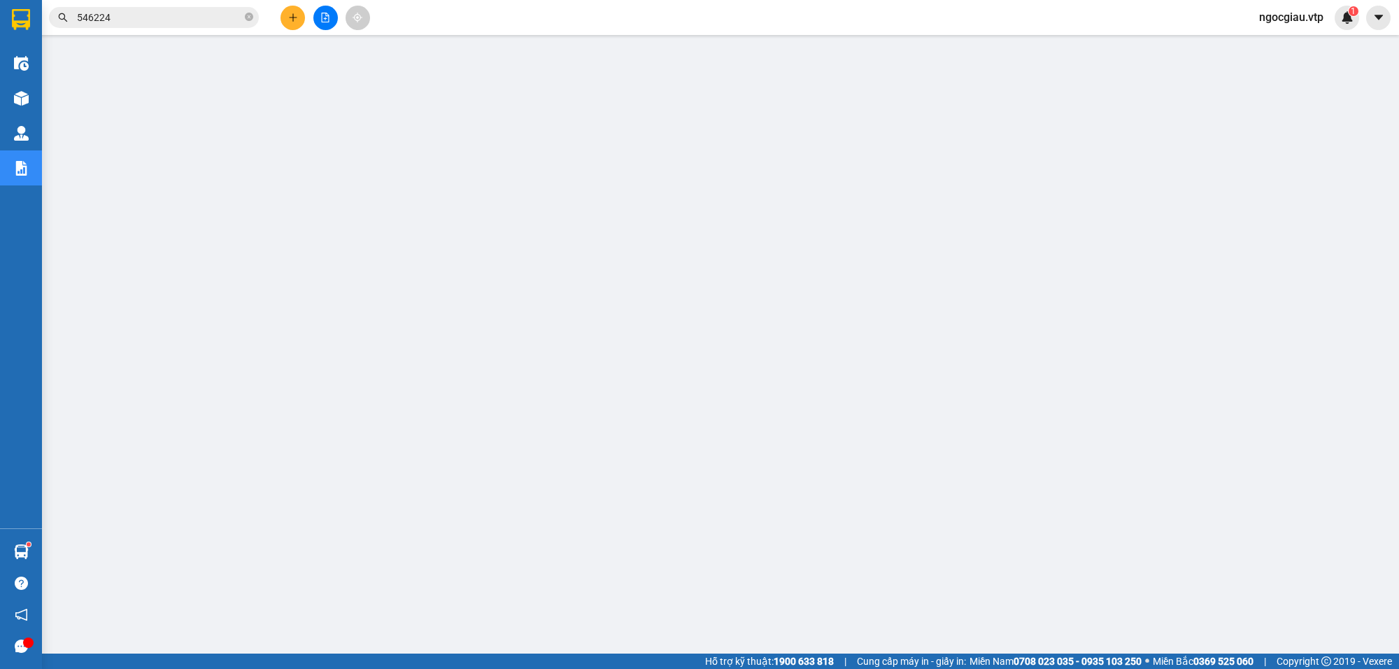
scroll to position [25, 0]
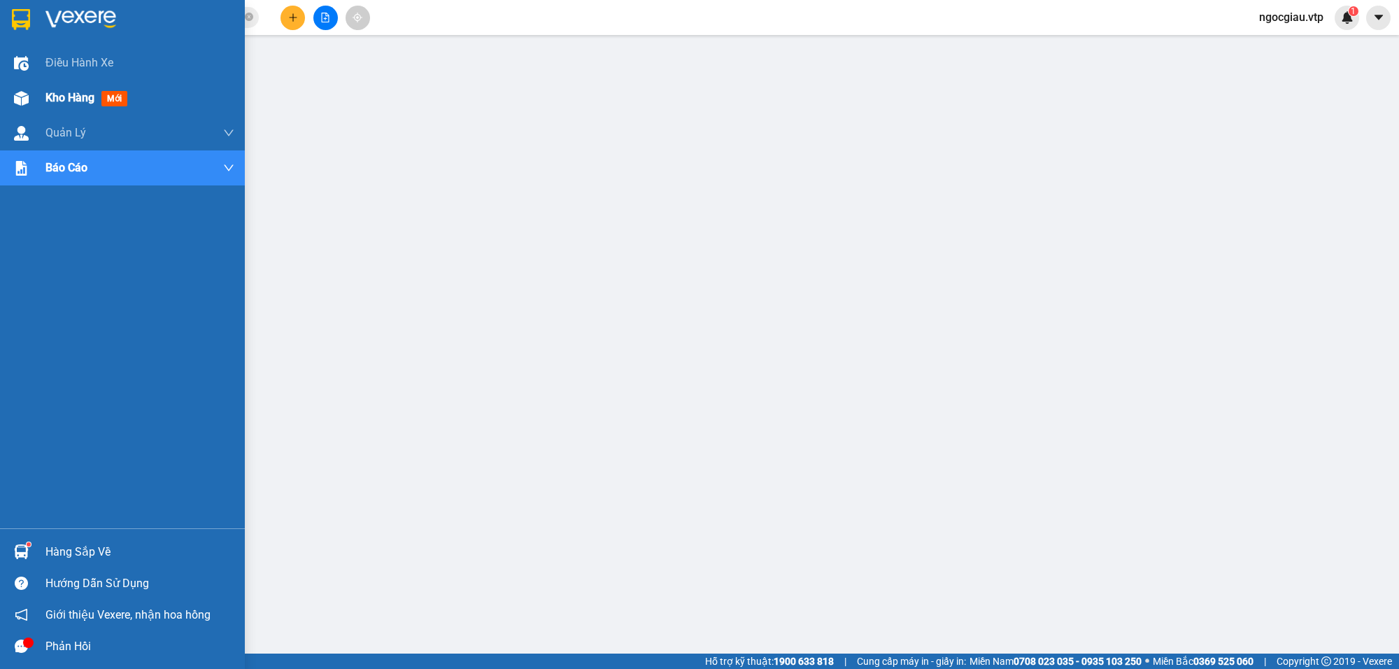
click at [52, 92] on span "Kho hàng" at bounding box center [69, 97] width 49 height 13
